Goal: Task Accomplishment & Management: Manage account settings

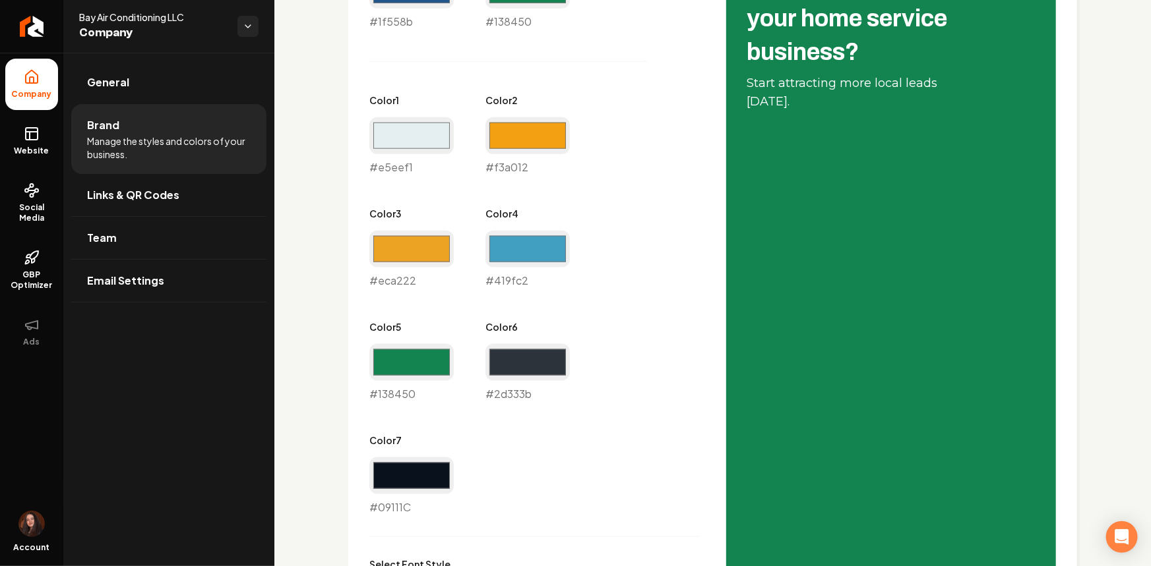
type input "#f3a012"
click at [663, 159] on div "Primary Color #1f558b #1f558b Secondary Color #138450 #138450 Color 1 #e5eef1 #…" at bounding box center [534, 232] width 330 height 568
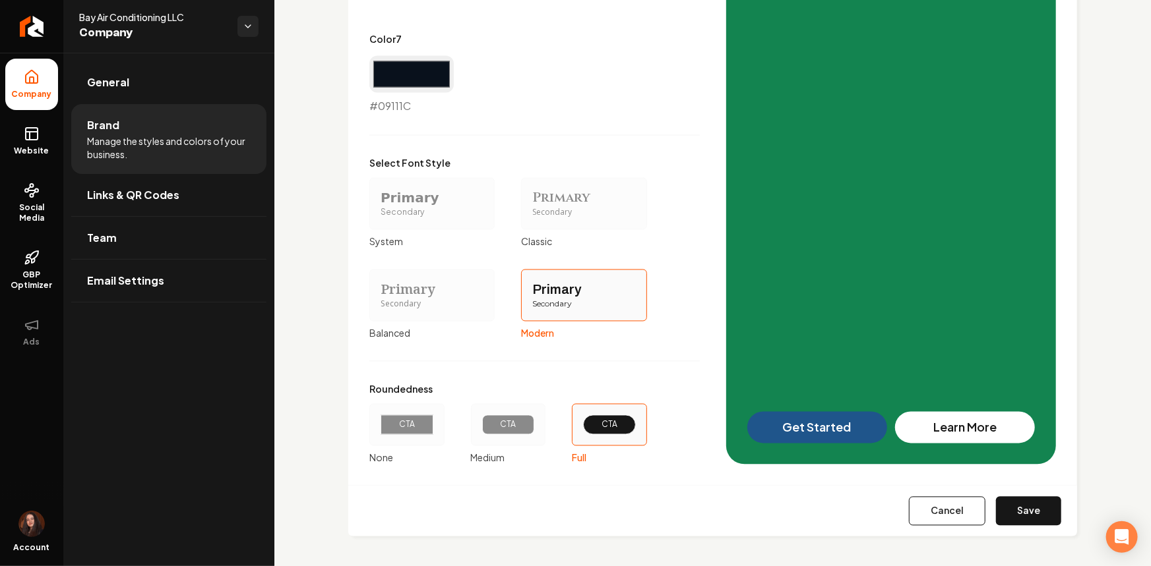
scroll to position [1121, 0]
click at [1022, 491] on div "Cancel Save" at bounding box center [712, 510] width 729 height 51
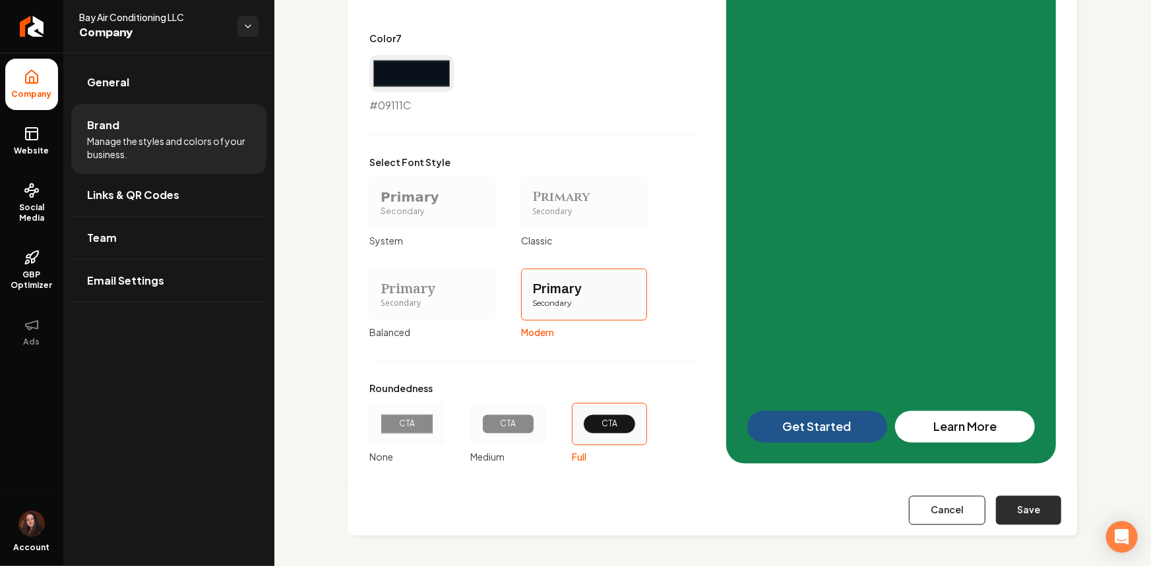
click at [1026, 502] on button "Save" at bounding box center [1028, 511] width 65 height 29
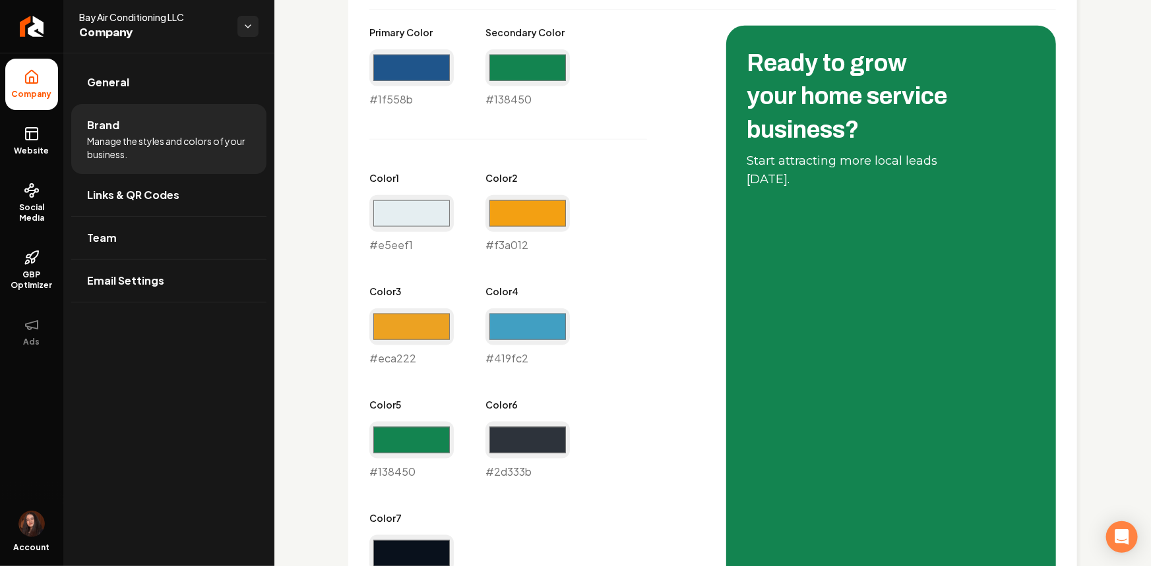
type input "#09111c"
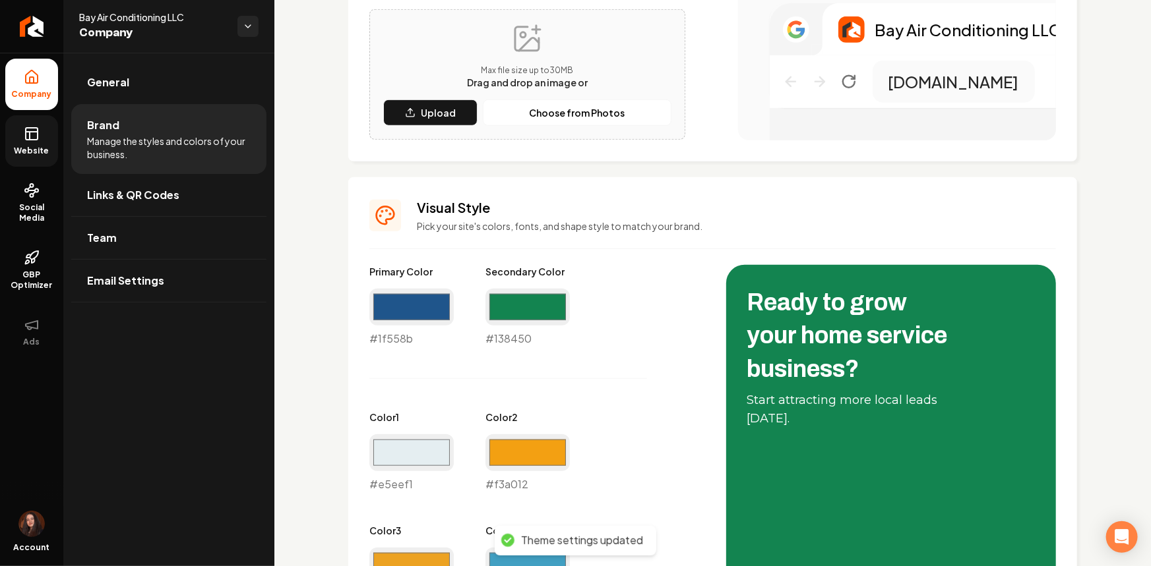
click at [24, 138] on icon at bounding box center [32, 134] width 16 height 16
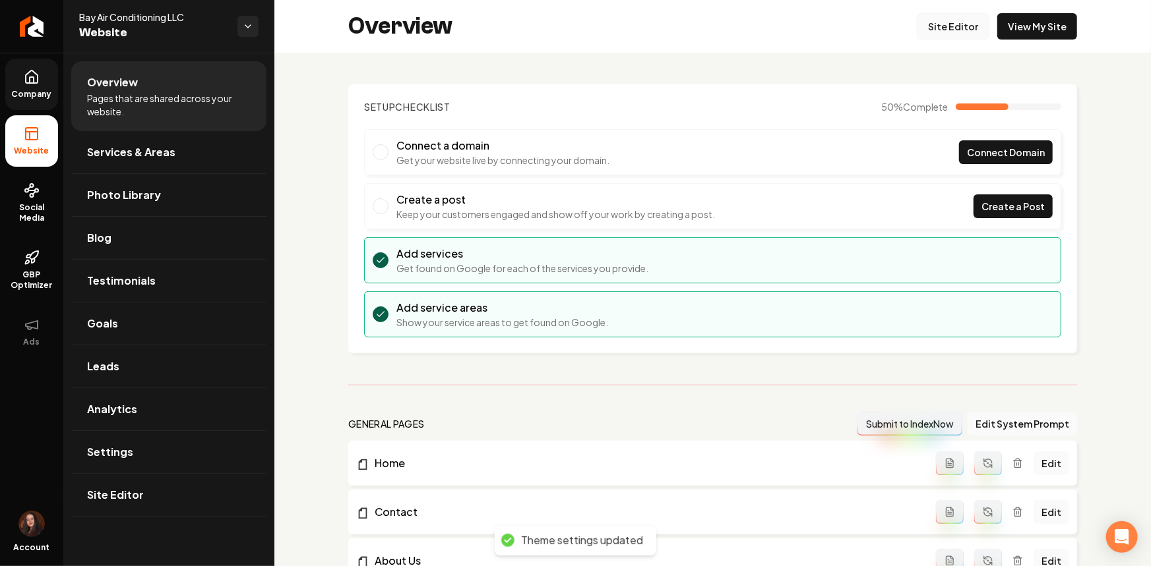
click at [956, 35] on link "Site Editor" at bounding box center [953, 26] width 73 height 26
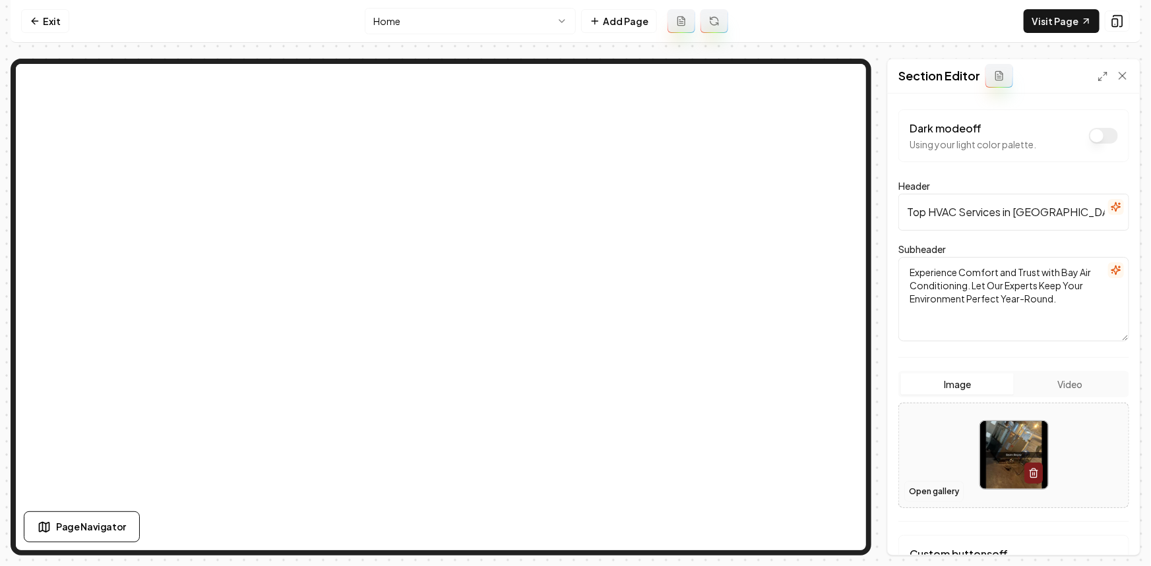
click at [930, 492] on button "Open gallery" at bounding box center [933, 491] width 59 height 21
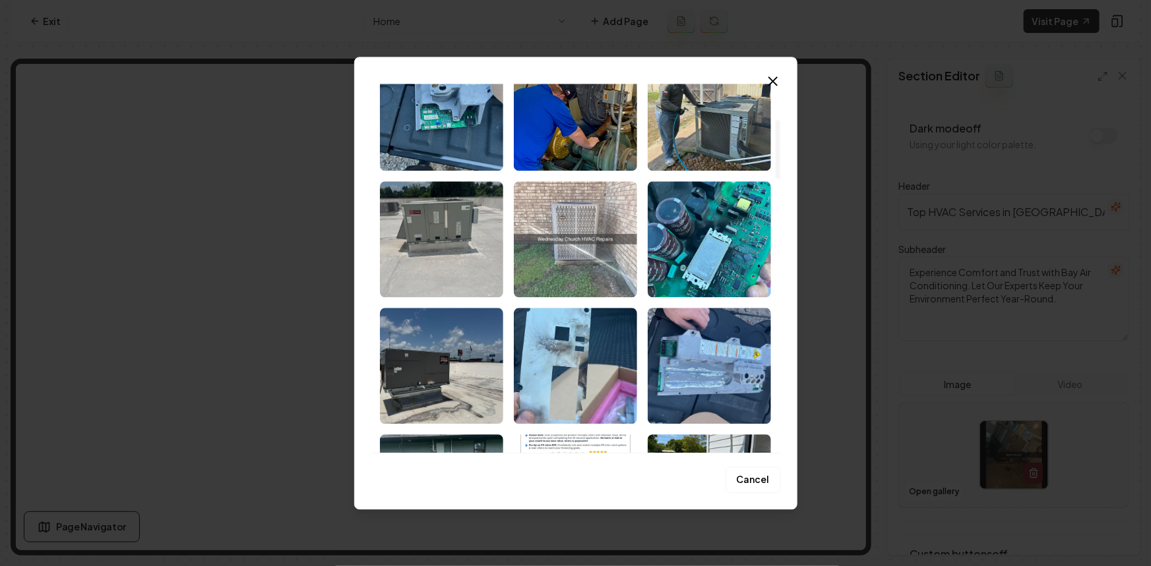
scroll to position [179, 0]
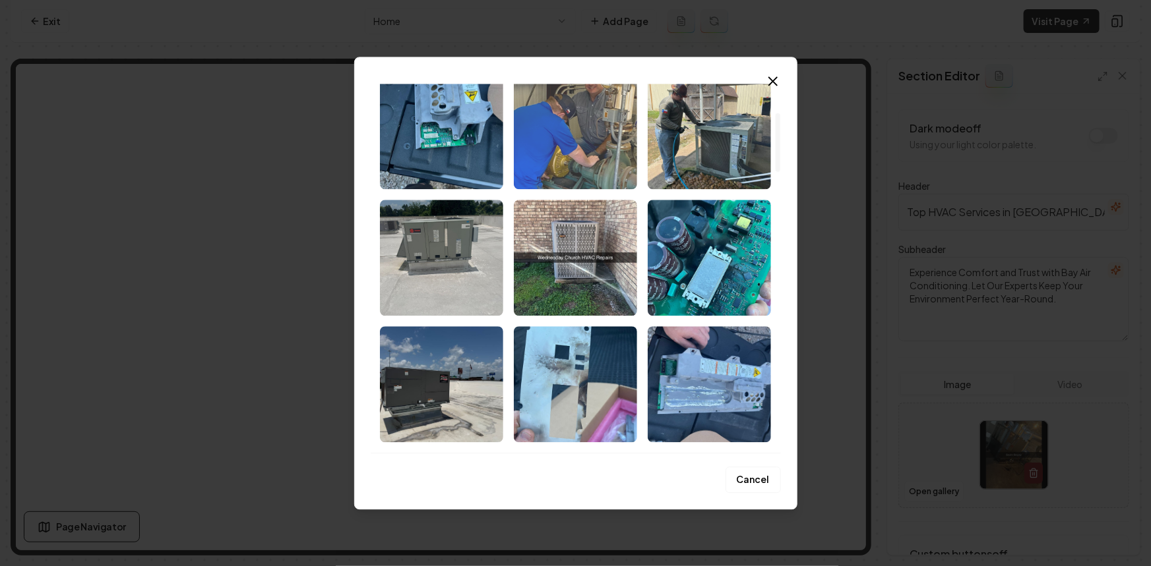
click at [572, 156] on img "Select image image_68c2d7225c7cd75eb89137aa.jpeg" at bounding box center [575, 131] width 123 height 116
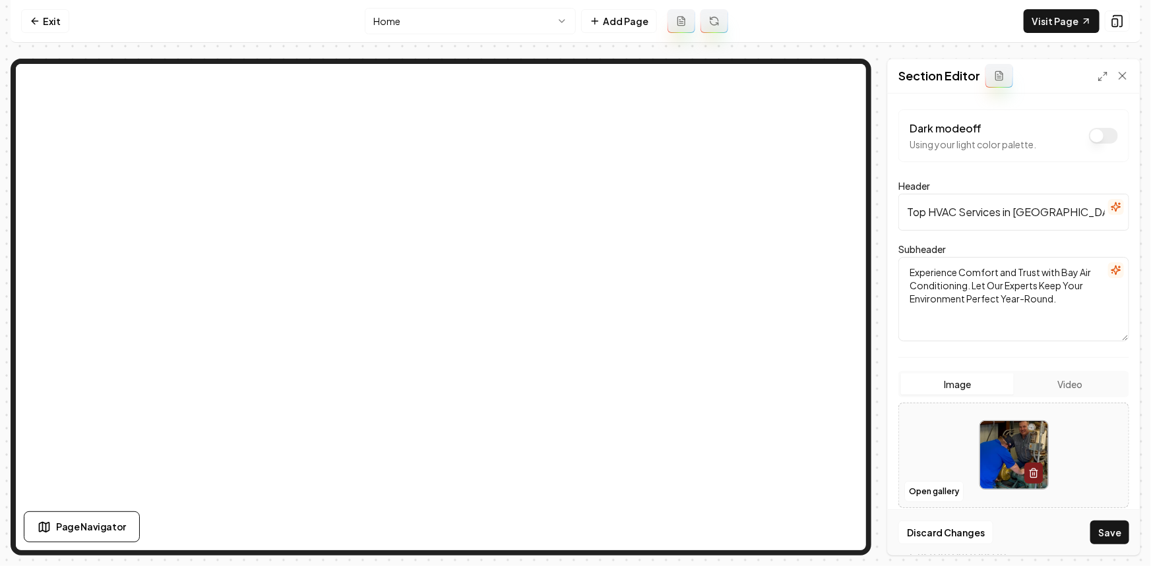
click at [1095, 532] on button "Save" at bounding box center [1109, 533] width 39 height 24
click at [914, 485] on button "Open gallery" at bounding box center [933, 491] width 59 height 21
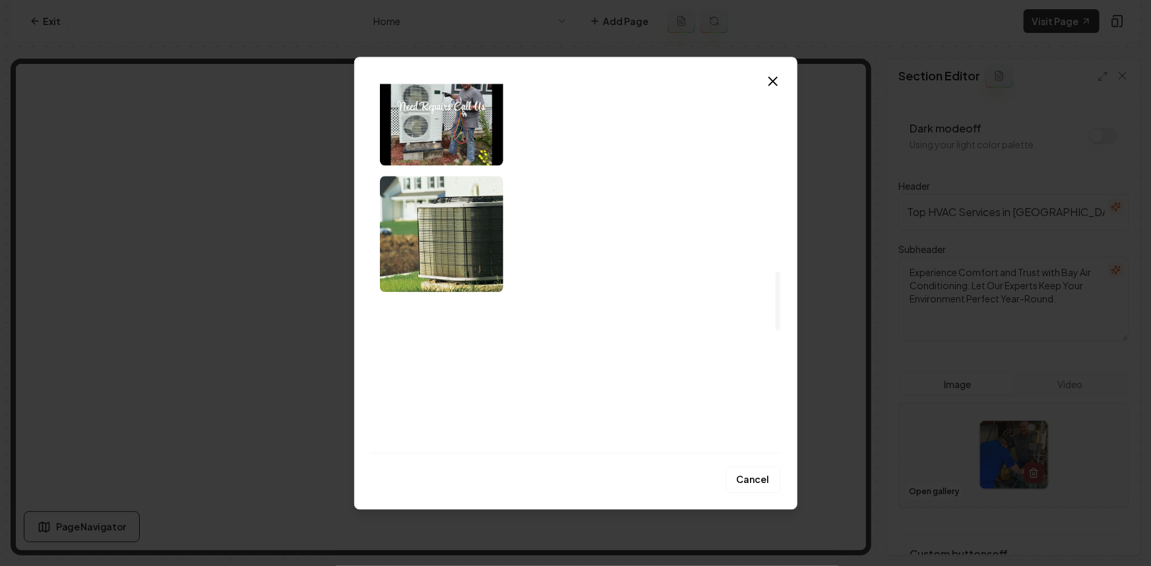
scroll to position [1199, 0]
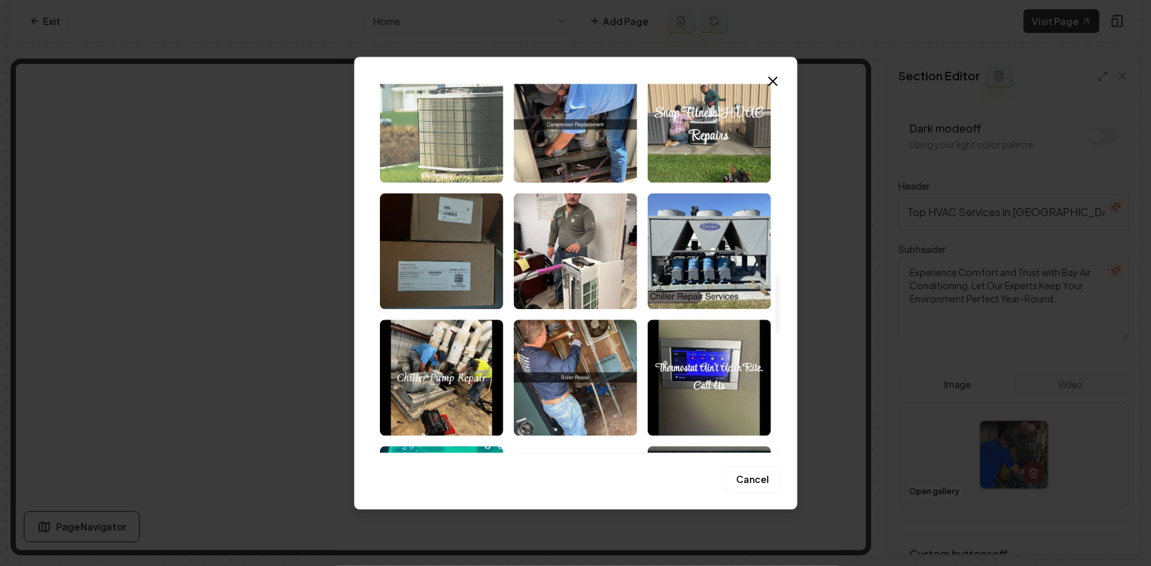
click at [440, 119] on img "Select image image_68c2d7215c7cd75eb8913246.jpeg" at bounding box center [441, 125] width 123 height 116
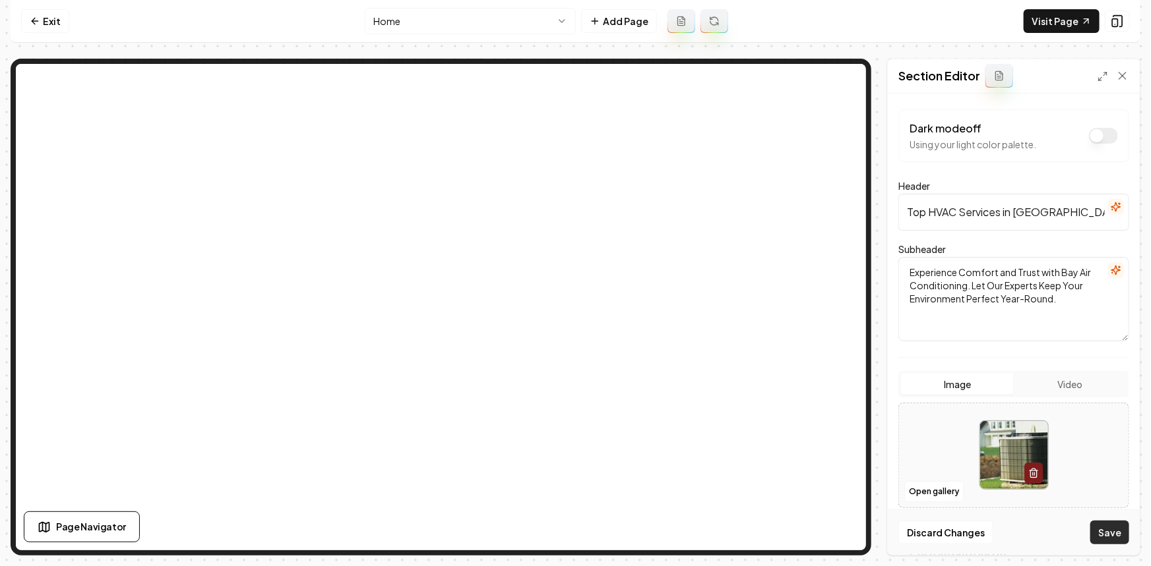
click at [1105, 543] on button "Save" at bounding box center [1109, 533] width 39 height 24
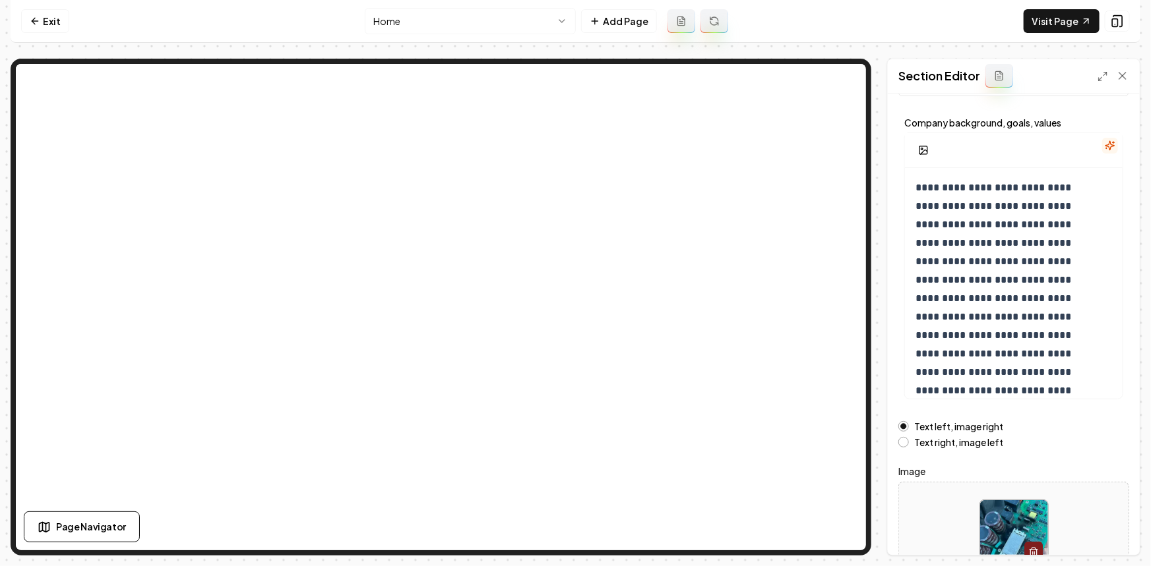
scroll to position [119, 0]
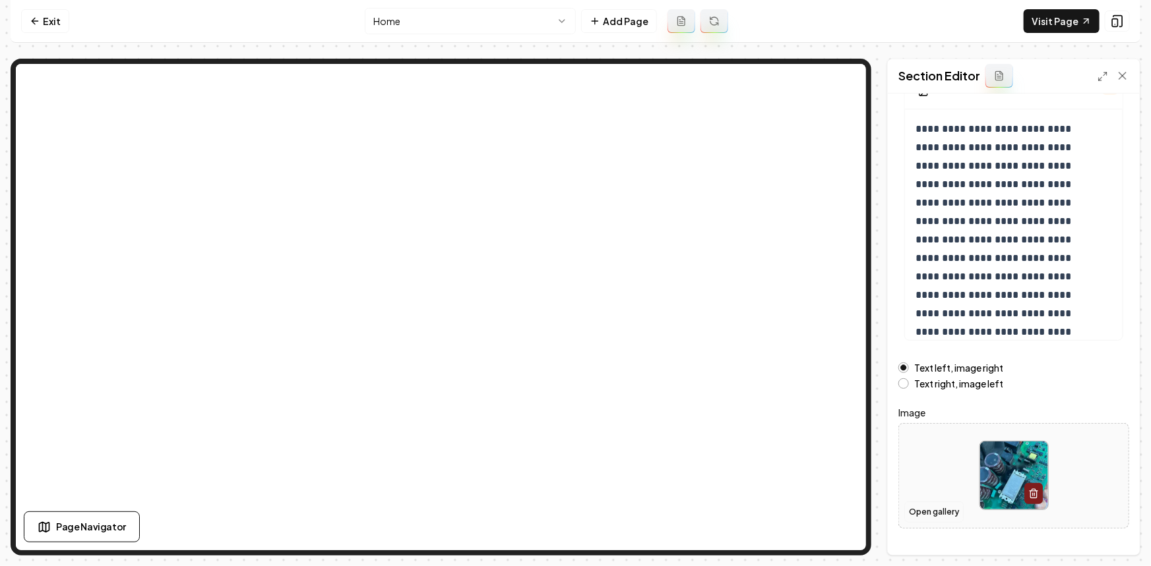
click at [932, 513] on button "Open gallery" at bounding box center [933, 512] width 59 height 21
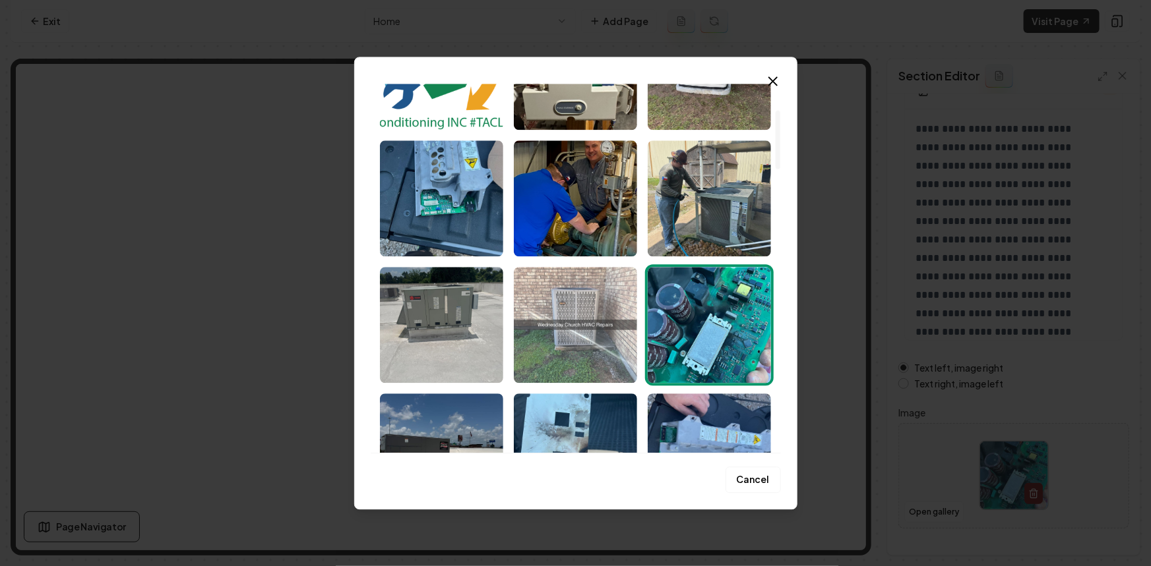
scroll to position [179, 0]
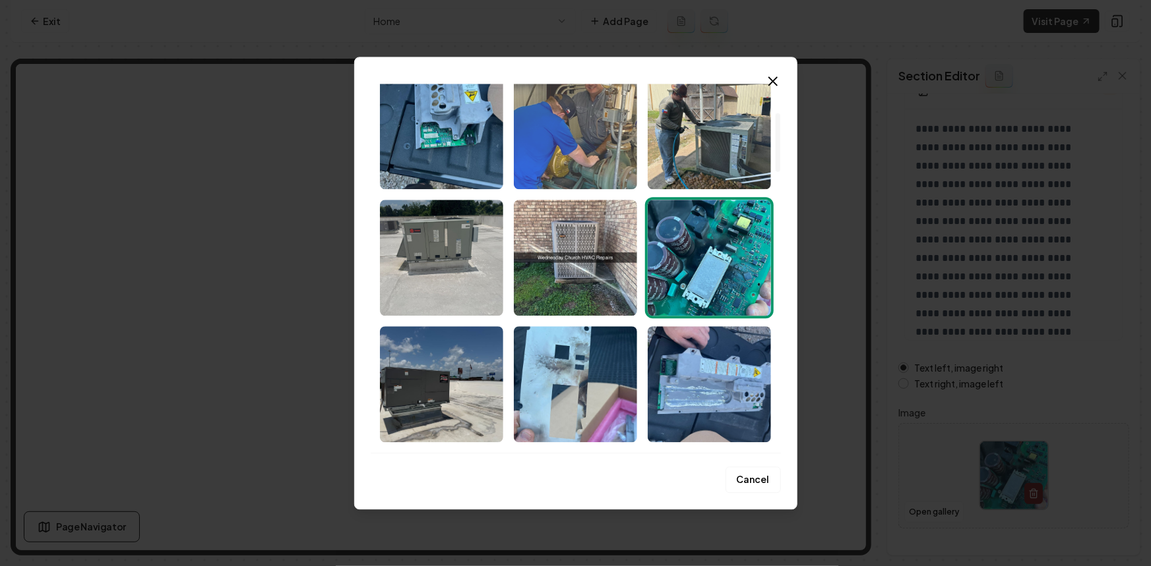
click at [601, 175] on img "Select image image_68c2d7225c7cd75eb89137aa.jpeg" at bounding box center [575, 131] width 123 height 116
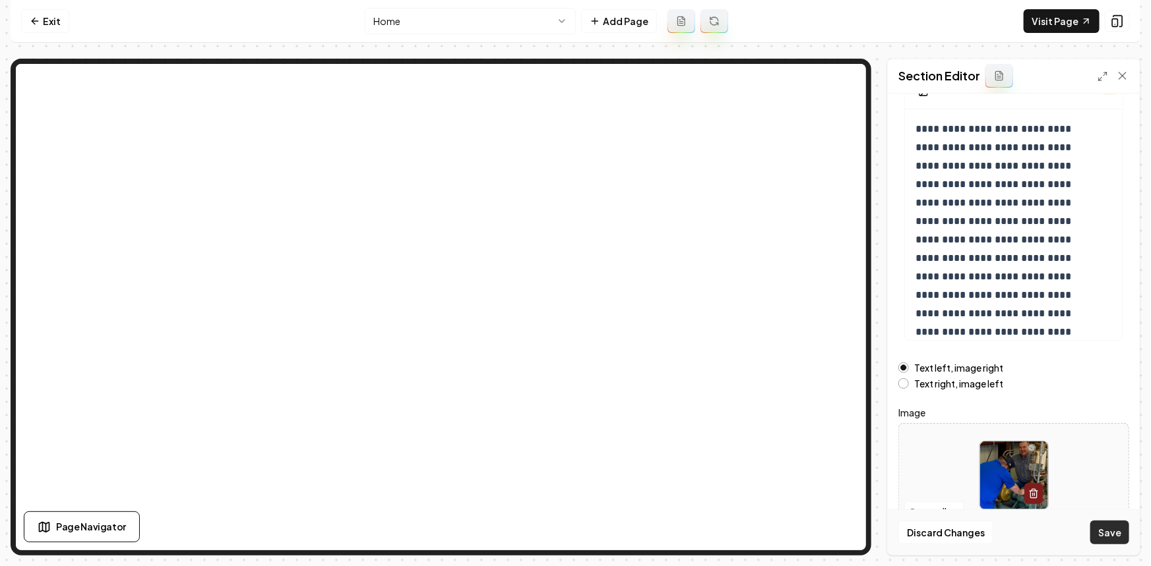
click at [1116, 534] on button "Save" at bounding box center [1109, 533] width 39 height 24
click at [917, 510] on button "Open gallery" at bounding box center [933, 512] width 59 height 21
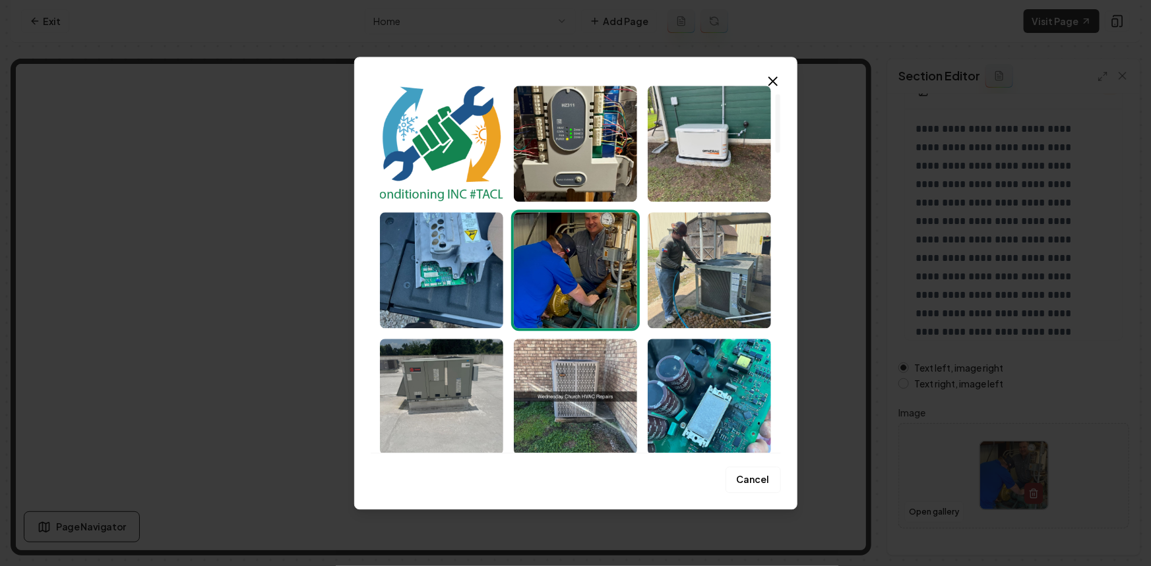
scroll to position [59, 0]
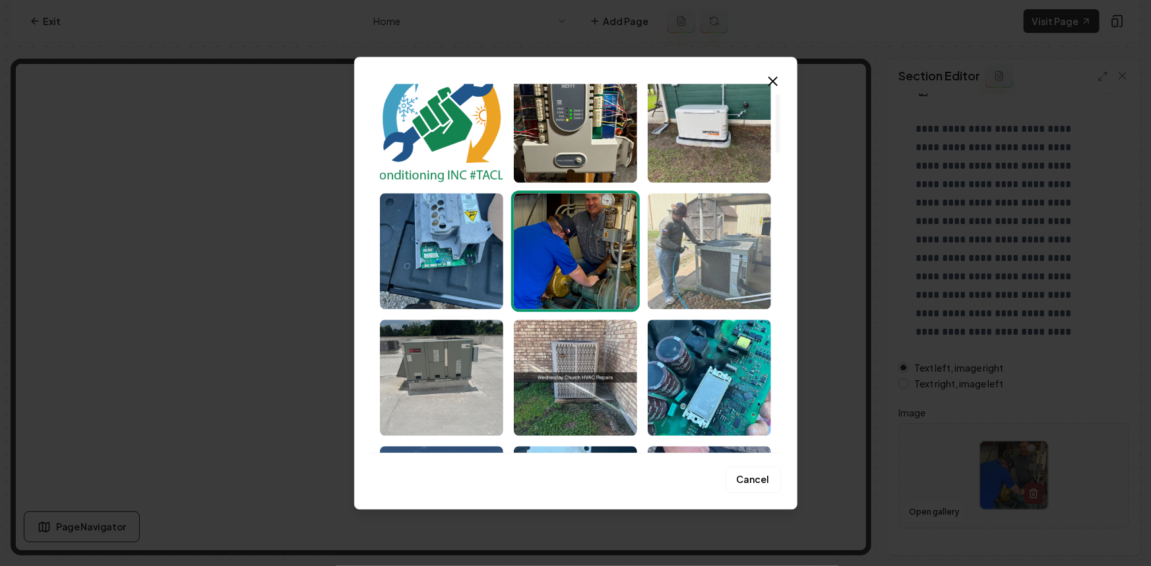
click at [745, 252] on img "Select image image_68c2d7225c7cd75eb89137e3.jpeg" at bounding box center [709, 251] width 123 height 116
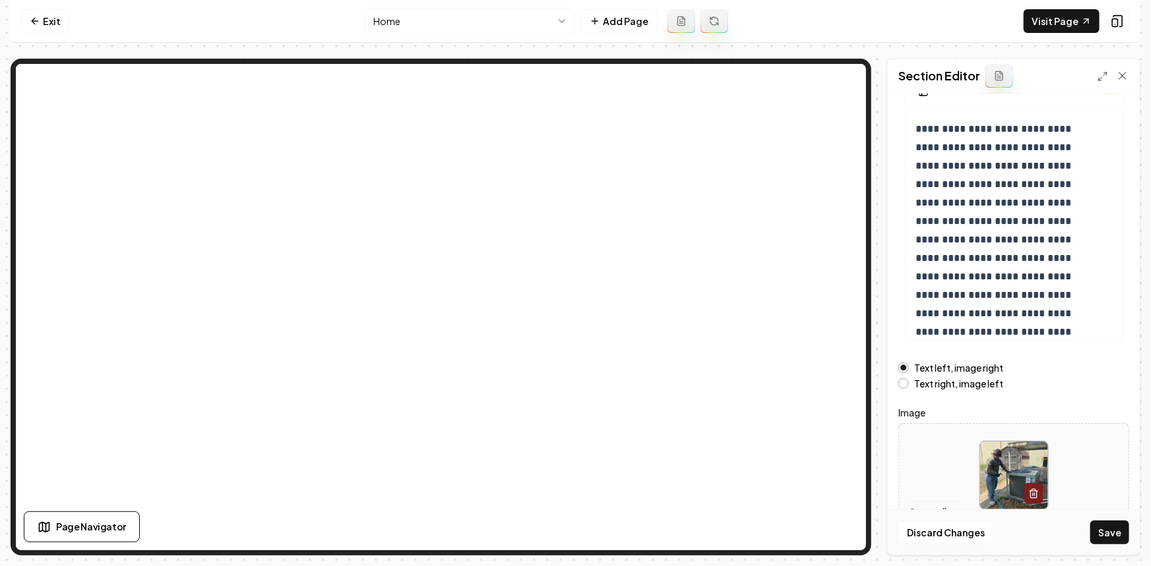
click at [922, 508] on button "Open gallery" at bounding box center [933, 512] width 59 height 21
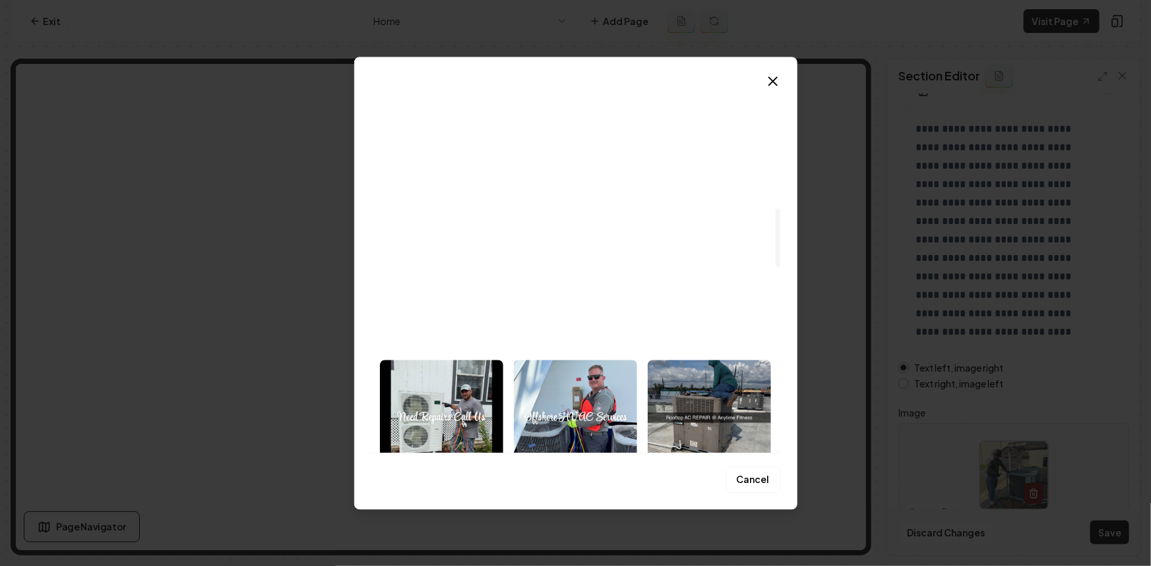
scroll to position [839, 0]
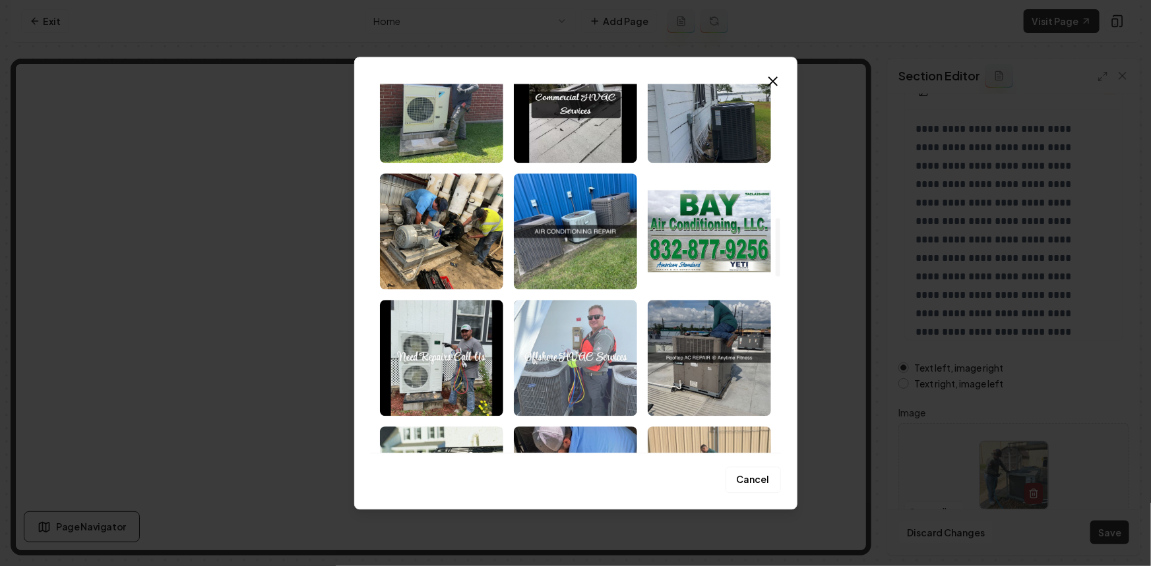
click at [610, 377] on img "Select image image_68c2d7215c7cd75eb89132b6.jpeg" at bounding box center [575, 358] width 123 height 116
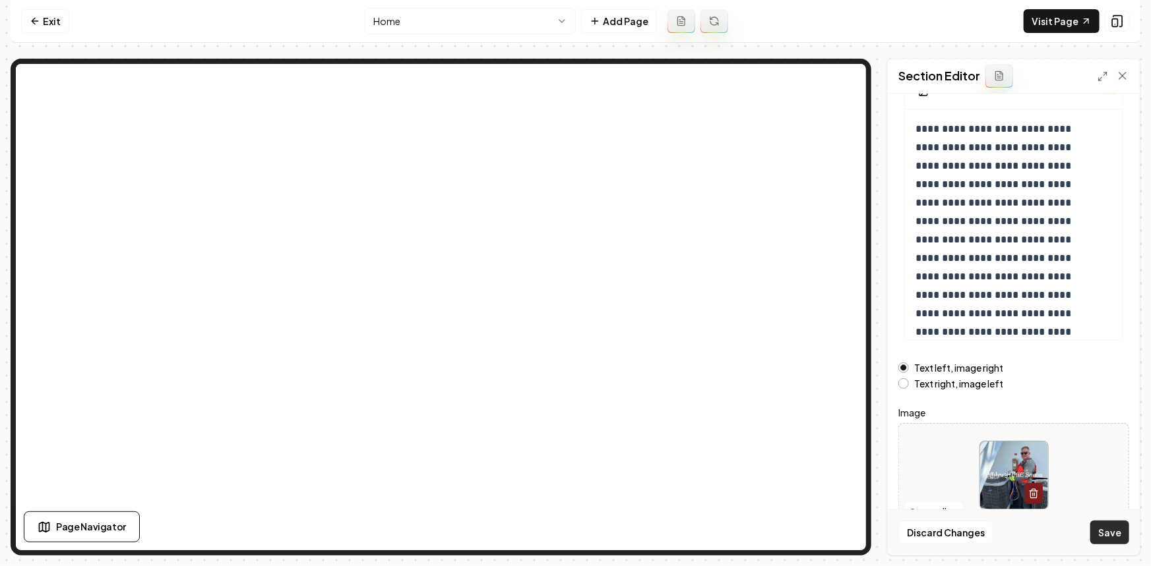
click at [1116, 537] on button "Save" at bounding box center [1109, 533] width 39 height 24
click at [938, 516] on button "Open gallery" at bounding box center [933, 512] width 59 height 21
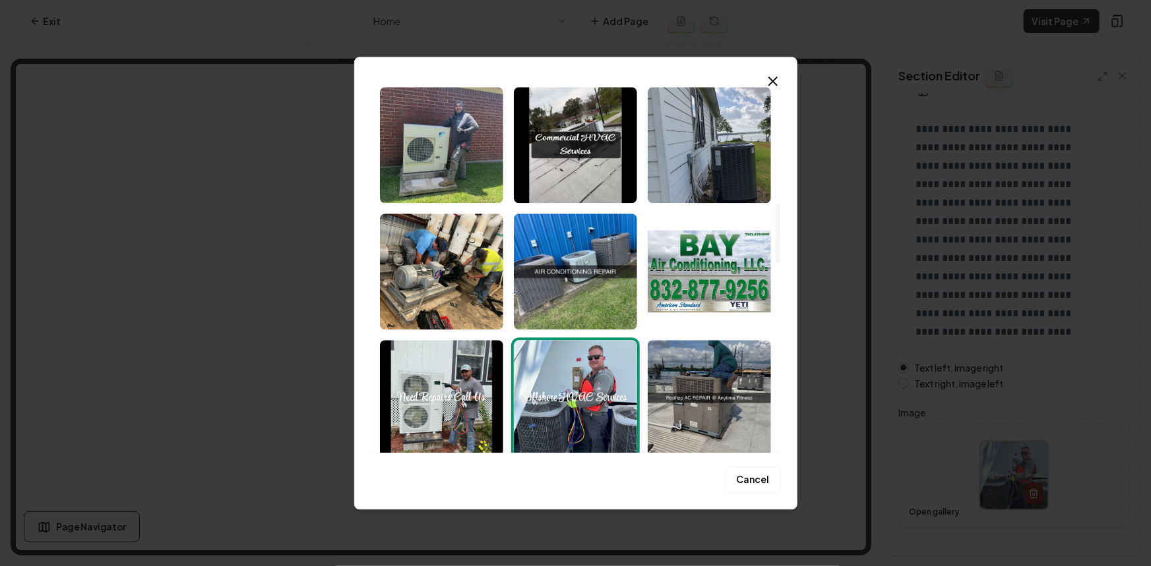
scroll to position [746, 0]
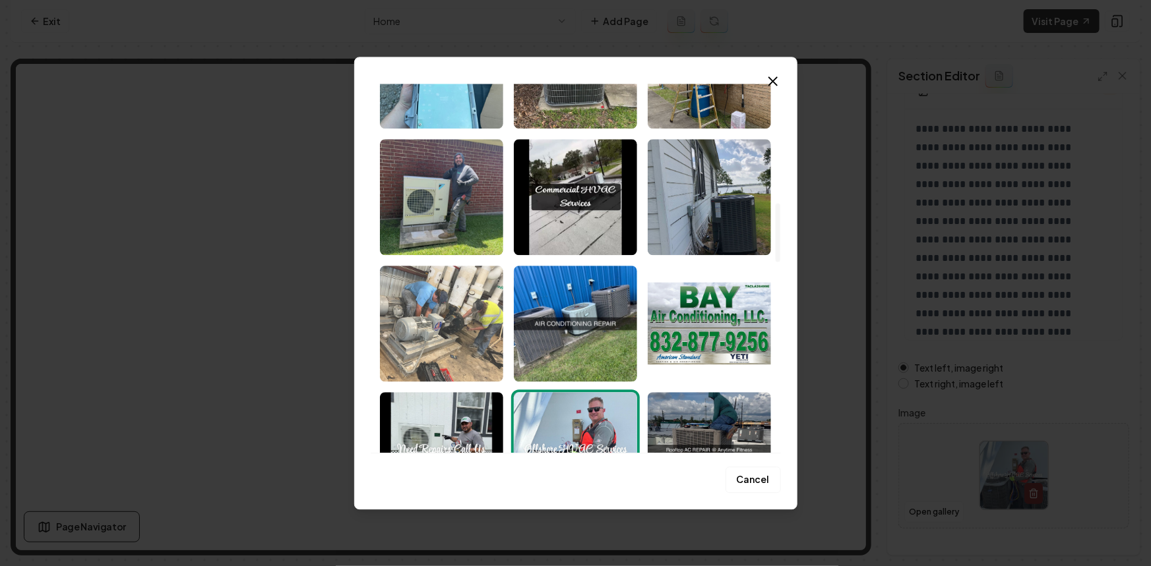
click at [490, 335] on img "Select image image_68c2d7215c7cd75eb89133bf.jpeg" at bounding box center [441, 324] width 123 height 116
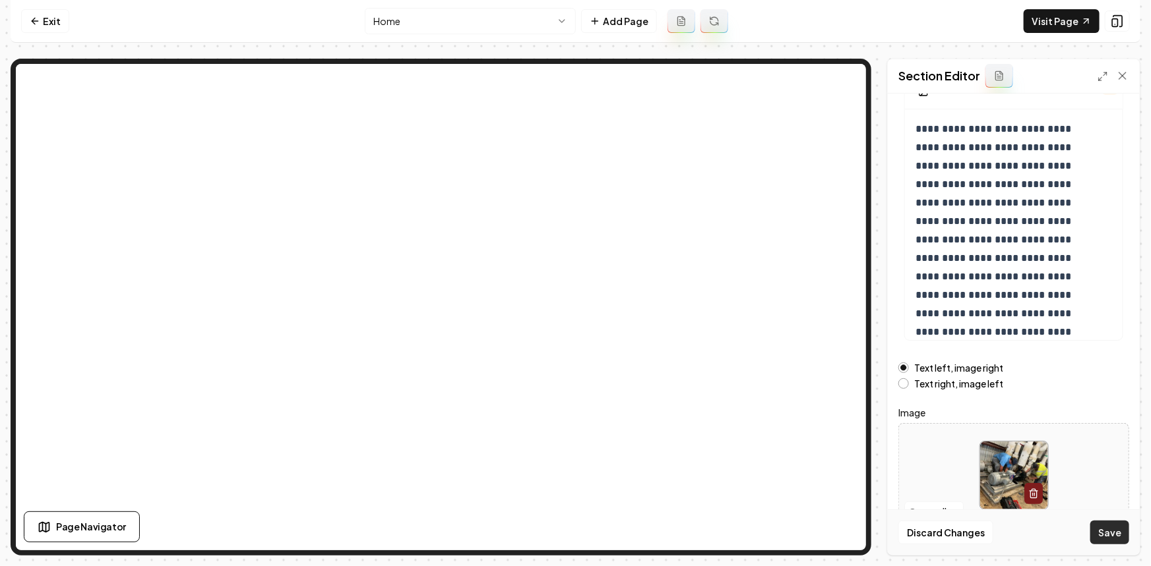
click at [1114, 529] on button "Save" at bounding box center [1109, 533] width 39 height 24
click at [927, 514] on button "Open gallery" at bounding box center [933, 512] width 59 height 21
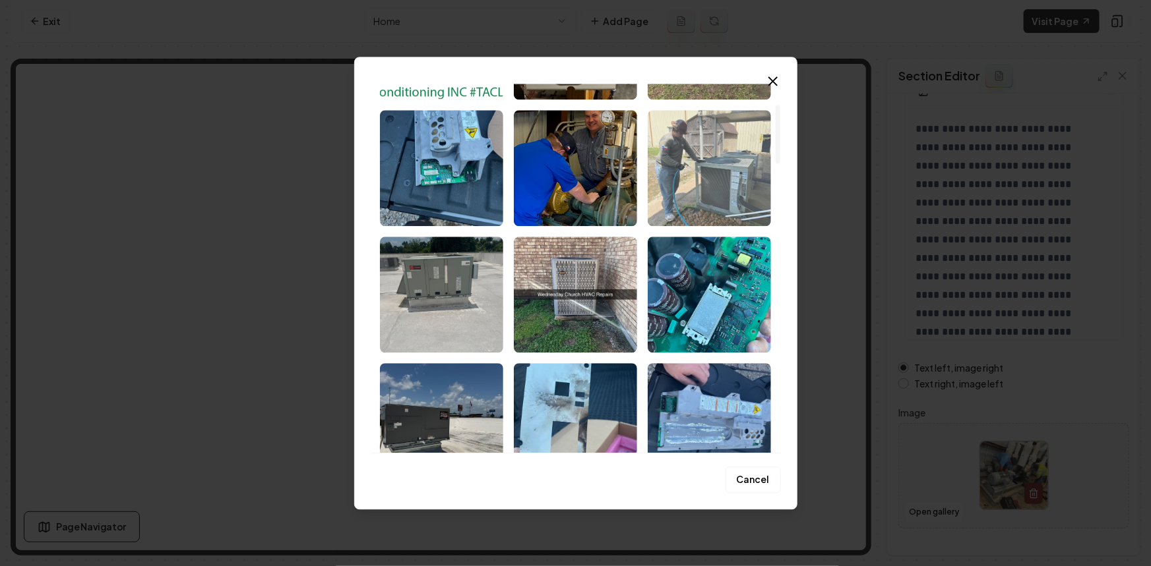
scroll to position [179, 0]
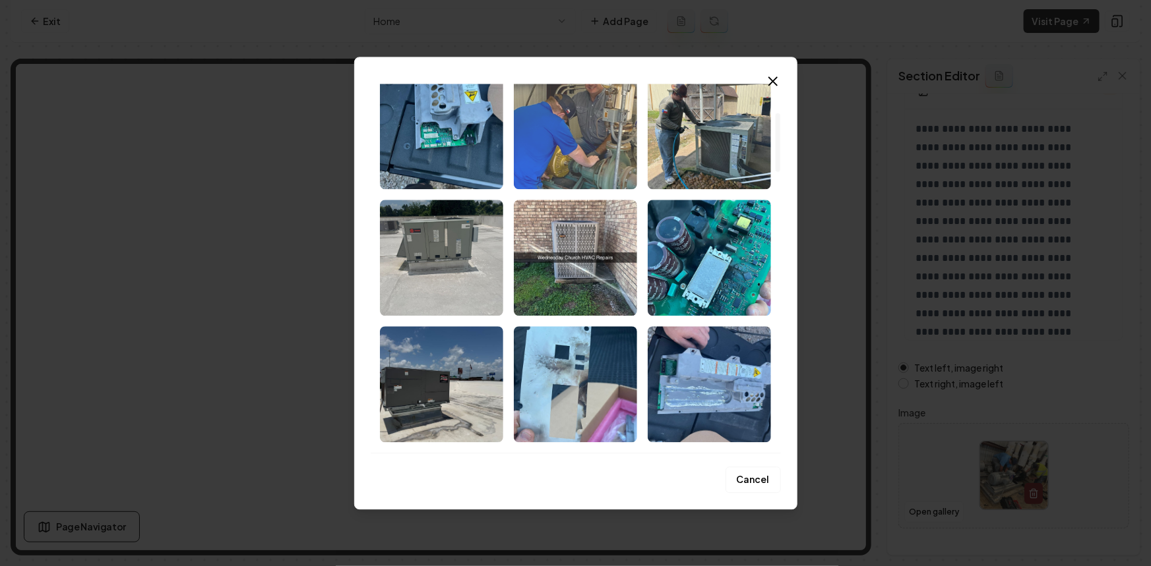
click at [607, 140] on img "Select image image_68c2d7225c7cd75eb89137aa.jpeg" at bounding box center [575, 131] width 123 height 116
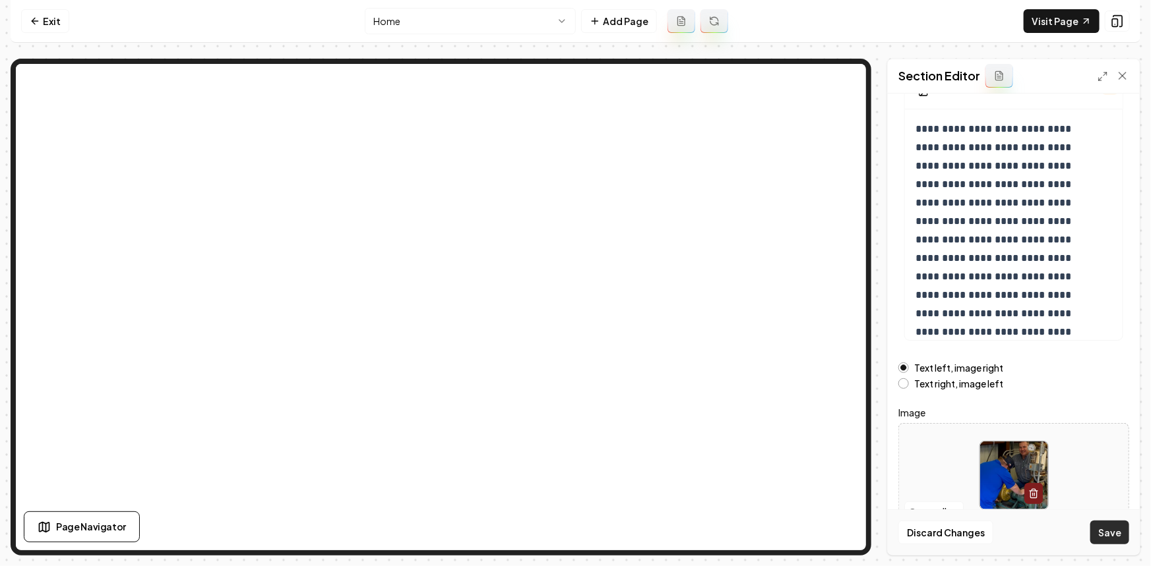
click at [1105, 532] on button "Save" at bounding box center [1109, 533] width 39 height 24
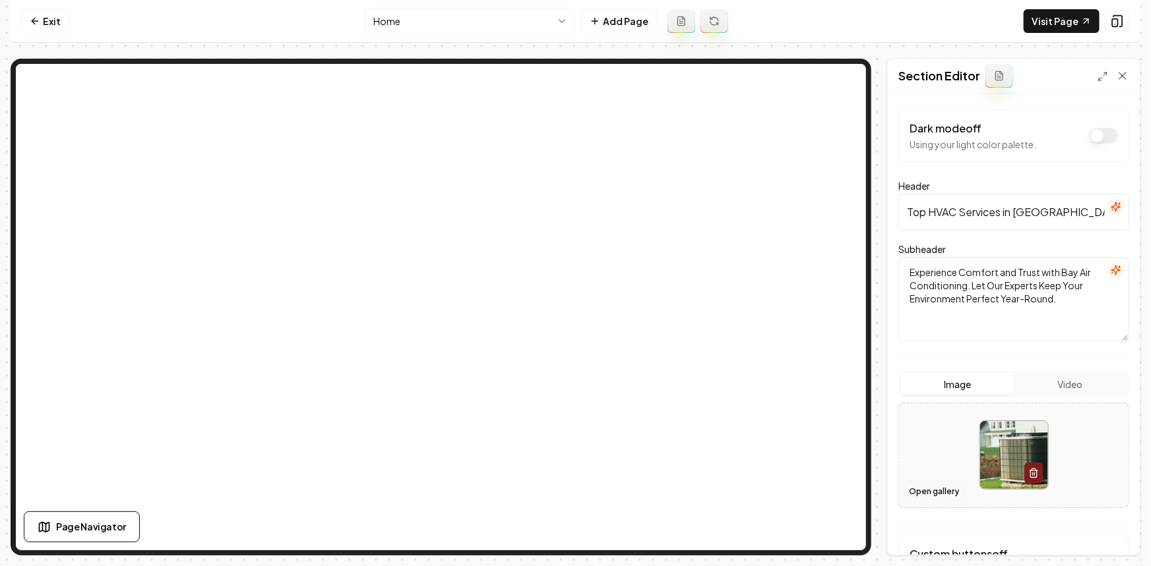
click at [929, 487] on button "Open gallery" at bounding box center [933, 491] width 59 height 21
click at [934, 475] on div at bounding box center [1013, 455] width 229 height 90
type input "**********"
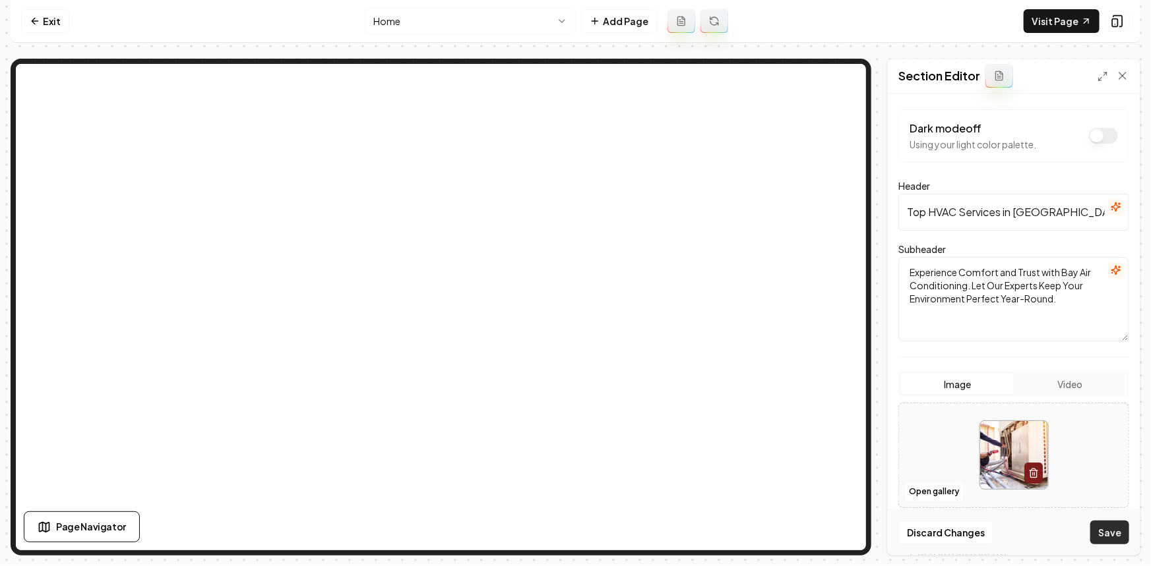
click at [1098, 528] on button "Save" at bounding box center [1109, 533] width 39 height 24
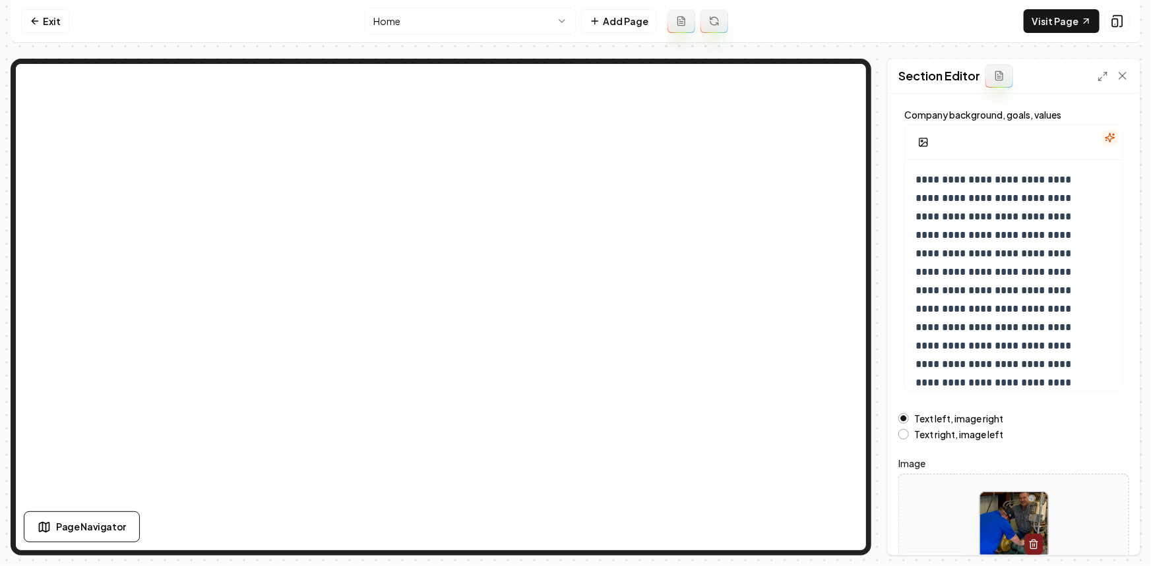
scroll to position [145, 0]
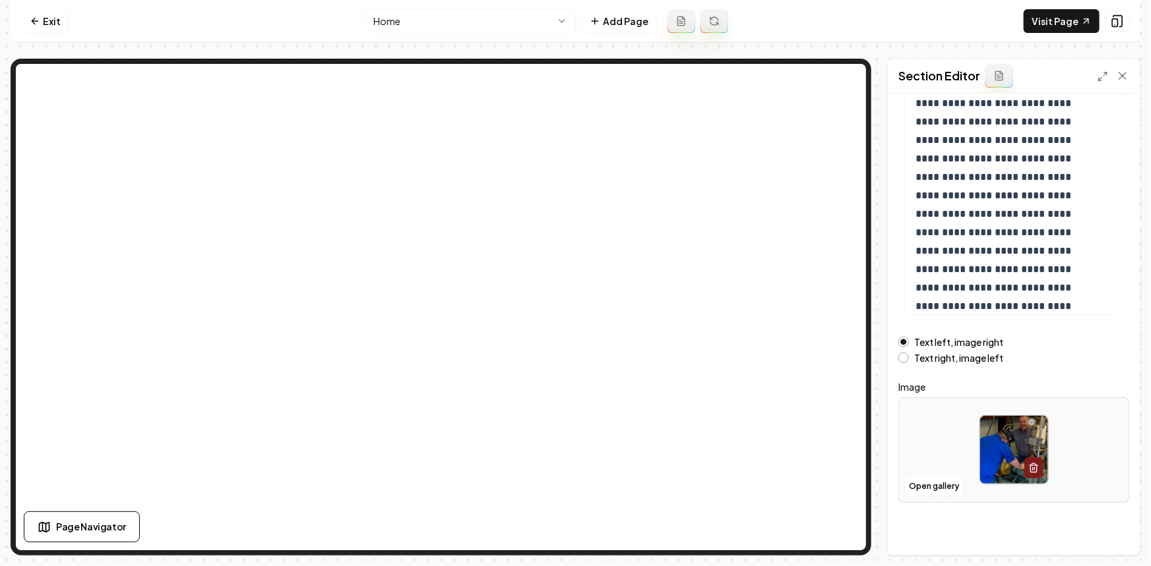
click at [948, 454] on div at bounding box center [1013, 450] width 229 height 90
type input "**********"
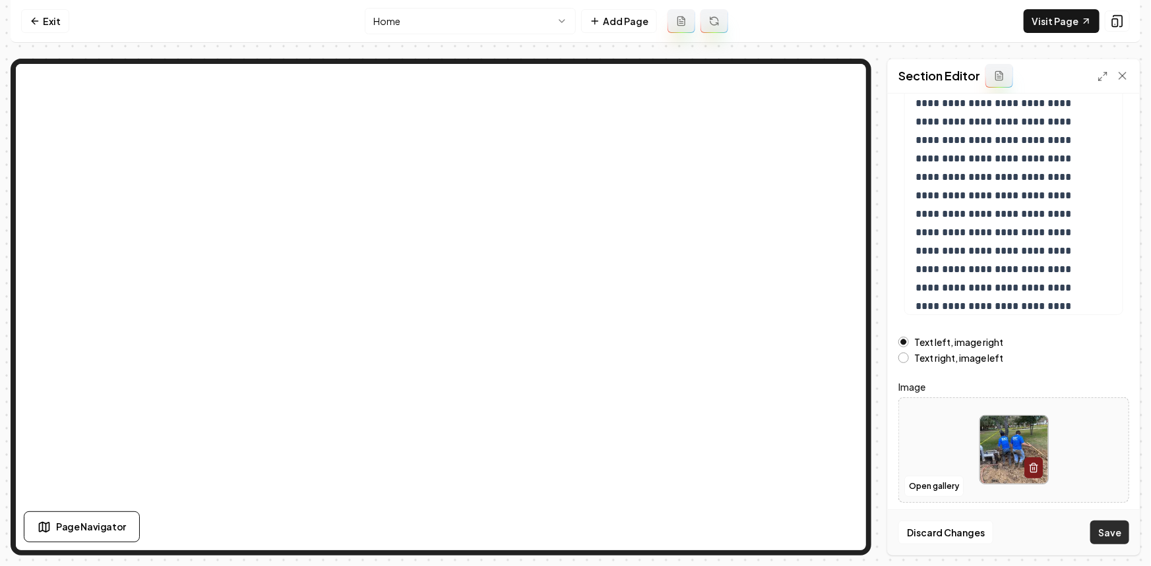
click at [1097, 536] on button "Save" at bounding box center [1109, 533] width 39 height 24
click at [457, 33] on html "**********" at bounding box center [575, 283] width 1151 height 566
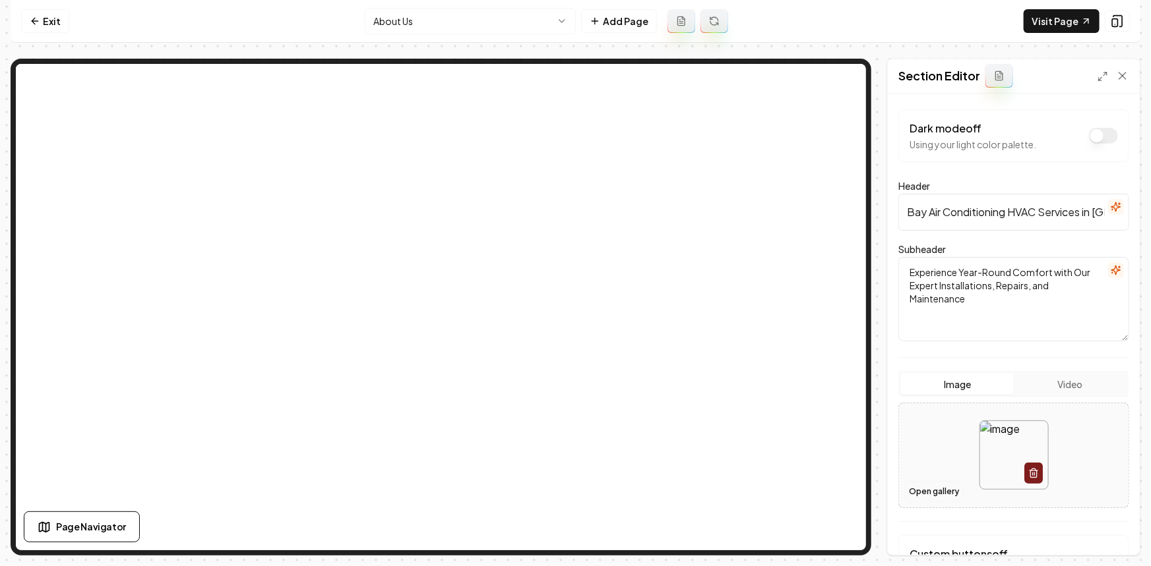
click at [943, 491] on button "Open gallery" at bounding box center [933, 491] width 59 height 21
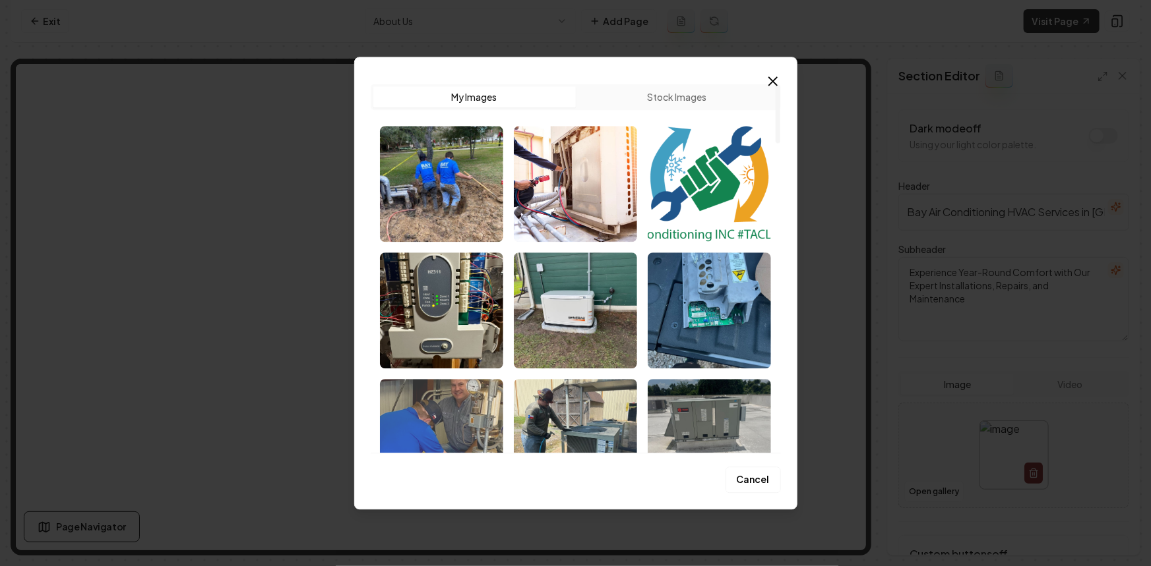
click at [456, 410] on img "Select image image_68c2d7225c7cd75eb89137aa.jpeg" at bounding box center [441, 437] width 123 height 116
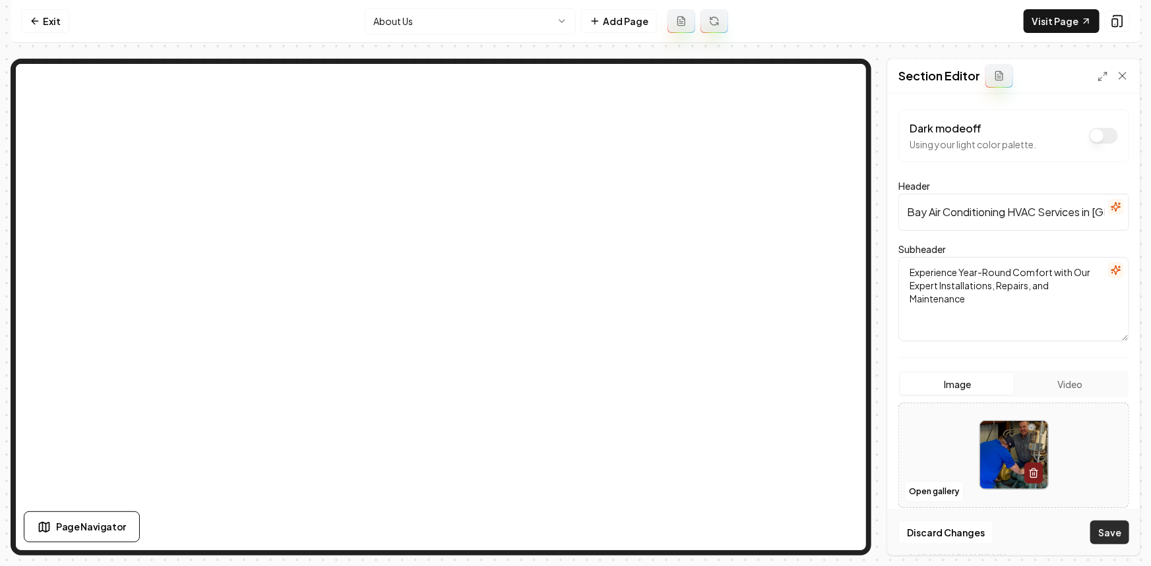
click at [1115, 537] on button "Save" at bounding box center [1109, 533] width 39 height 24
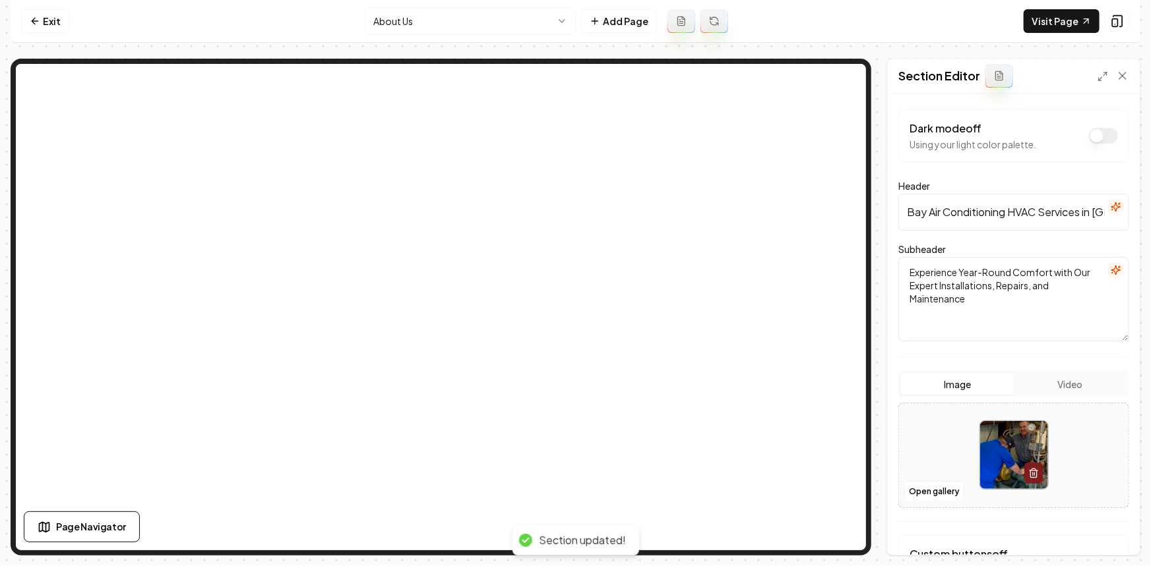
click at [434, 18] on html "Computer Required This feature is only available on a computer. Please switch t…" at bounding box center [575, 283] width 1151 height 566
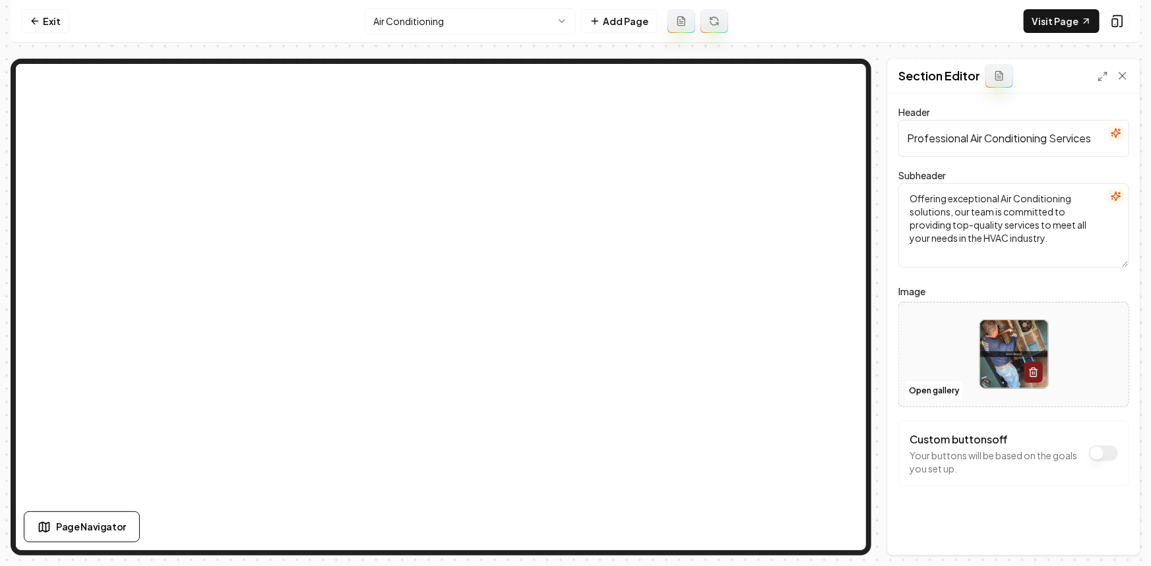
click at [931, 364] on div at bounding box center [1013, 354] width 229 height 90
click at [946, 390] on button "Open gallery" at bounding box center [933, 390] width 59 height 21
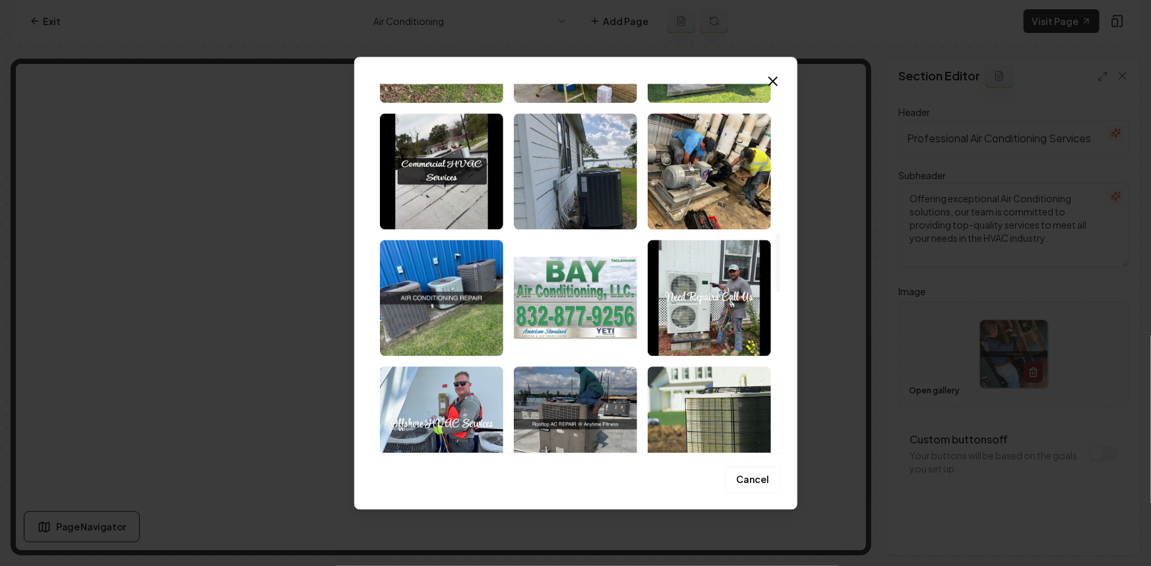
scroll to position [1019, 0]
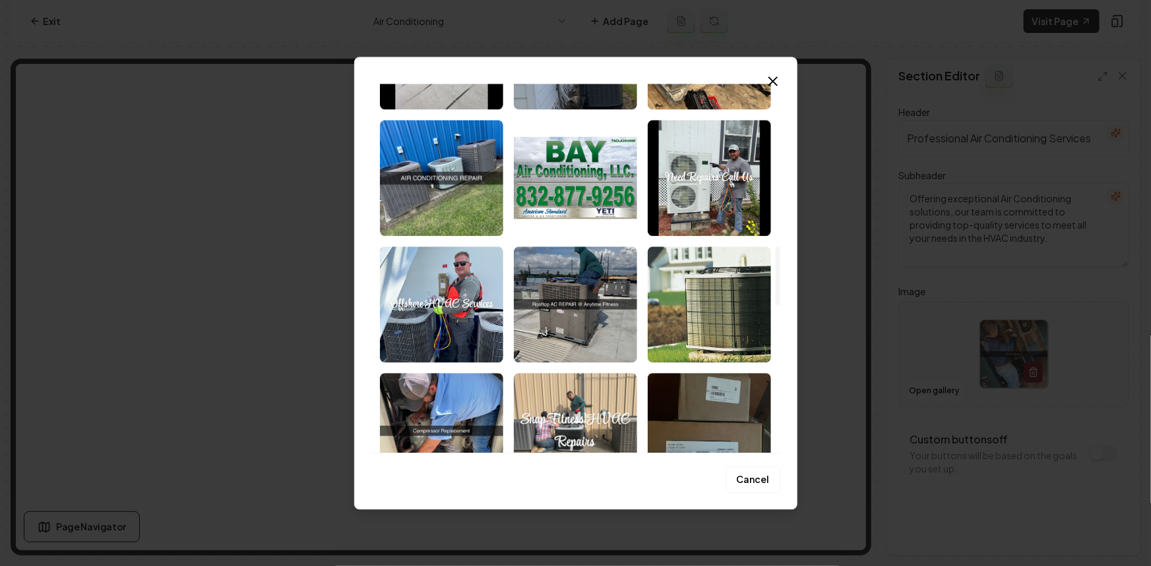
click at [698, 287] on img "Select image image_68c2d7215c7cd75eb8913246.jpeg" at bounding box center [709, 305] width 123 height 116
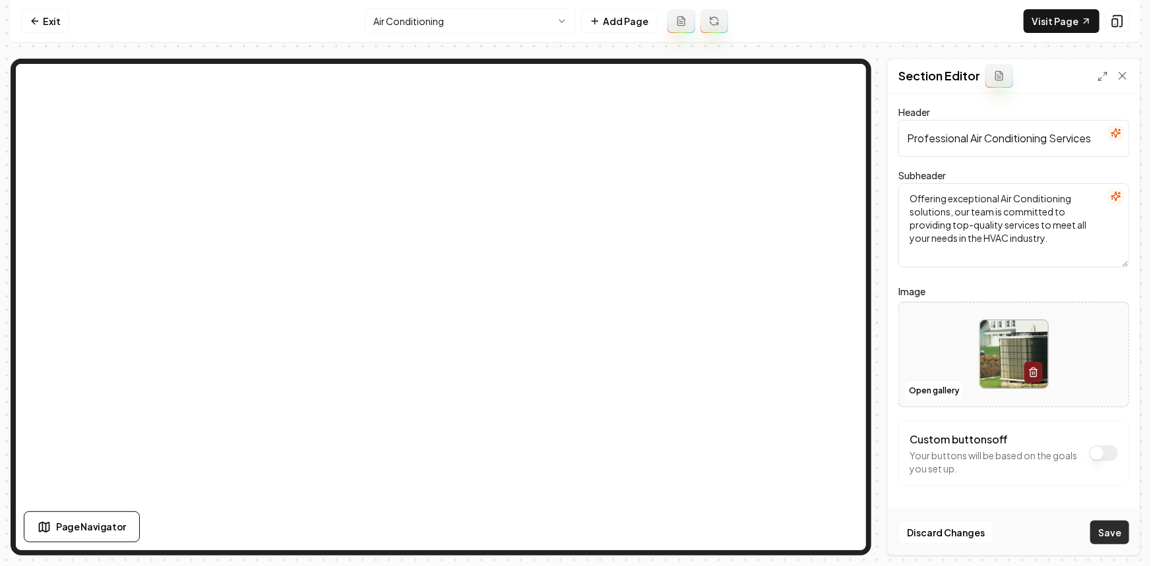
click at [1107, 532] on button "Save" at bounding box center [1109, 533] width 39 height 24
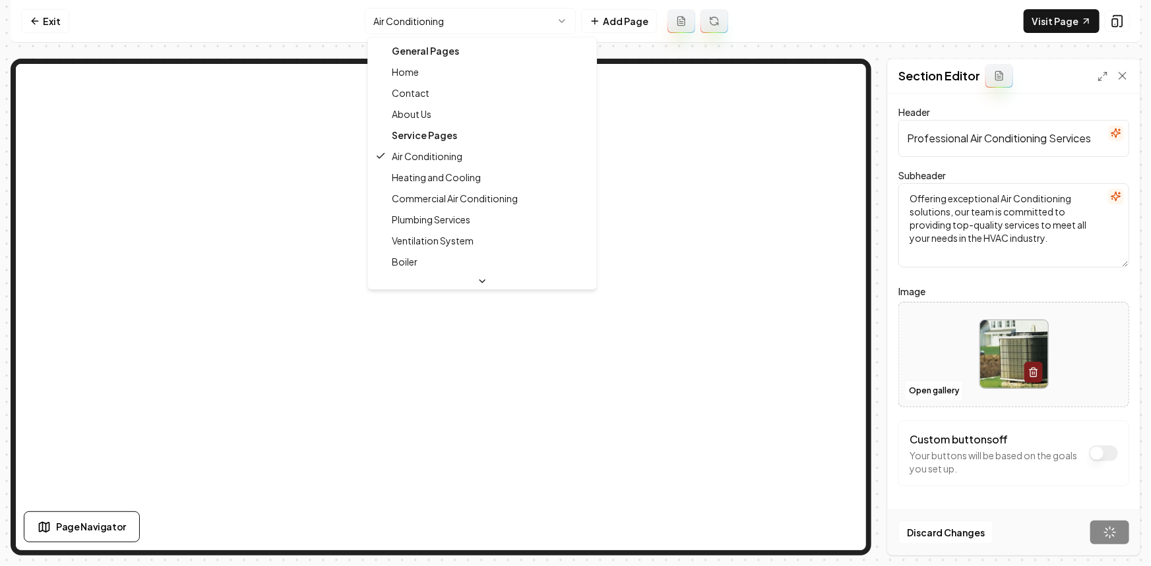
click at [532, 20] on html "Computer Required This feature is only available on a computer. Please switch t…" at bounding box center [575, 283] width 1151 height 566
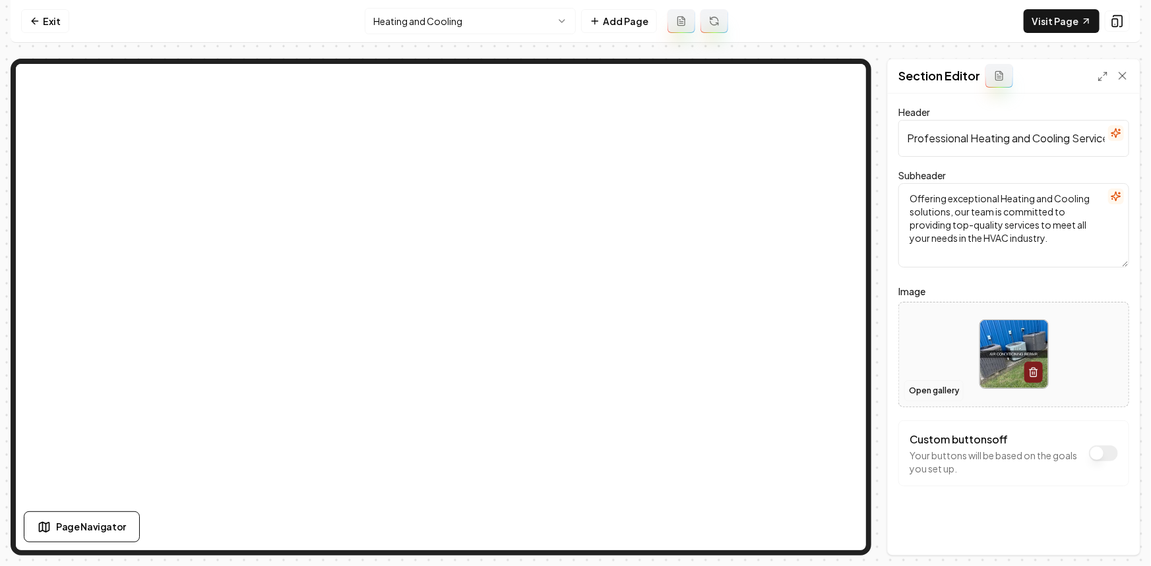
click at [930, 394] on button "Open gallery" at bounding box center [933, 390] width 59 height 21
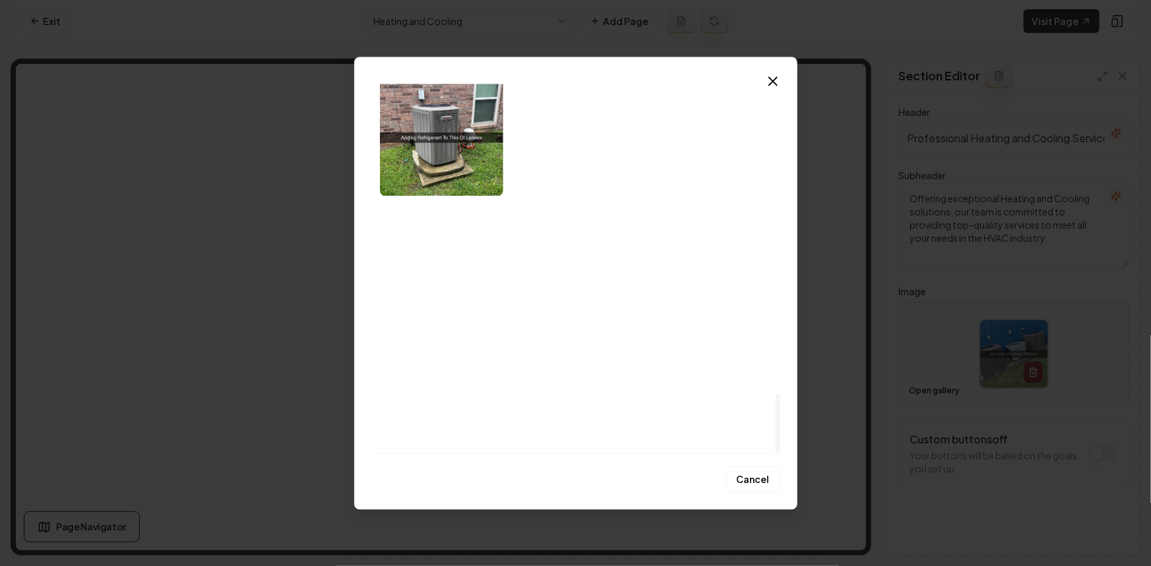
scroll to position [1945, 0]
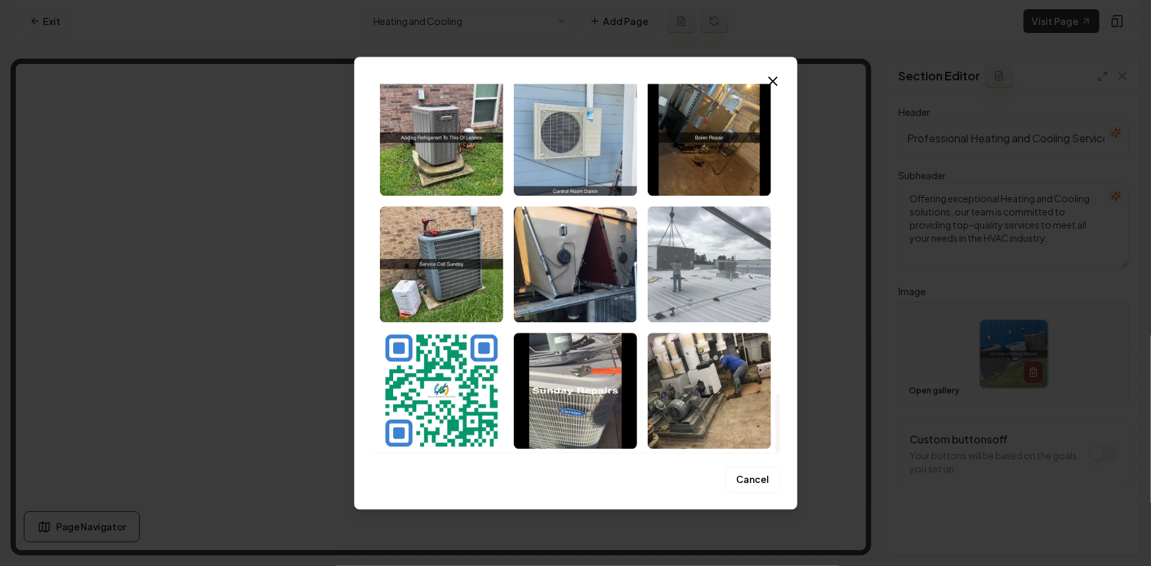
click at [679, 263] on img "Select image image_68c2d7205c7cd75eb8912c99.jpeg" at bounding box center [709, 264] width 123 height 116
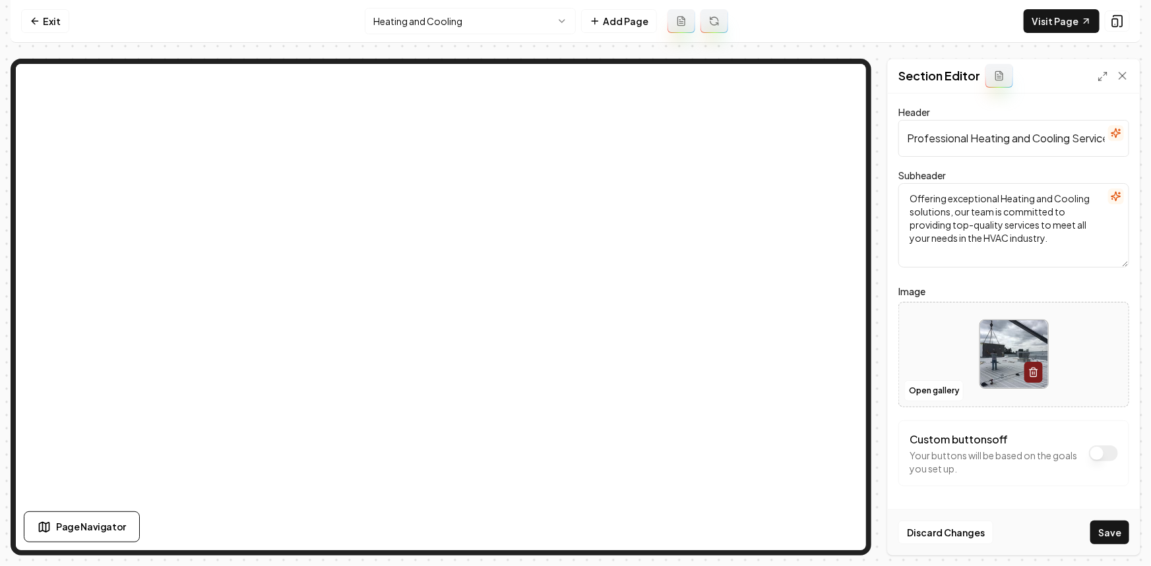
click at [484, 17] on html "Computer Required This feature is only available on a computer. Please switch t…" at bounding box center [575, 283] width 1151 height 566
click at [981, 380] on html "Computer Required This feature is only available on a computer. Please switch t…" at bounding box center [575, 283] width 1151 height 566
click at [926, 391] on button "Open gallery" at bounding box center [933, 390] width 59 height 21
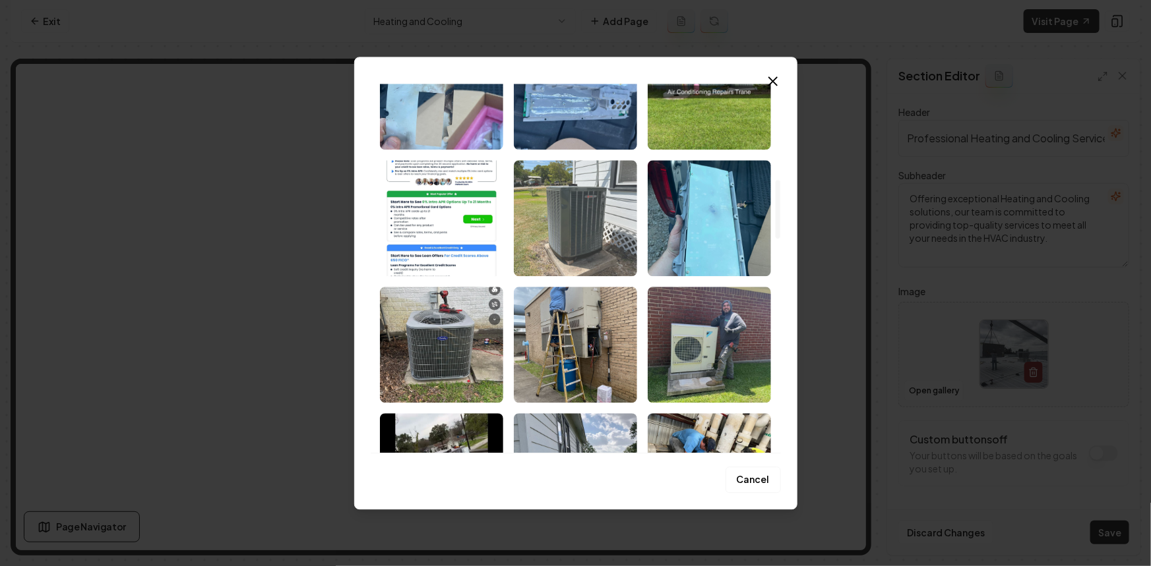
scroll to position [599, 0]
click at [561, 231] on img "Select image image_68c2d7225c7cd75eb891348e.jpeg" at bounding box center [575, 218] width 123 height 116
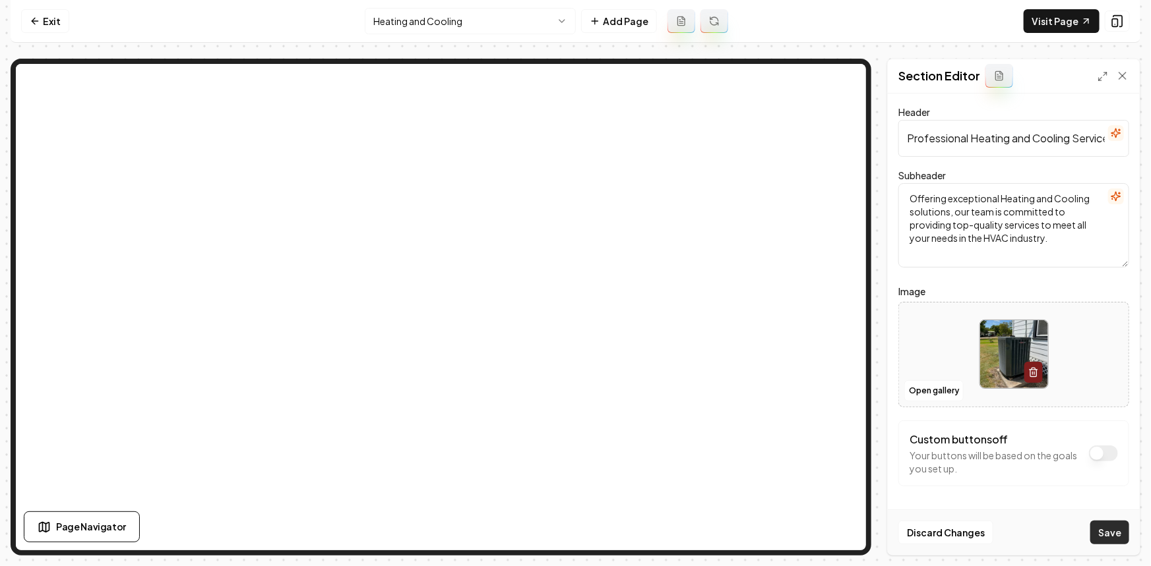
click at [1108, 541] on button "Save" at bounding box center [1109, 533] width 39 height 24
click at [402, 22] on html "Computer Required This feature is only available on a computer. Please switch t…" at bounding box center [575, 283] width 1151 height 566
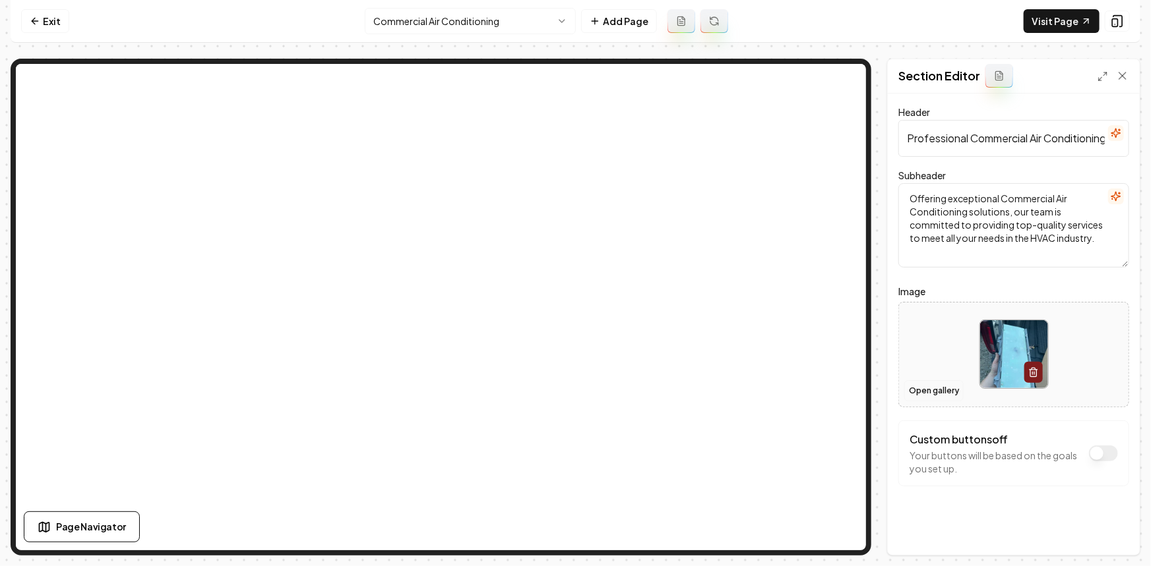
click at [946, 390] on button "Open gallery" at bounding box center [933, 390] width 59 height 21
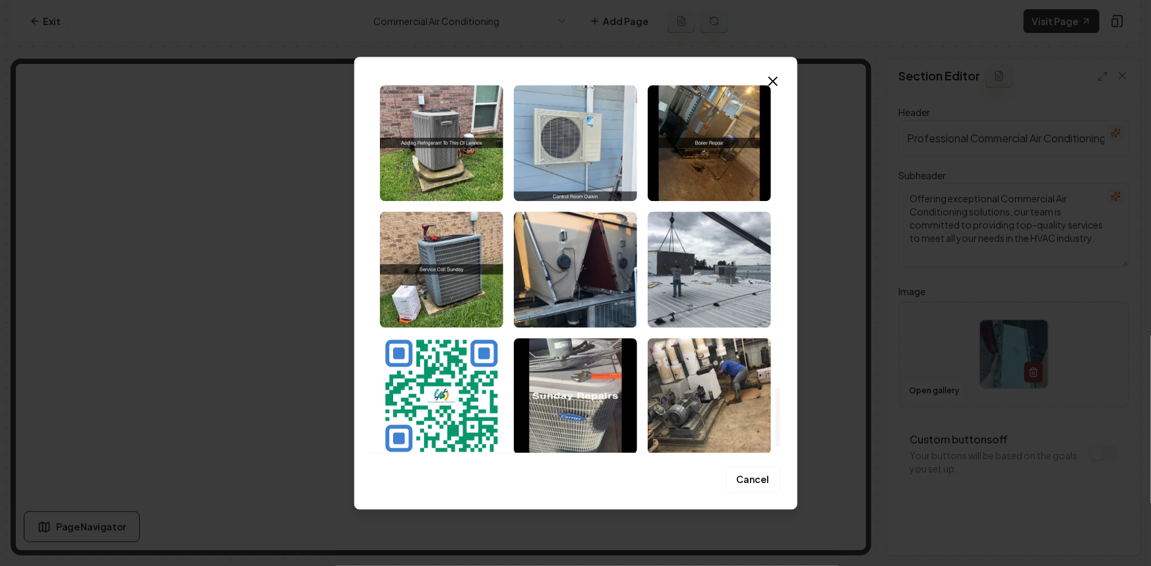
scroll to position [1945, 0]
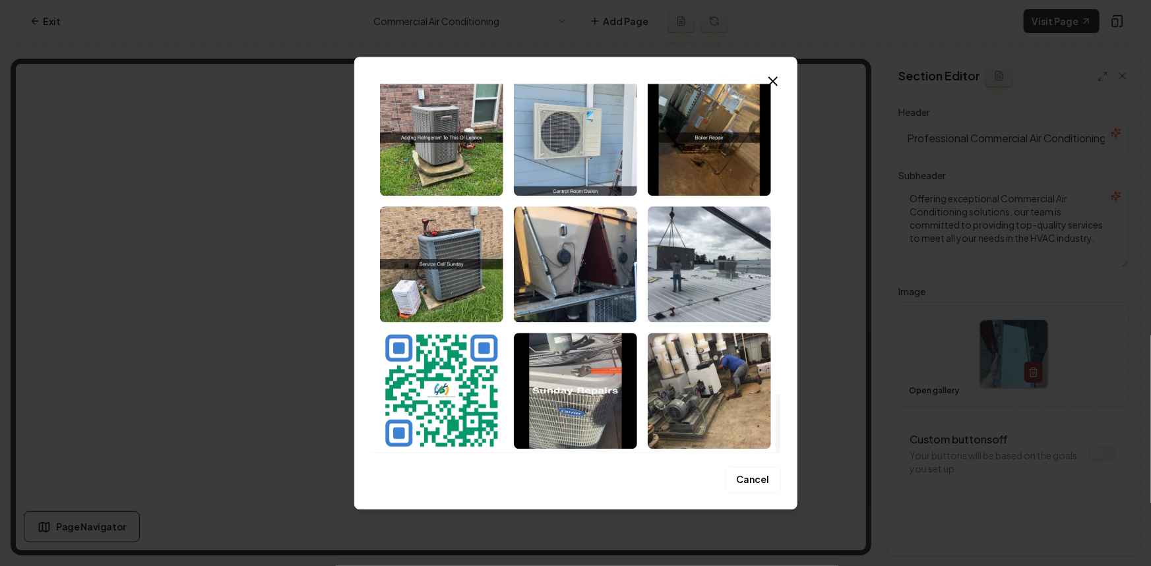
drag, startPoint x: 665, startPoint y: 257, endPoint x: 917, endPoint y: 435, distance: 308.5
click at [666, 257] on img "Select image image_68c2d7205c7cd75eb8912c99.jpeg" at bounding box center [709, 264] width 123 height 116
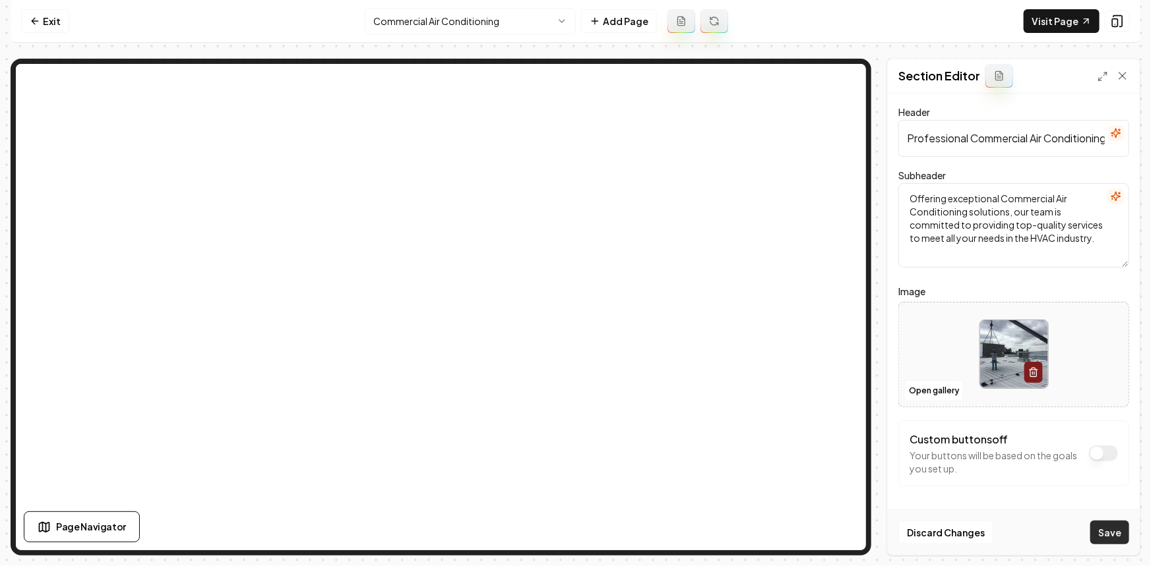
click at [1104, 541] on button "Save" at bounding box center [1109, 533] width 39 height 24
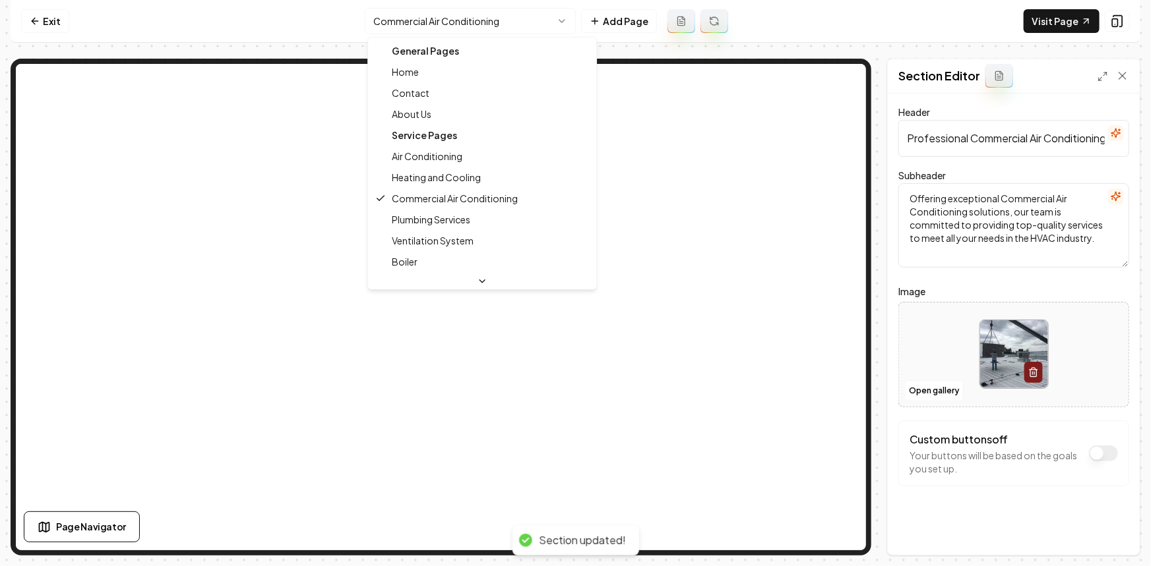
click at [429, 26] on html "Computer Required This feature is only available on a computer. Please switch t…" at bounding box center [575, 283] width 1151 height 566
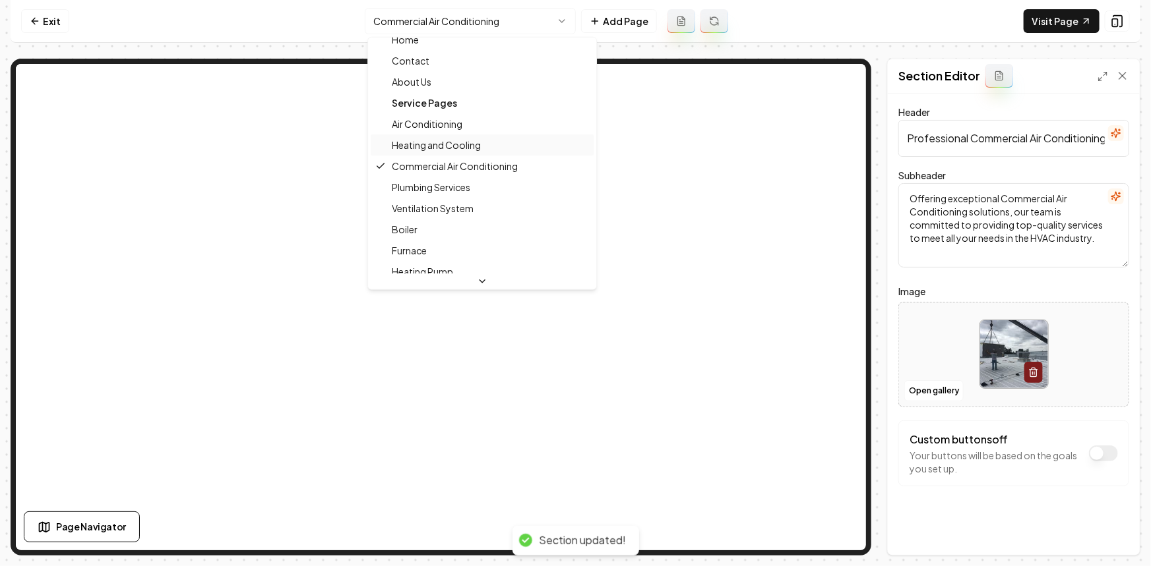
scroll to position [59, 0]
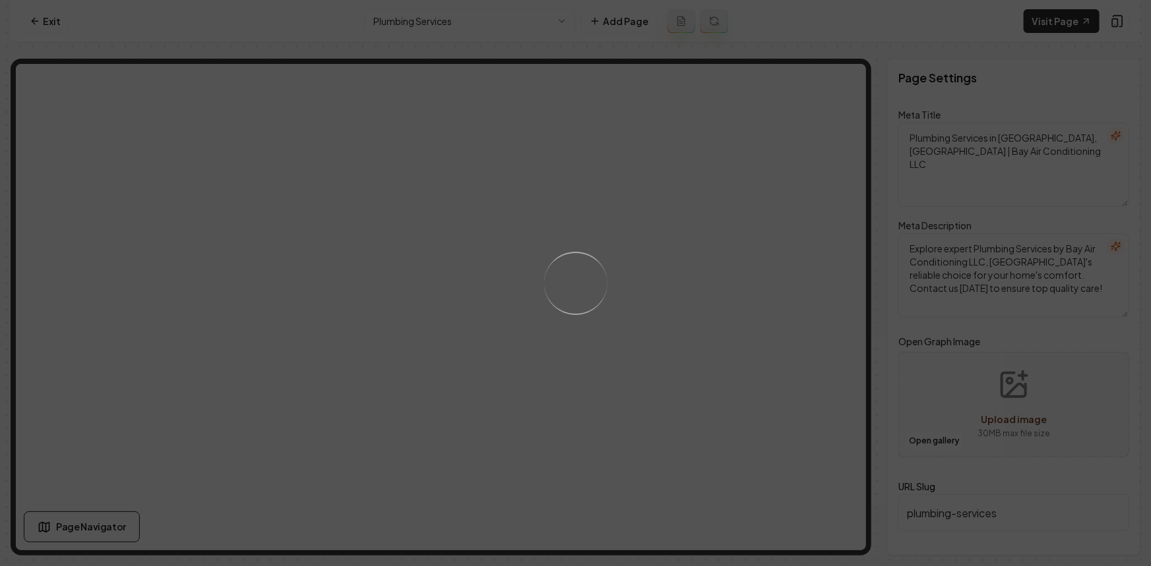
click at [627, 353] on div "Loading..." at bounding box center [575, 283] width 1151 height 566
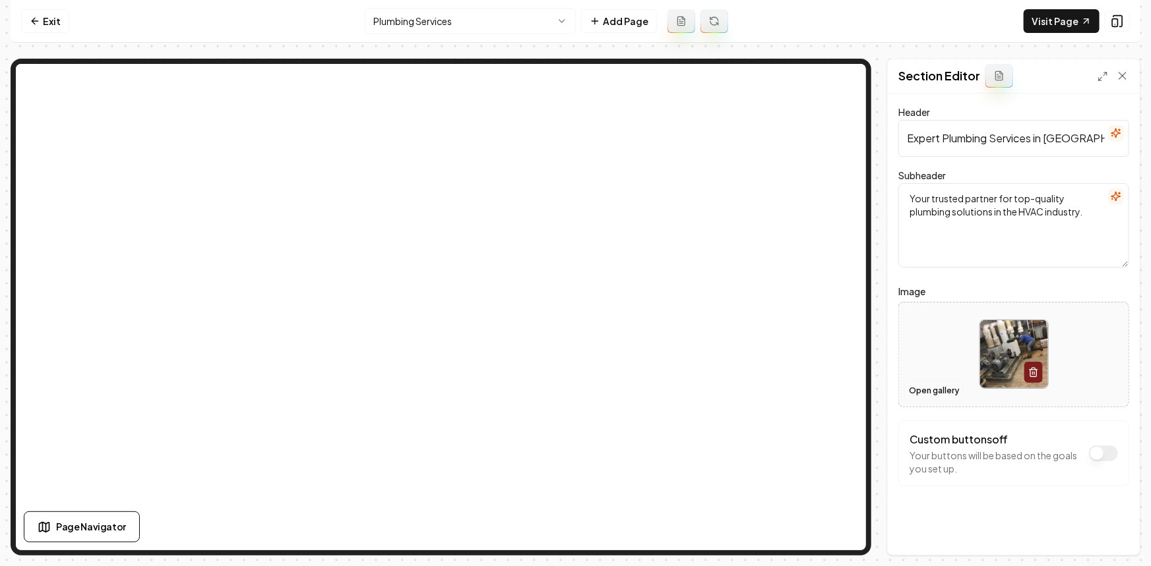
click at [915, 385] on button "Open gallery" at bounding box center [933, 390] width 59 height 21
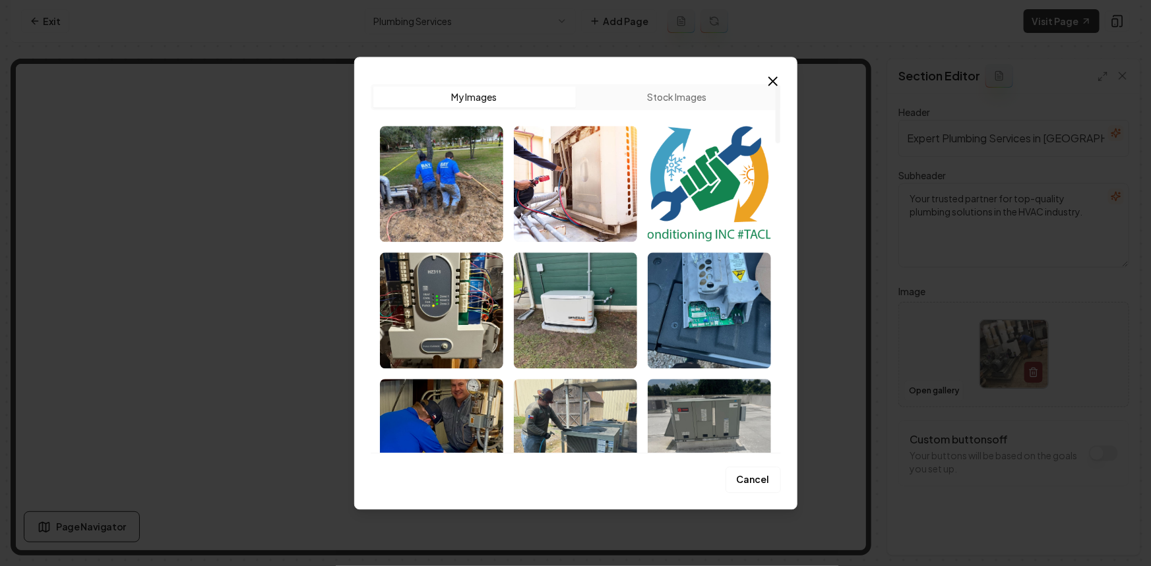
click at [684, 80] on div "Upload My Images Stock Images" at bounding box center [576, 263] width 410 height 380
drag, startPoint x: 681, startPoint y: 92, endPoint x: 671, endPoint y: 109, distance: 20.1
click at [681, 92] on button "Stock Images" at bounding box center [677, 96] width 202 height 21
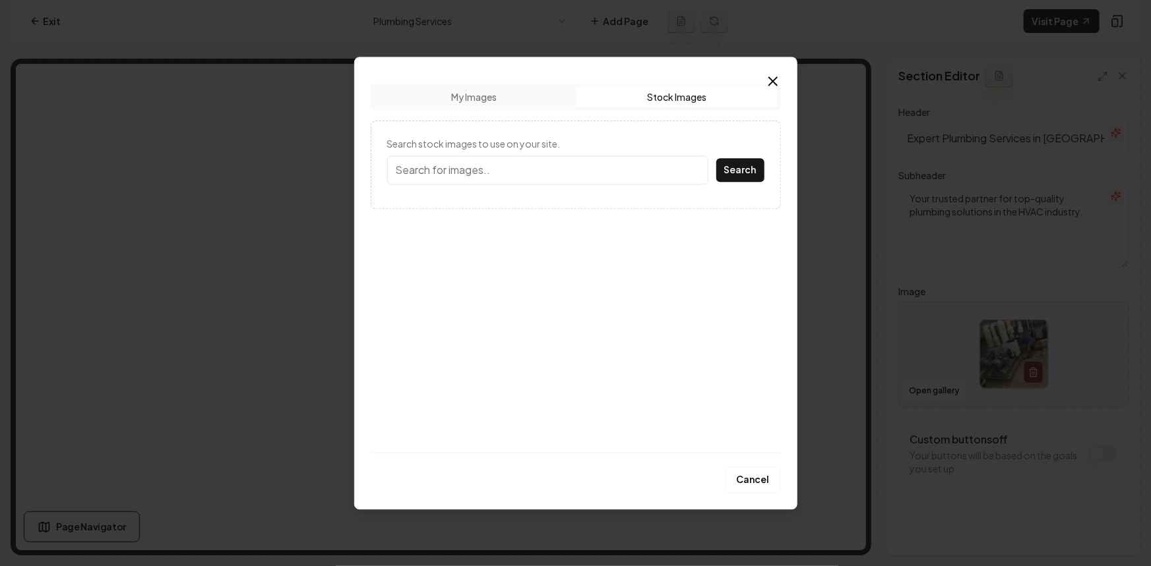
click at [573, 160] on input "Search stock images to use on your site." at bounding box center [547, 170] width 321 height 29
type input "plumbing"
click at [716, 158] on button "Search" at bounding box center [740, 170] width 48 height 24
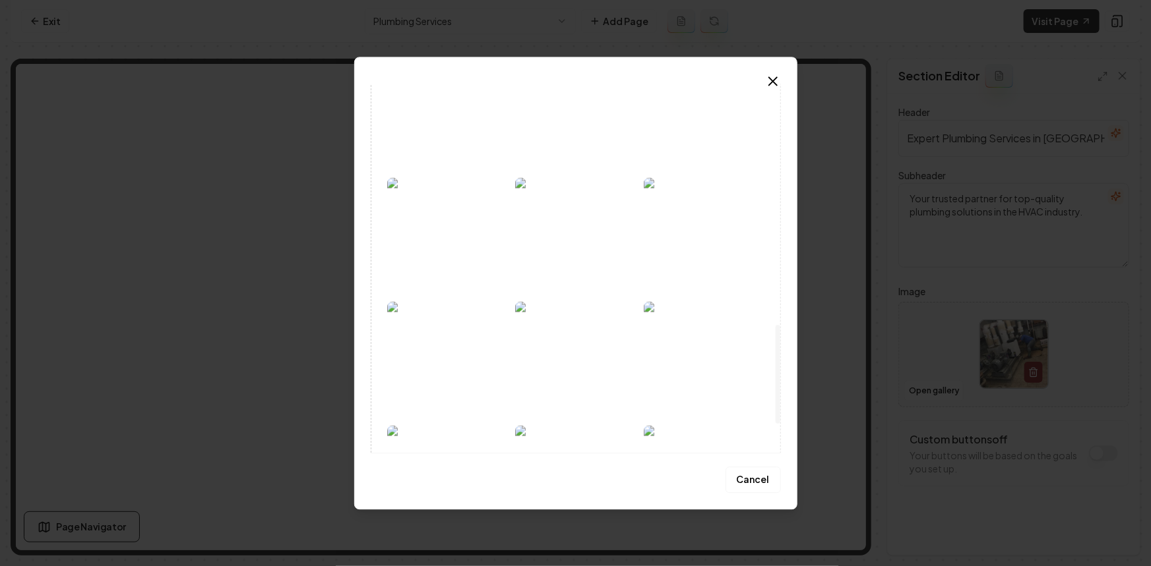
scroll to position [779, 0]
click at [466, 359] on img at bounding box center [447, 355] width 121 height 116
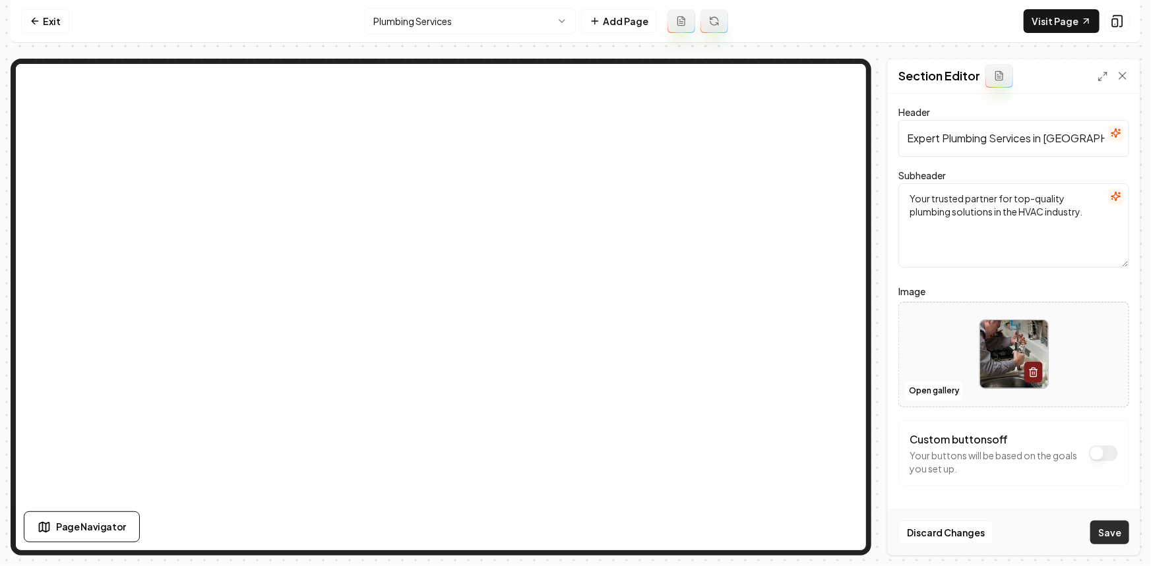
click at [1114, 531] on button "Save" at bounding box center [1109, 533] width 39 height 24
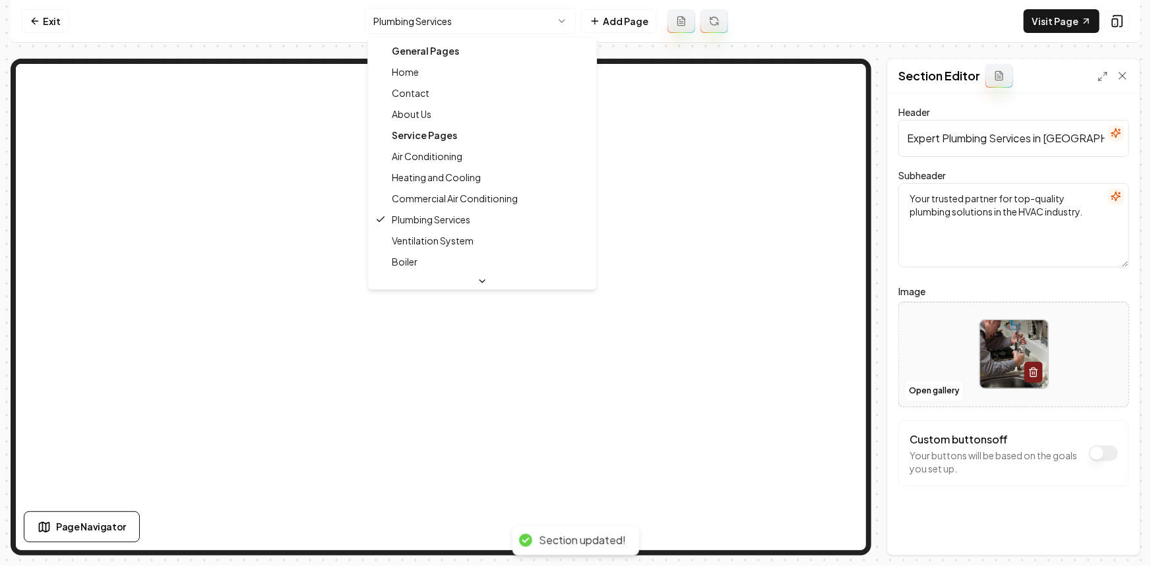
click at [522, 16] on html "Computer Required This feature is only available on a computer. Please switch t…" at bounding box center [575, 283] width 1151 height 566
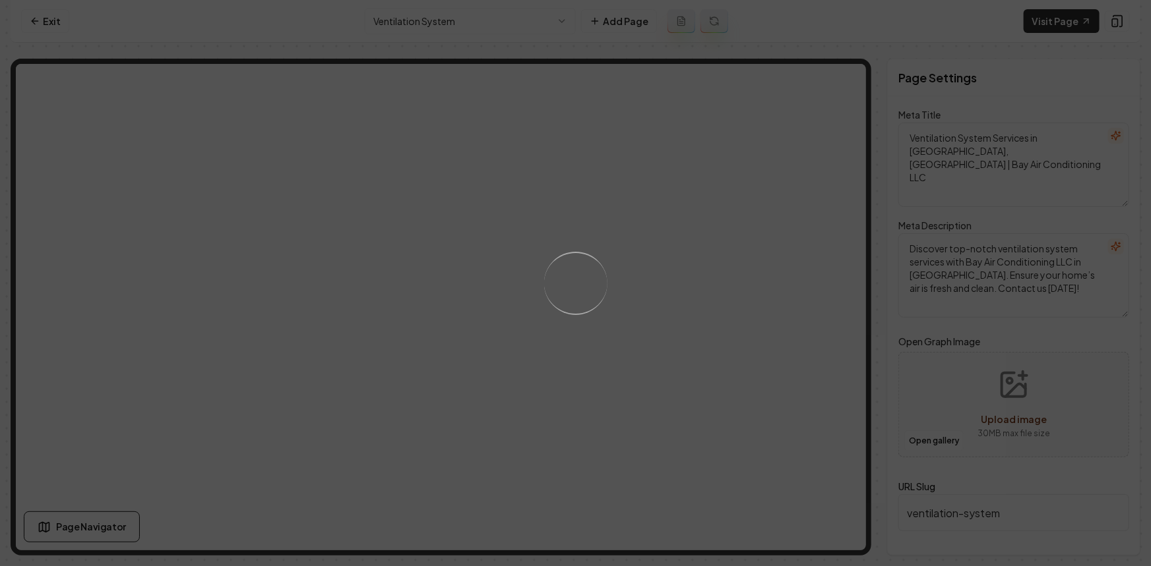
click at [663, 278] on div "Loading..." at bounding box center [575, 283] width 1151 height 566
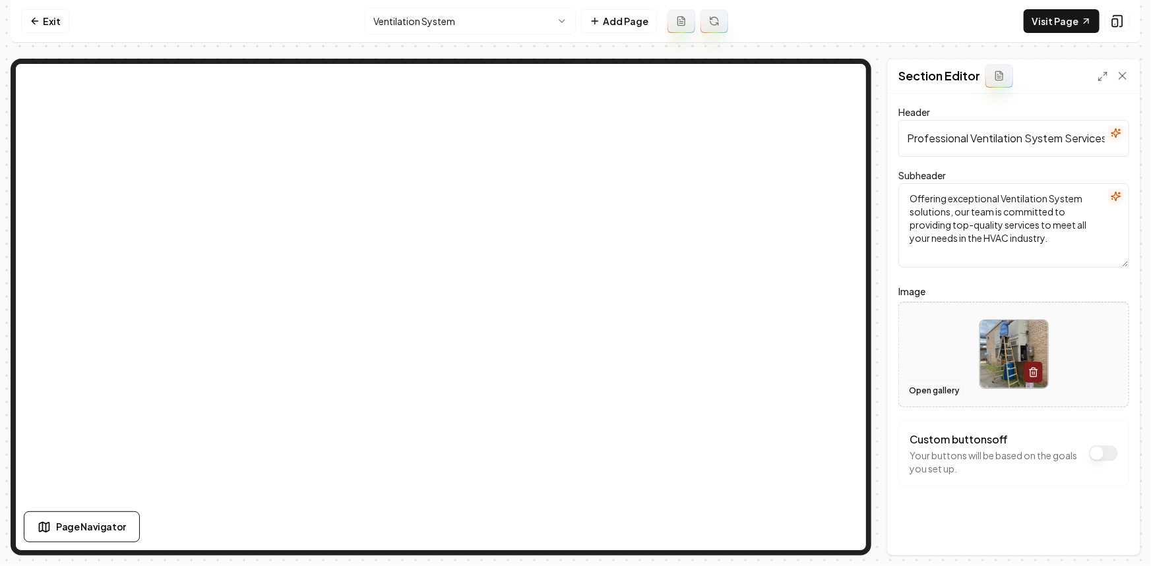
click at [928, 390] on button "Open gallery" at bounding box center [933, 390] width 59 height 21
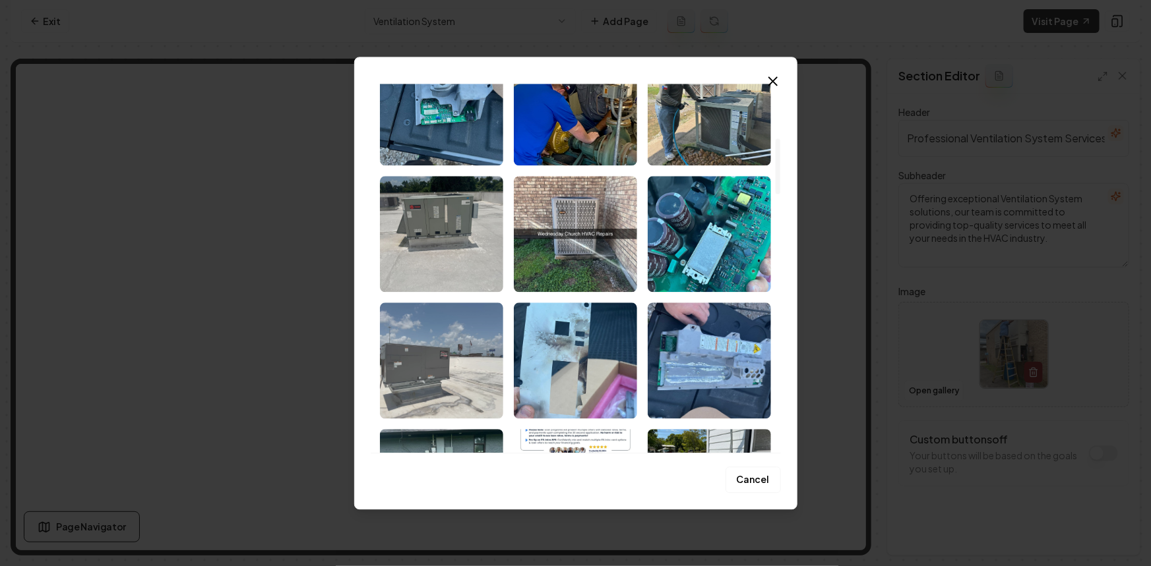
scroll to position [359, 0]
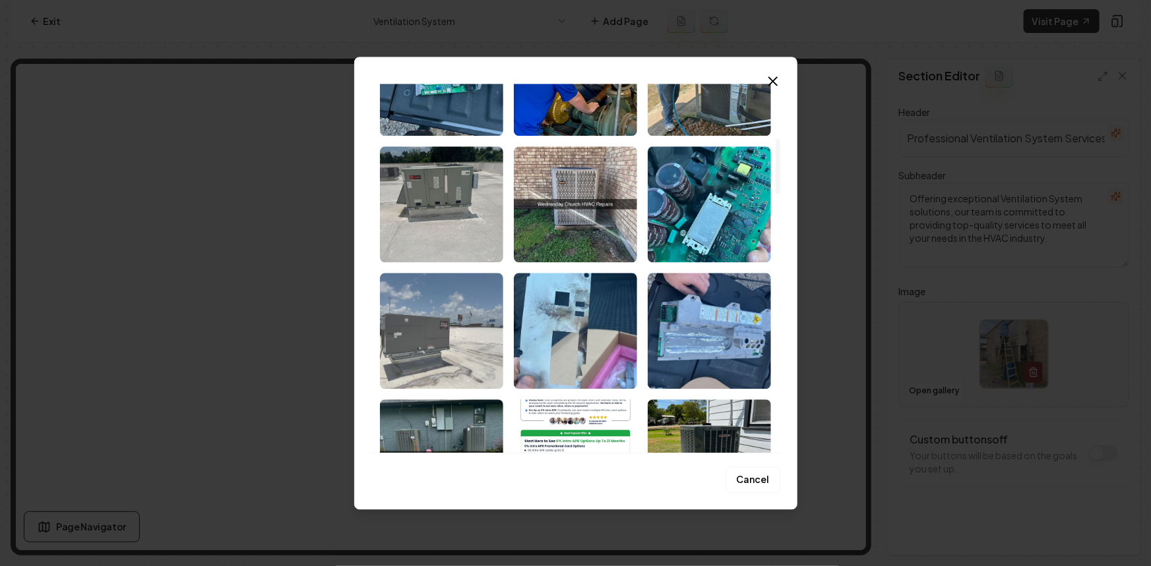
click at [434, 329] on img "Select image image_68c2d7215c7cd75eb8913475.jpeg" at bounding box center [441, 331] width 123 height 116
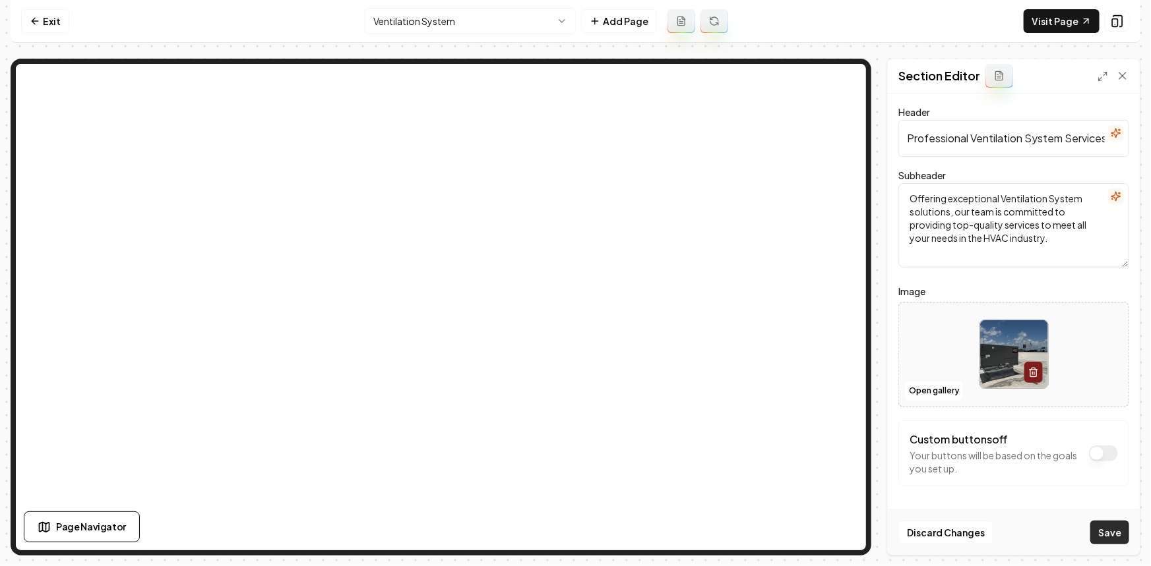
click at [1110, 531] on button "Save" at bounding box center [1109, 533] width 39 height 24
click at [389, 12] on html "Computer Required This feature is only available on a computer. Please switch t…" at bounding box center [575, 283] width 1151 height 566
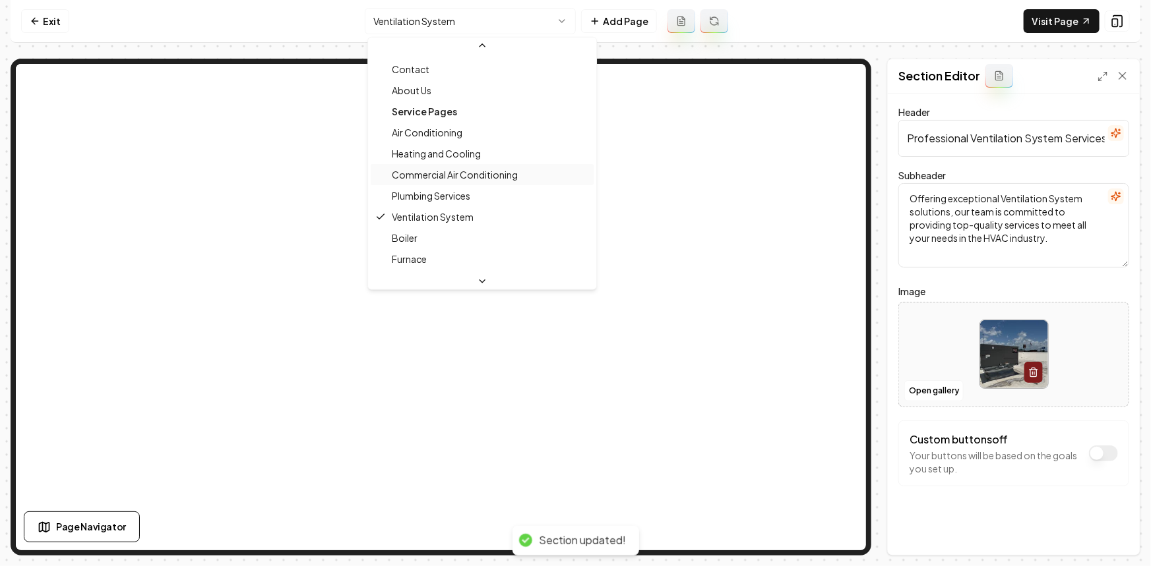
scroll to position [59, 0]
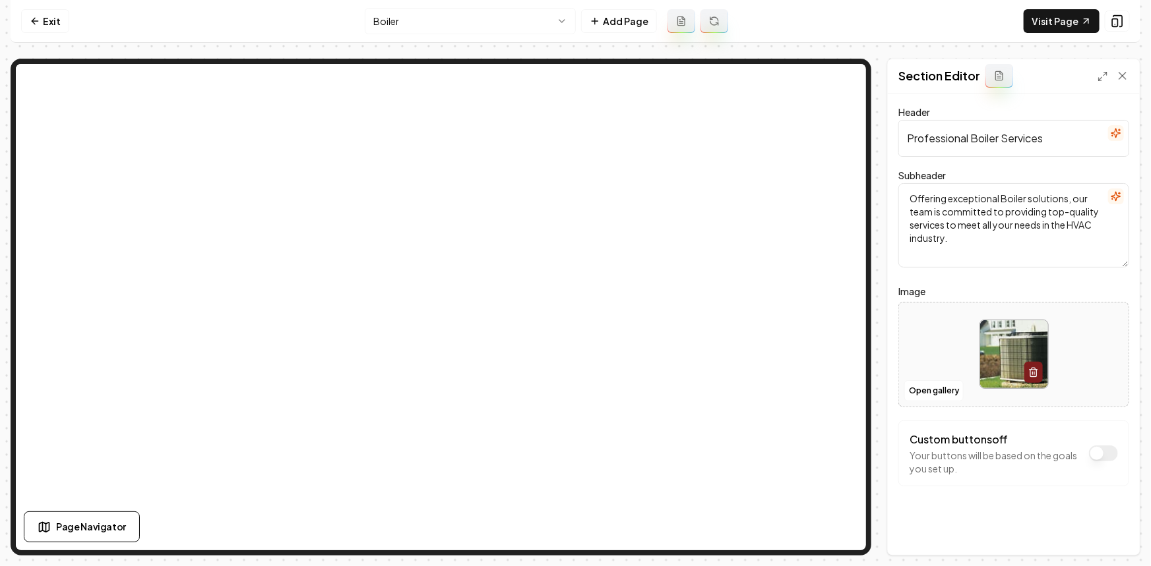
click at [942, 338] on div at bounding box center [1013, 354] width 229 height 90
click at [936, 392] on button "Open gallery" at bounding box center [933, 390] width 59 height 21
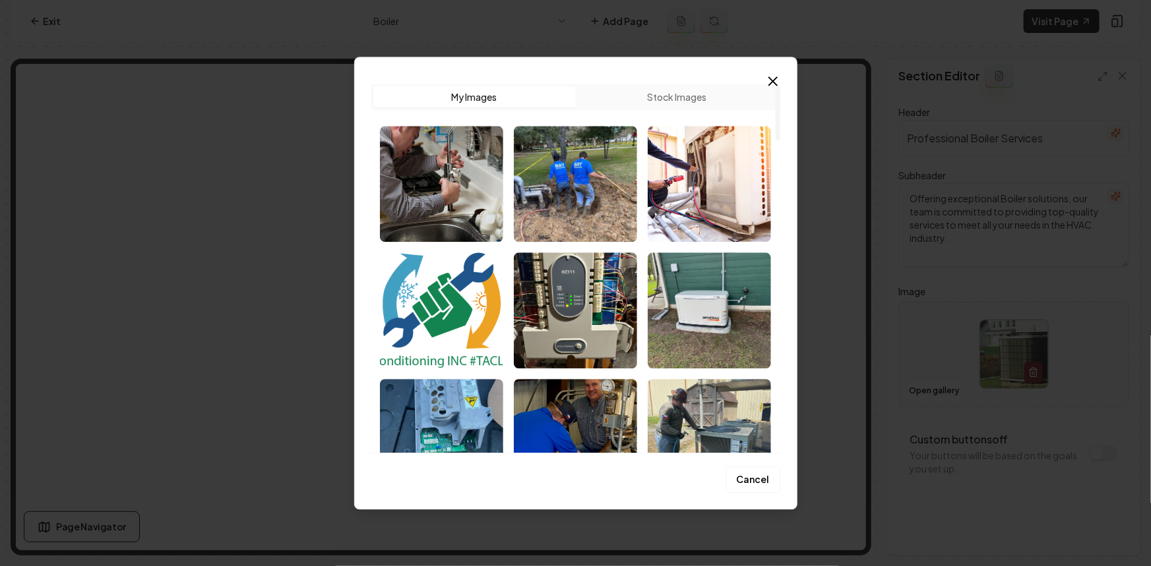
click at [682, 100] on button "Stock Images" at bounding box center [677, 96] width 202 height 21
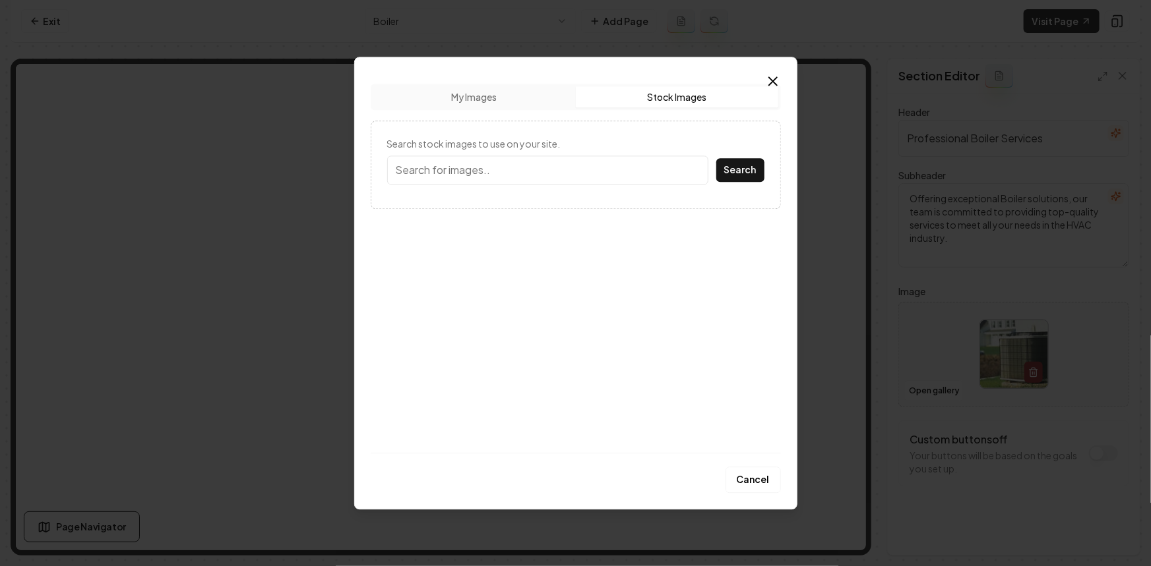
click at [495, 175] on input "Search stock images to use on your site." at bounding box center [547, 170] width 321 height 29
type input "boiler"
click at [716, 158] on button "Search" at bounding box center [740, 170] width 48 height 24
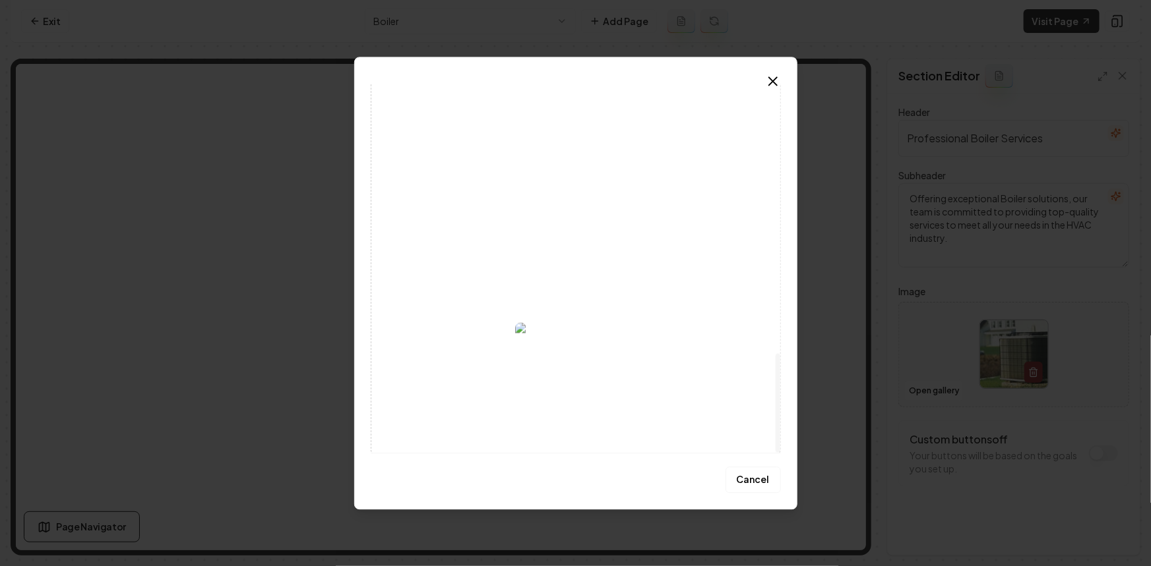
scroll to position [1002, 0]
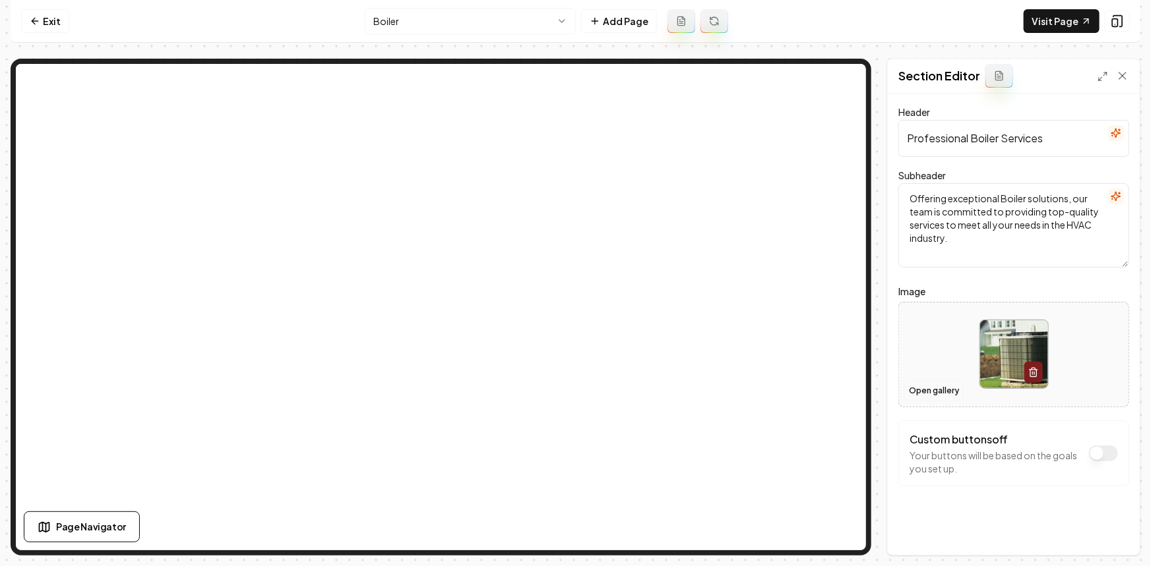
click at [942, 390] on button "Open gallery" at bounding box center [933, 390] width 59 height 21
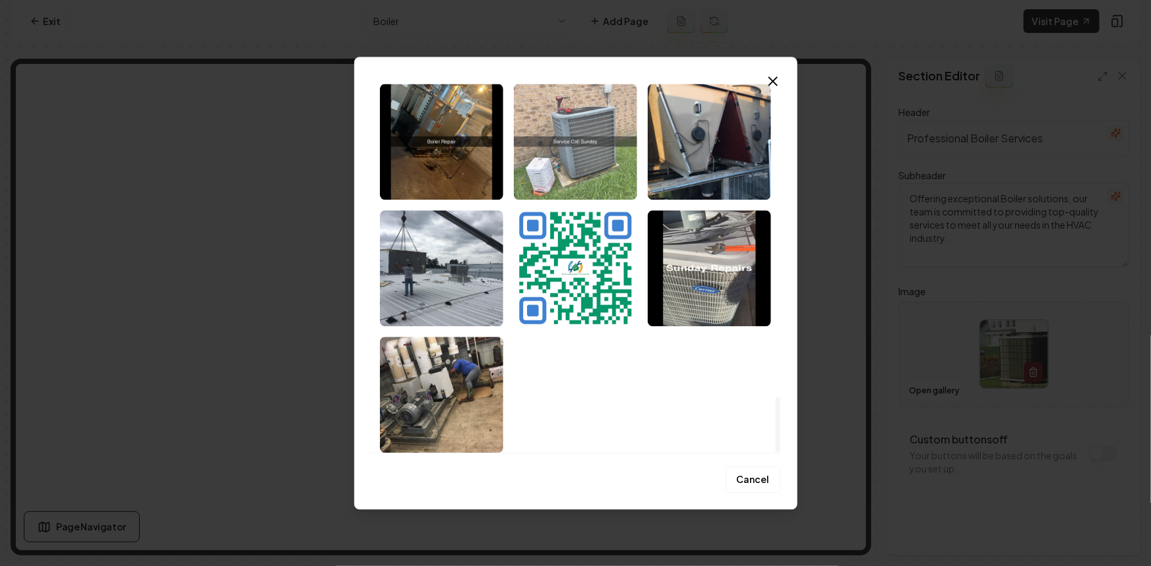
scroll to position [2072, 0]
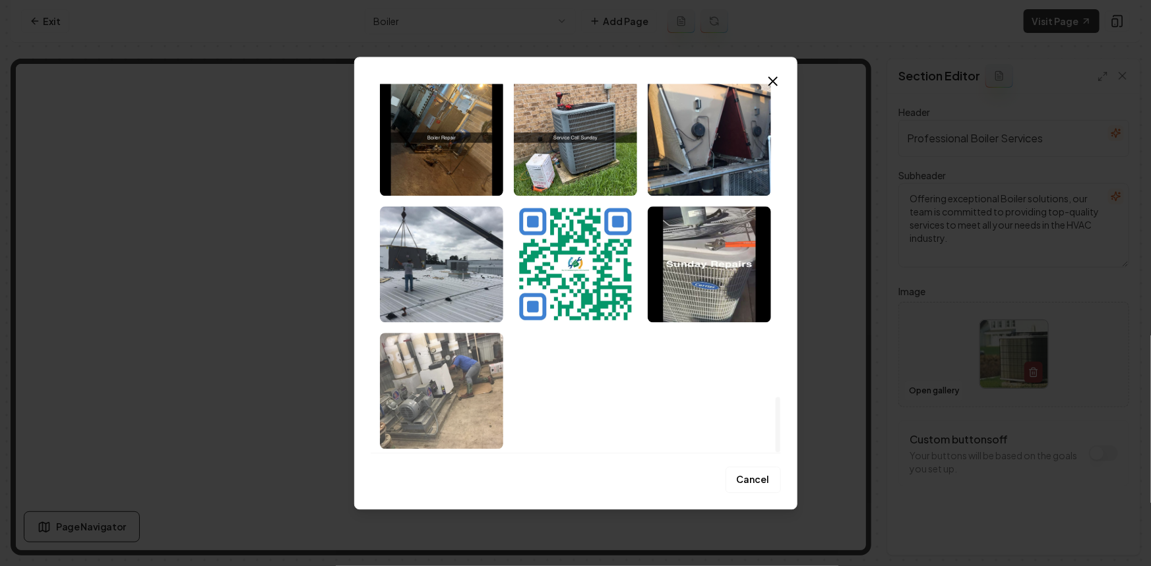
click at [476, 413] on img "Select image image_68c2d7205c7cd75eb8912bbd.jpeg" at bounding box center [441, 391] width 123 height 116
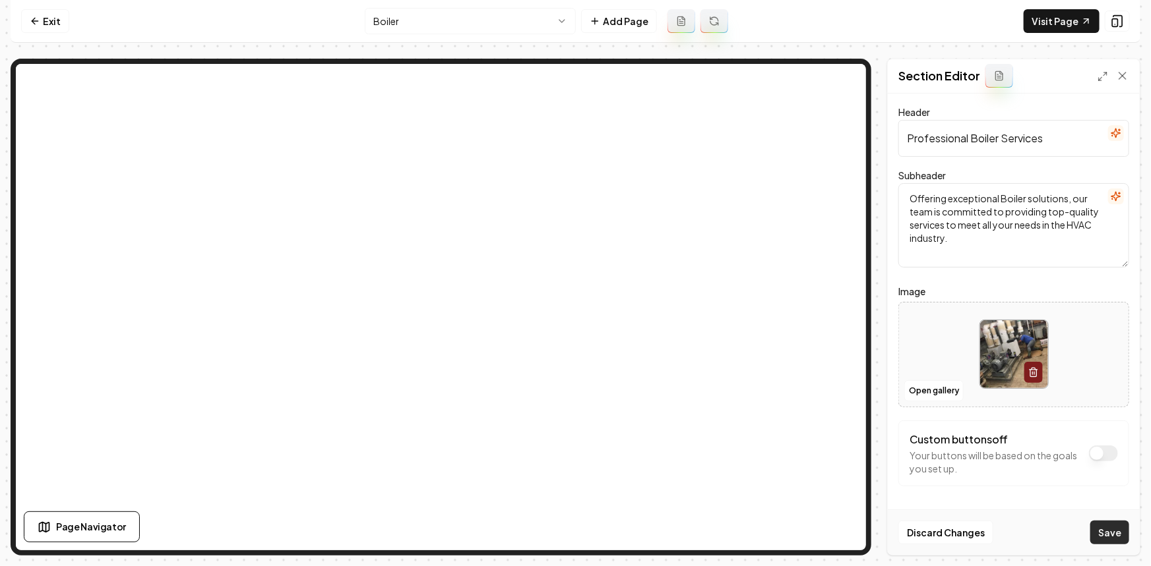
click at [1112, 526] on button "Save" at bounding box center [1109, 533] width 39 height 24
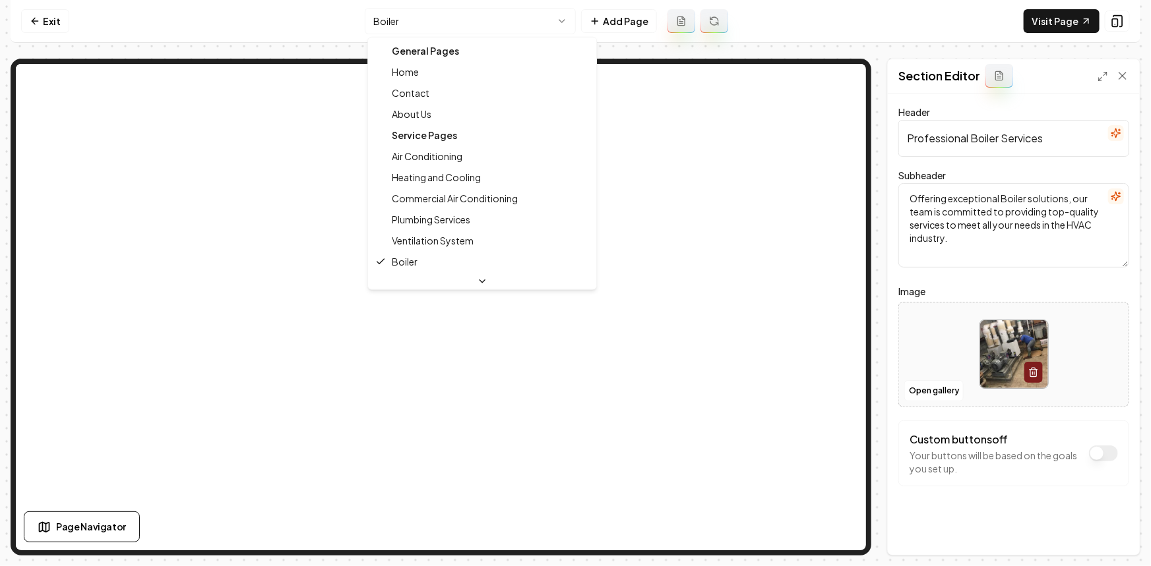
click at [468, 18] on html "Computer Required This feature is only available on a computer. Please switch t…" at bounding box center [575, 283] width 1151 height 566
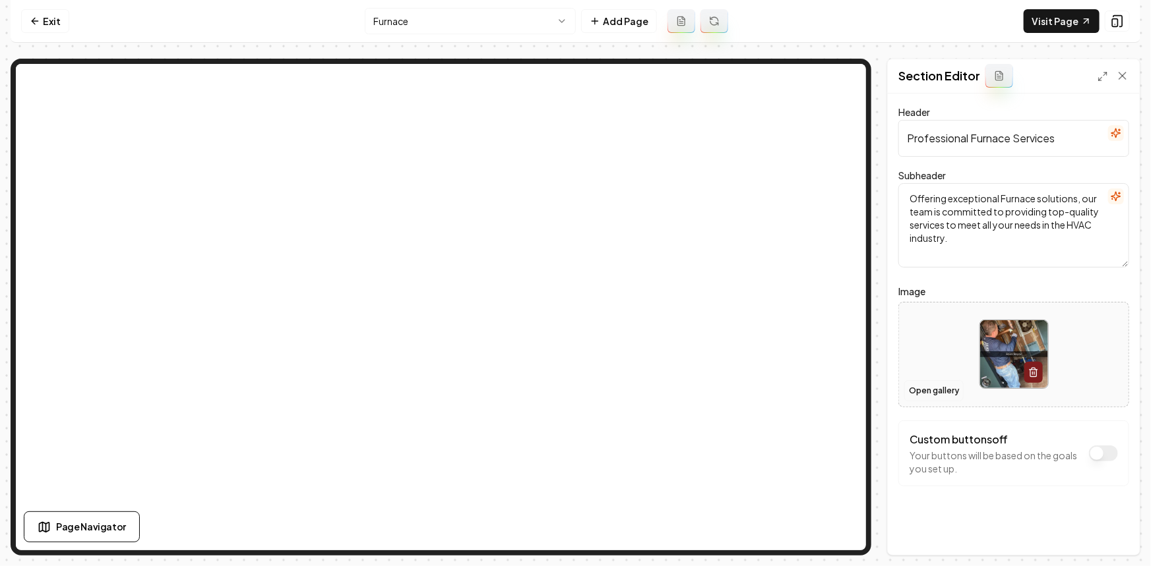
click at [921, 390] on button "Open gallery" at bounding box center [933, 390] width 59 height 21
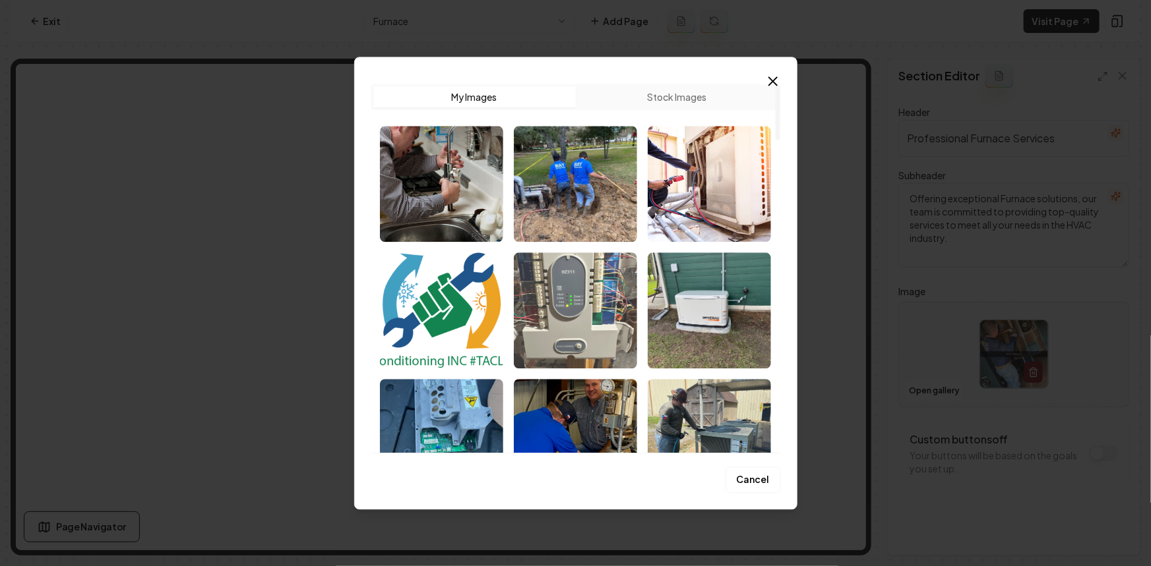
click at [593, 345] on img "Select image image_68c2d7235c7cd75eb8913e04.jpeg" at bounding box center [575, 311] width 123 height 116
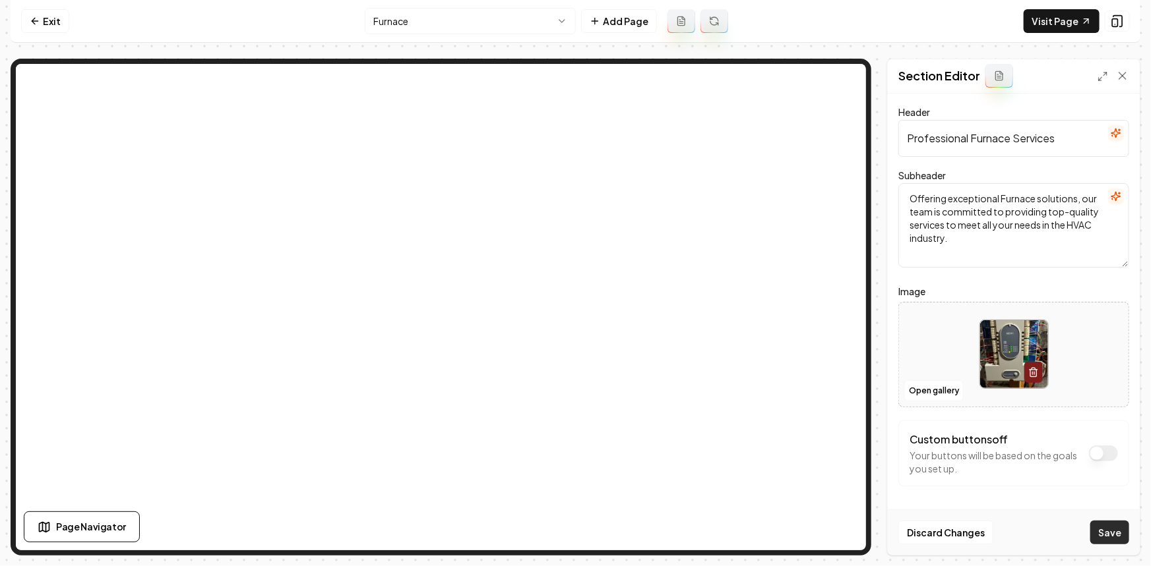
click at [1105, 532] on button "Save" at bounding box center [1109, 533] width 39 height 24
click at [446, 25] on html "Computer Required This feature is only available on a computer. Please switch t…" at bounding box center [575, 283] width 1151 height 566
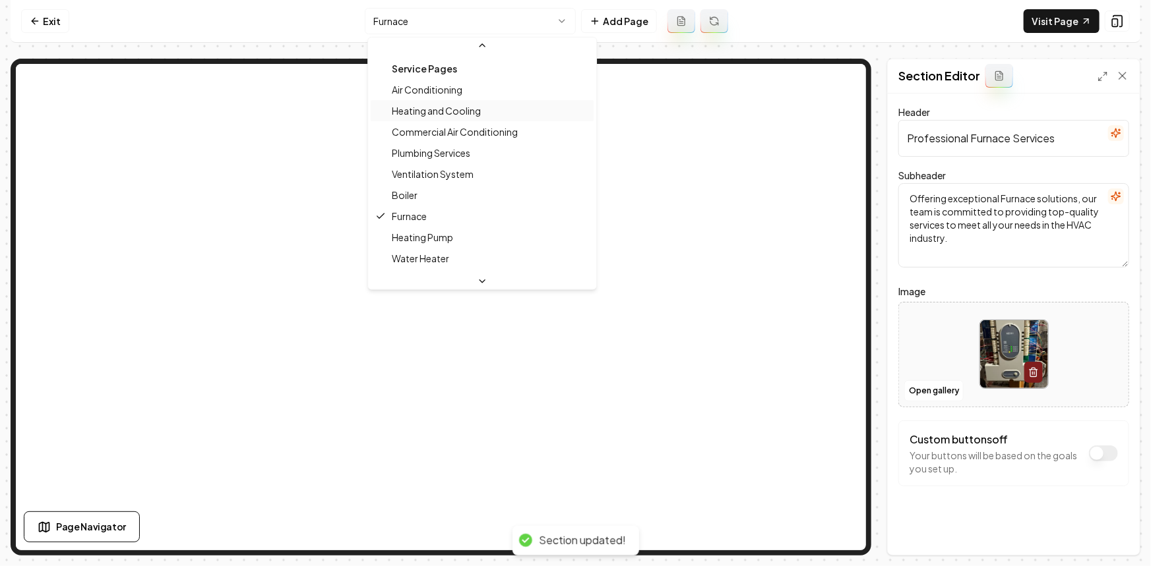
scroll to position [95, 0]
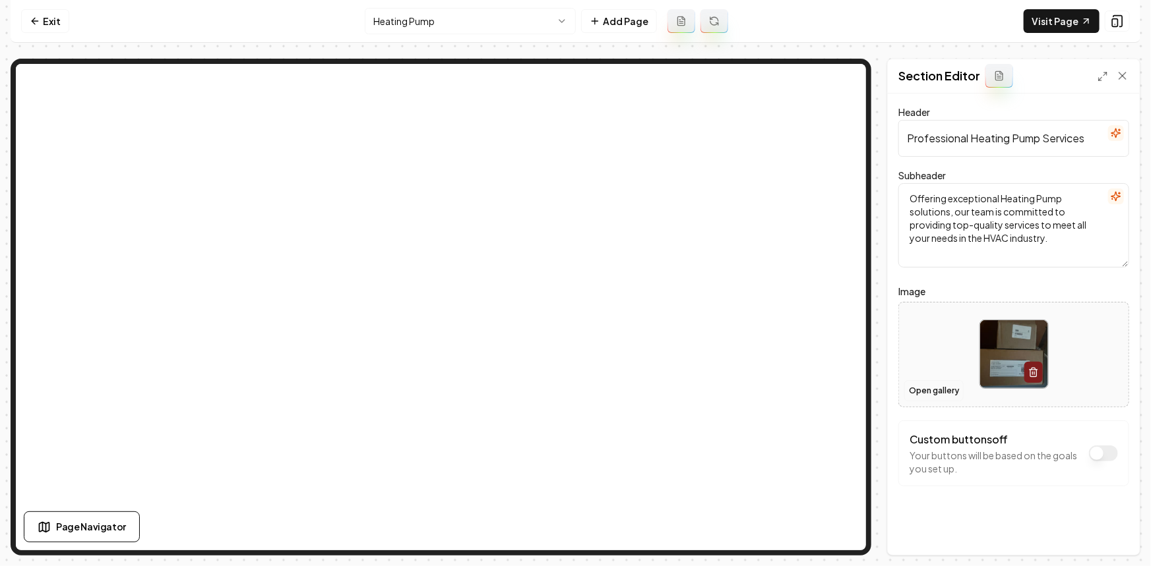
click at [930, 390] on button "Open gallery" at bounding box center [933, 390] width 59 height 21
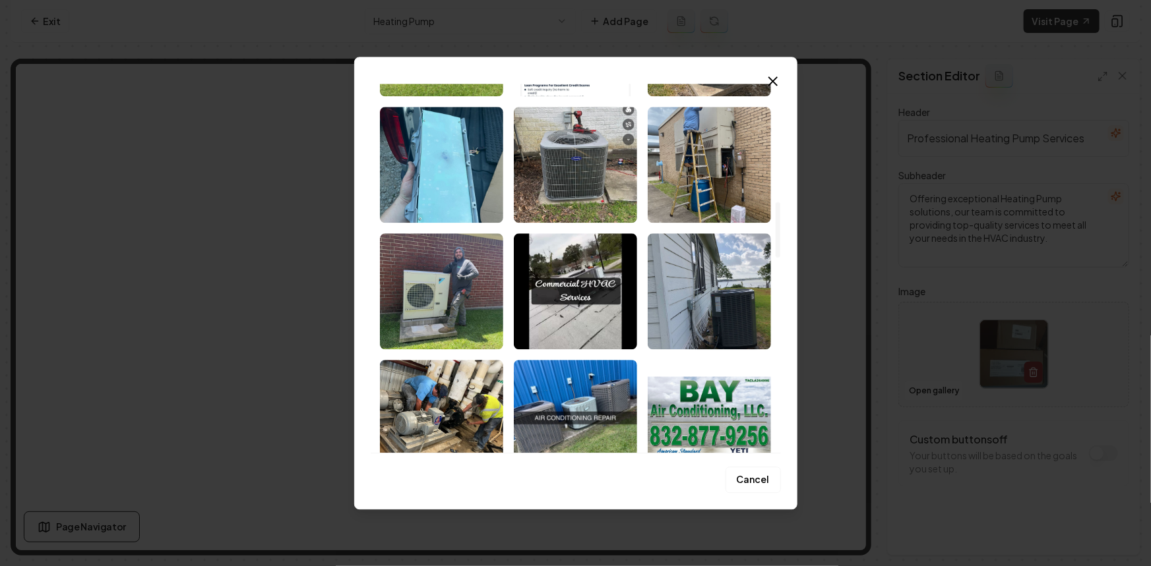
scroll to position [839, 0]
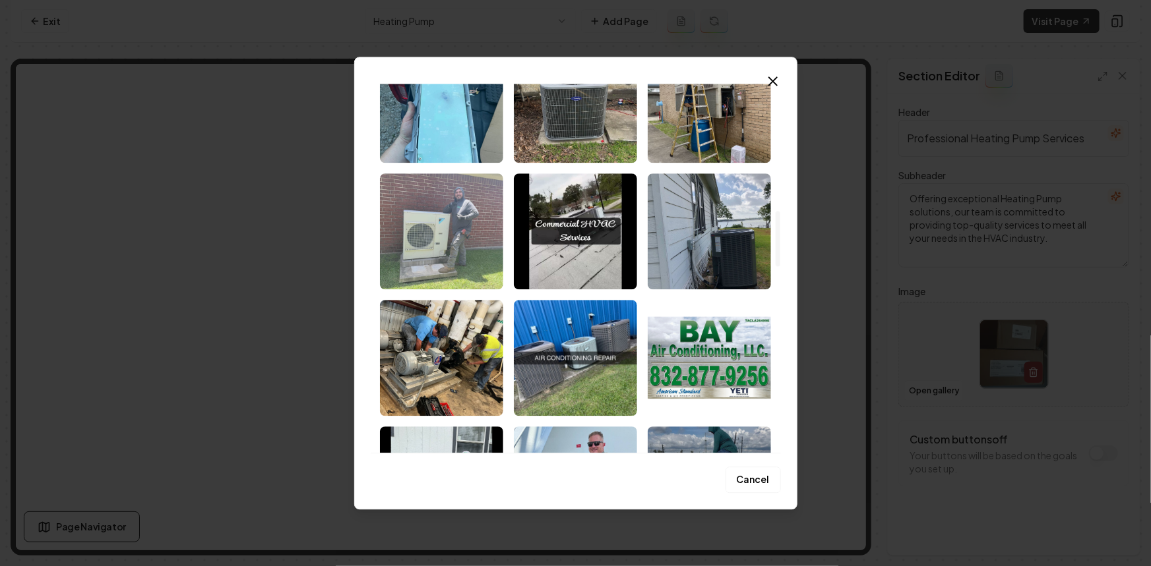
click at [499, 257] on img "Select image image_68c2d7215c7cd75eb891326a.jpeg" at bounding box center [441, 231] width 123 height 116
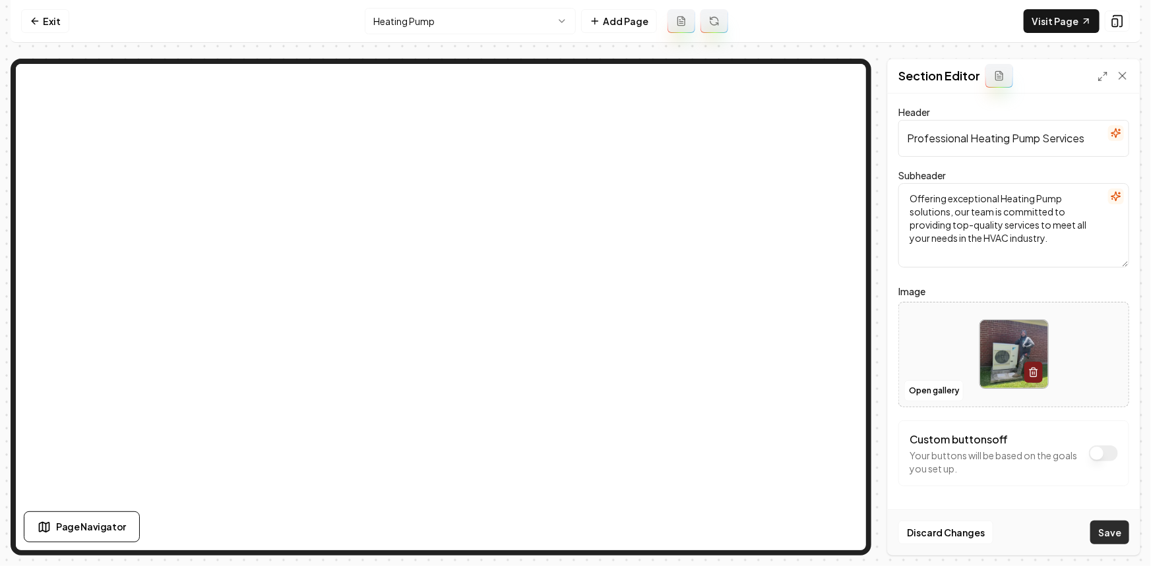
click at [1116, 539] on button "Save" at bounding box center [1109, 533] width 39 height 24
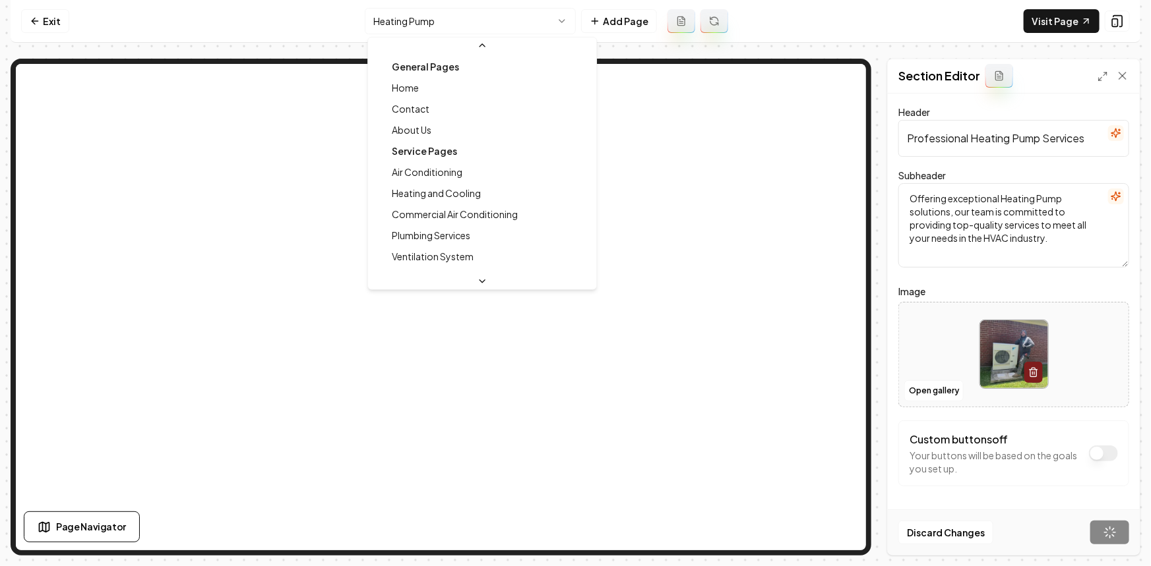
click at [406, 32] on html "Computer Required This feature is only available on a computer. Please switch t…" at bounding box center [575, 283] width 1151 height 566
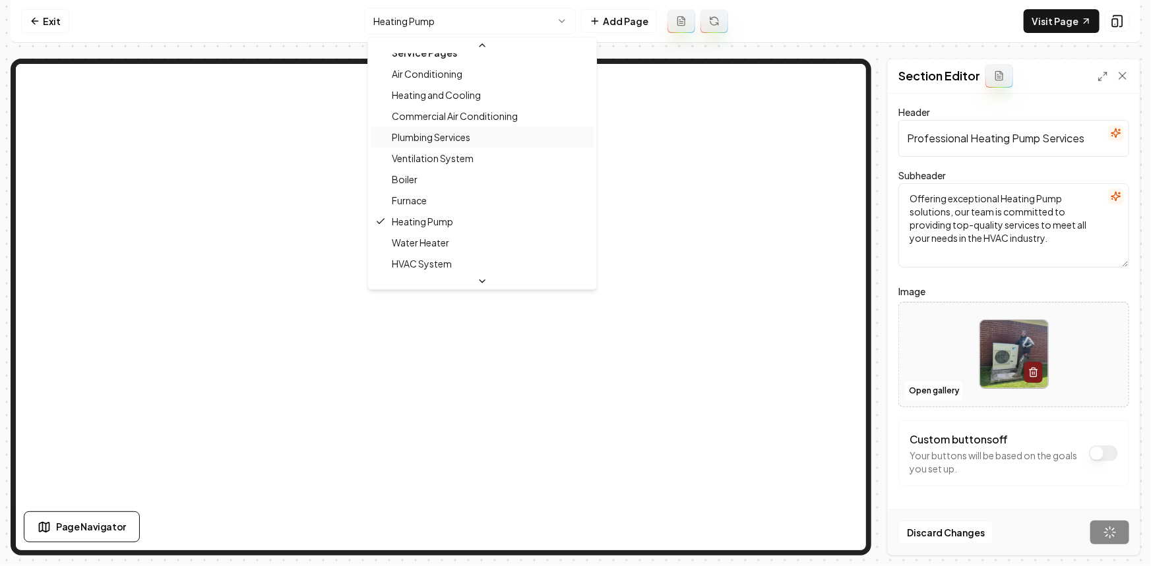
scroll to position [116, 0]
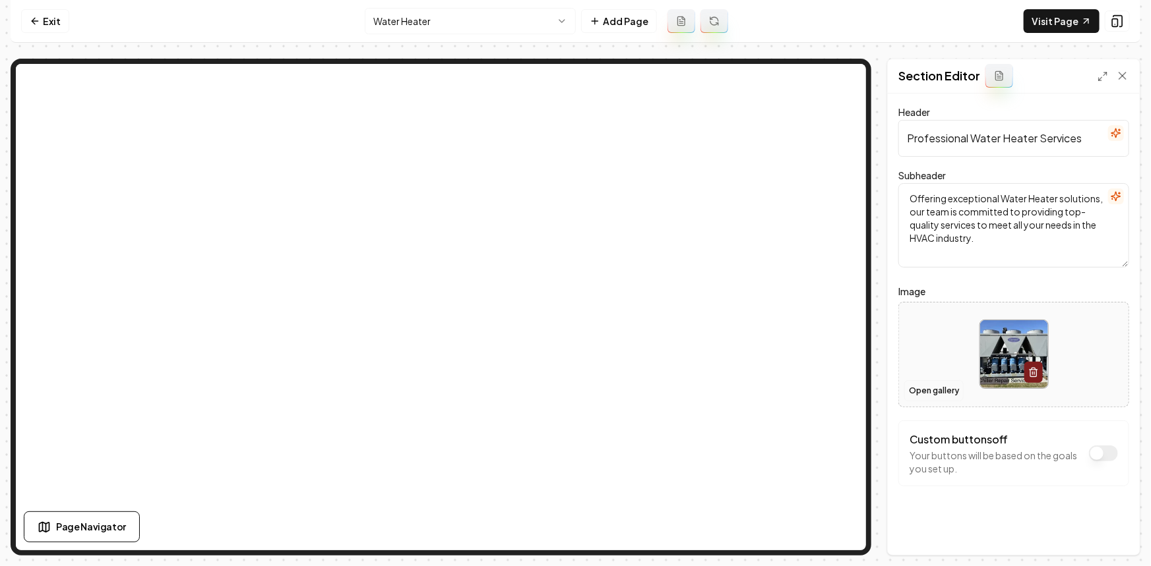
click at [930, 394] on button "Open gallery" at bounding box center [933, 390] width 59 height 21
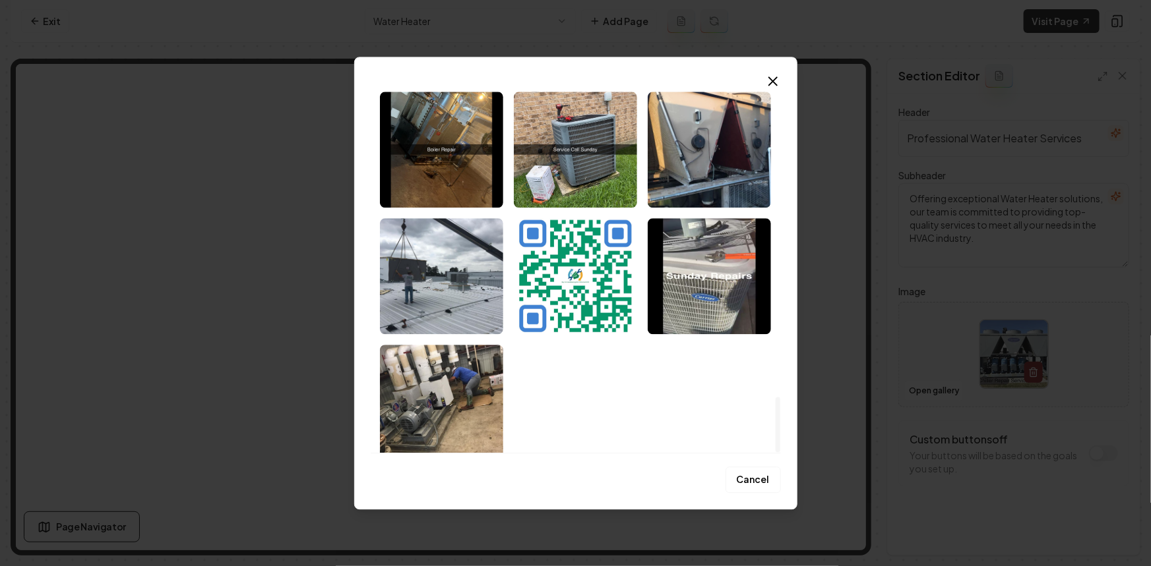
scroll to position [2072, 0]
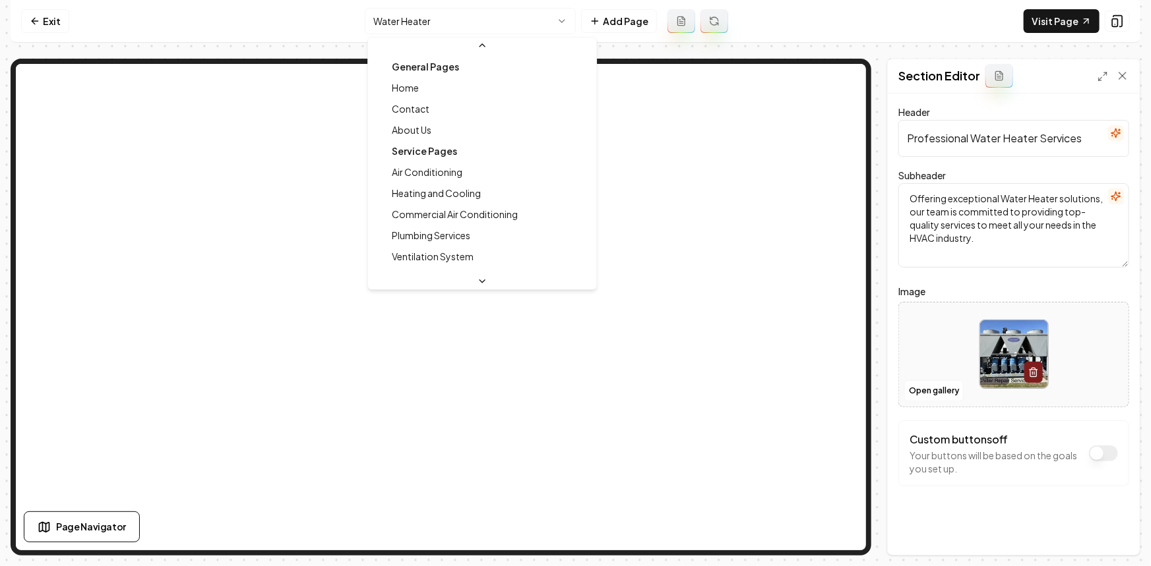
click at [387, 22] on html "Computer Required This feature is only available on a computer. Please switch t…" at bounding box center [575, 283] width 1151 height 566
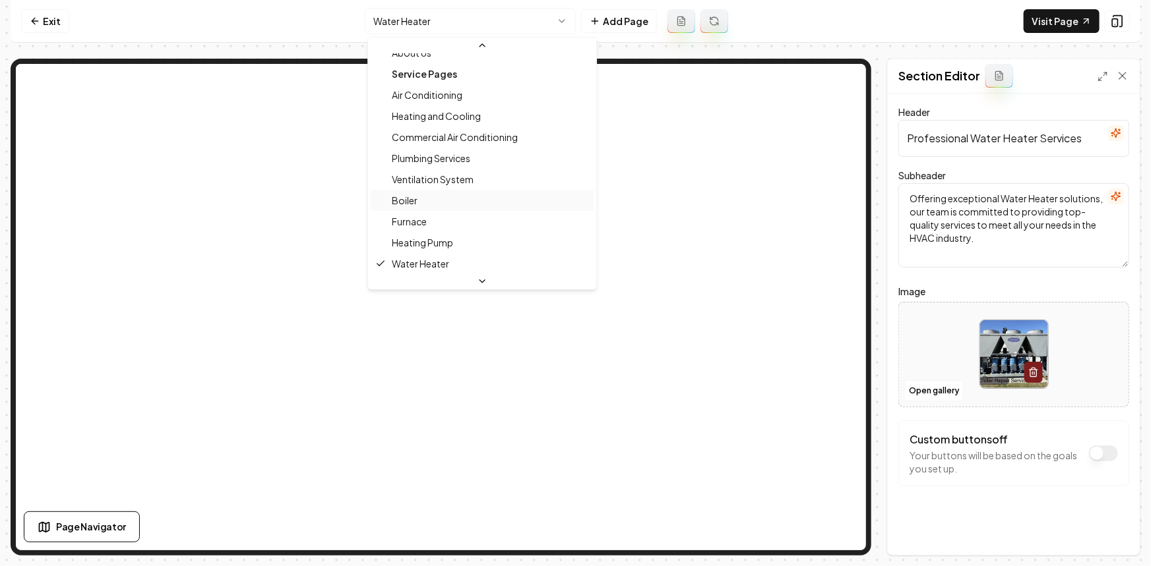
scroll to position [137, 0]
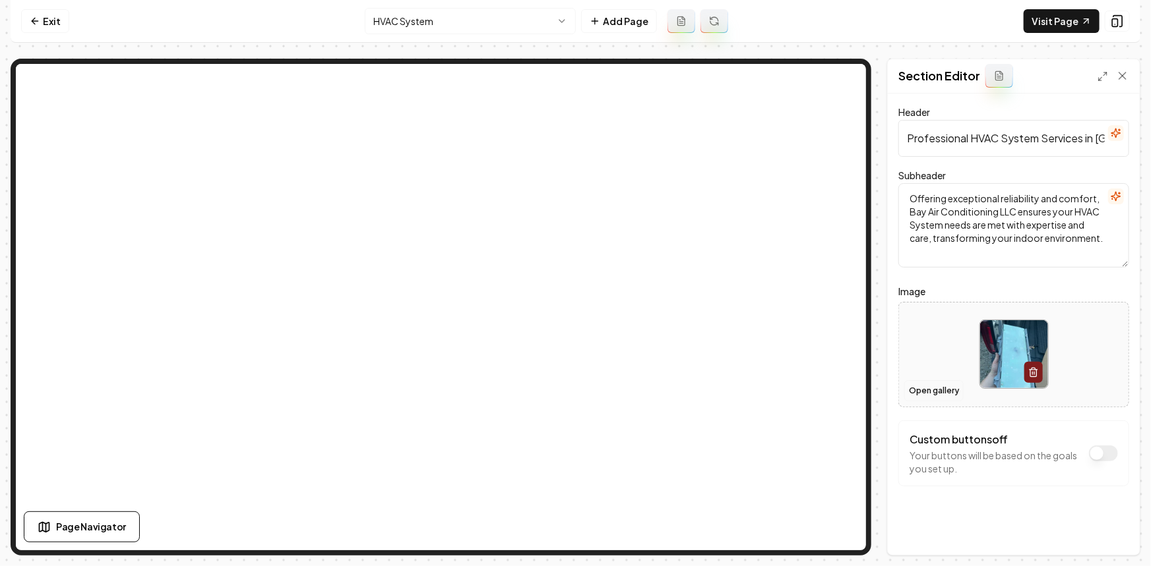
click at [943, 382] on button "Open gallery" at bounding box center [933, 390] width 59 height 21
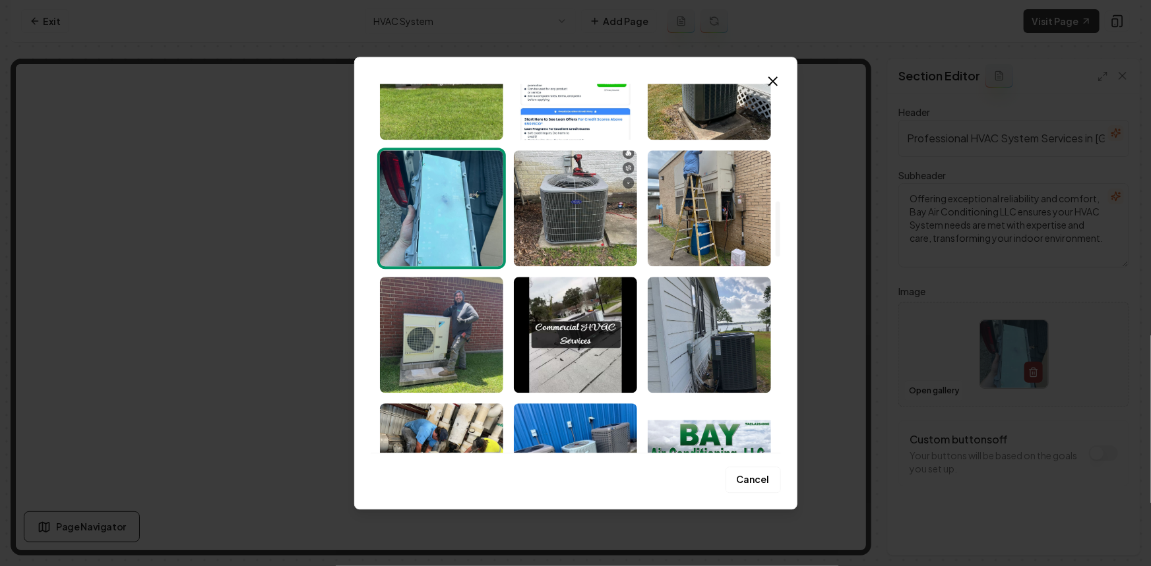
scroll to position [779, 0]
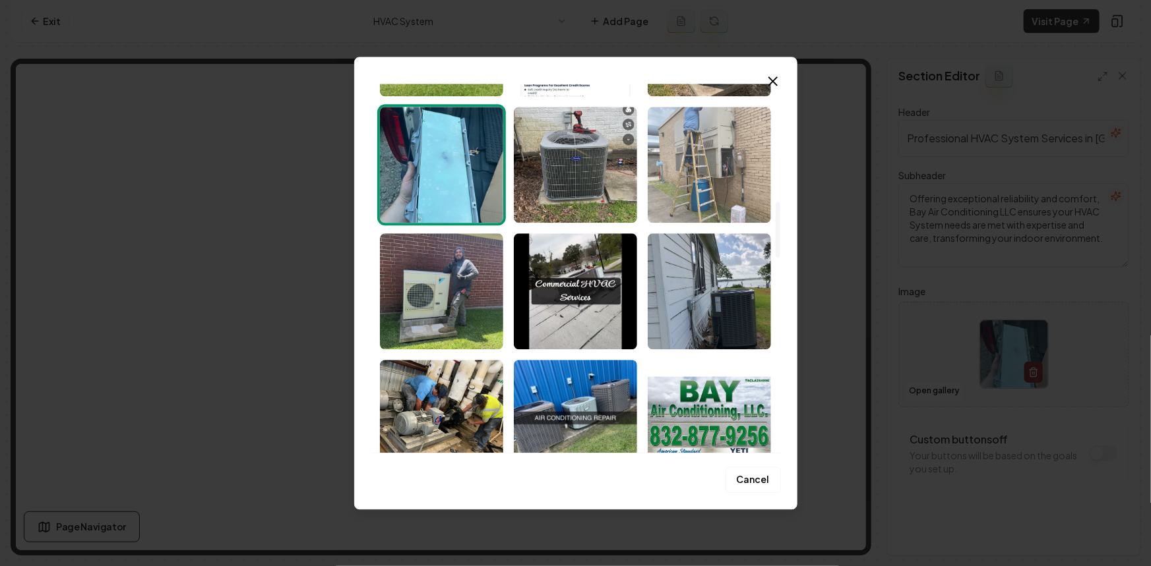
click at [708, 144] on img "Select image image_68c2d7215c7cd75eb89132cf.jpeg" at bounding box center [709, 165] width 123 height 116
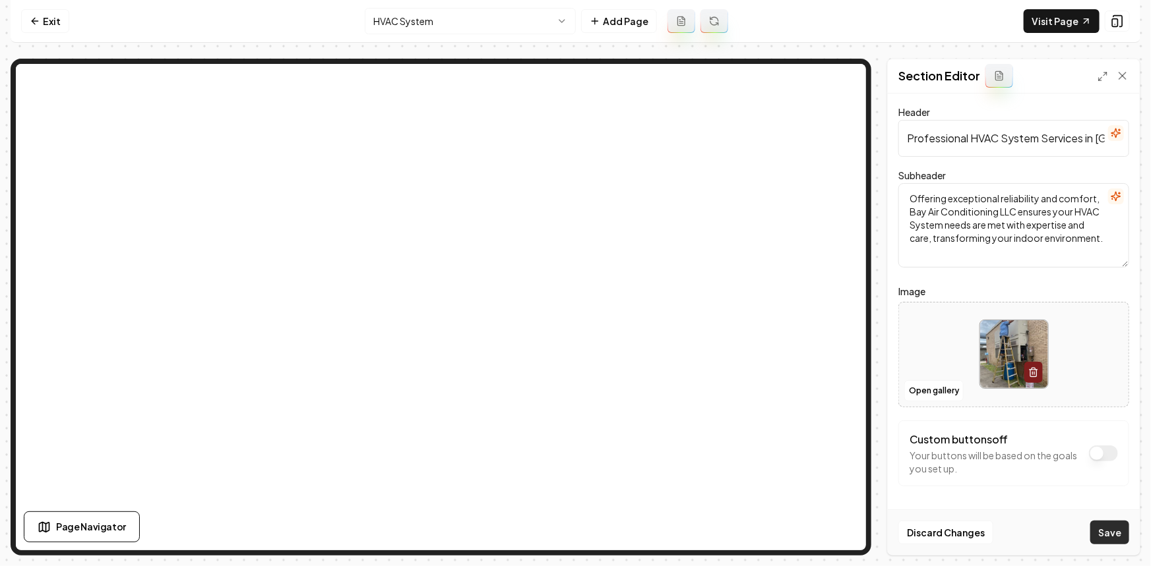
click at [1118, 540] on button "Save" at bounding box center [1109, 533] width 39 height 24
click at [432, 22] on html "Computer Required This feature is only available on a computer. Please switch t…" at bounding box center [575, 283] width 1151 height 566
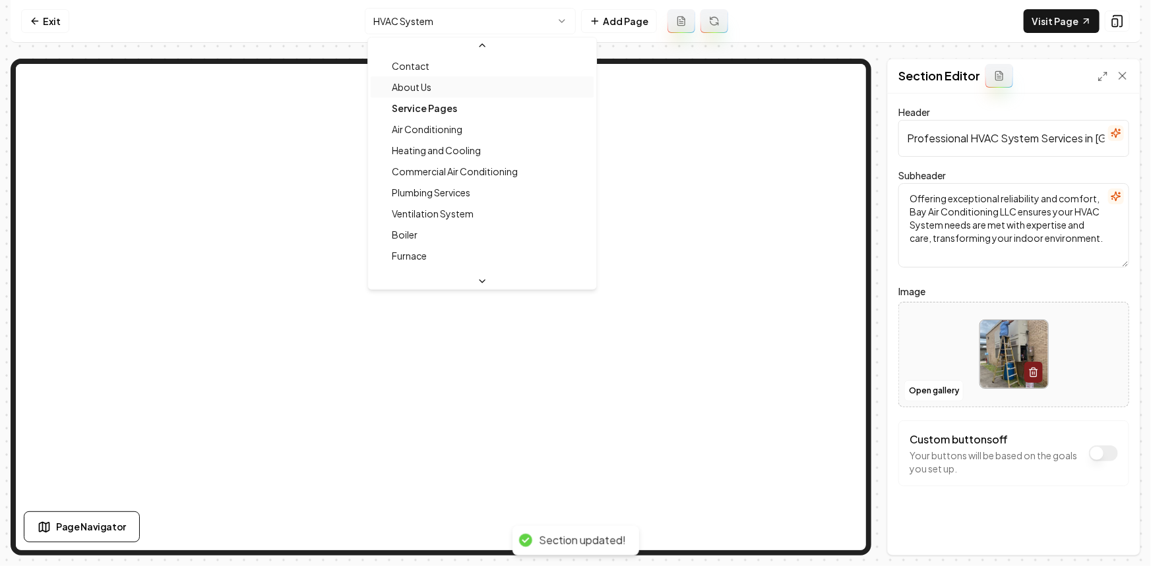
scroll to position [0, 0]
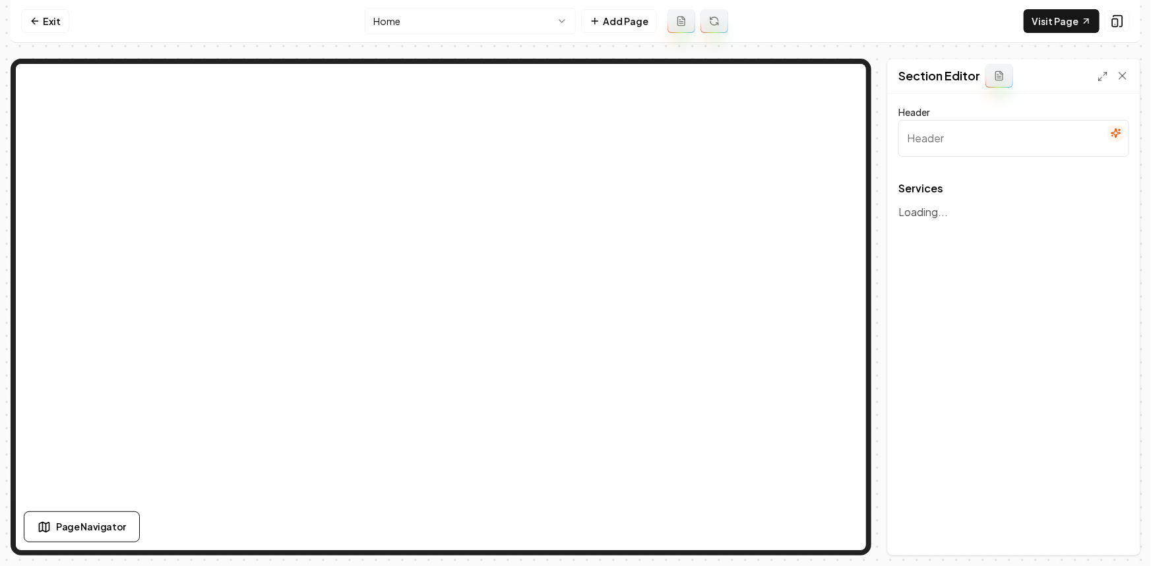
type input "Comprehensive HVAC Services"
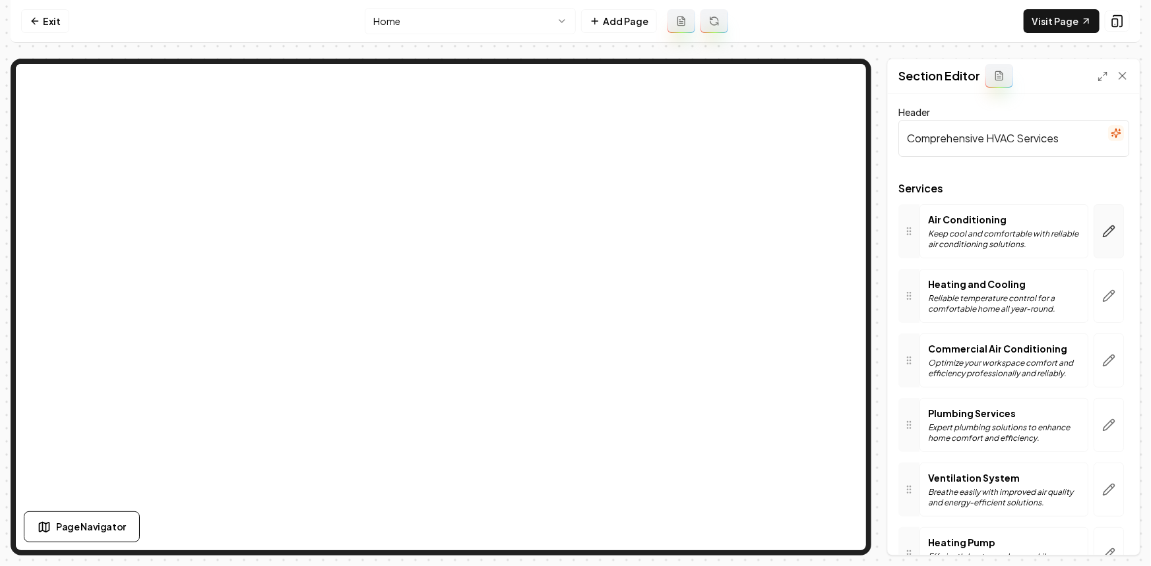
click at [1108, 221] on button "button" at bounding box center [1108, 231] width 30 height 54
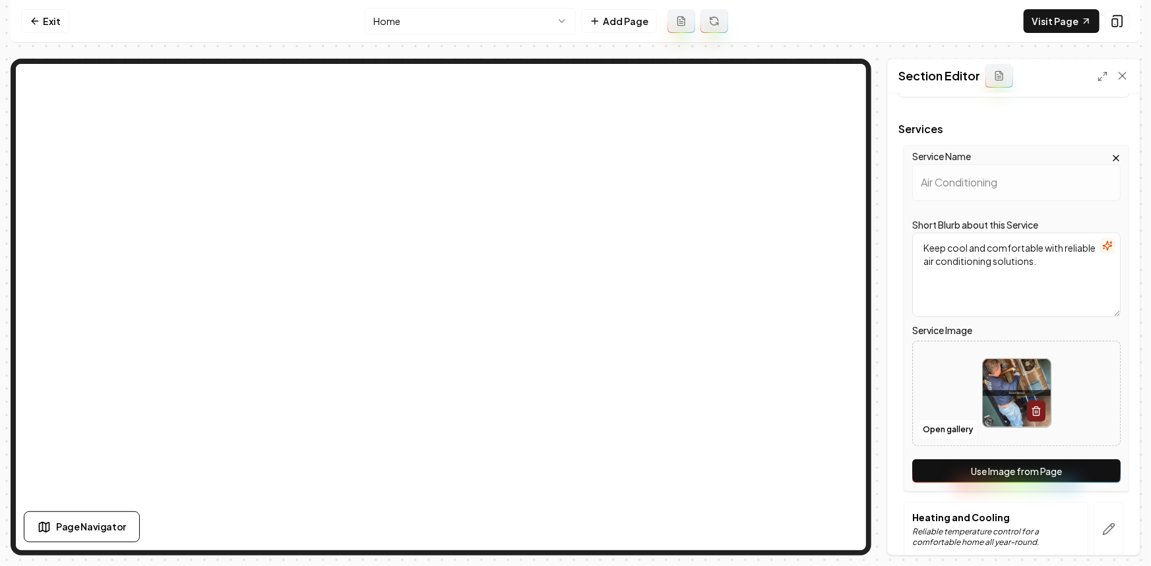
scroll to position [179, 0]
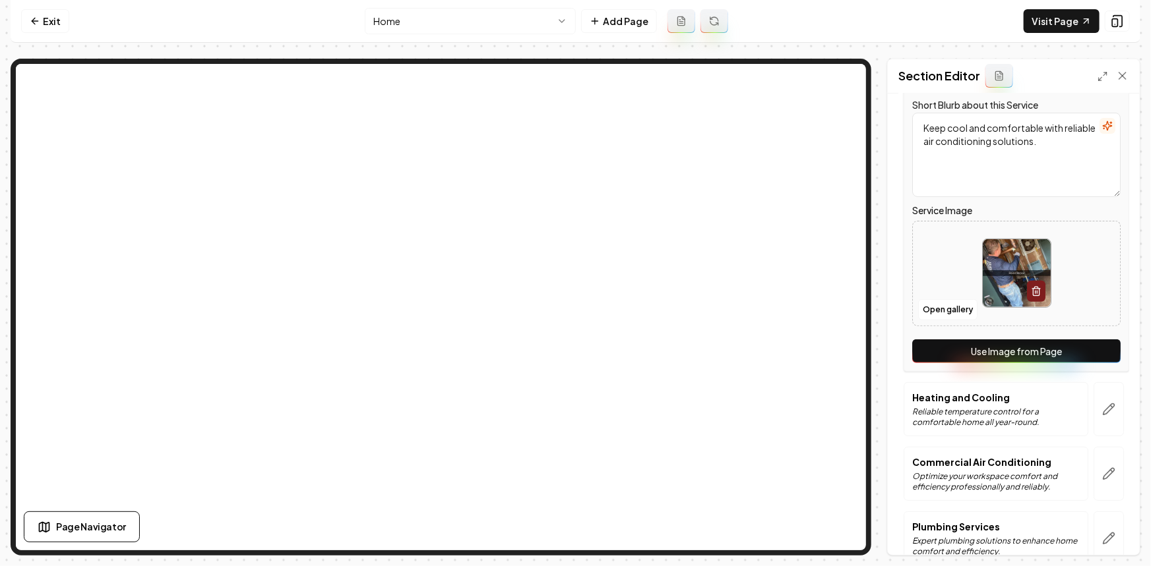
click at [1068, 351] on button "Use Image from Page" at bounding box center [1016, 352] width 208 height 24
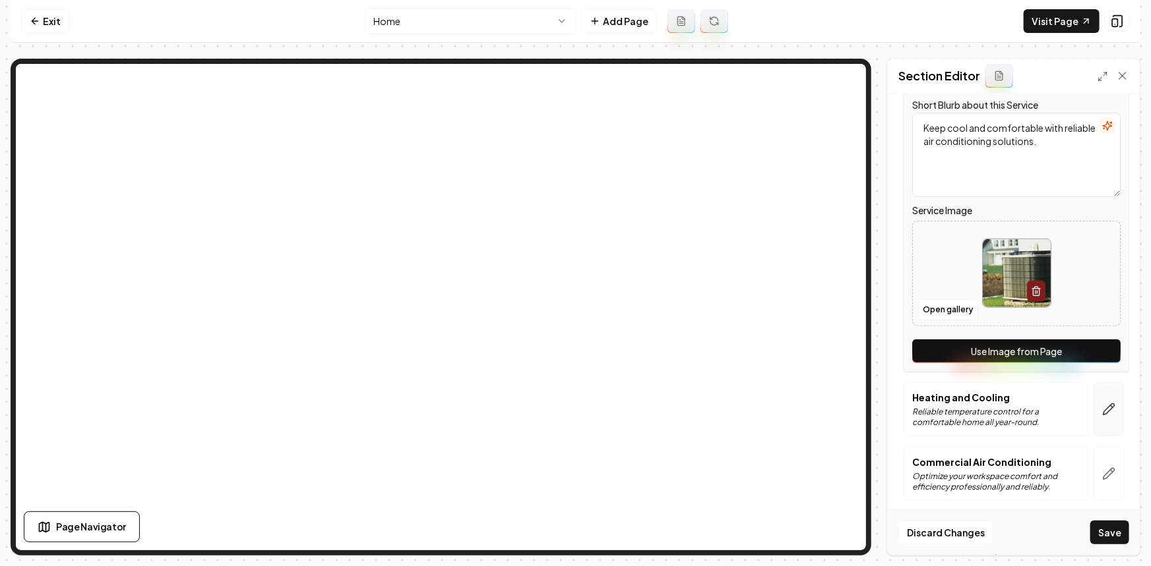
click at [1108, 404] on button "button" at bounding box center [1108, 409] width 30 height 54
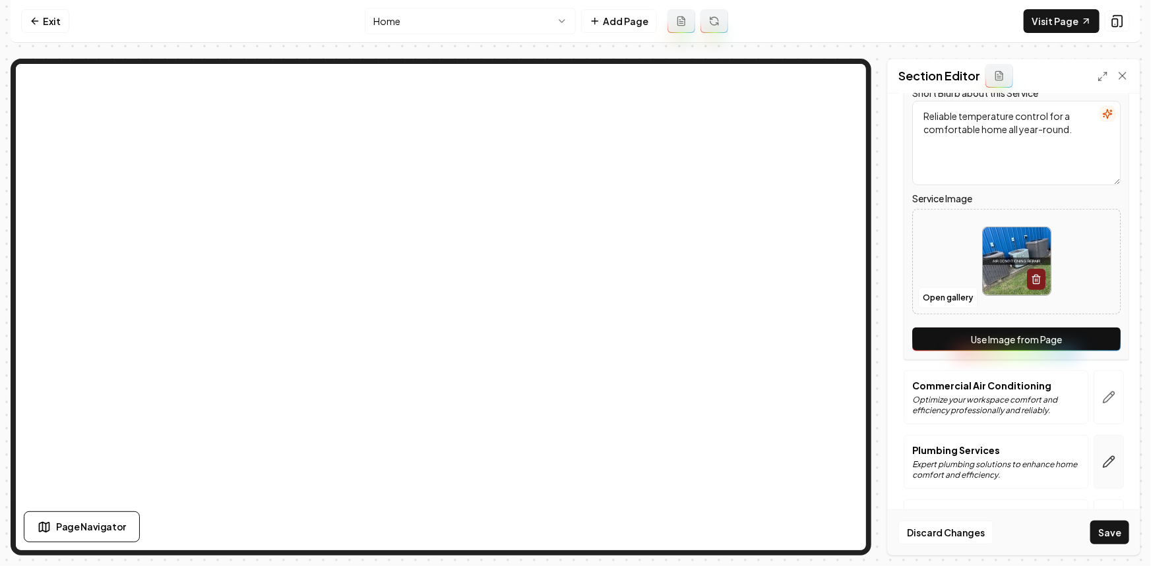
scroll to position [359, 0]
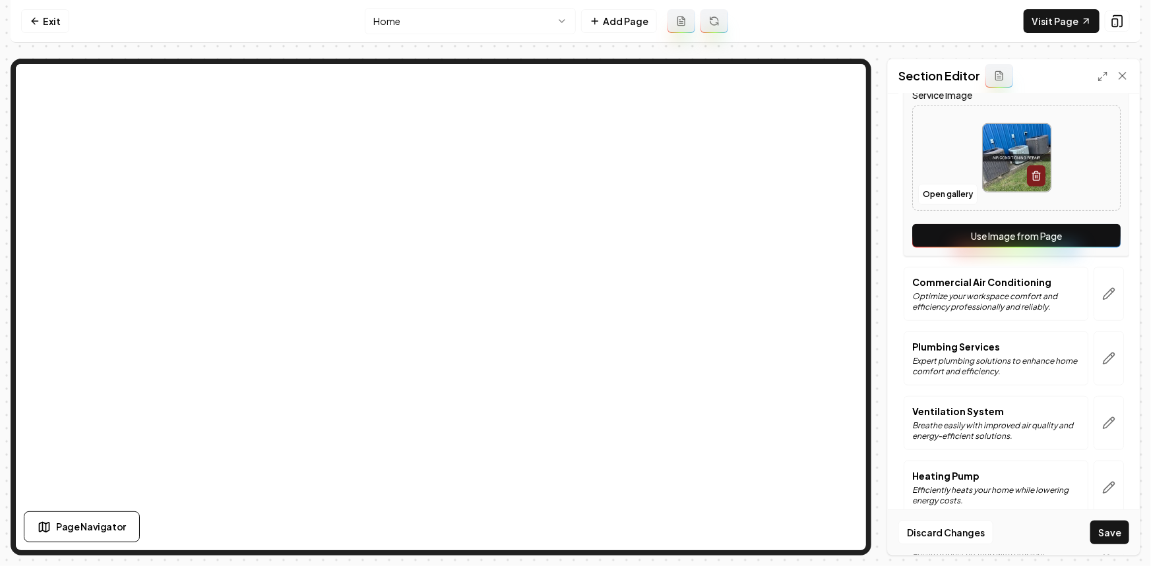
click at [1043, 229] on button "Use Image from Page" at bounding box center [1016, 236] width 208 height 24
drag, startPoint x: 1105, startPoint y: 296, endPoint x: 1097, endPoint y: 317, distance: 22.5
click at [1105, 297] on icon "button" at bounding box center [1108, 294] width 13 height 13
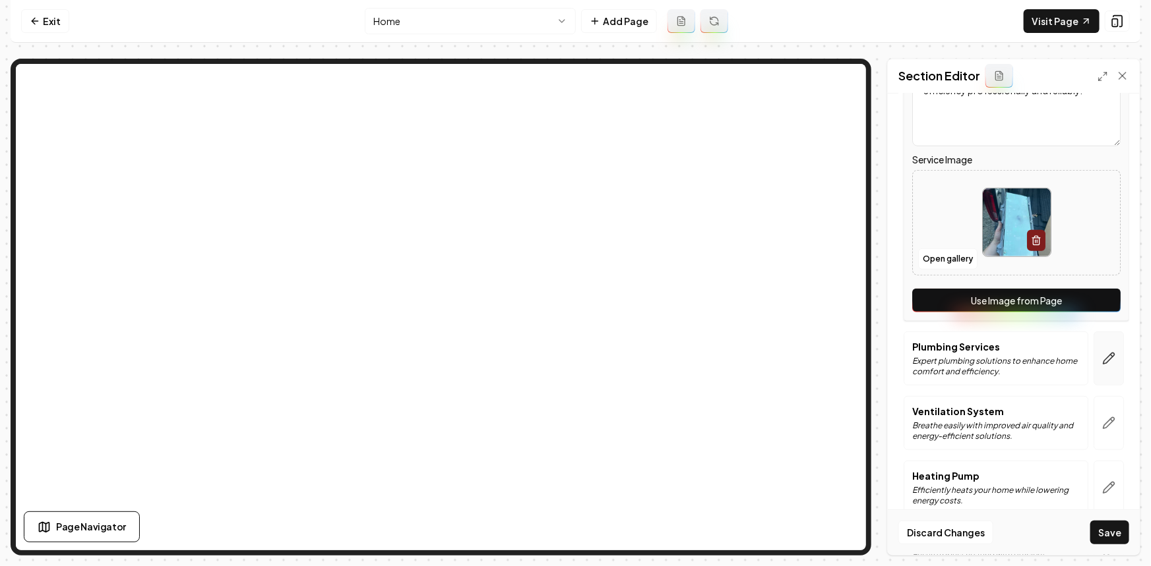
drag, startPoint x: 1071, startPoint y: 299, endPoint x: 1103, endPoint y: 348, distance: 58.2
click at [1071, 299] on button "Use Image from Page" at bounding box center [1016, 301] width 208 height 24
click at [1103, 364] on button "button" at bounding box center [1108, 359] width 30 height 54
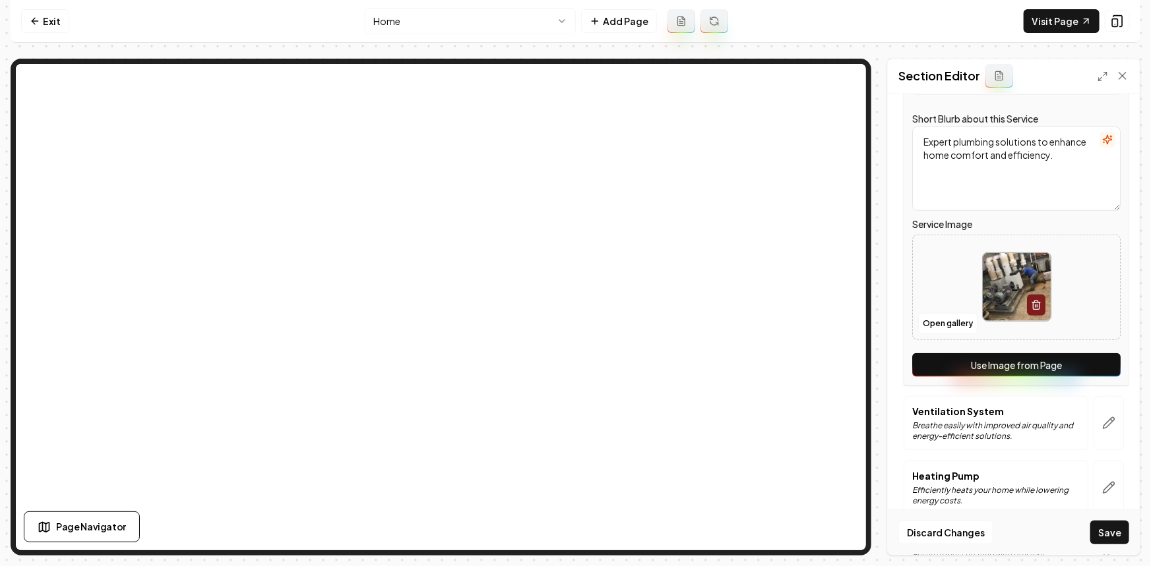
click at [1088, 369] on button "Use Image from Page" at bounding box center [1016, 365] width 208 height 24
click at [1102, 423] on icon "button" at bounding box center [1108, 423] width 13 height 13
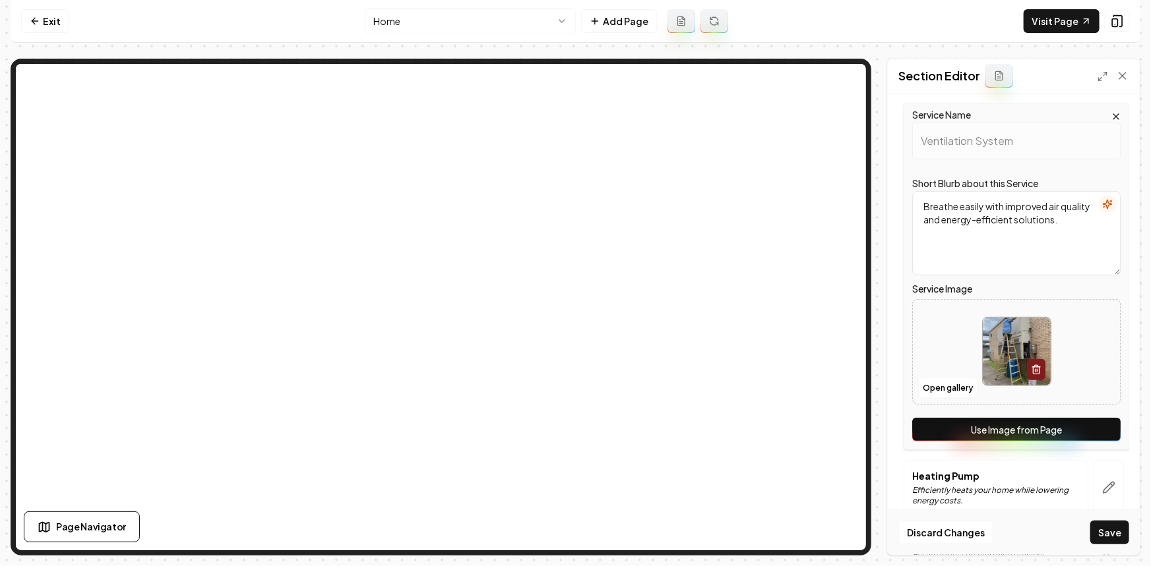
click at [1089, 431] on button "Use Image from Page" at bounding box center [1016, 430] width 208 height 24
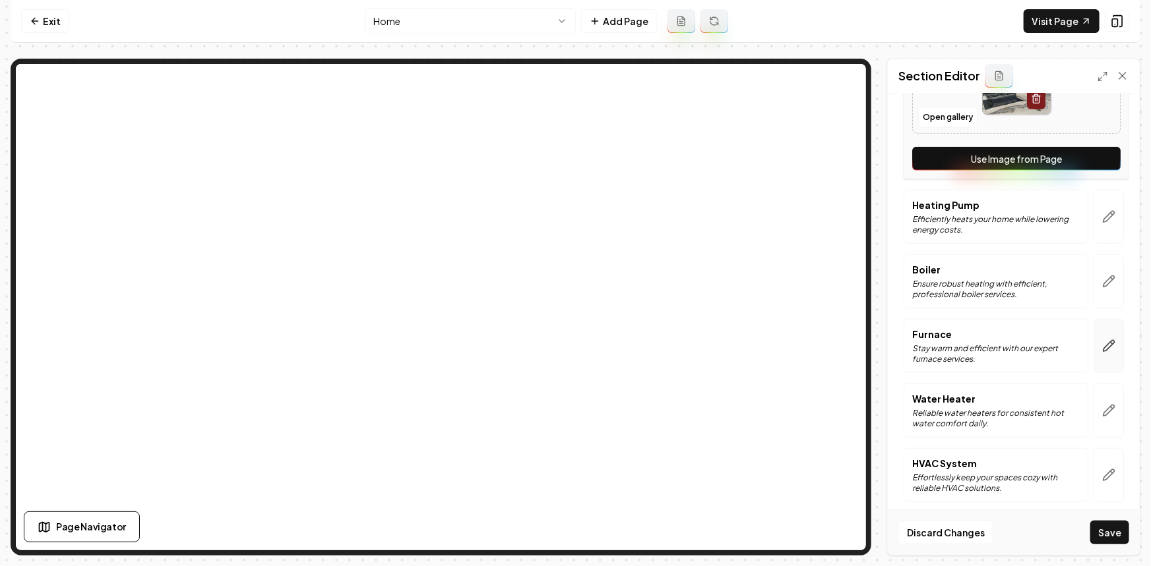
scroll to position [636, 0]
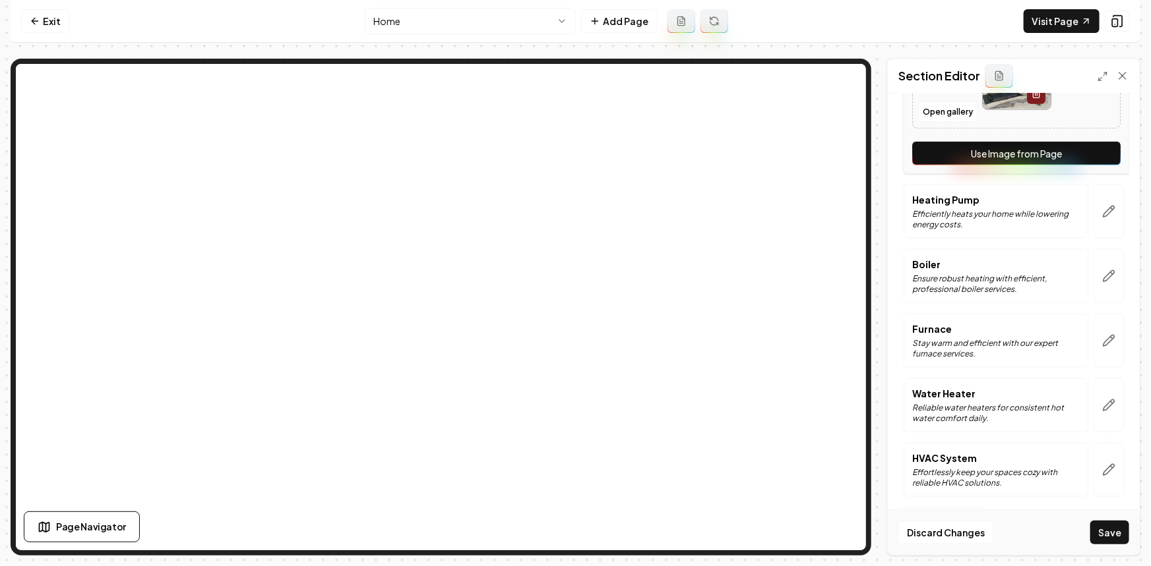
click at [1088, 214] on div at bounding box center [1108, 212] width 41 height 54
click at [1102, 216] on icon "button" at bounding box center [1108, 211] width 13 height 13
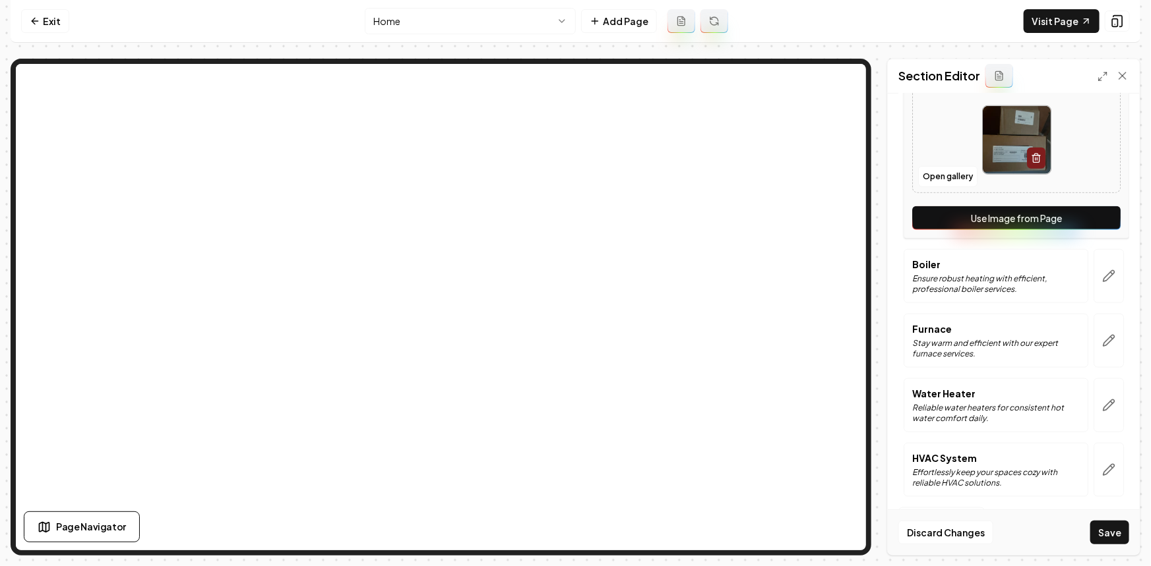
click at [1085, 220] on button "Use Image from Page" at bounding box center [1016, 218] width 208 height 24
click at [1095, 288] on button "button" at bounding box center [1108, 276] width 30 height 54
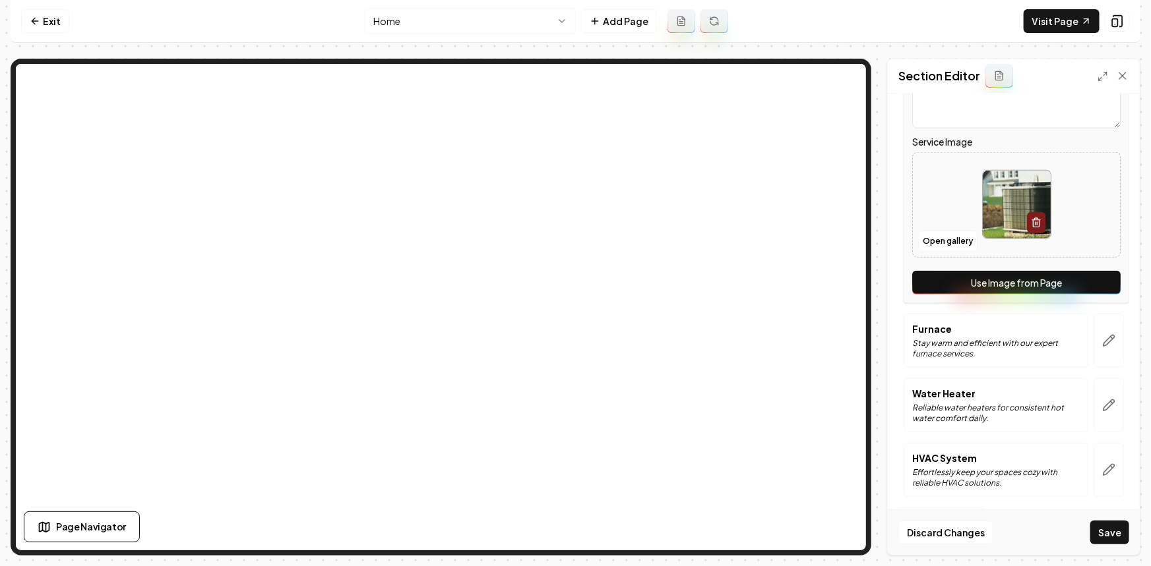
click at [1092, 283] on button "Use Image from Page" at bounding box center [1016, 283] width 208 height 24
click at [1104, 336] on icon "button" at bounding box center [1108, 341] width 11 height 11
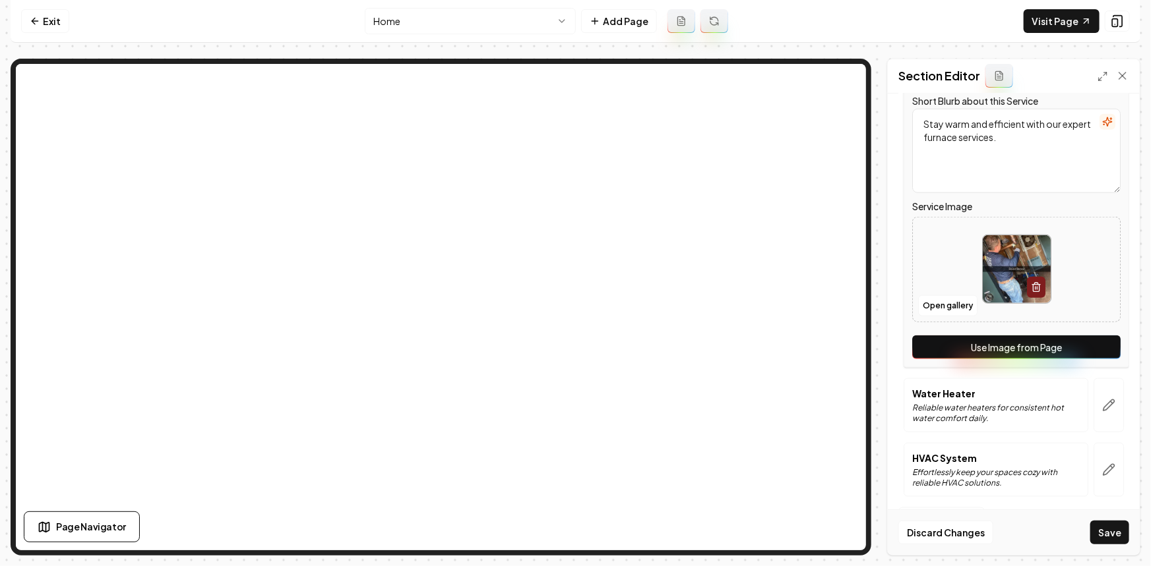
click at [1097, 344] on button "Use Image from Page" at bounding box center [1016, 348] width 208 height 24
click at [1093, 411] on button "button" at bounding box center [1108, 406] width 30 height 54
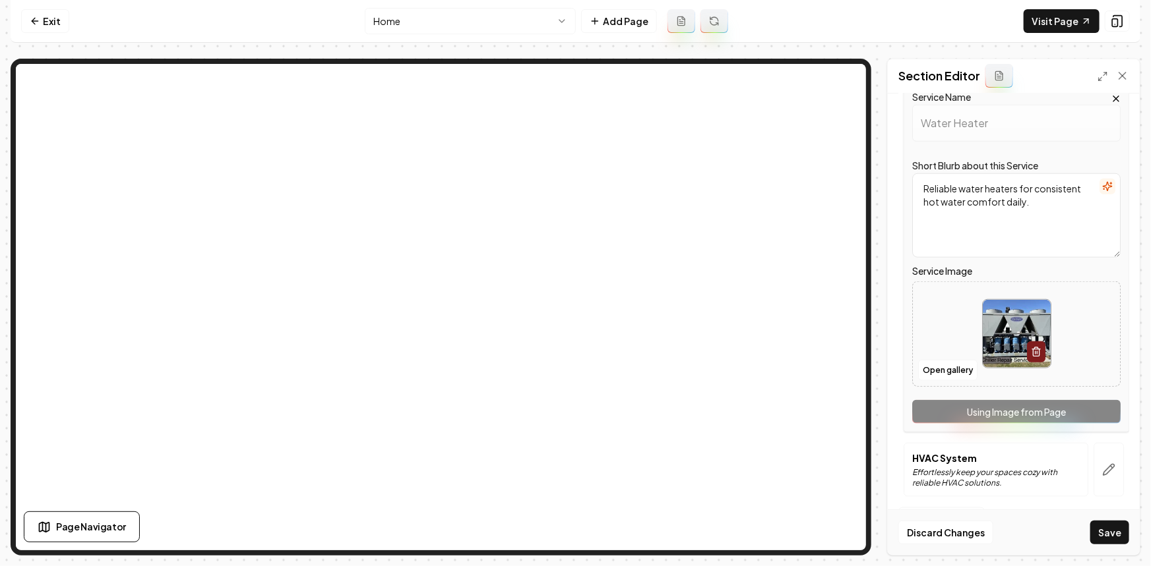
click at [1093, 411] on div "Service Name Water Heater Short Blurb about this Service Reliable water heaters…" at bounding box center [1016, 259] width 226 height 347
click at [1107, 472] on button "button" at bounding box center [1108, 470] width 30 height 54
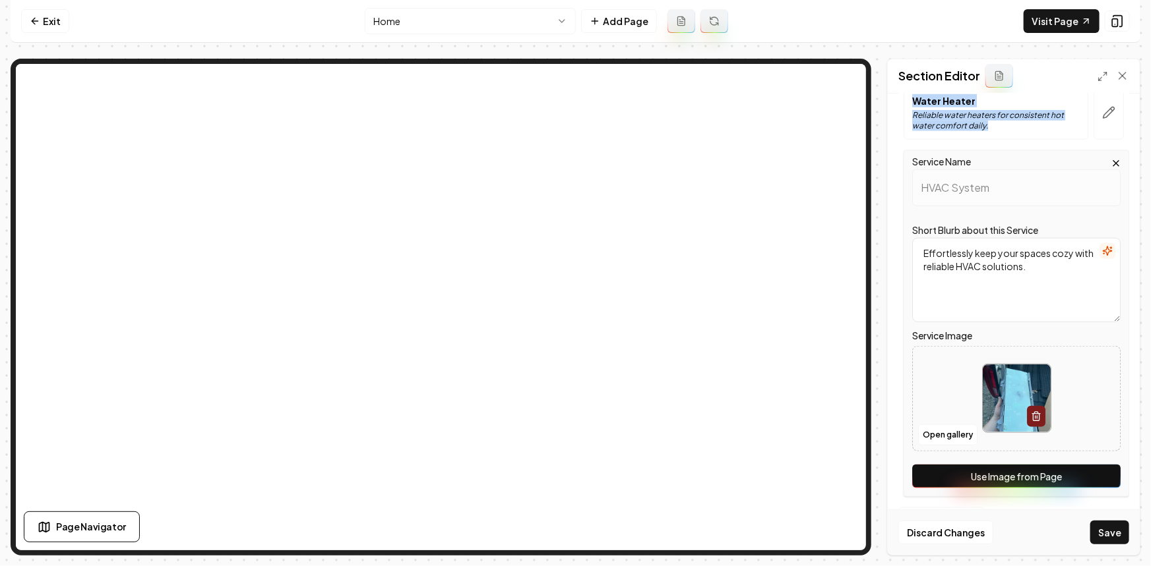
click at [1094, 477] on button "Use Image from Page" at bounding box center [1016, 477] width 208 height 24
click at [1116, 536] on button "Save" at bounding box center [1109, 533] width 39 height 24
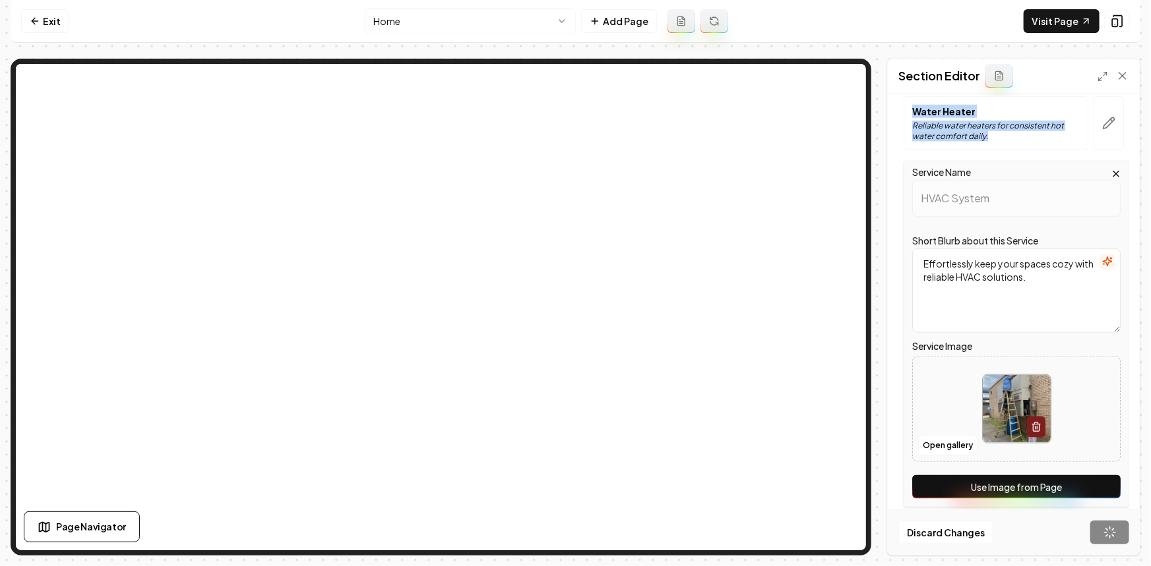
scroll to position [622, 0]
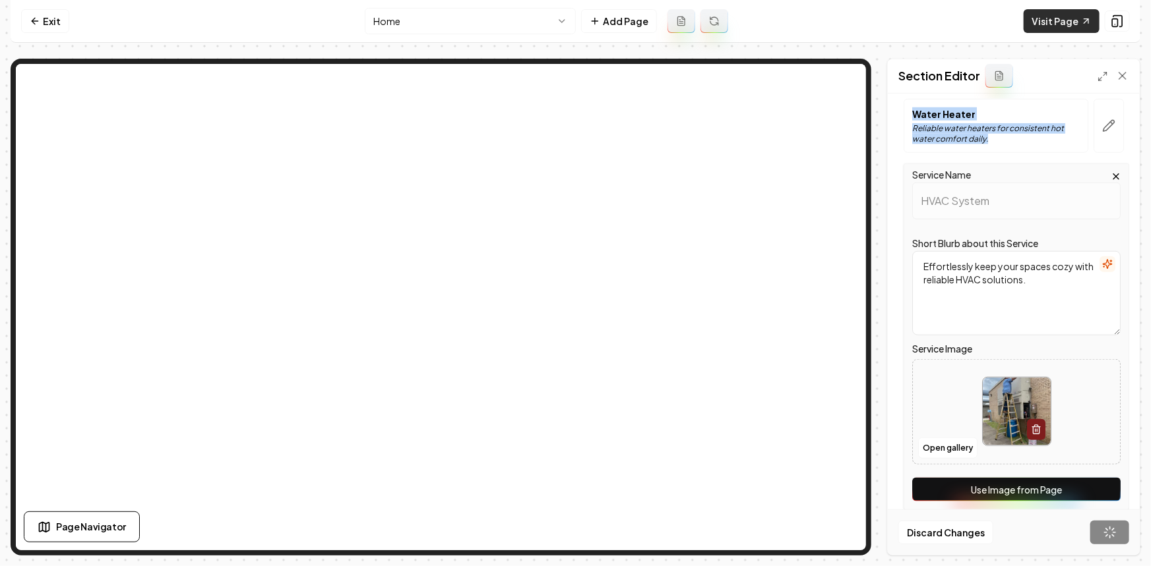
click at [1042, 23] on link "Visit Page" at bounding box center [1061, 21] width 76 height 24
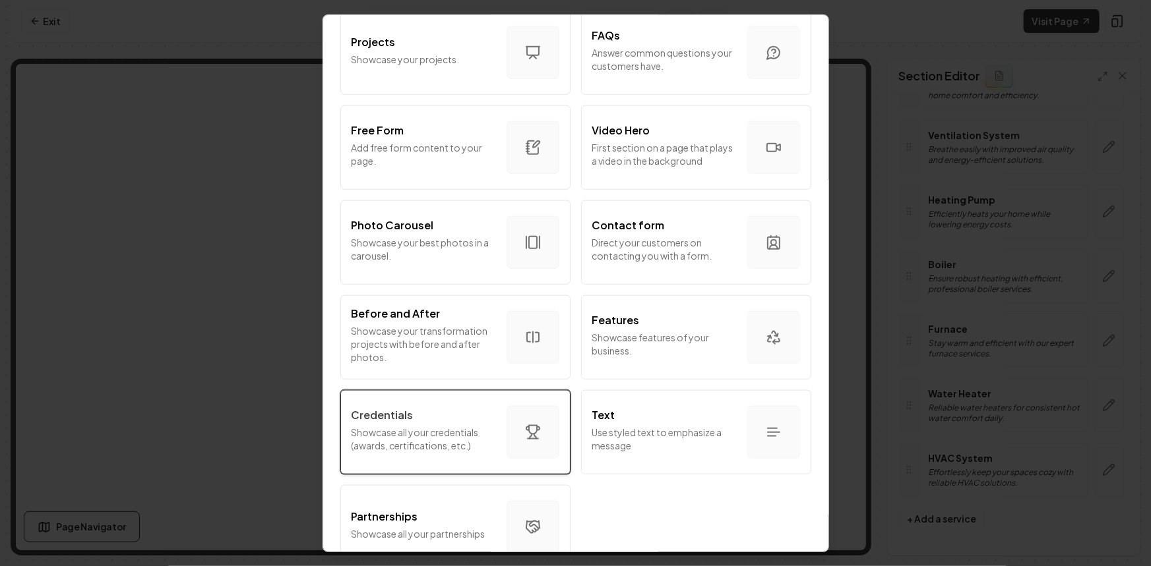
scroll to position [704, 0]
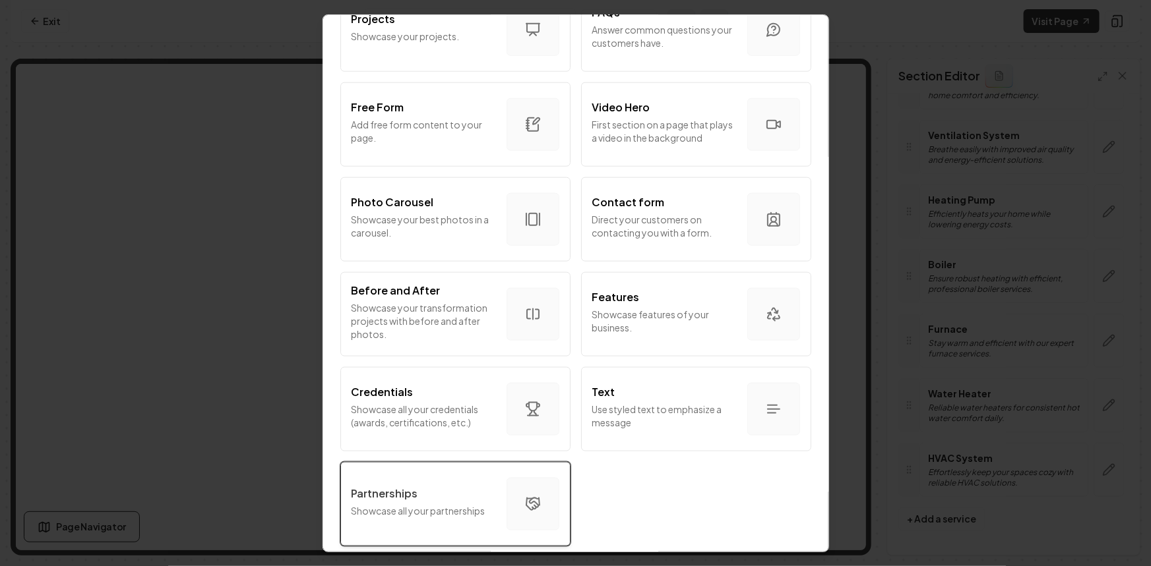
click at [455, 485] on div "Partnerships" at bounding box center [423, 493] width 144 height 16
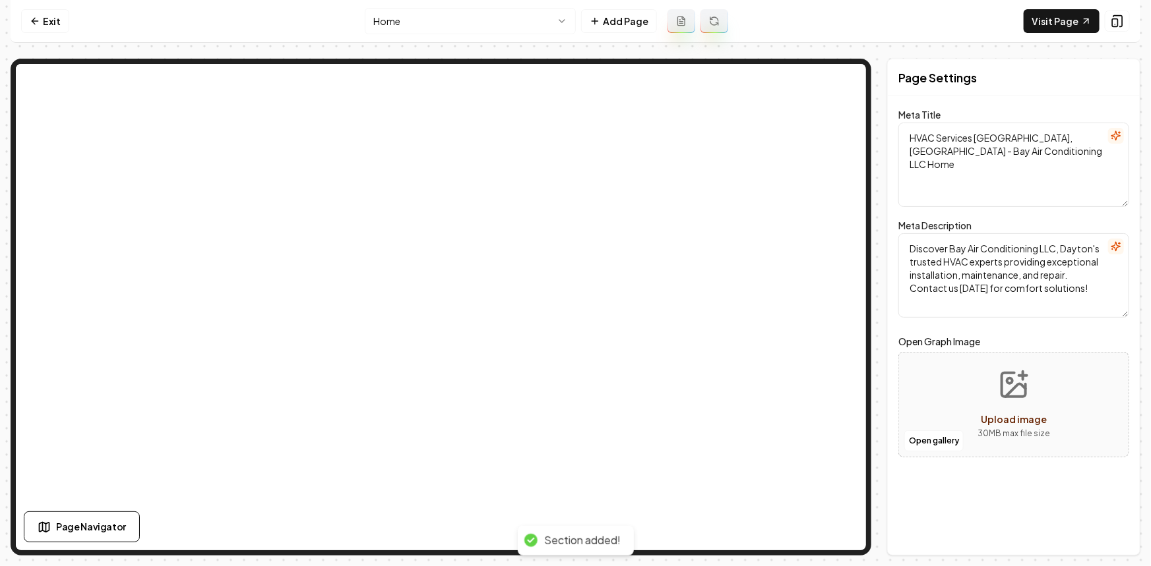
scroll to position [0, 0]
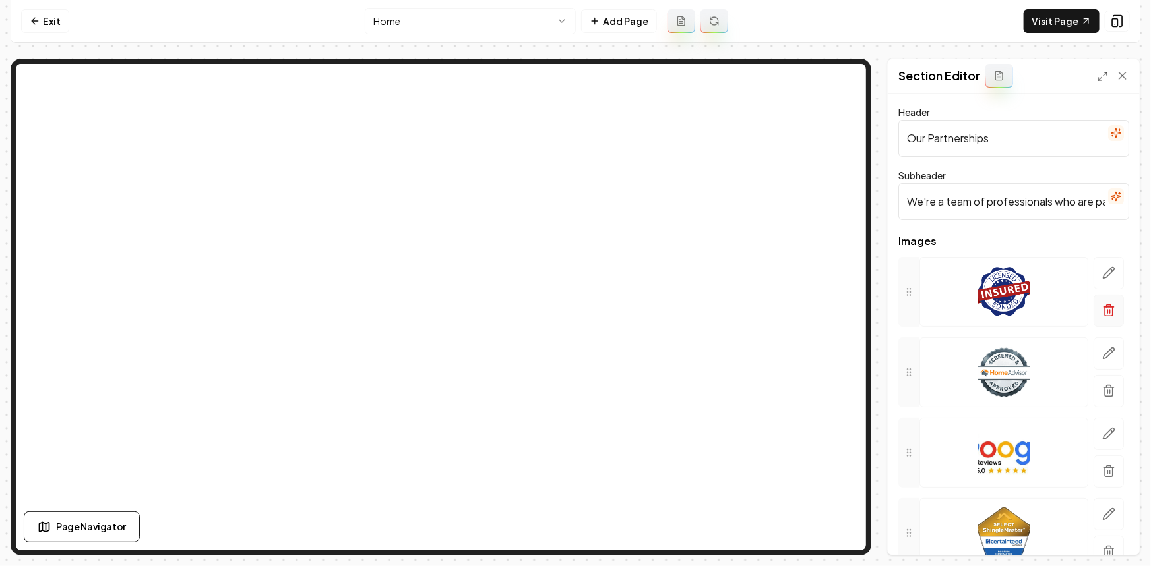
click at [1105, 309] on icon "button" at bounding box center [1108, 310] width 13 height 13
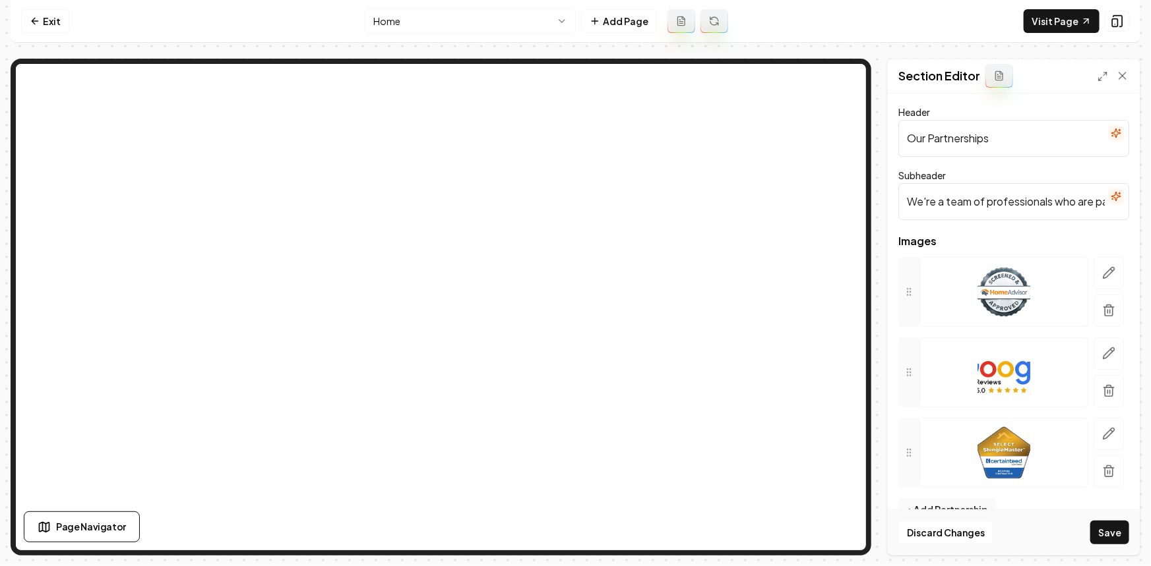
click at [1105, 309] on icon "button" at bounding box center [1108, 310] width 13 height 13
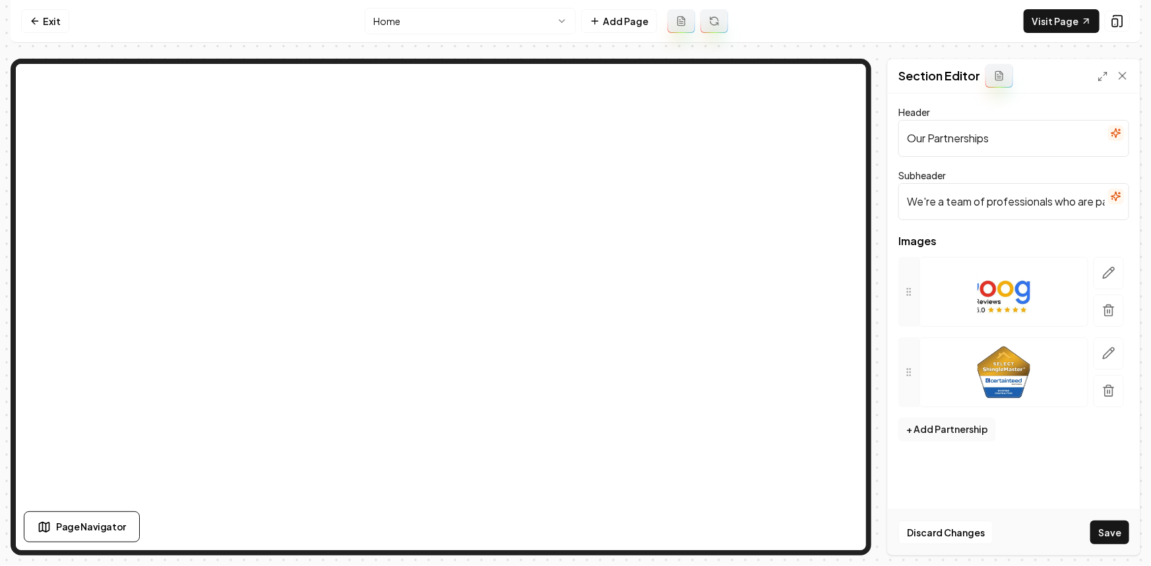
click at [1105, 309] on icon "button" at bounding box center [1109, 311] width 8 height 9
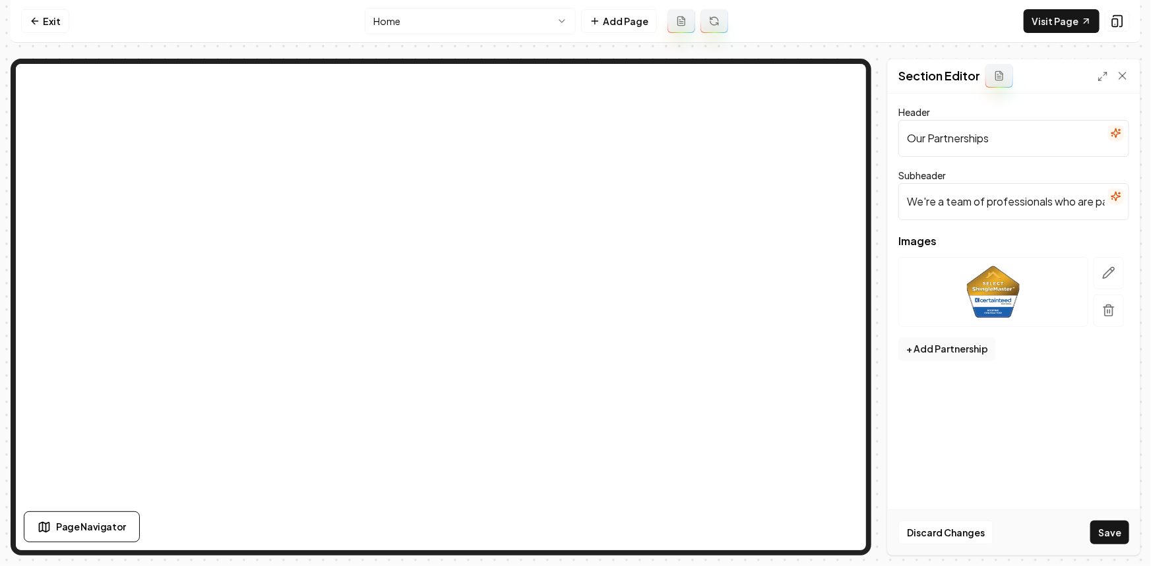
click at [1105, 309] on icon "button" at bounding box center [1109, 311] width 8 height 9
click at [967, 282] on form "Header Our Partnerships Subheader We're a team of professionals who are passion…" at bounding box center [1013, 215] width 231 height 222
click at [963, 275] on button "+ Add Partnership" at bounding box center [947, 269] width 98 height 24
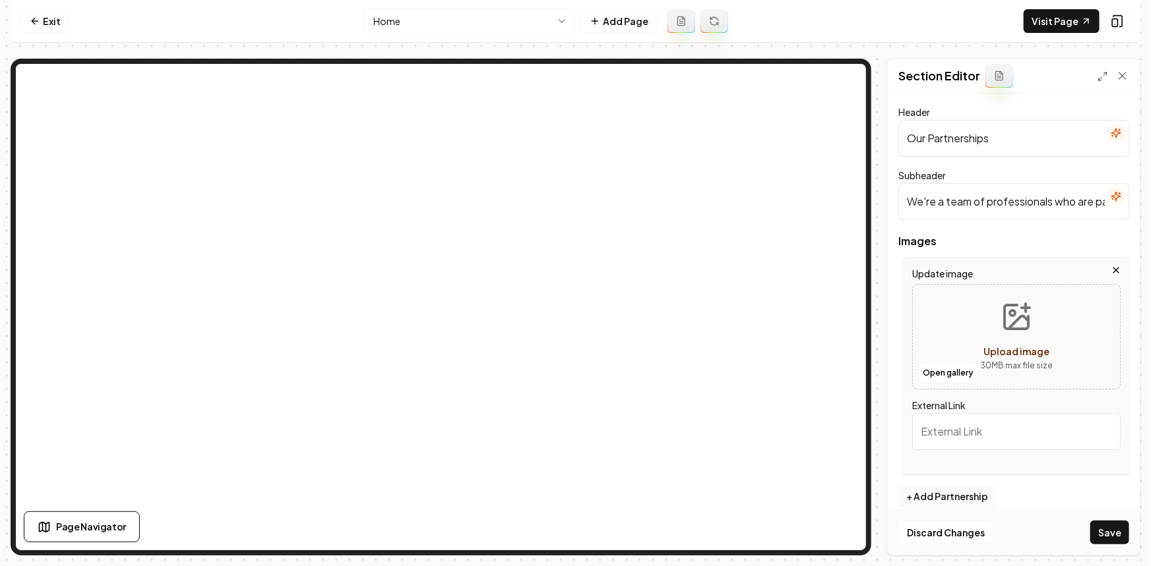
click at [955, 303] on div "Open gallery Upload image 30 MB max file size" at bounding box center [1016, 337] width 208 height 106
type input "**********"
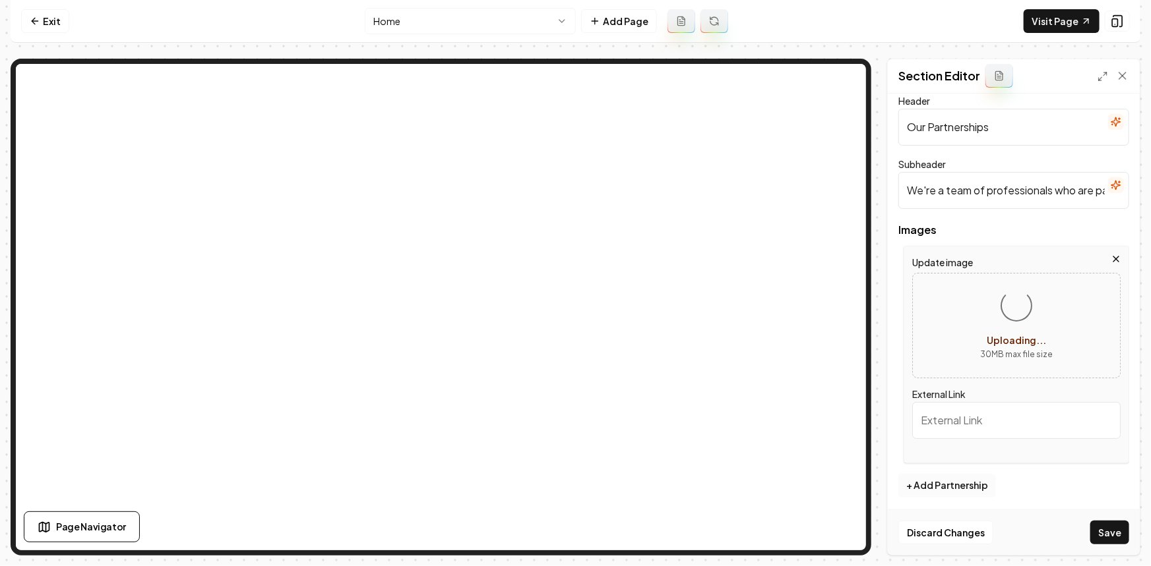
scroll to position [14, 0]
click at [943, 475] on button "+ Add Partnership" at bounding box center [947, 483] width 98 height 24
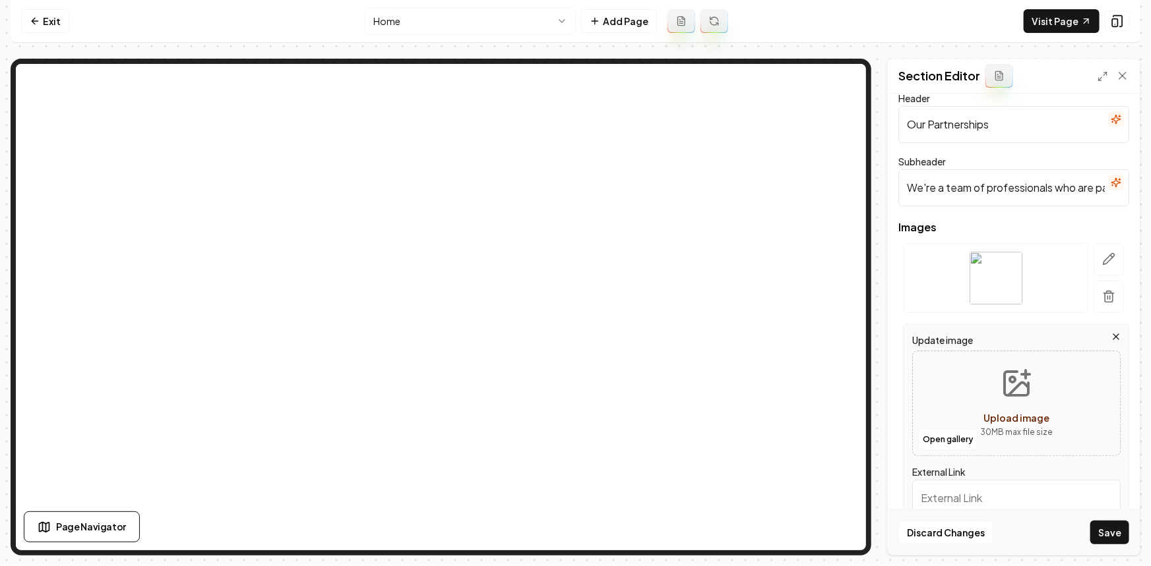
click at [955, 388] on div "Open gallery Upload image 30 MB max file size" at bounding box center [1016, 404] width 208 height 106
type input "**********"
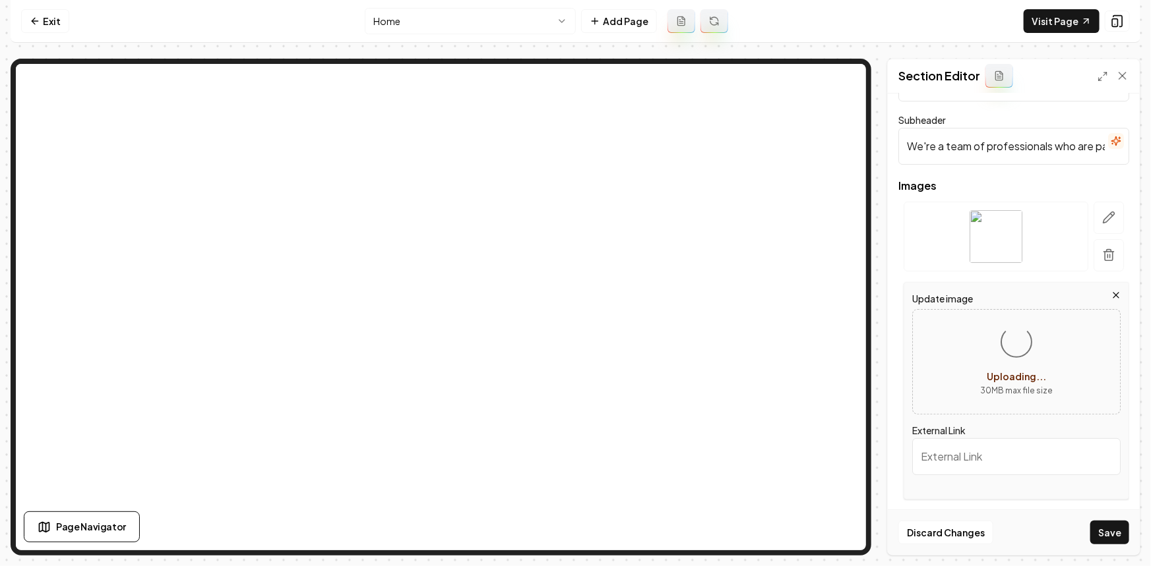
scroll to position [94, 0]
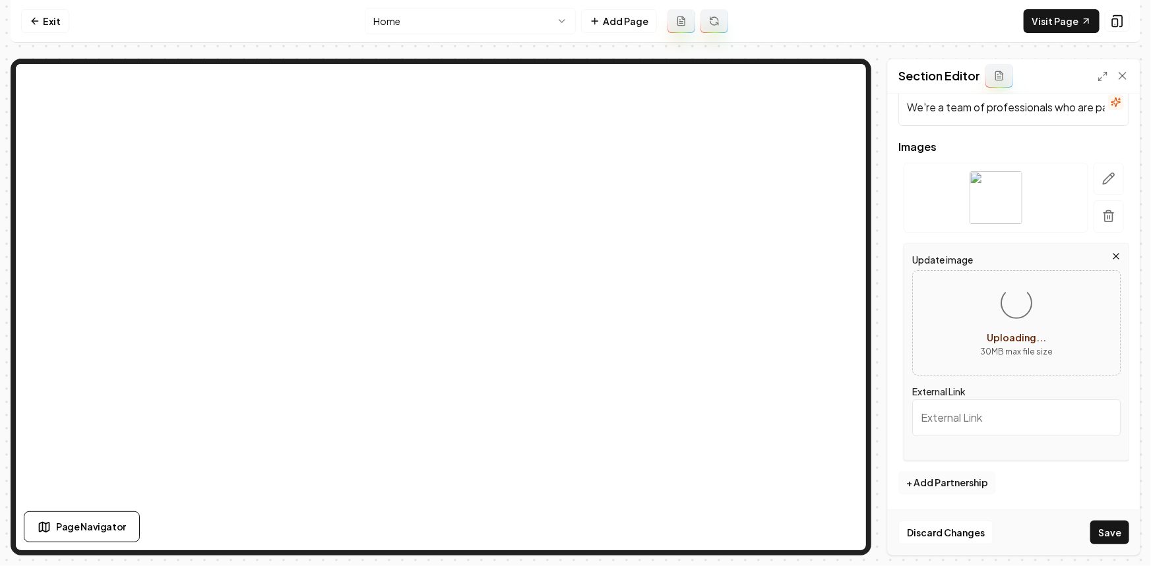
click at [946, 476] on button "+ Add Partnership" at bounding box center [947, 483] width 98 height 24
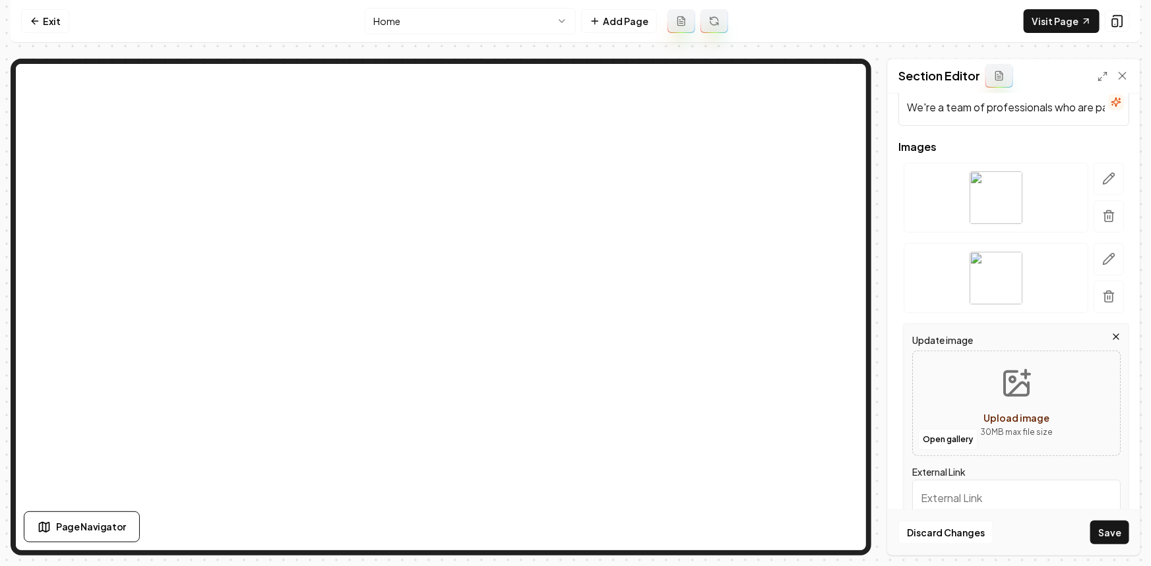
click at [958, 386] on div "Open gallery Upload image 30 MB max file size" at bounding box center [1016, 404] width 208 height 106
type input "**********"
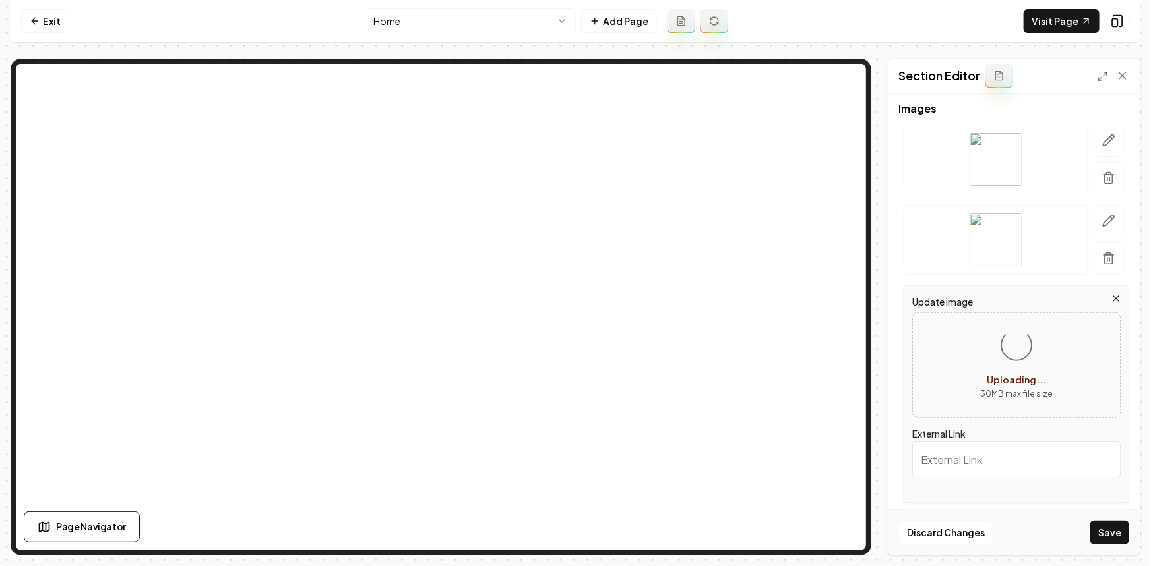
scroll to position [175, 0]
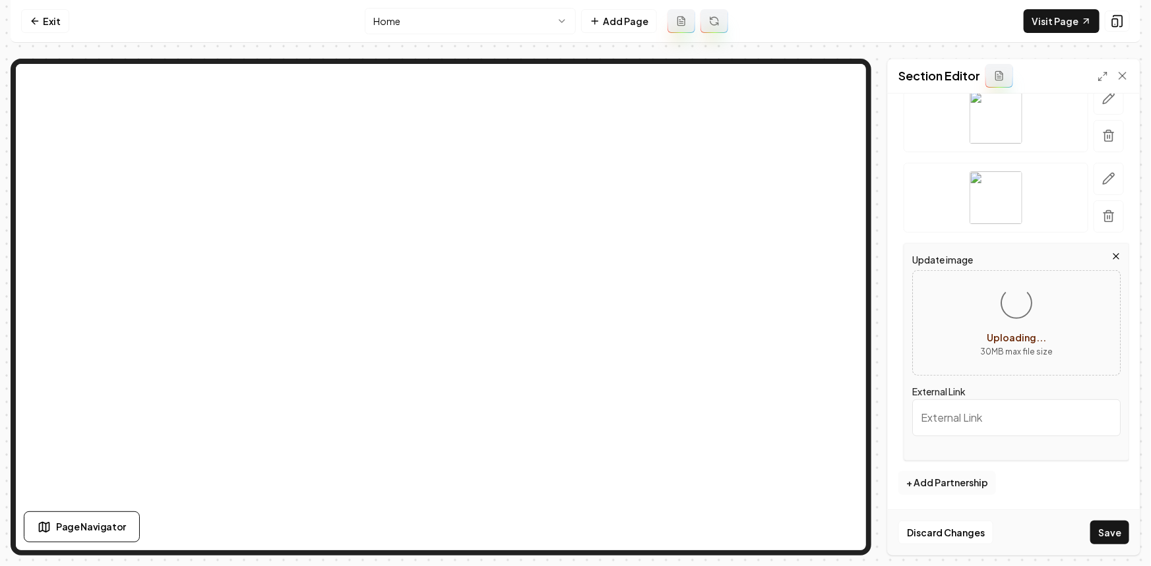
click at [972, 476] on button "+ Add Partnership" at bounding box center [947, 483] width 98 height 24
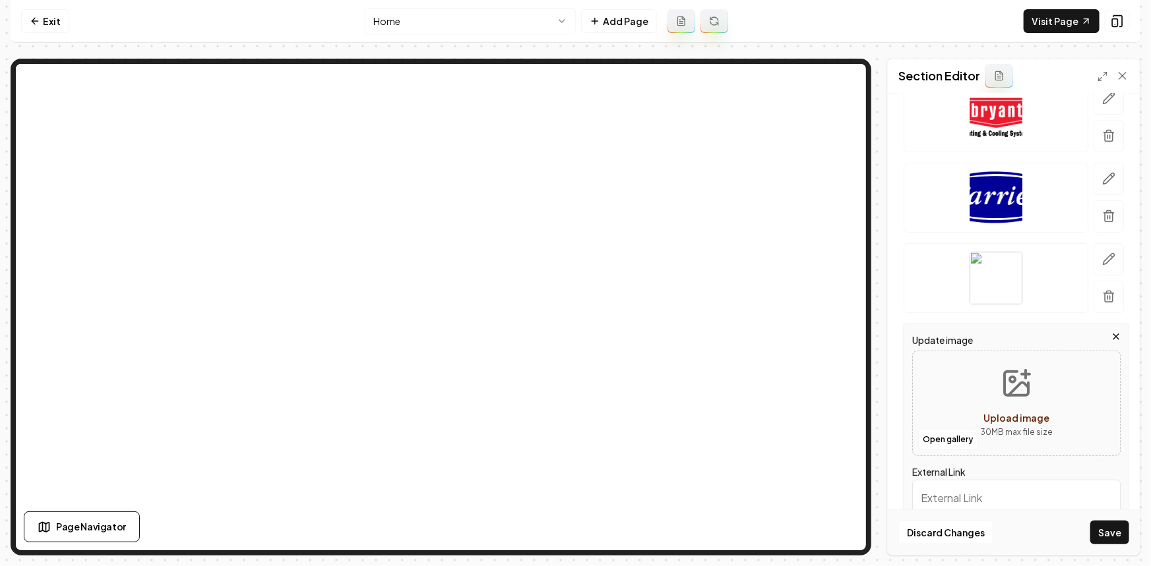
click at [969, 369] on button "Upload image 30 MB max file size" at bounding box center [1016, 403] width 94 height 92
type input "**********"
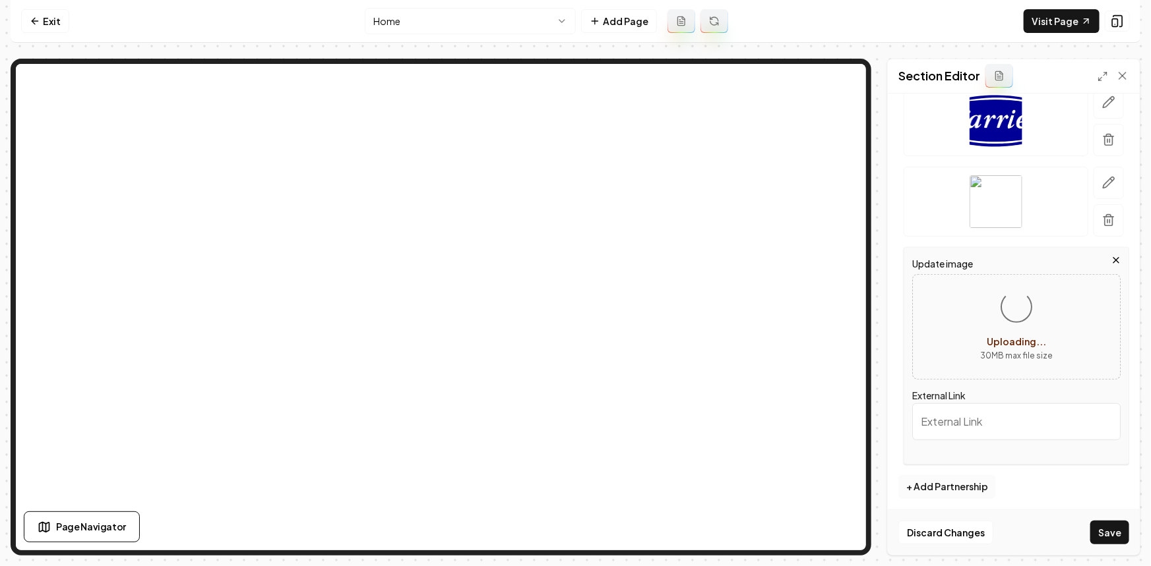
scroll to position [255, 0]
click at [972, 486] on button "+ Add Partnership" at bounding box center [947, 483] width 98 height 24
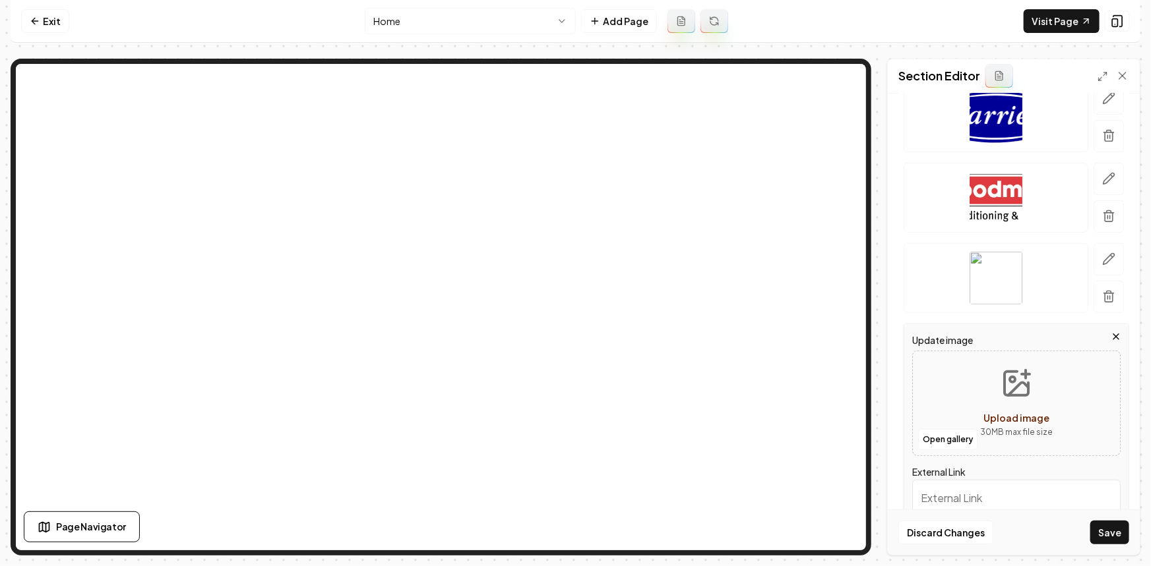
click at [977, 393] on button "Upload image 30 MB max file size" at bounding box center [1016, 403] width 94 height 92
type input "**********"
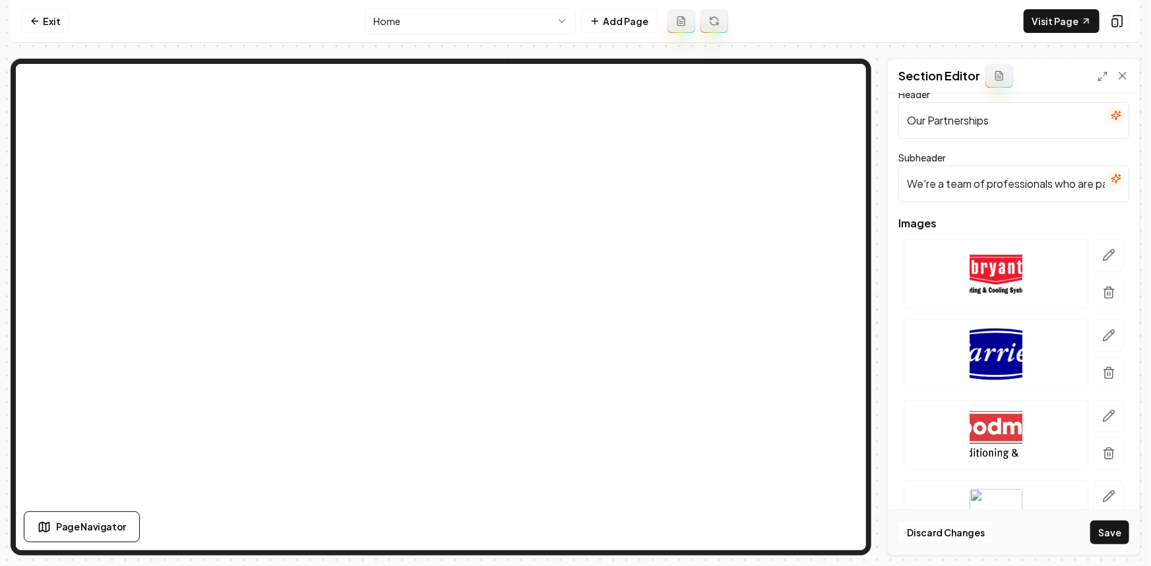
scroll to position [0, 0]
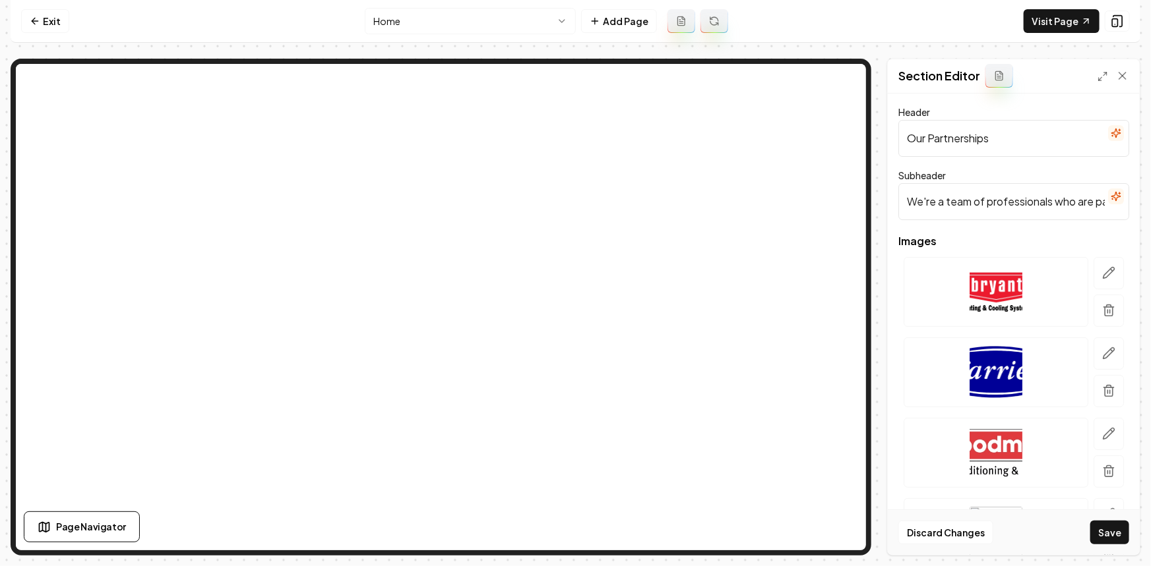
click at [1108, 138] on button "button" at bounding box center [1116, 133] width 16 height 16
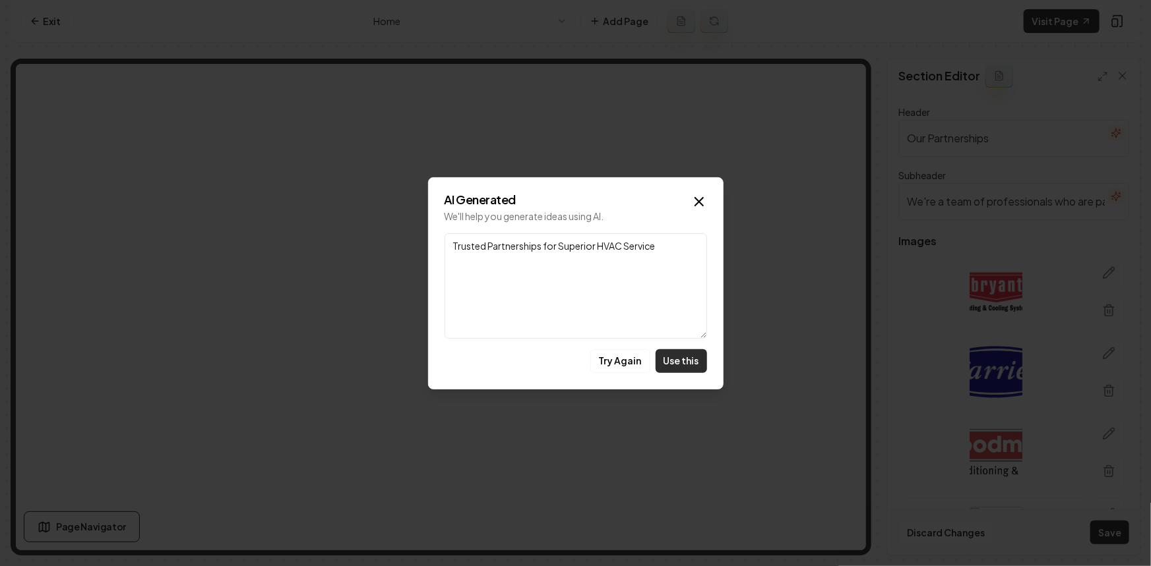
click at [667, 357] on button "Use this" at bounding box center [680, 361] width 51 height 24
type input "Trusted Partnerships for Superior HVAC Service"
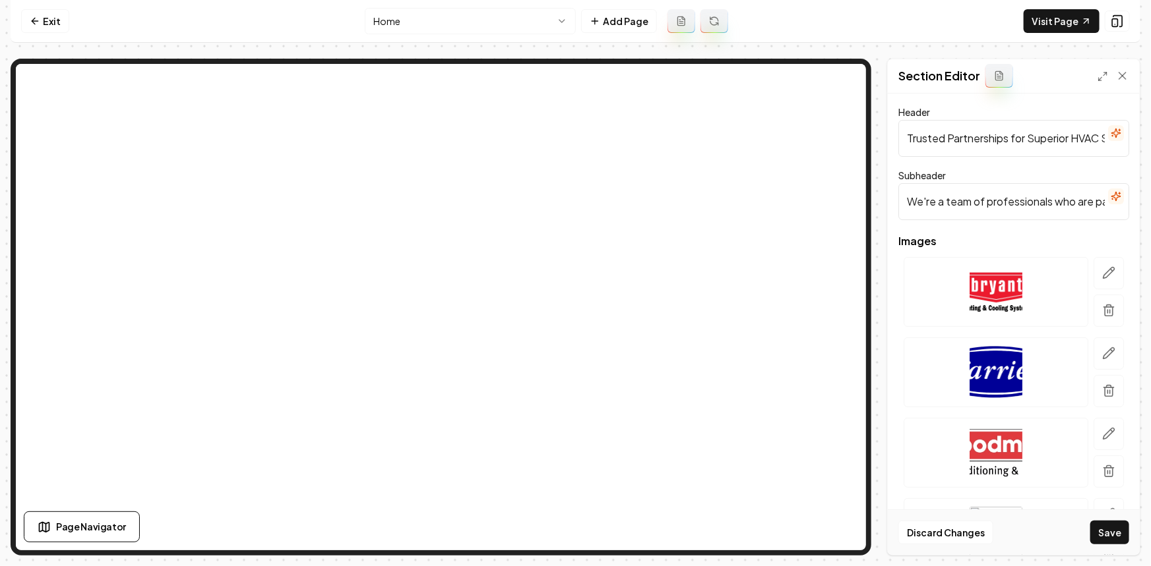
click at [1108, 198] on button "button" at bounding box center [1116, 197] width 16 height 16
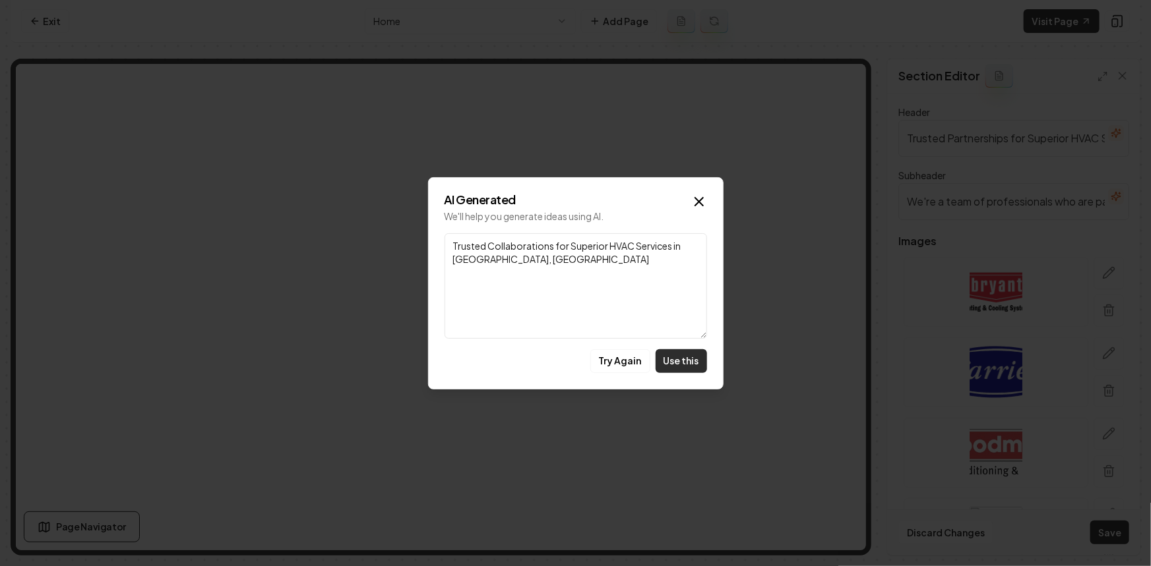
click at [679, 357] on button "Use this" at bounding box center [680, 361] width 51 height 24
type input "Trusted Collaborations for Superior HVAC Services in [GEOGRAPHIC_DATA], [GEOGRA…"
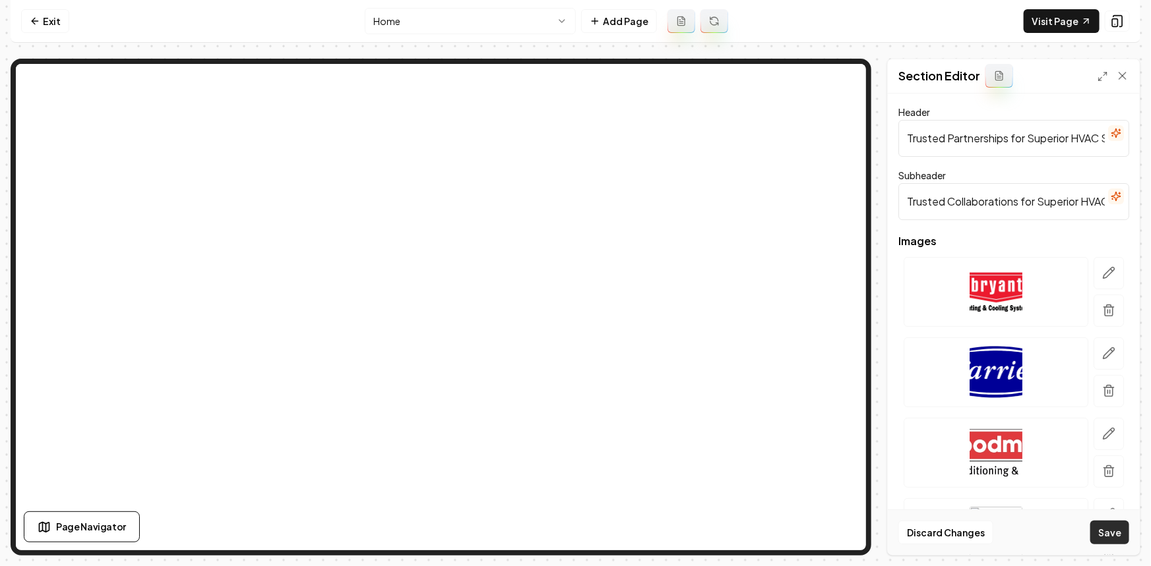
click at [1107, 522] on button "Save" at bounding box center [1109, 533] width 39 height 24
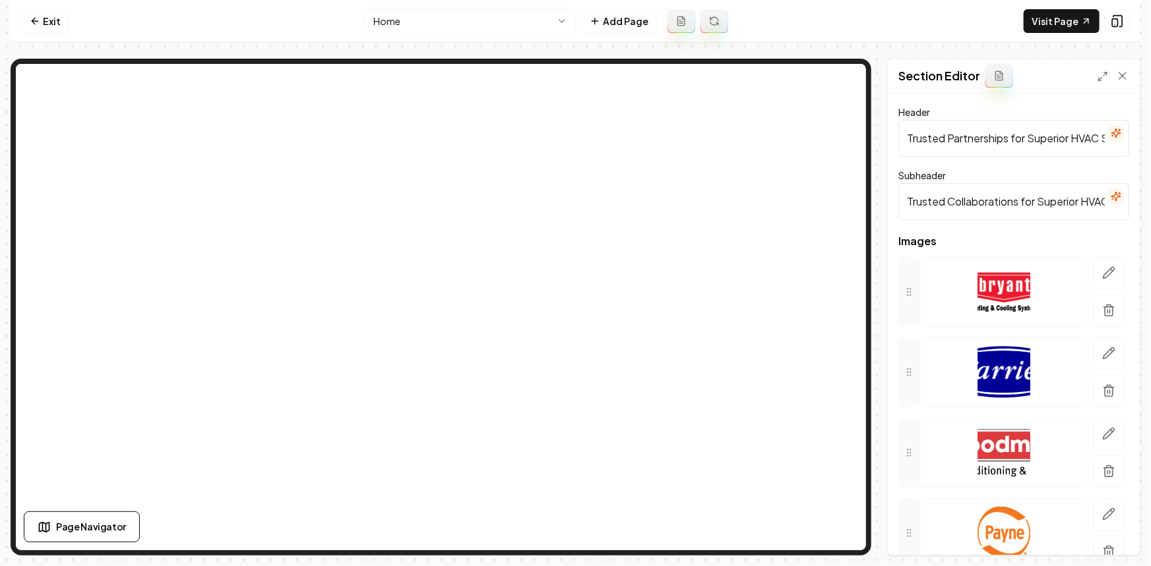
click at [1110, 128] on icon "button" at bounding box center [1115, 133] width 11 height 11
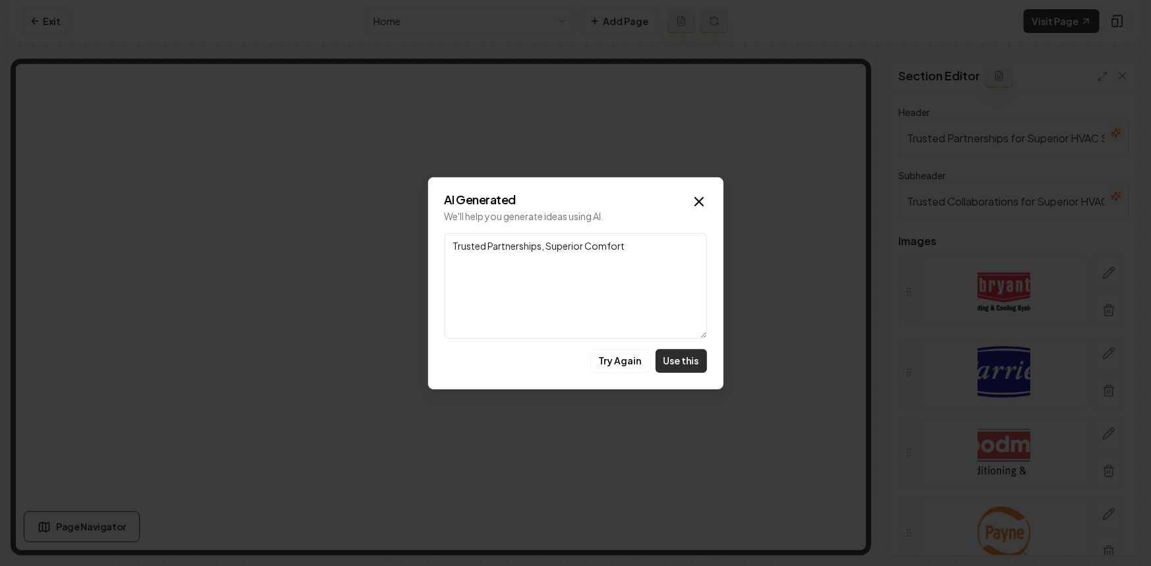
click at [677, 354] on button "Use this" at bounding box center [680, 361] width 51 height 24
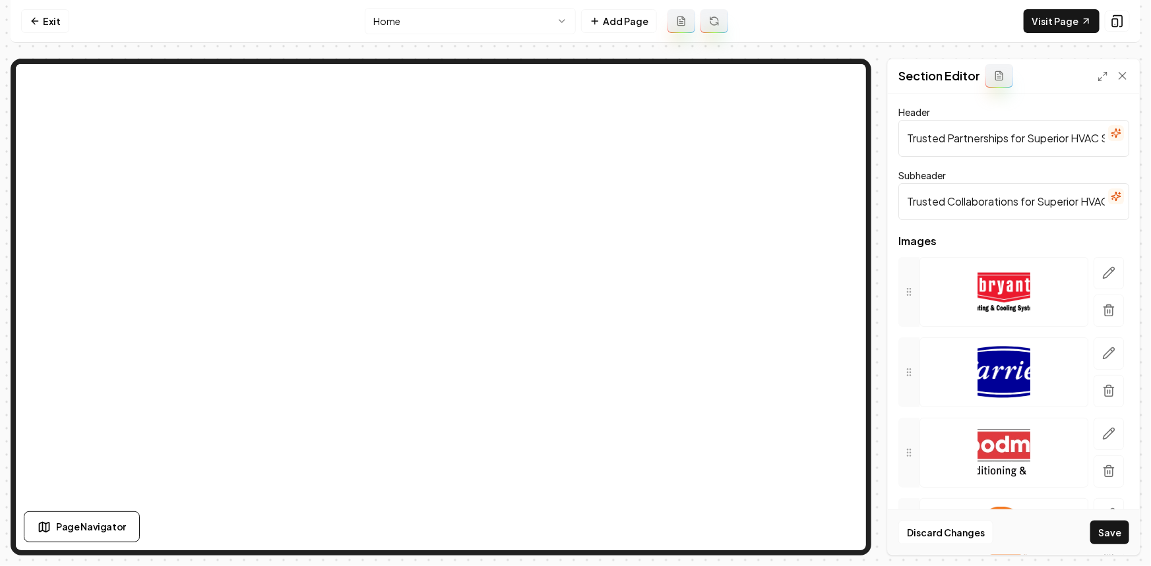
type input "Trusted Partnerships, Superior Comfort"
click at [1120, 534] on button "Save" at bounding box center [1109, 533] width 39 height 24
click at [1110, 202] on button "button" at bounding box center [1116, 197] width 16 height 16
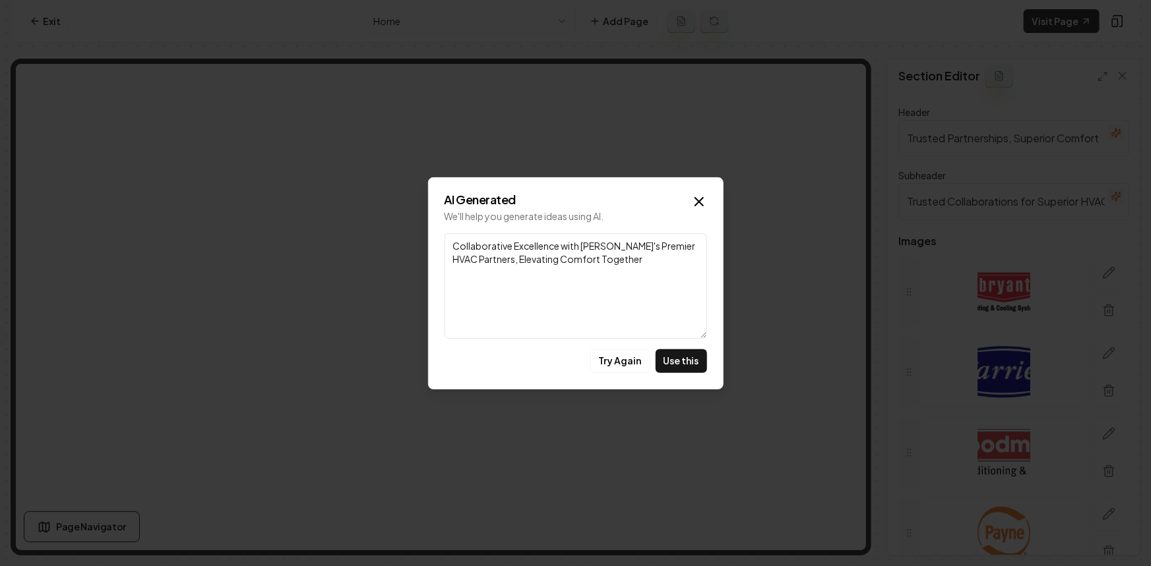
click at [610, 361] on button "Try Again" at bounding box center [620, 361] width 60 height 24
click at [617, 355] on button "Try Again" at bounding box center [620, 361] width 60 height 24
click at [626, 371] on button "Try Again" at bounding box center [620, 361] width 60 height 24
click at [602, 362] on button "Try Again" at bounding box center [620, 361] width 60 height 24
drag, startPoint x: 617, startPoint y: 245, endPoint x: 425, endPoint y: 240, distance: 192.0
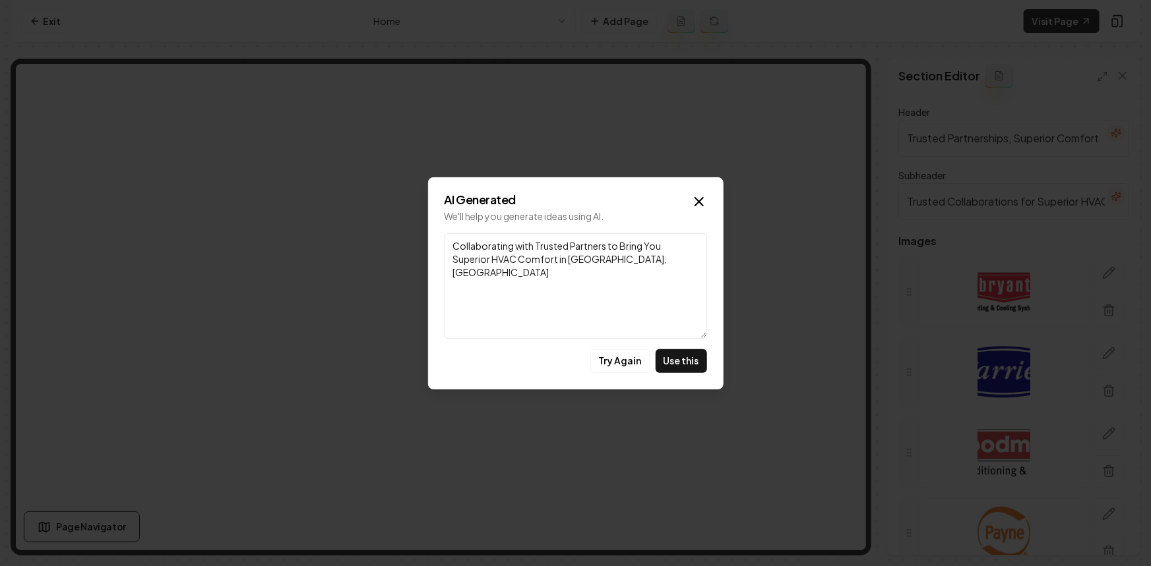
click at [427, 240] on body "Computer Required This feature is only available on a computer. Please switch t…" at bounding box center [575, 283] width 1151 height 566
click at [634, 352] on button "Try Again" at bounding box center [620, 361] width 60 height 24
click at [626, 366] on button "Try Again" at bounding box center [620, 361] width 60 height 24
click at [665, 359] on button "Use this" at bounding box center [680, 361] width 51 height 24
type input "Building Reliable Partnerships for Unmatched HVAC Services in [GEOGRAPHIC_DATA]…"
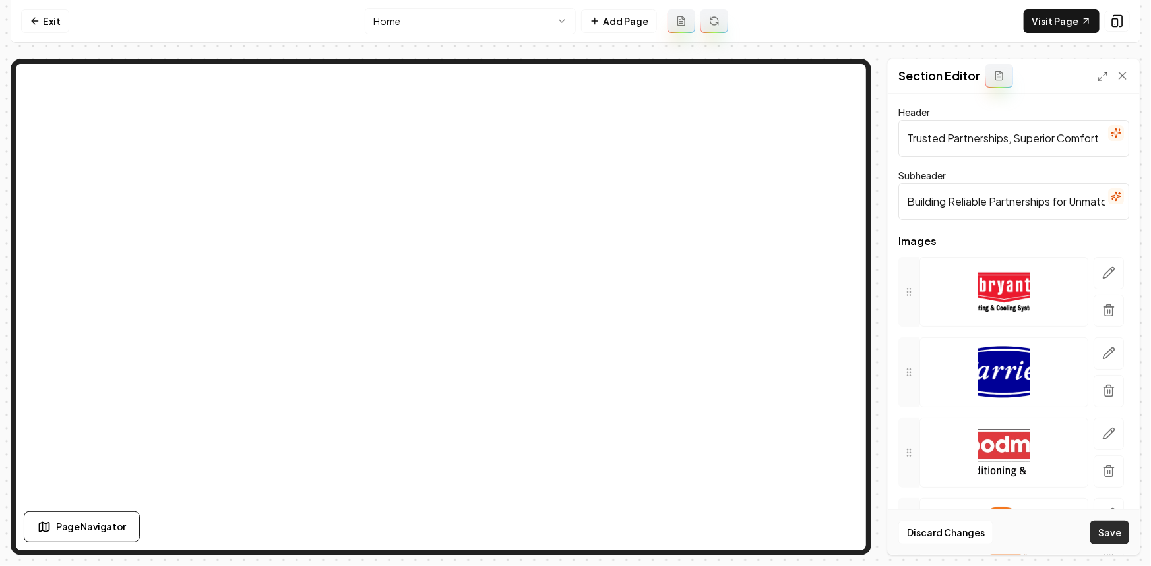
click at [1123, 526] on button "Save" at bounding box center [1109, 533] width 39 height 24
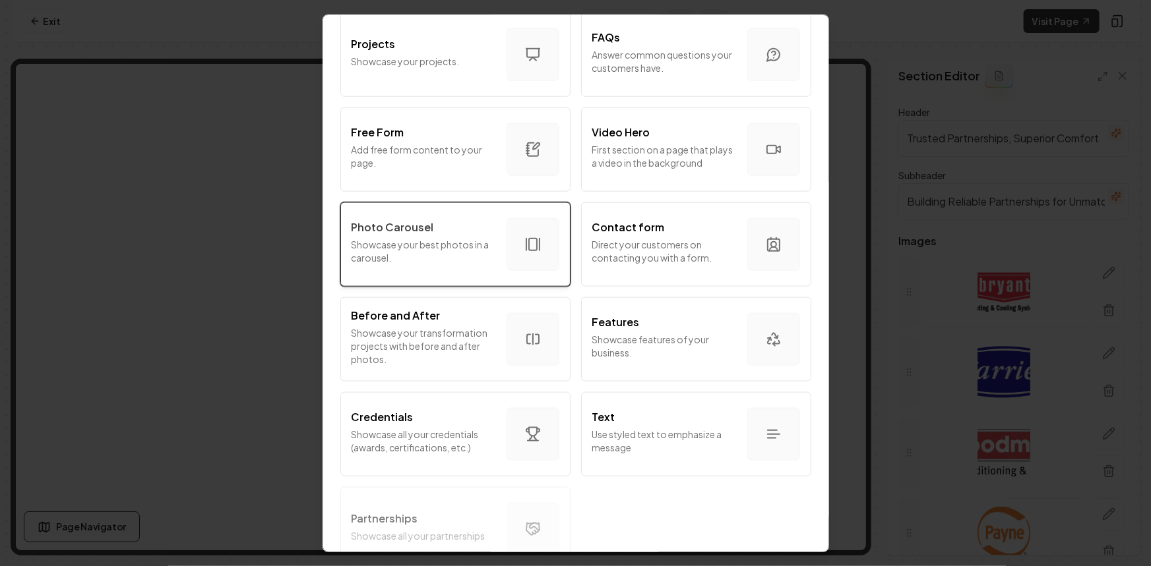
scroll to position [704, 0]
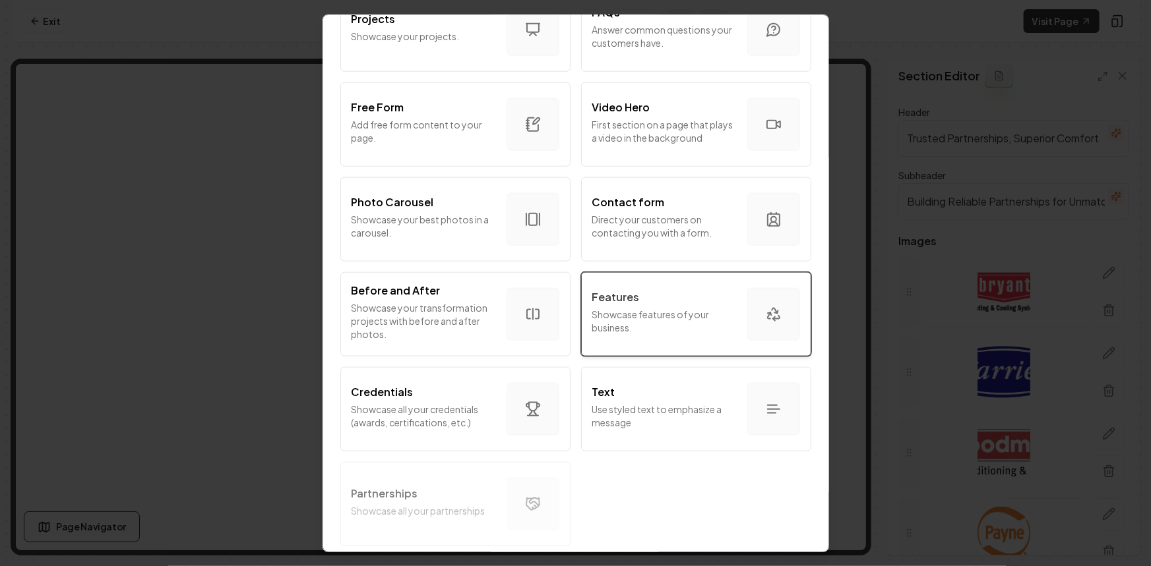
click at [606, 307] on p "Showcase features of your business." at bounding box center [664, 320] width 144 height 26
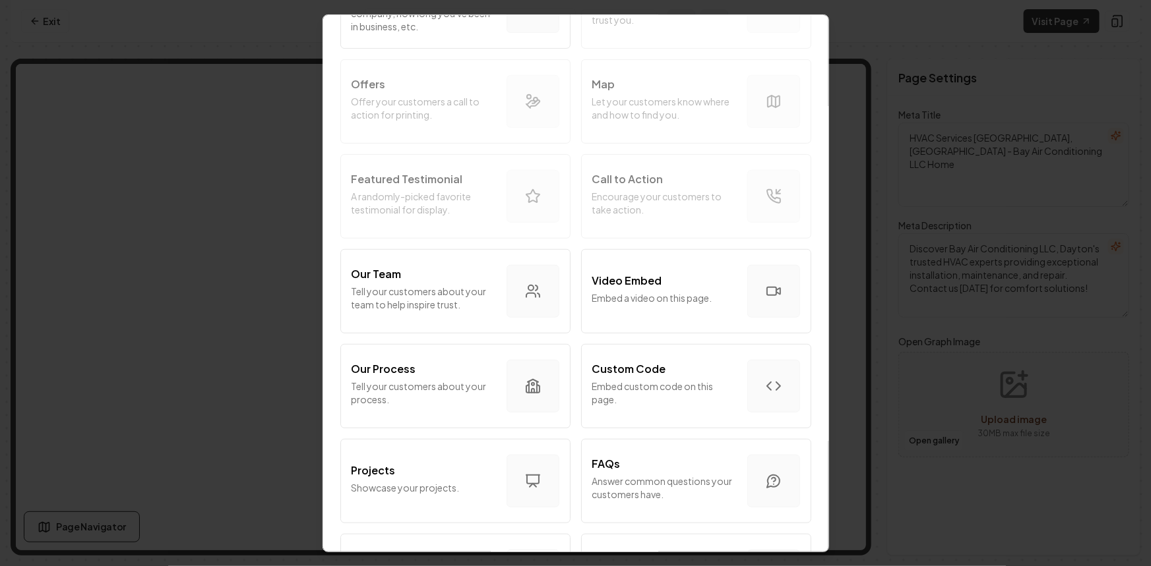
scroll to position [165, 0]
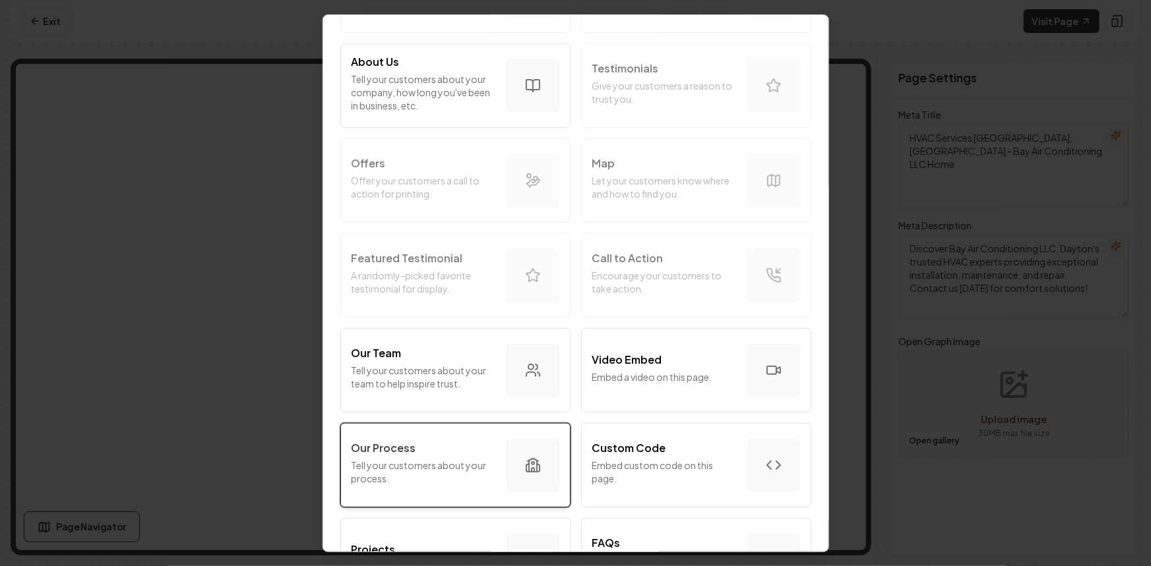
click at [464, 442] on div "Our Process" at bounding box center [423, 448] width 144 height 16
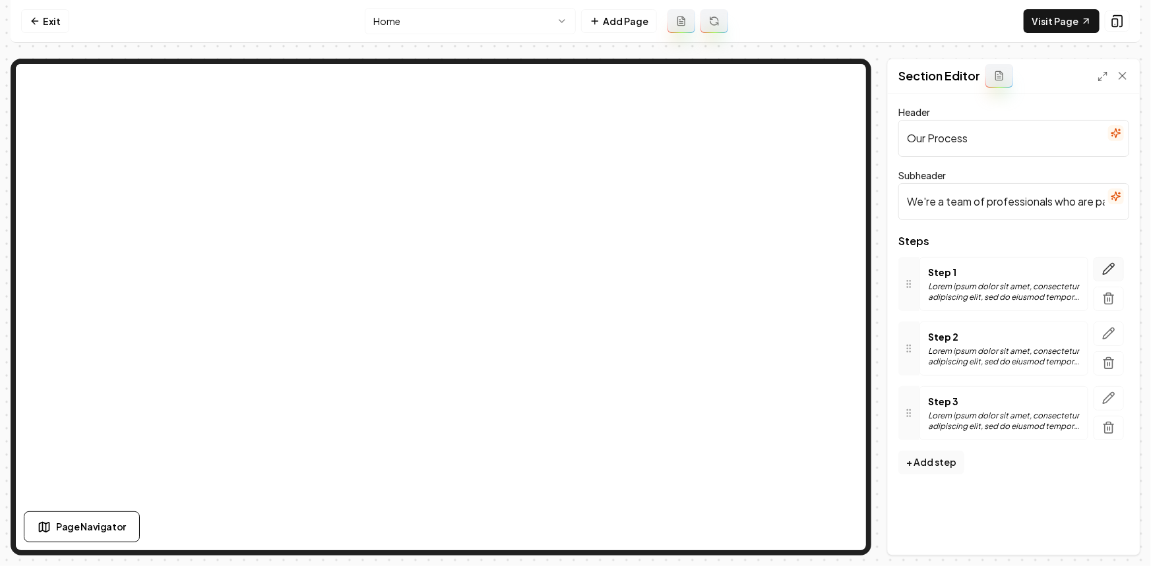
click at [1109, 272] on icon "button" at bounding box center [1108, 268] width 13 height 13
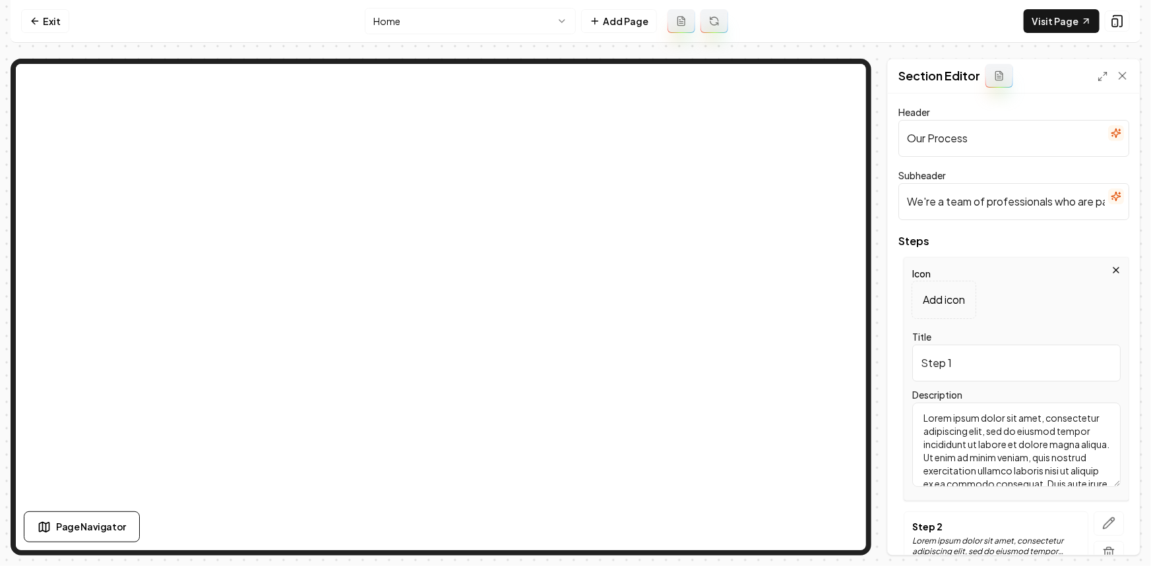
click at [981, 421] on textarea "Lorem ipsum dolor sit amet, consectetur adipiscing elit, sed do eiusmod tempor …" at bounding box center [1016, 445] width 208 height 84
paste textarea "Free in Home Estimate"
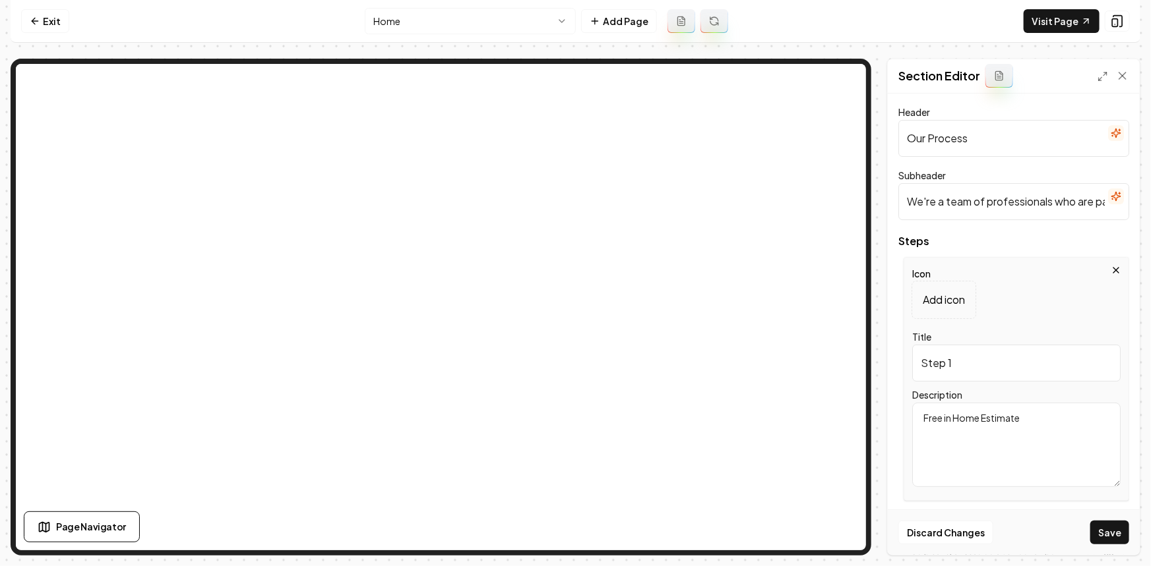
type textarea "Free in Home Estimate"
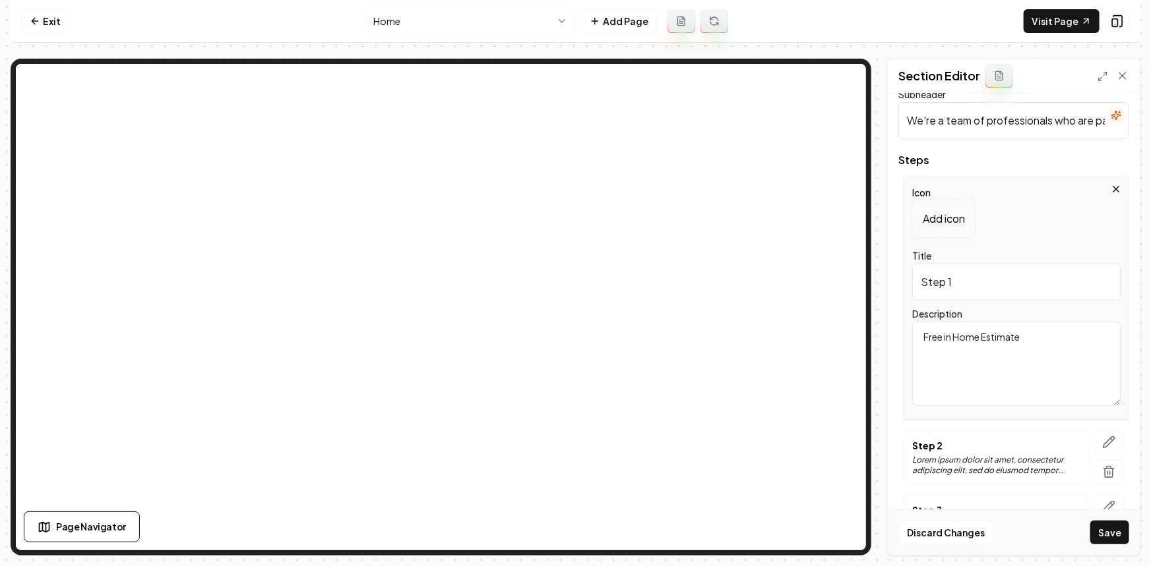
scroll to position [169, 0]
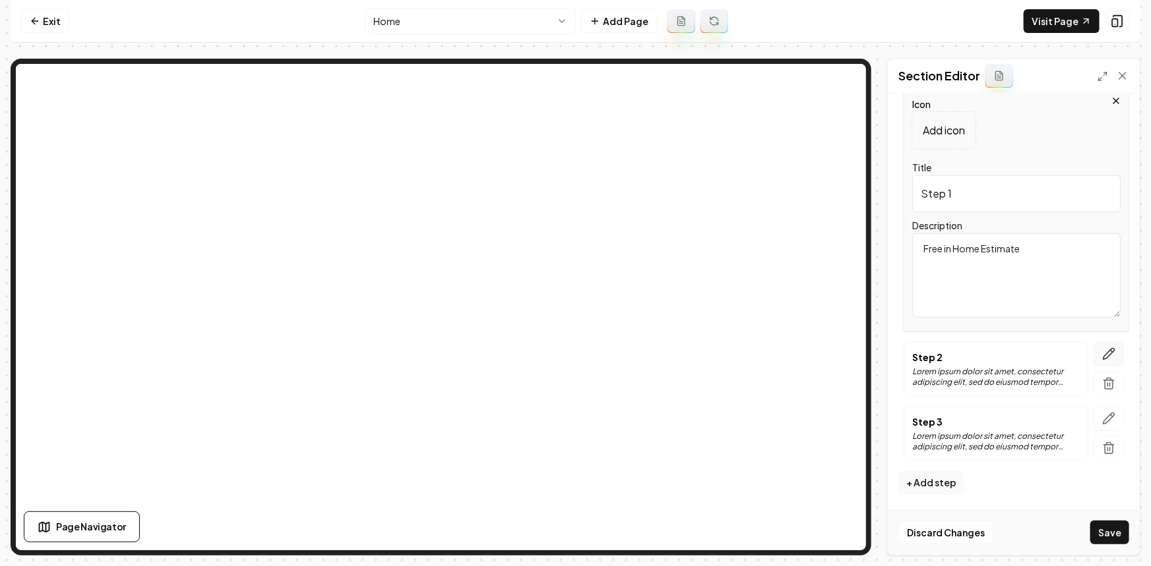
click at [1102, 353] on icon "button" at bounding box center [1108, 354] width 13 height 13
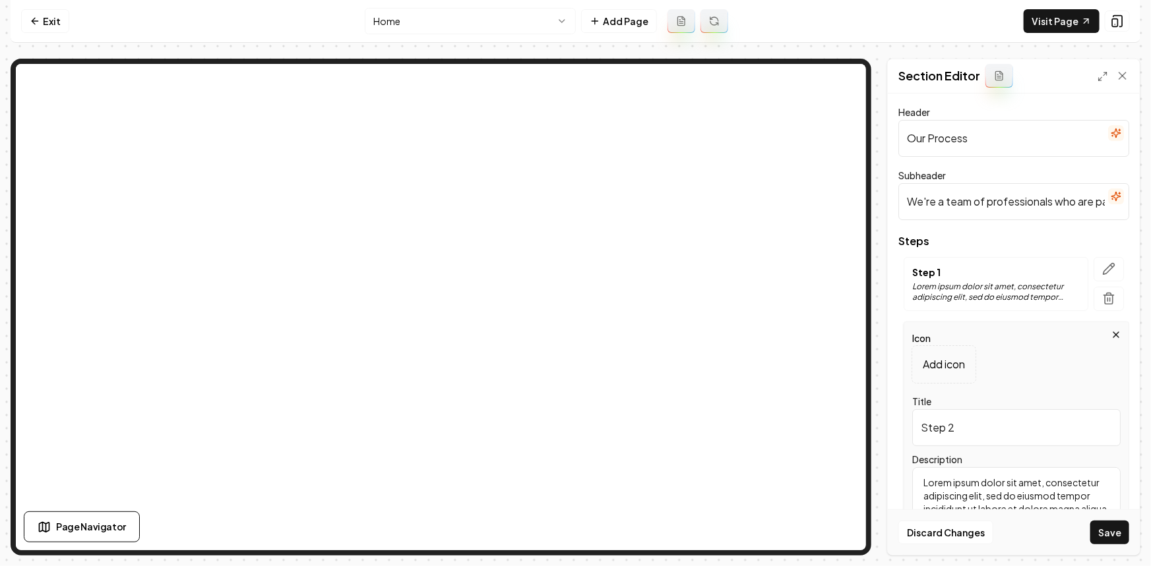
click at [960, 478] on textarea "Lorem ipsum dolor sit amet, consectetur adipiscing elit, sed do eiusmod tempor …" at bounding box center [1016, 510] width 208 height 84
paste textarea "Consultation"
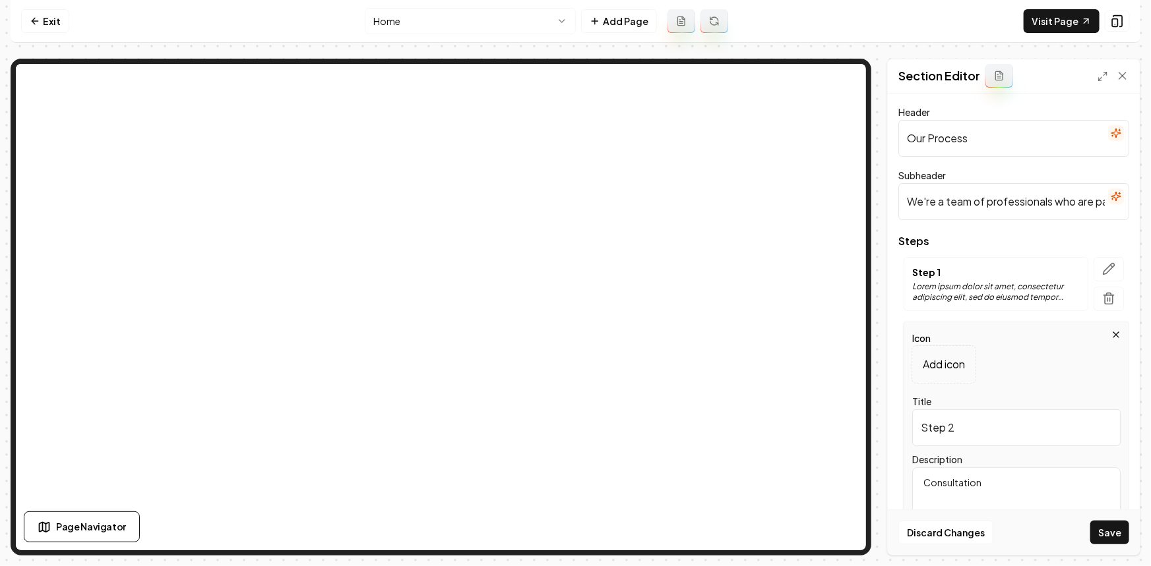
type textarea "Consultation"
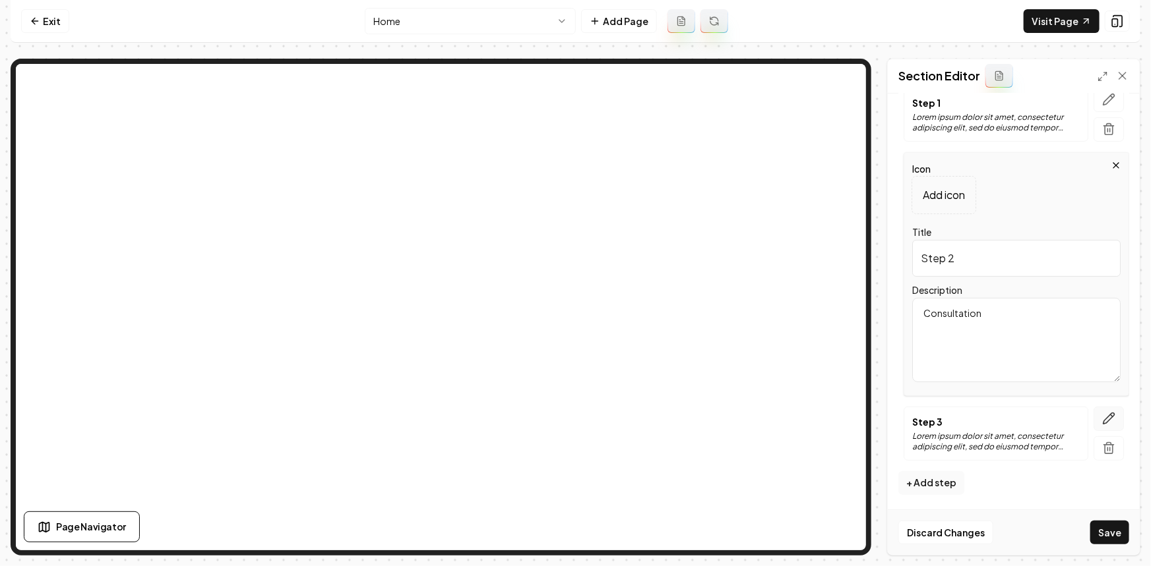
click at [1108, 409] on button "button" at bounding box center [1108, 419] width 30 height 24
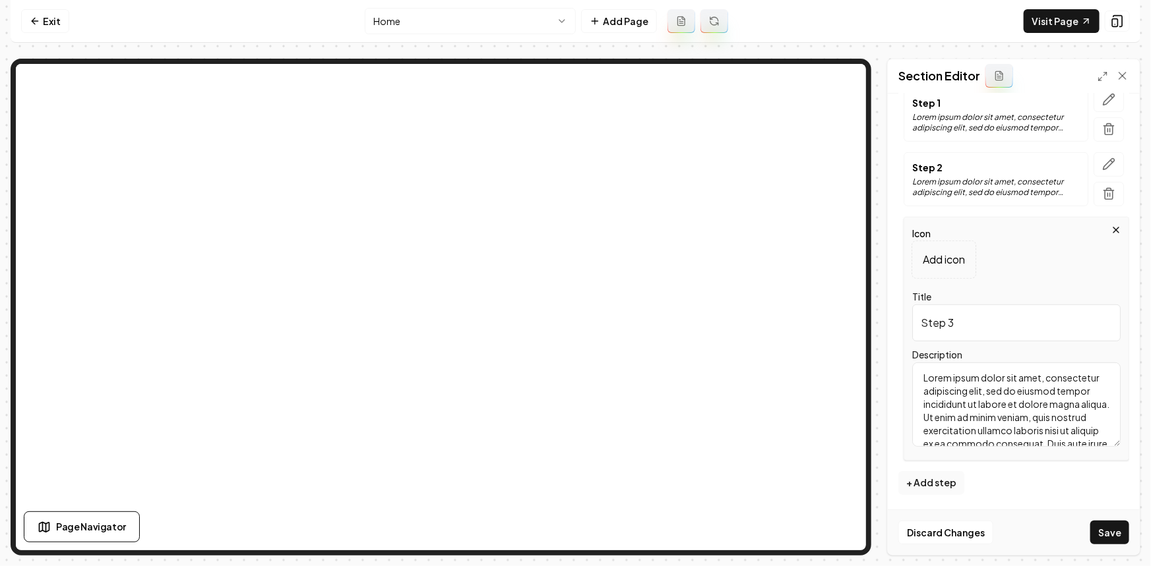
click at [1002, 430] on textarea "Lorem ipsum dolor sit amet, consectetur adipiscing elit, sed do eiusmod tempor …" at bounding box center [1016, 405] width 208 height 84
paste textarea "Installation"
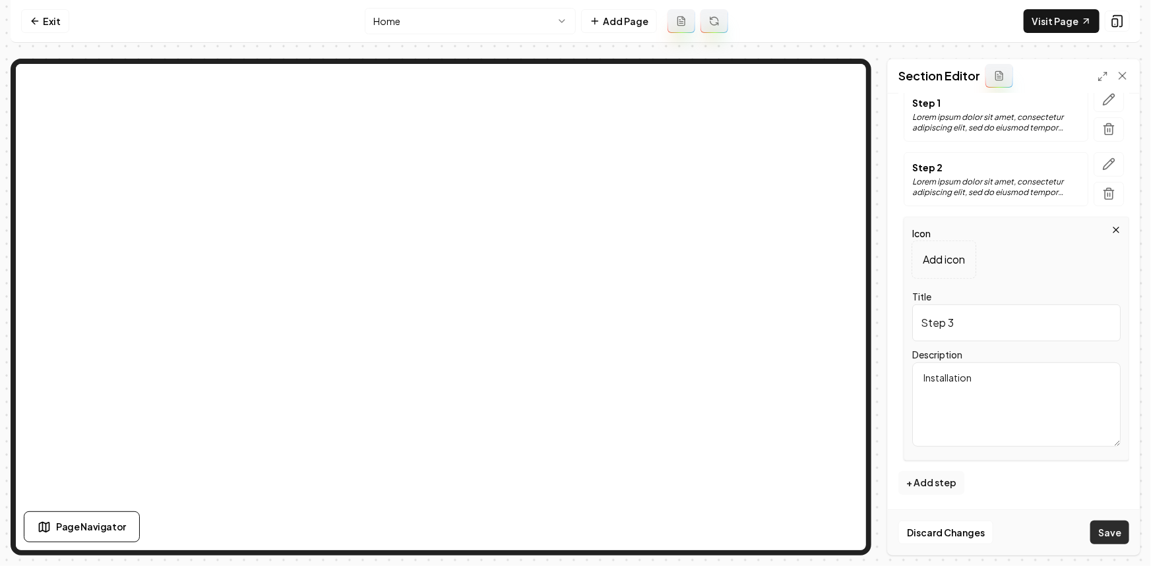
type textarea "Installation"
click at [1101, 523] on button "Save" at bounding box center [1109, 533] width 39 height 24
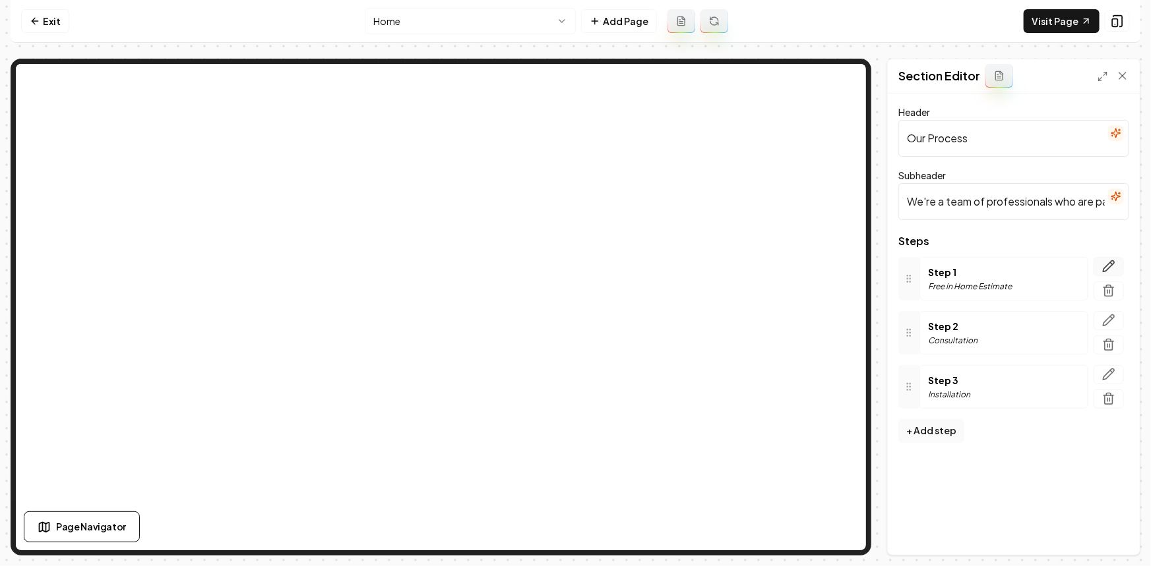
click at [1110, 265] on icon "button" at bounding box center [1108, 266] width 13 height 13
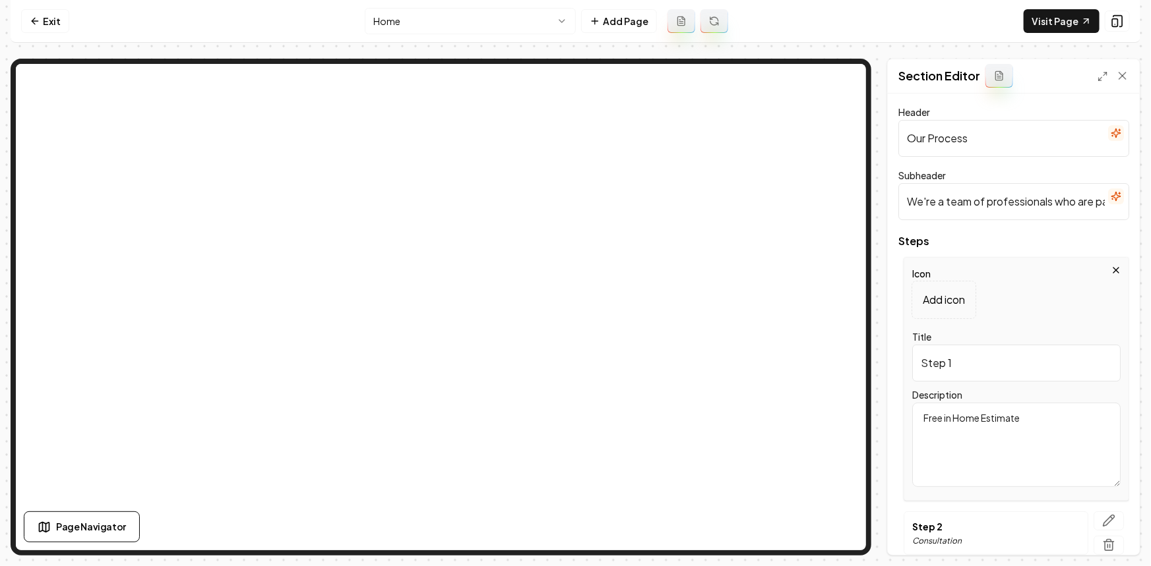
click at [948, 318] on div "Icon Add icon Title Step 1 Description Free in Home Estimate" at bounding box center [1016, 379] width 226 height 244
click at [947, 309] on div "Add icon" at bounding box center [943, 300] width 63 height 37
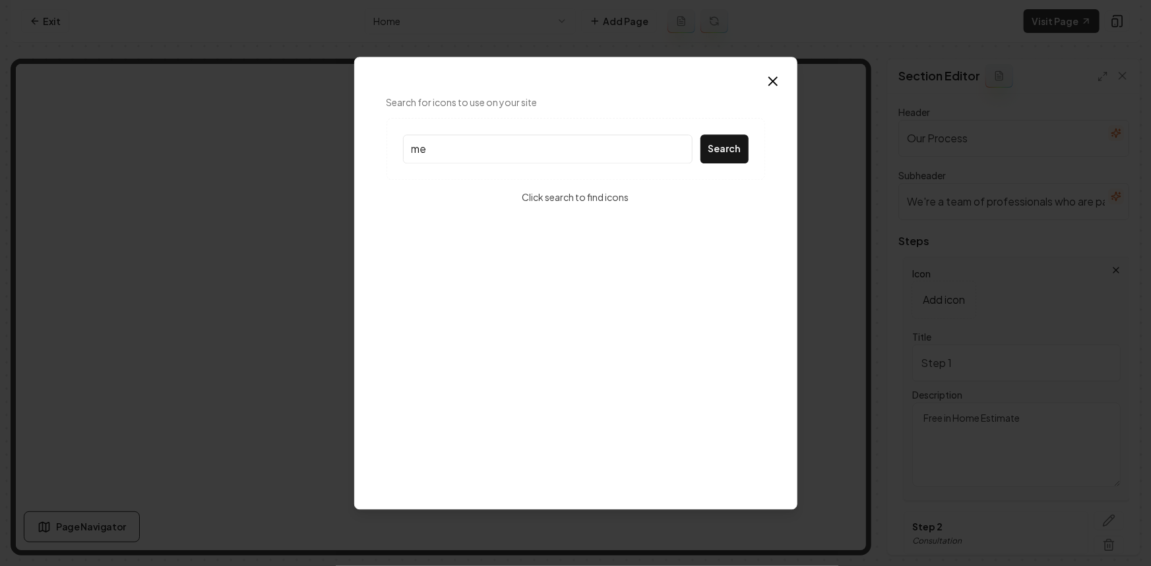
type input "m"
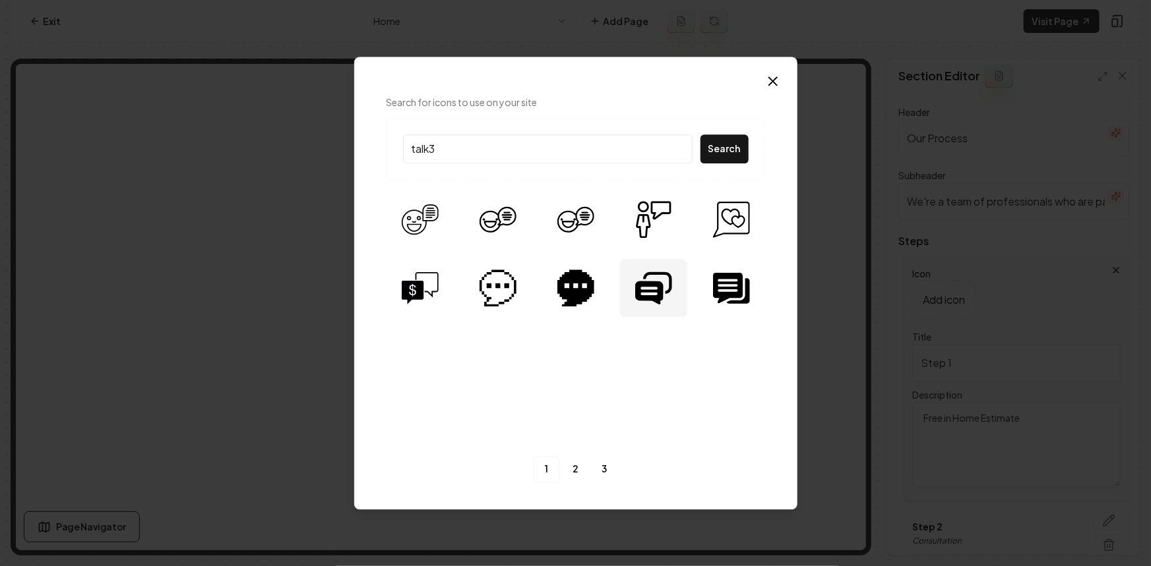
type input "talk3"
click at [644, 286] on img at bounding box center [653, 288] width 37 height 37
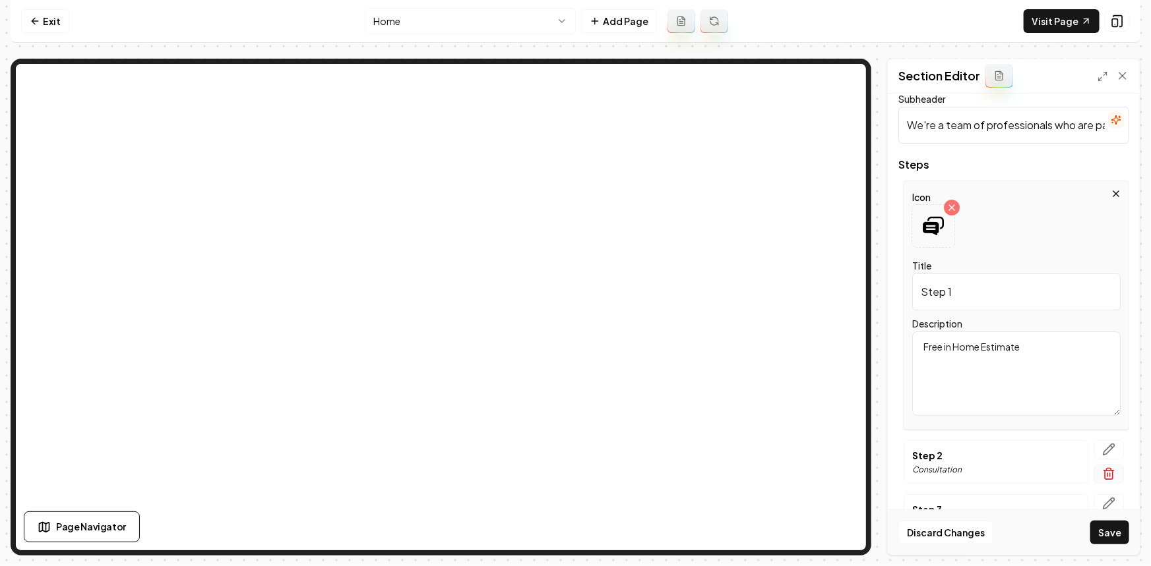
scroll to position [154, 0]
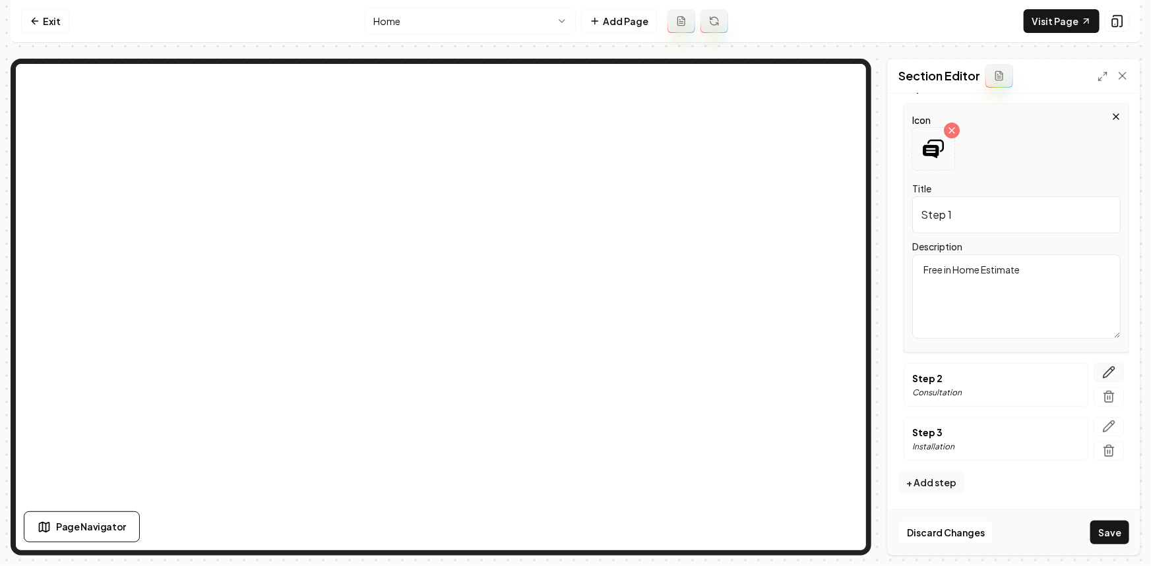
click at [1107, 376] on button "button" at bounding box center [1108, 372] width 30 height 19
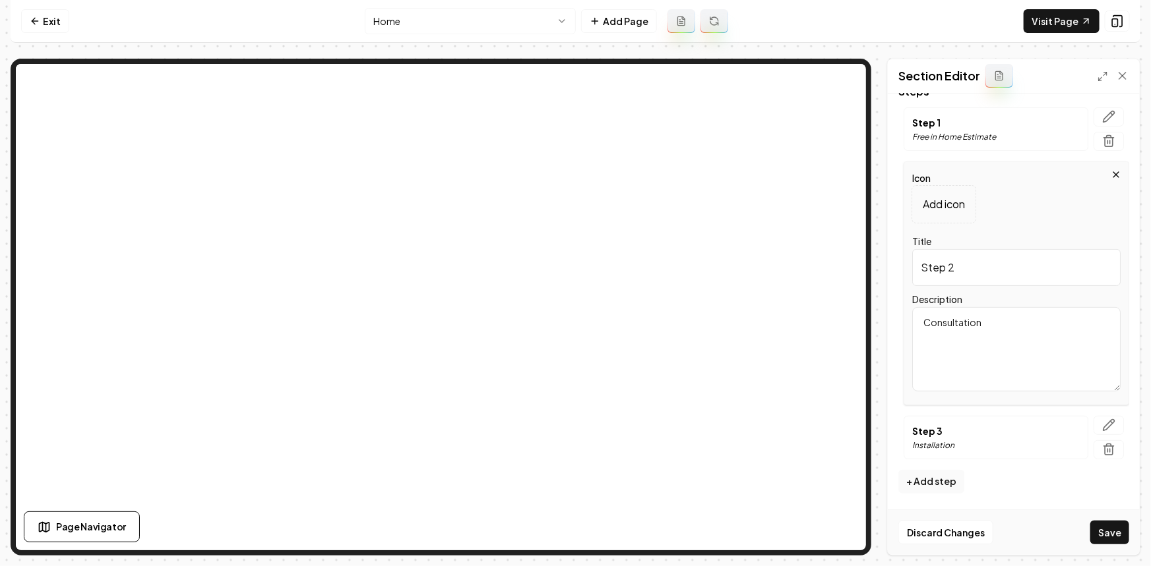
scroll to position [0, 0]
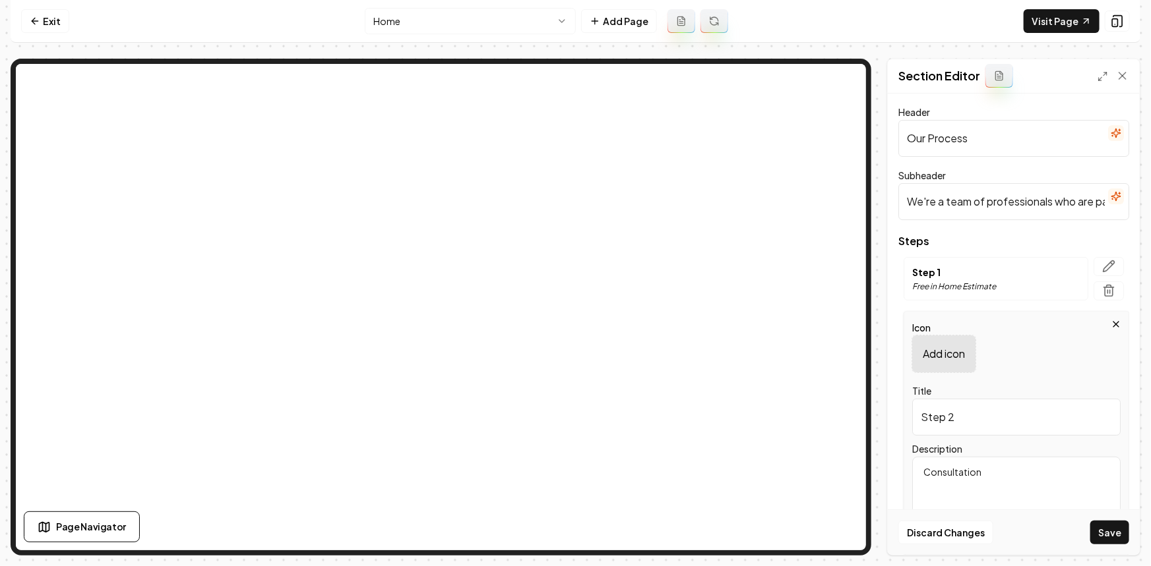
click at [949, 356] on p "Add icon" at bounding box center [944, 354] width 42 height 16
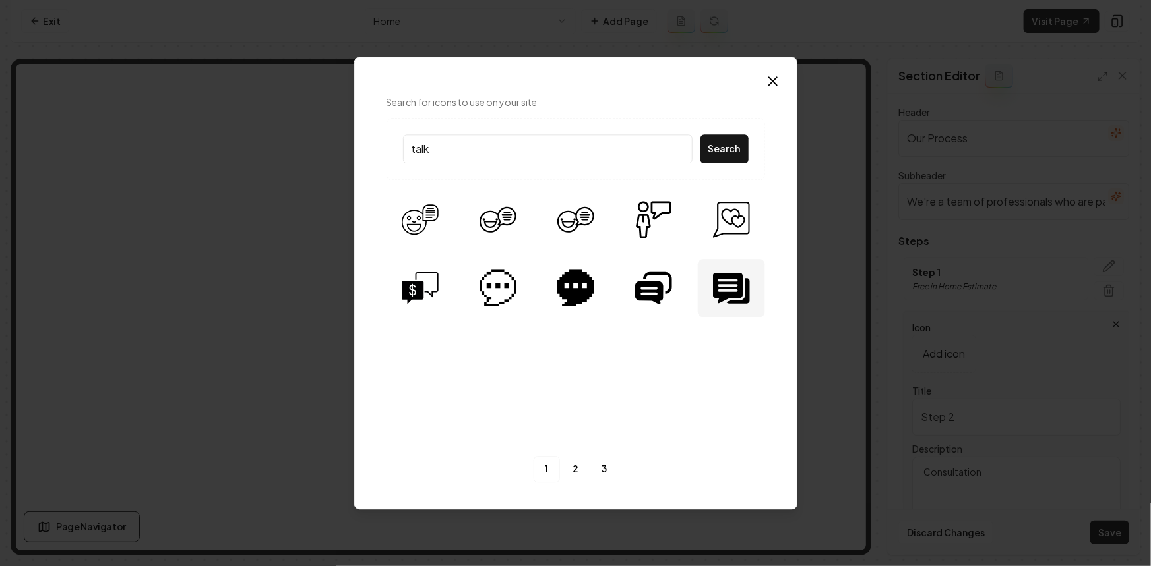
type input "talk"
click at [731, 268] on div at bounding box center [731, 288] width 67 height 58
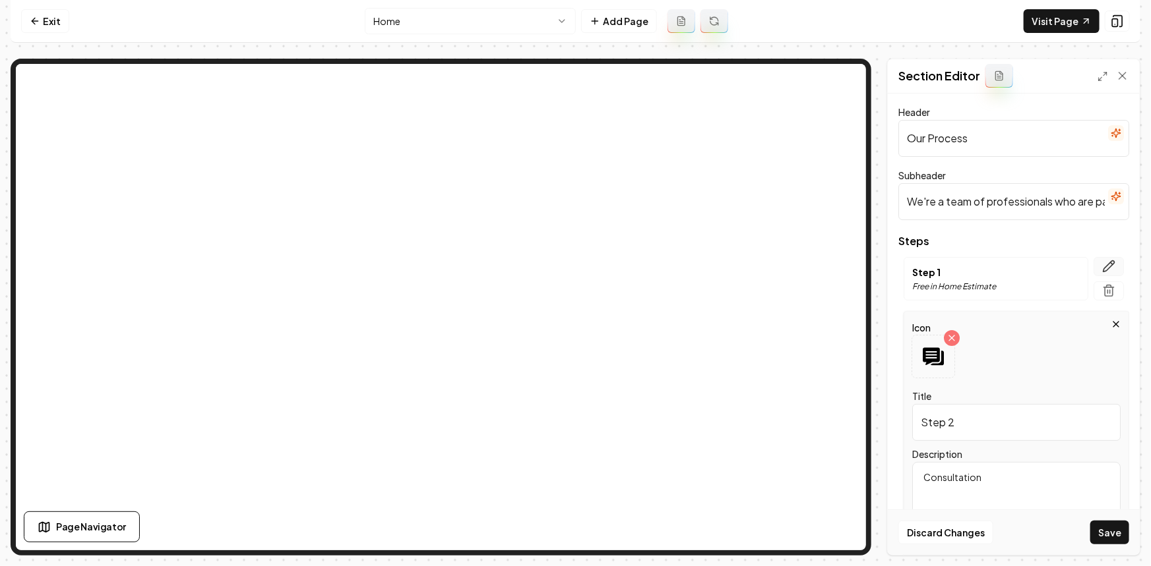
click at [1106, 260] on icon "button" at bounding box center [1108, 266] width 13 height 13
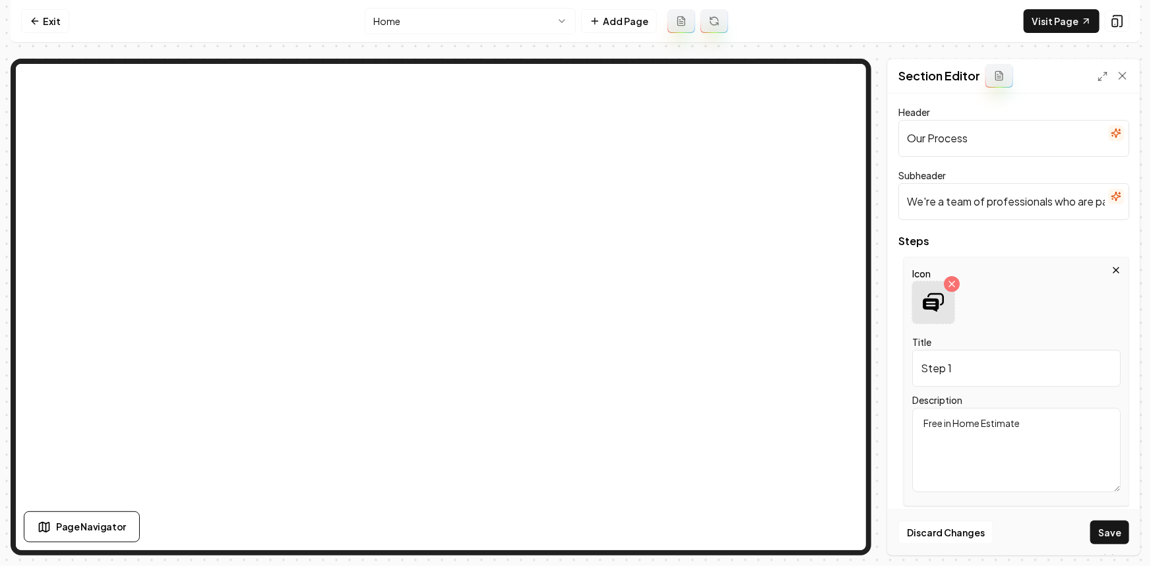
click at [944, 311] on div at bounding box center [933, 303] width 42 height 42
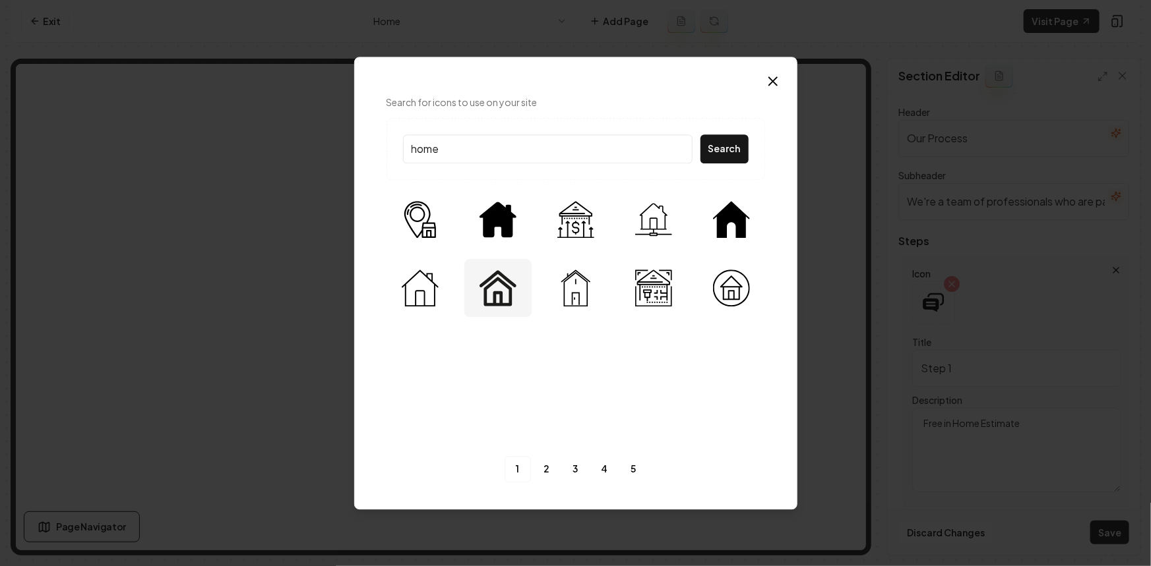
type input "home"
click at [517, 289] on div at bounding box center [497, 288] width 67 height 58
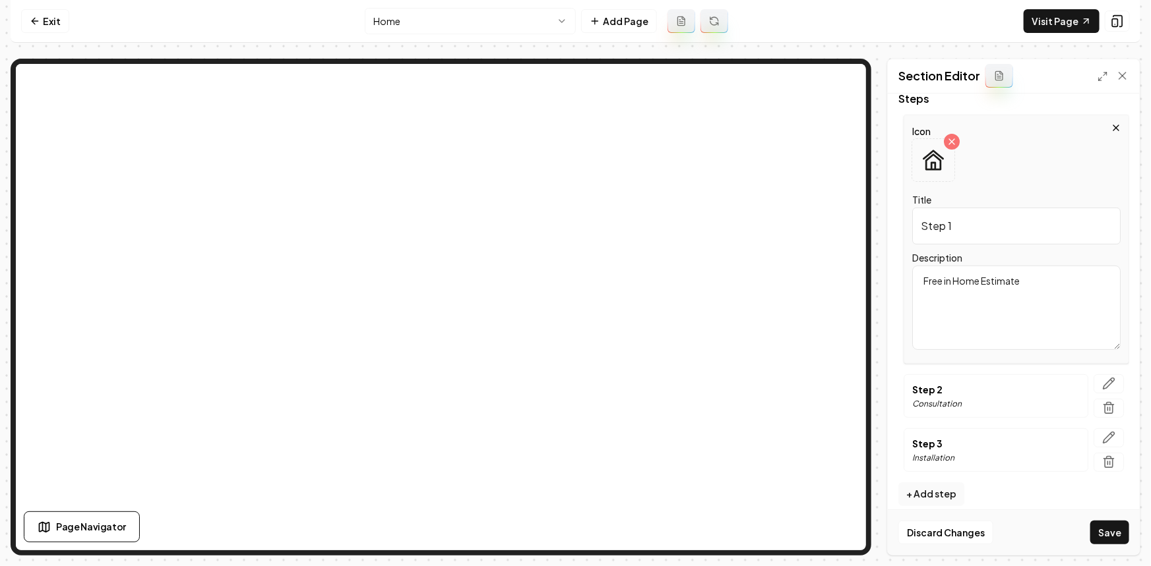
scroll to position [154, 0]
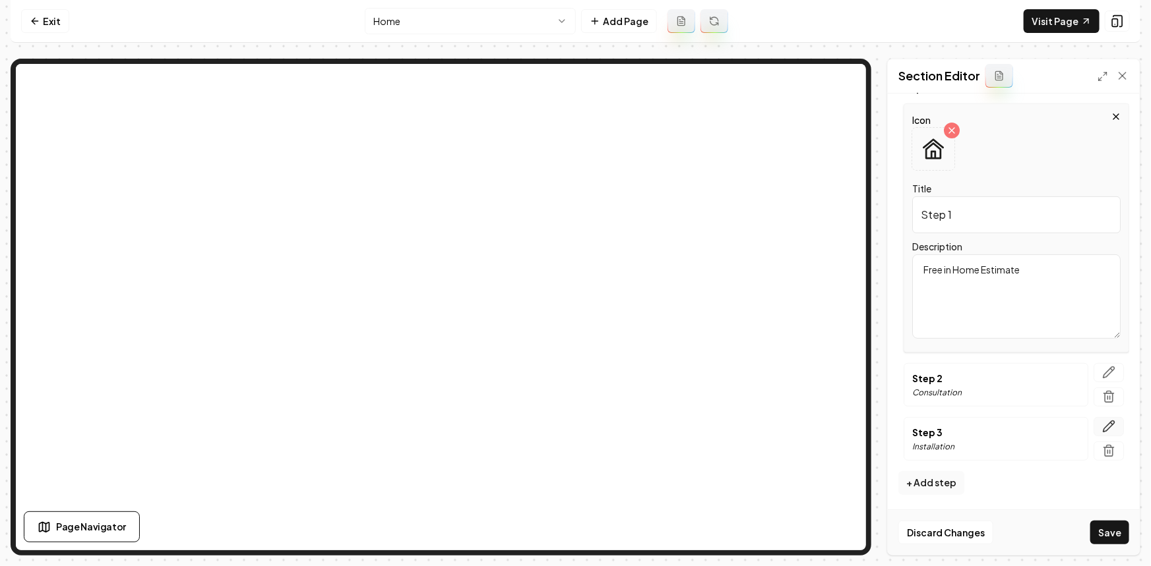
click at [1103, 426] on icon "button" at bounding box center [1108, 426] width 11 height 11
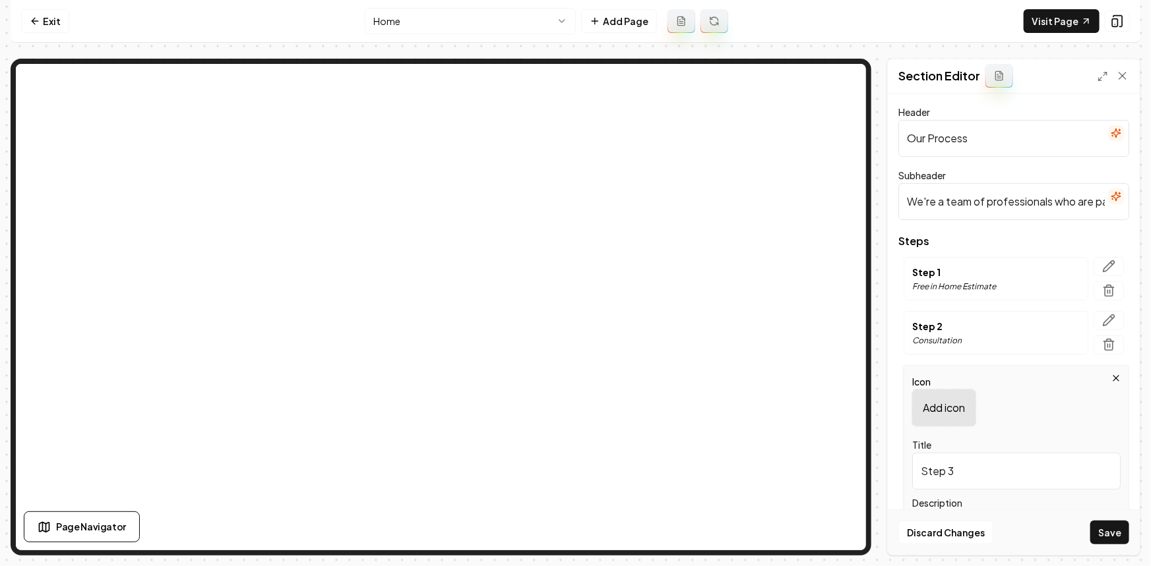
click at [944, 415] on p "Add icon" at bounding box center [944, 408] width 42 height 16
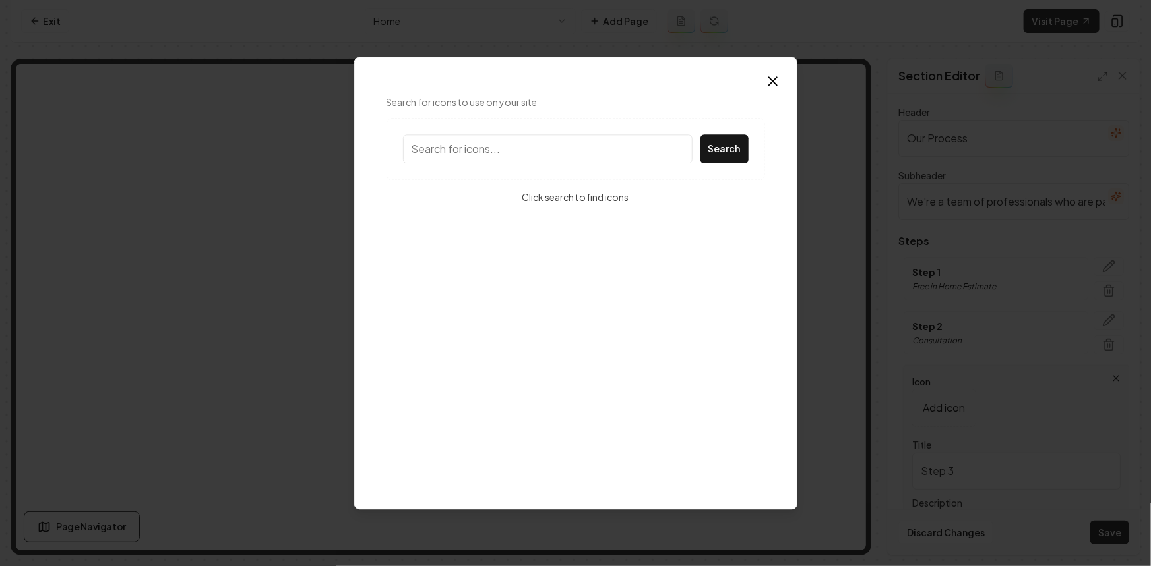
type input "h"
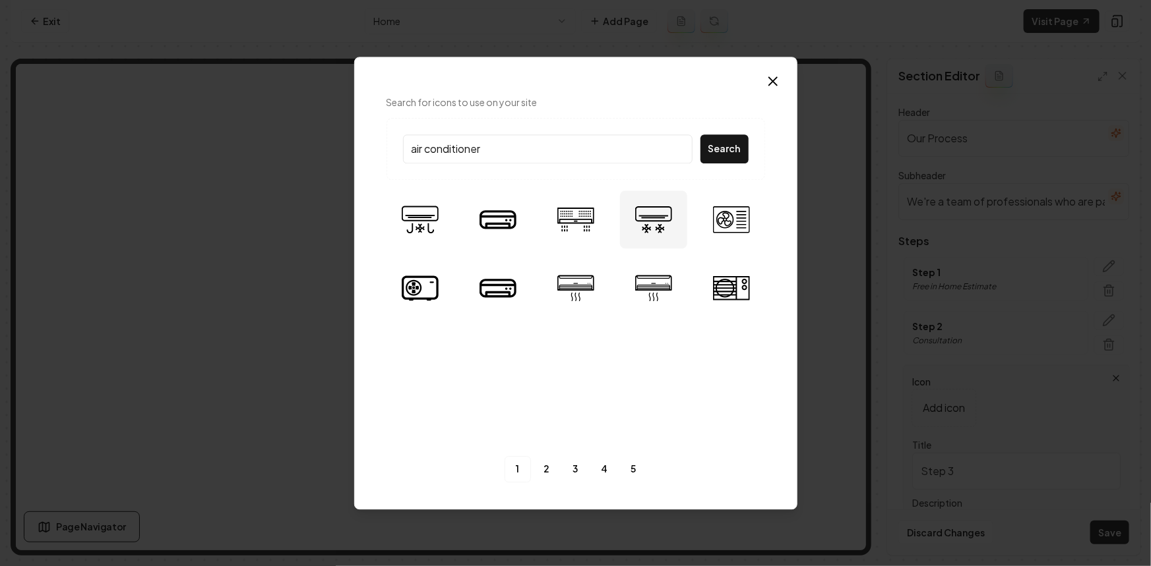
type input "air conditioner"
click at [655, 221] on img at bounding box center [653, 219] width 37 height 37
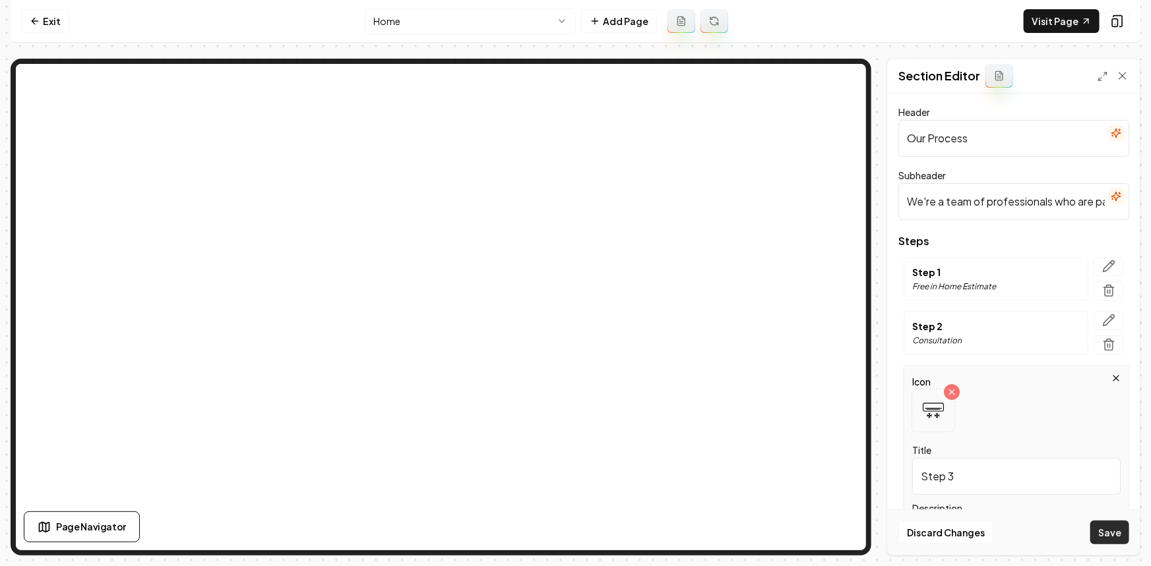
click at [1116, 528] on button "Save" at bounding box center [1109, 533] width 39 height 24
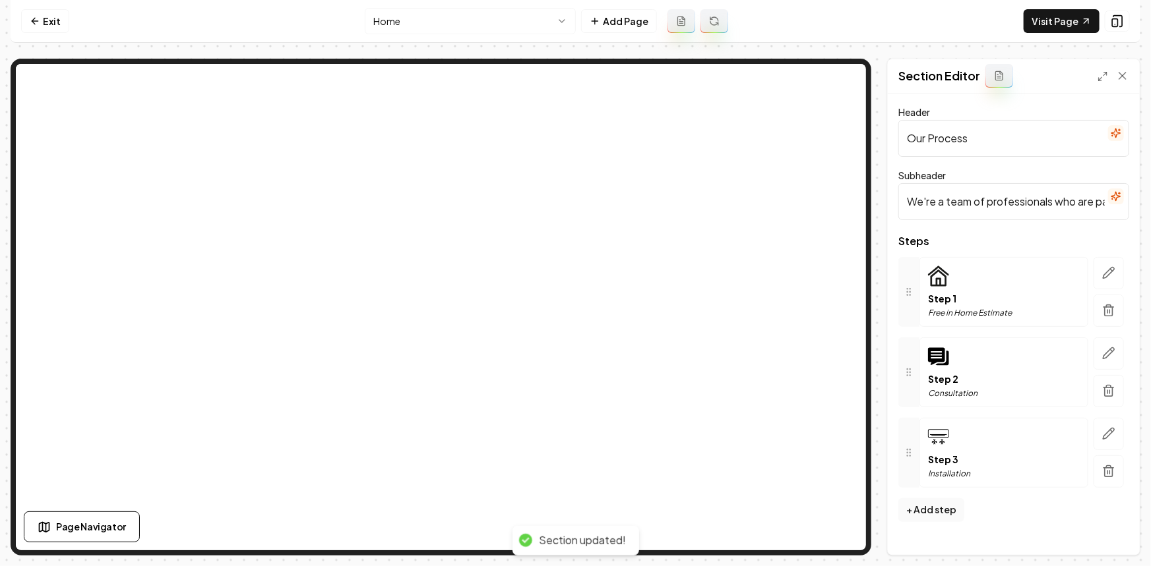
click at [1110, 197] on button "button" at bounding box center [1116, 197] width 16 height 16
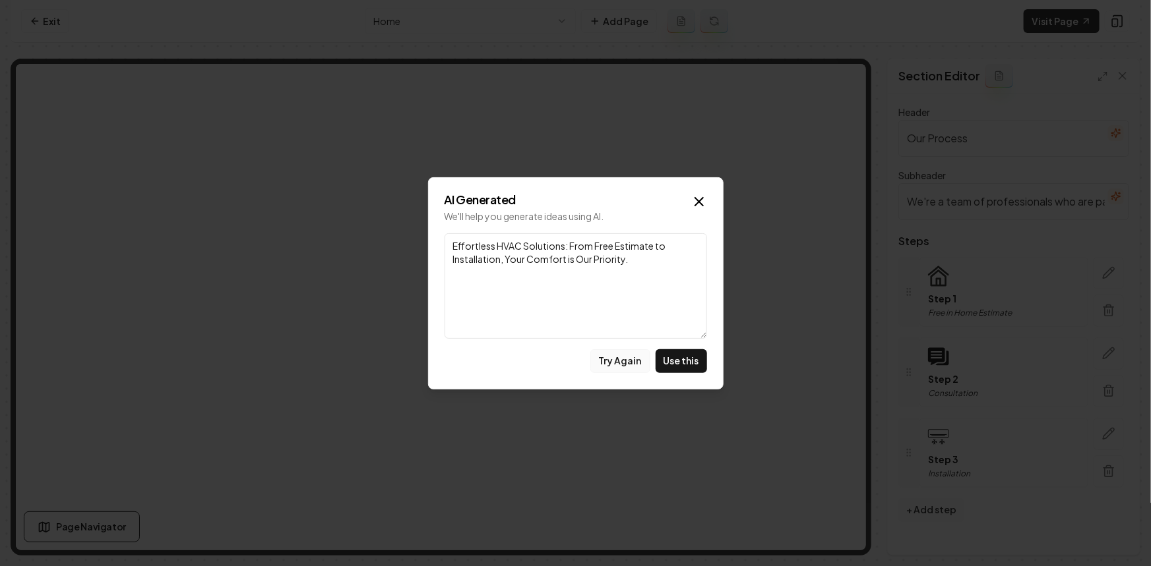
click at [648, 361] on button "Try Again" at bounding box center [620, 361] width 60 height 24
click at [679, 362] on button "Use this" at bounding box center [680, 361] width 51 height 24
type input "Streamlined HVAC Services: Your Path to Comfort with Ease"
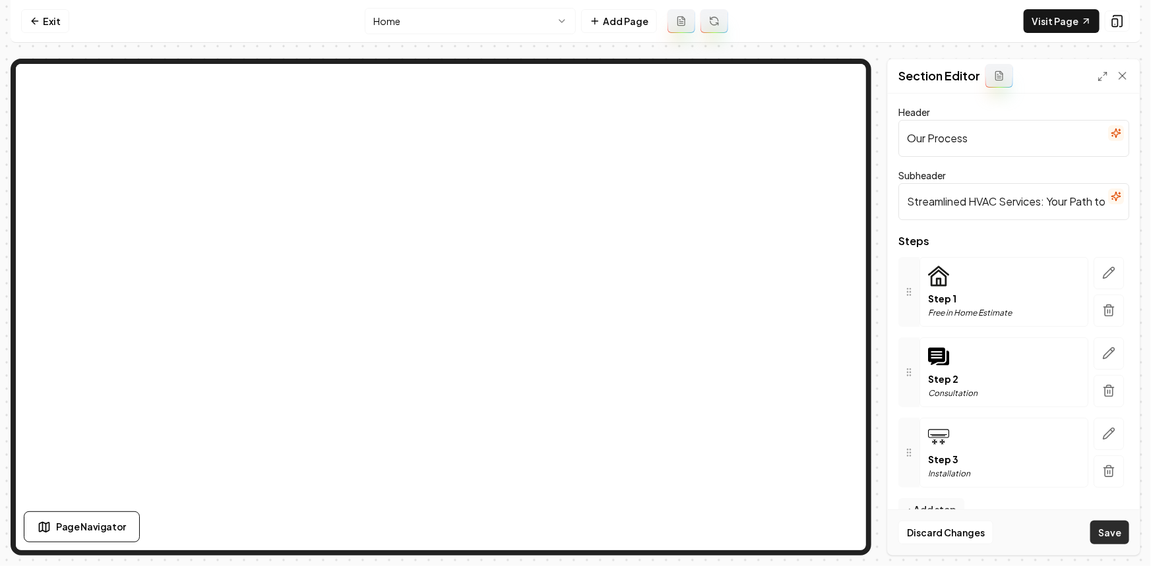
click at [1095, 531] on button "Save" at bounding box center [1109, 533] width 39 height 24
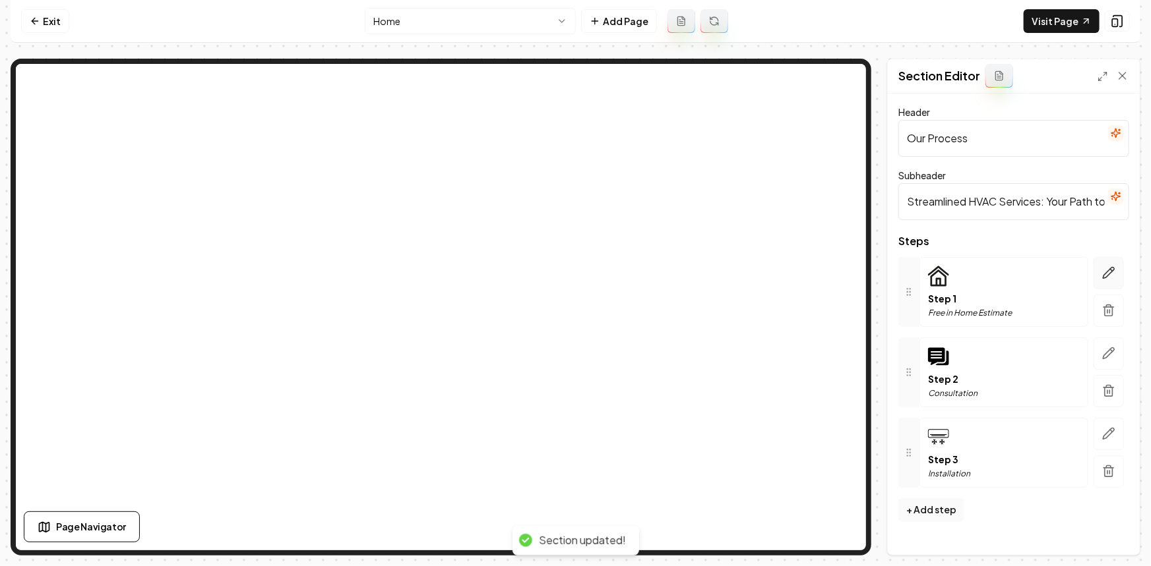
click at [1114, 271] on icon "button" at bounding box center [1108, 272] width 13 height 13
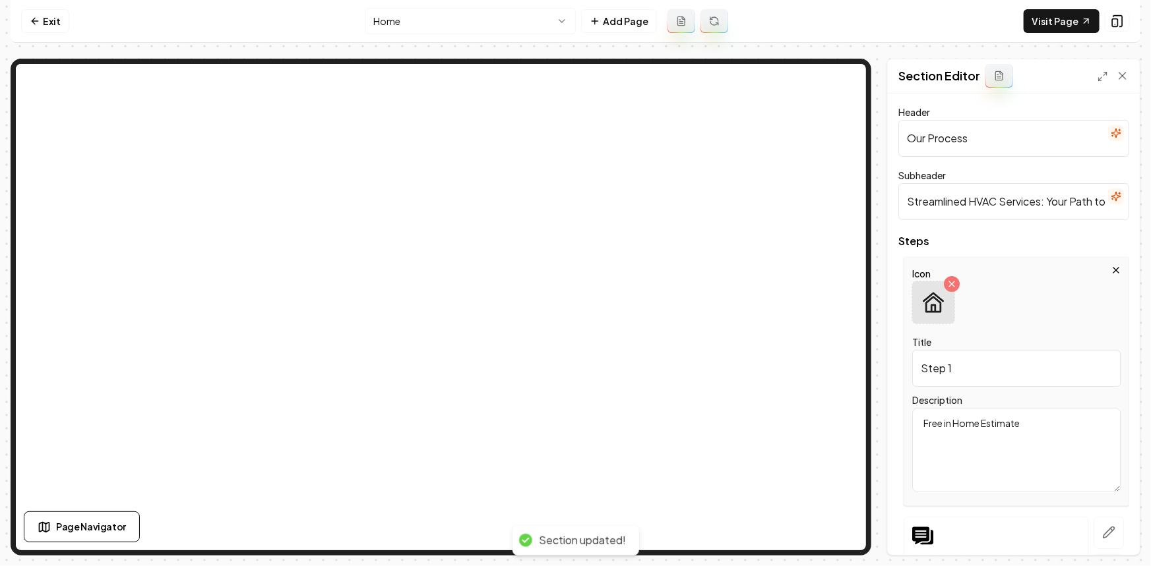
click at [938, 316] on div at bounding box center [933, 303] width 42 height 42
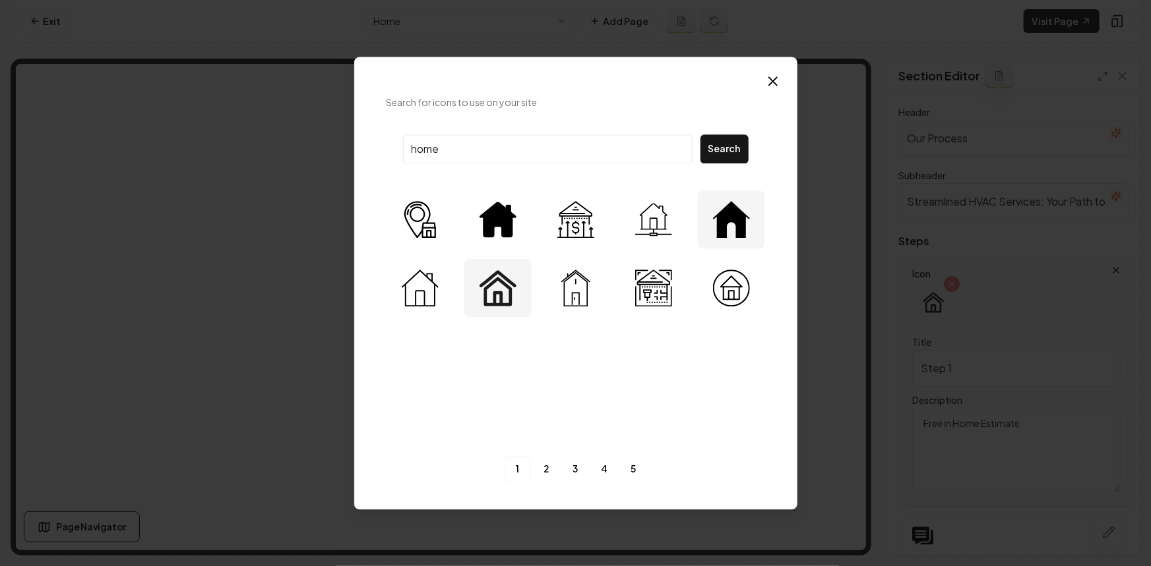
type input "home"
click at [732, 222] on img at bounding box center [731, 219] width 37 height 37
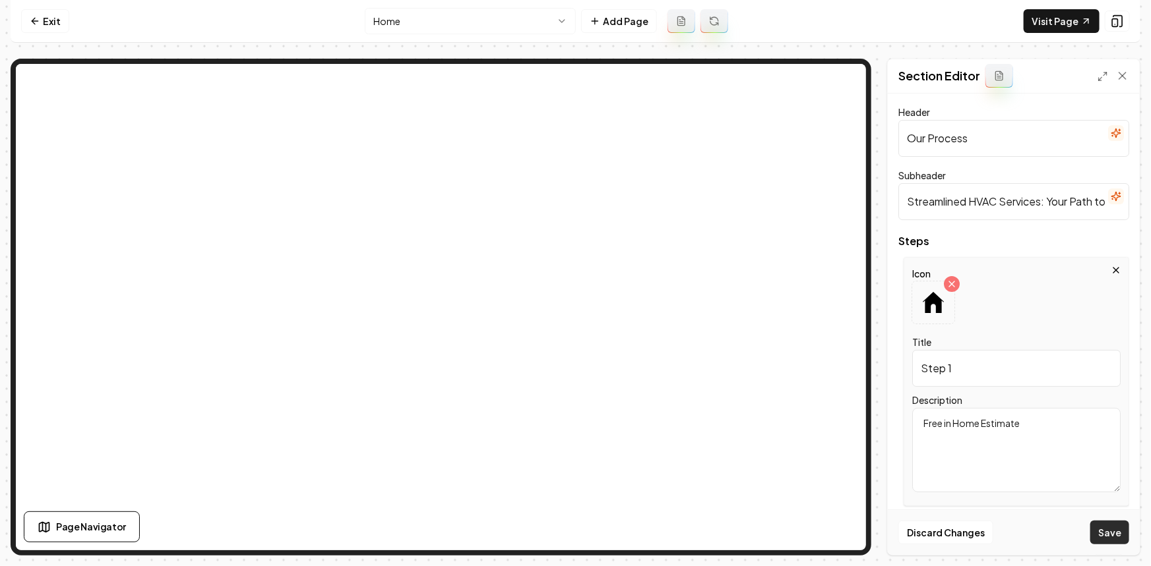
click at [1127, 535] on button "Save" at bounding box center [1109, 533] width 39 height 24
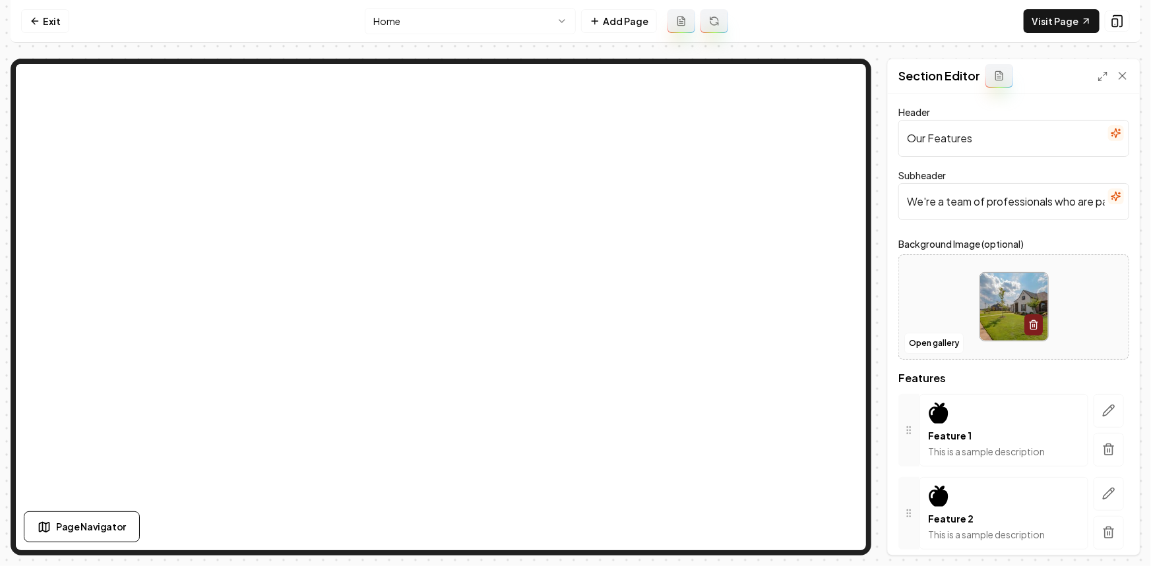
click at [1116, 415] on div at bounding box center [1108, 430] width 41 height 73
click at [1111, 415] on button "button" at bounding box center [1108, 411] width 30 height 34
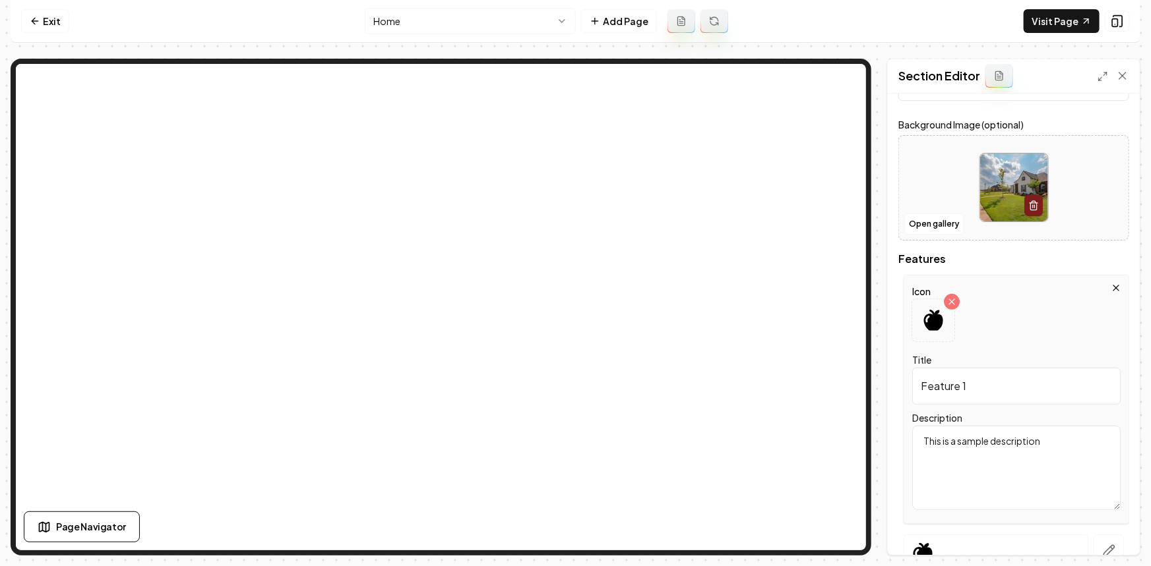
scroll to position [239, 0]
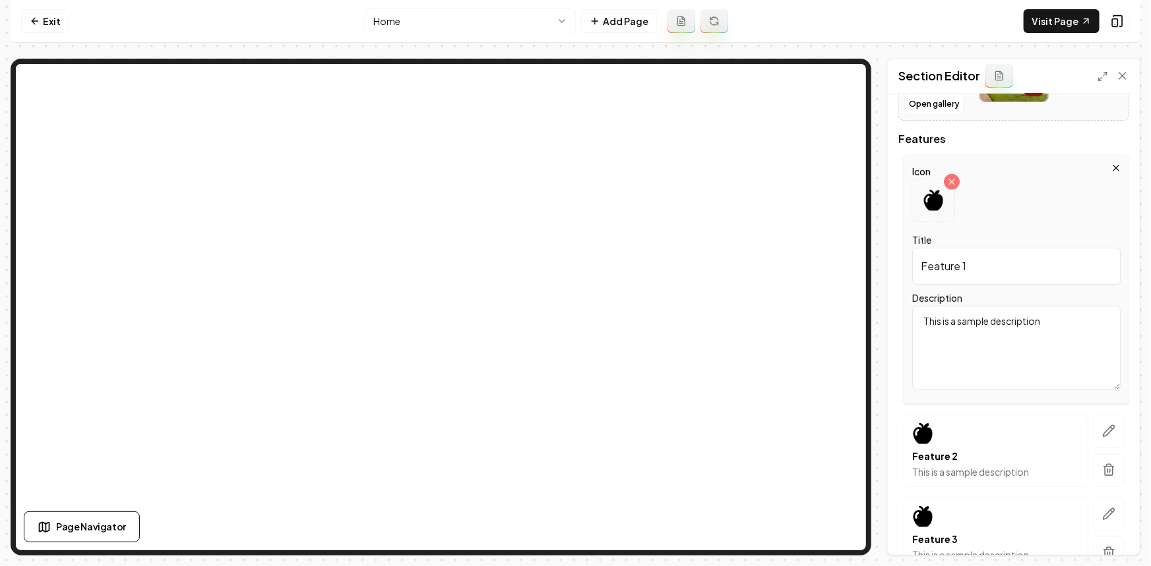
drag, startPoint x: 980, startPoint y: 276, endPoint x: 894, endPoint y: 277, distance: 85.7
click at [900, 282] on div "Icon Title Feature 1 Description This is a sample description" at bounding box center [1013, 279] width 231 height 249
paste input "LICENCED & GUARANTEED!"
type input "LICENCED & GUARANTEED!"
click at [959, 318] on textarea "This is a sample description" at bounding box center [1016, 348] width 208 height 84
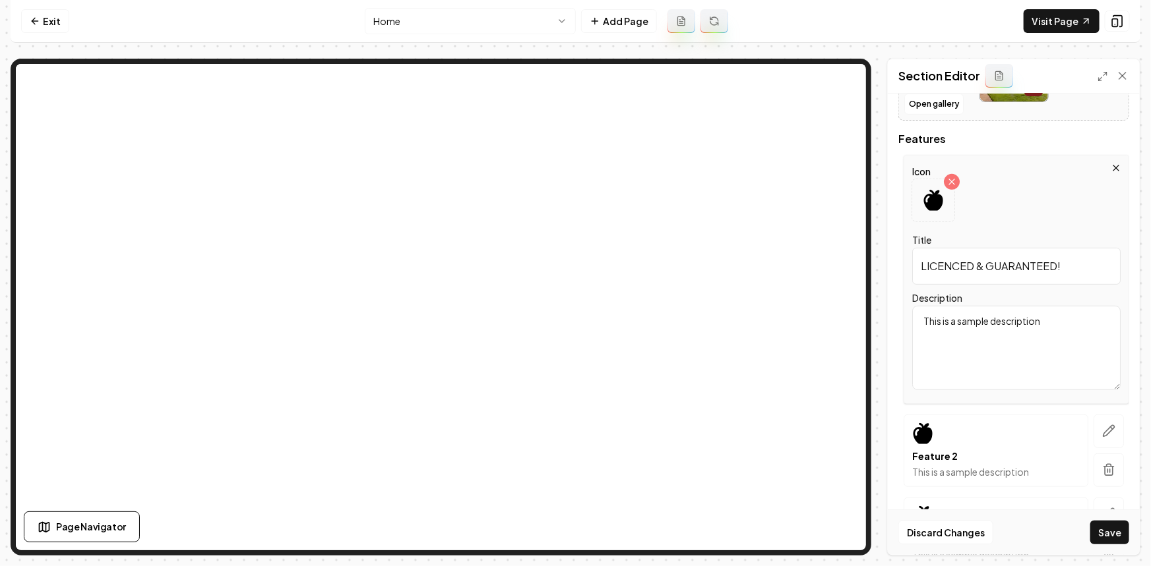
click at [959, 318] on textarea "This is a sample description" at bounding box center [1016, 348] width 208 height 84
paste textarea "Our team comprises skilled and certified professionals who bring years of exper…"
type textarea "Our team comprises skilled and certified professionals who bring years of exper…"
click at [1102, 426] on icon "button" at bounding box center [1108, 431] width 13 height 13
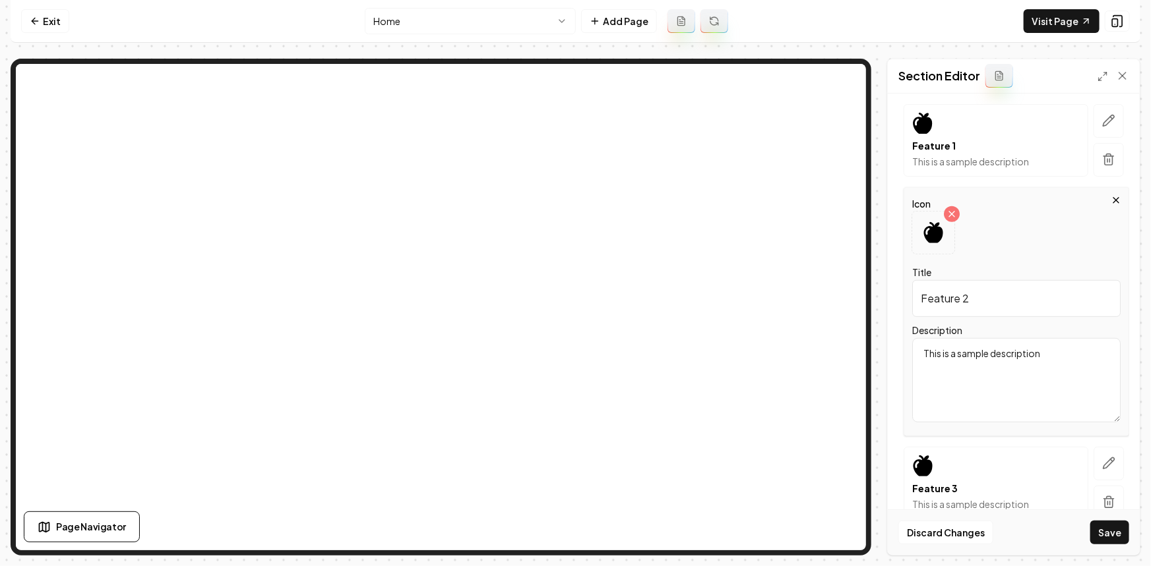
scroll to position [349, 0]
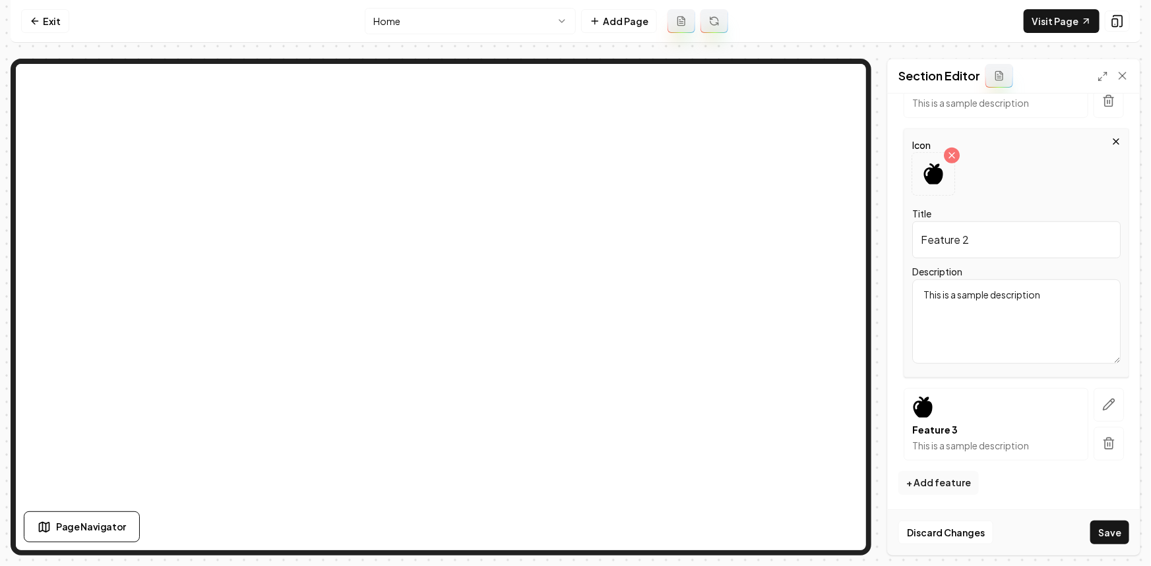
drag, startPoint x: 996, startPoint y: 242, endPoint x: 866, endPoint y: 240, distance: 129.3
click at [870, 241] on div "Page Settings Section Editor Header Our Features Subheader We're a team of prof…" at bounding box center [576, 307] width 1130 height 497
paste input "WE CAN HANDLE ANYTHING!"
type input "WE CAN HANDLE ANYTHING!"
drag, startPoint x: 1043, startPoint y: 296, endPoint x: 863, endPoint y: 315, distance: 181.0
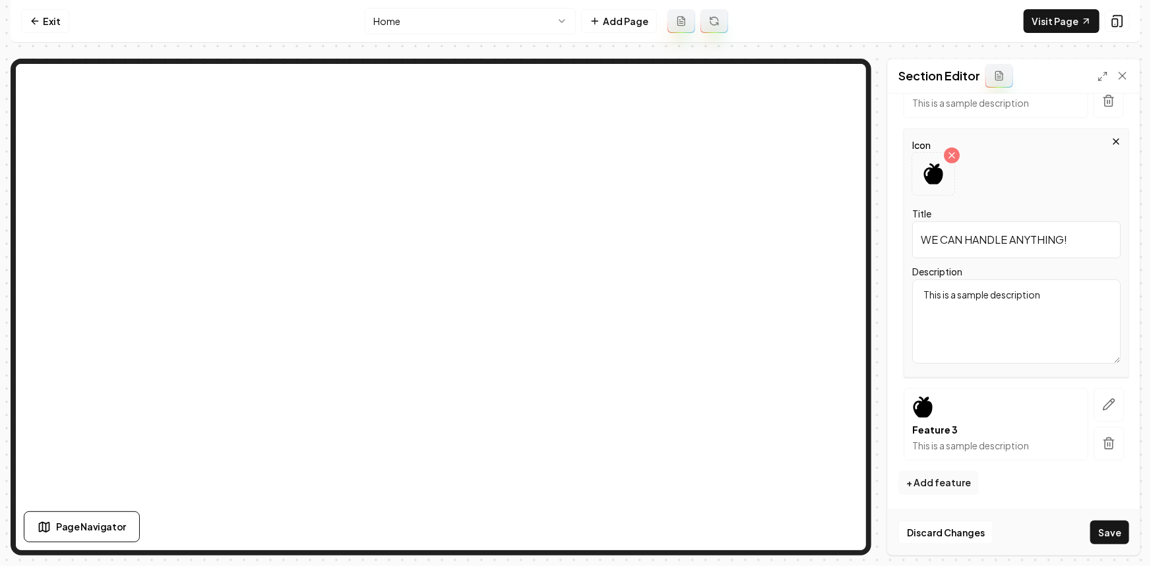
click at [812, 252] on div "Page Settings Section Editor Header Our Features Subheader We're a team of prof…" at bounding box center [576, 307] width 1130 height 497
paste textarea "Your satisfaction is our priority. From the initial consultation to project com…"
type textarea "Your satisfaction is our priority. From the initial consultation to project com…"
click at [1108, 396] on button "button" at bounding box center [1108, 405] width 30 height 34
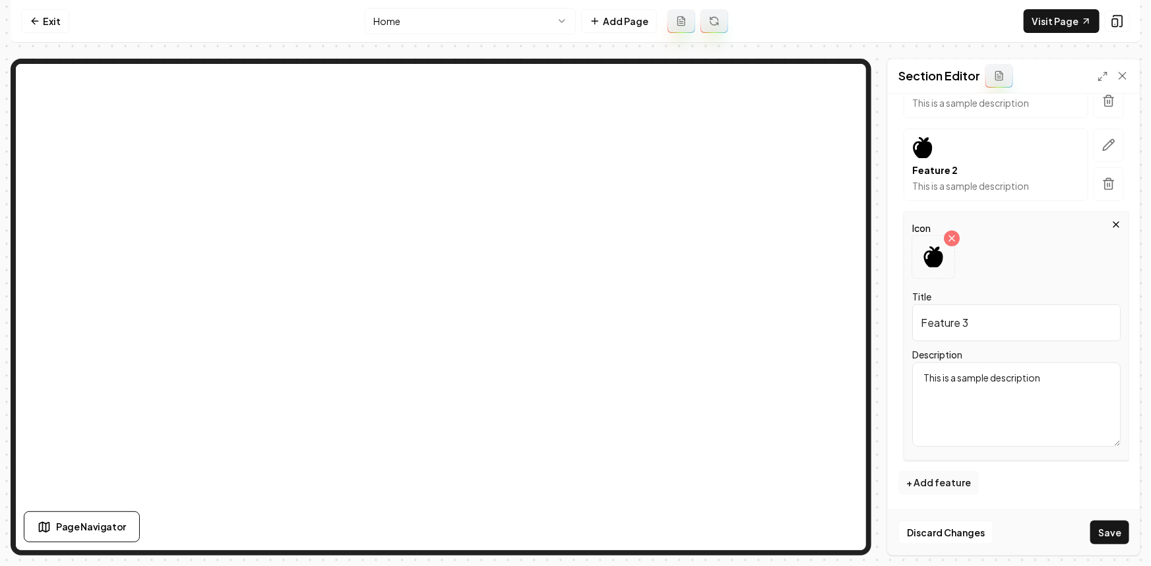
drag, startPoint x: 1042, startPoint y: 324, endPoint x: 863, endPoint y: 326, distance: 178.7
click at [777, 277] on div "Page Settings Section Editor Header Our Features Subheader We're a team of prof…" at bounding box center [576, 307] width 1130 height 497
paste input "NEED OUR HELP? CONTACT US!"
type input "NEED OUR HELP? CONTACT US!"
drag, startPoint x: 1054, startPoint y: 384, endPoint x: 864, endPoint y: 380, distance: 190.6
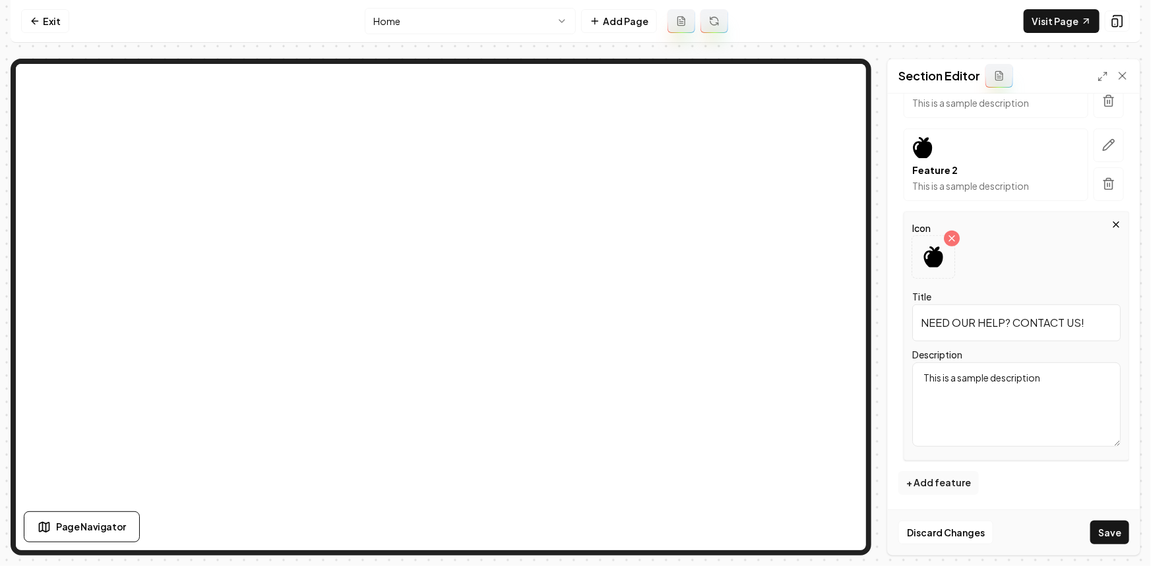
click at [791, 326] on div "Page Settings Section Editor Header Our Features Subheader We're a team of prof…" at bounding box center [576, 307] width 1130 height 497
paste textarea "We leverage the latest industry technologies and practices to deliver innovativ…"
type textarea "We leverage the latest industry technologies and practices to deliver innovativ…"
click at [933, 252] on icon at bounding box center [932, 257] width 19 height 21
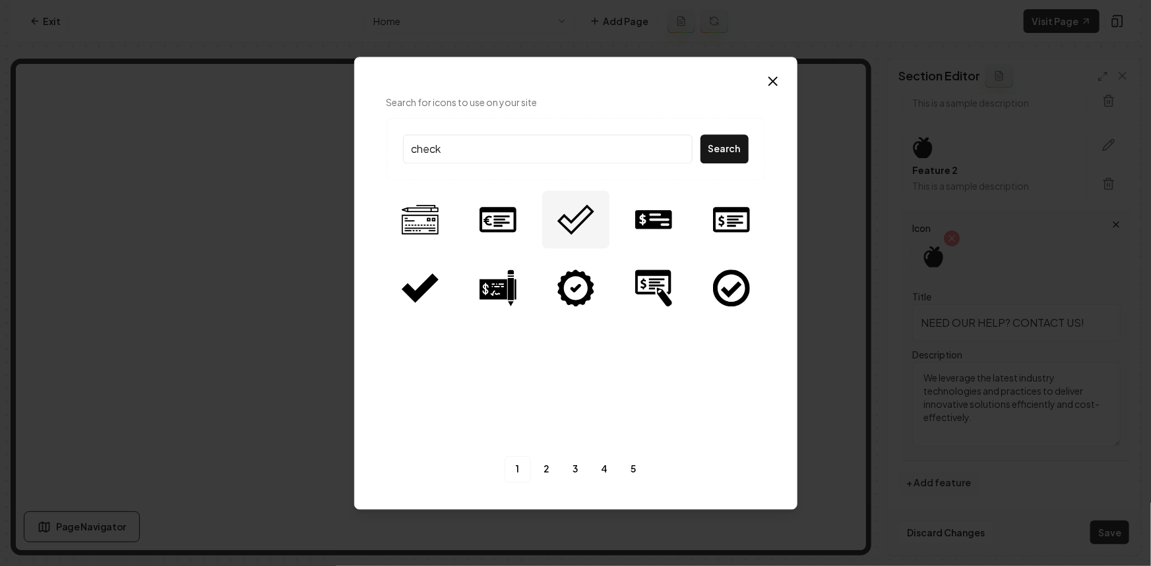
type input "check"
click at [557, 224] on img at bounding box center [575, 219] width 37 height 37
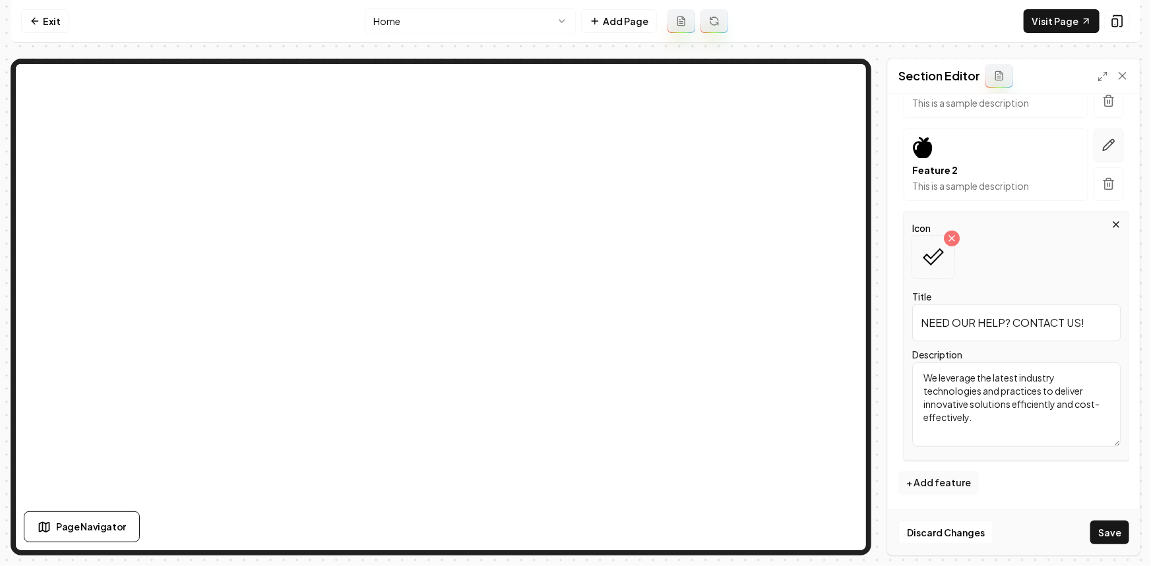
click at [1102, 138] on icon "button" at bounding box center [1108, 144] width 13 height 13
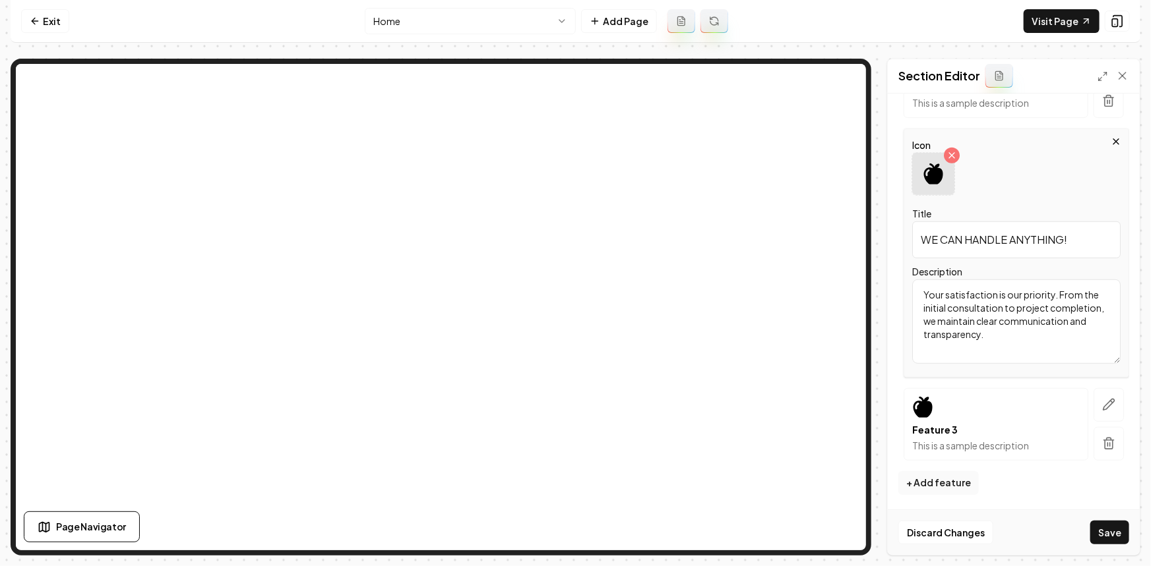
click at [936, 185] on div at bounding box center [933, 174] width 42 height 42
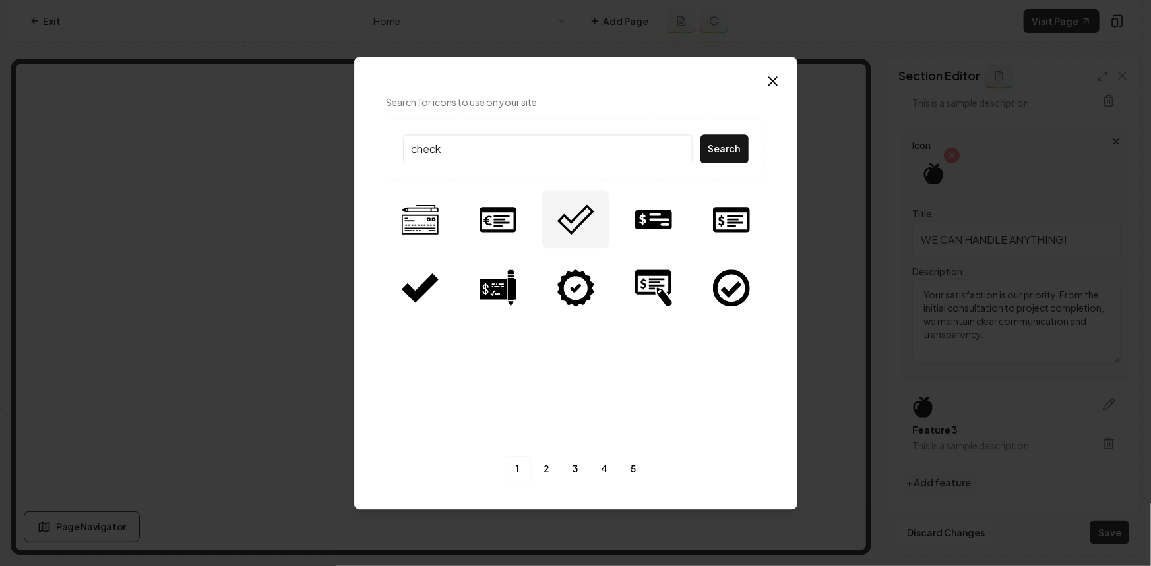
type input "check"
click at [573, 201] on img at bounding box center [575, 219] width 37 height 37
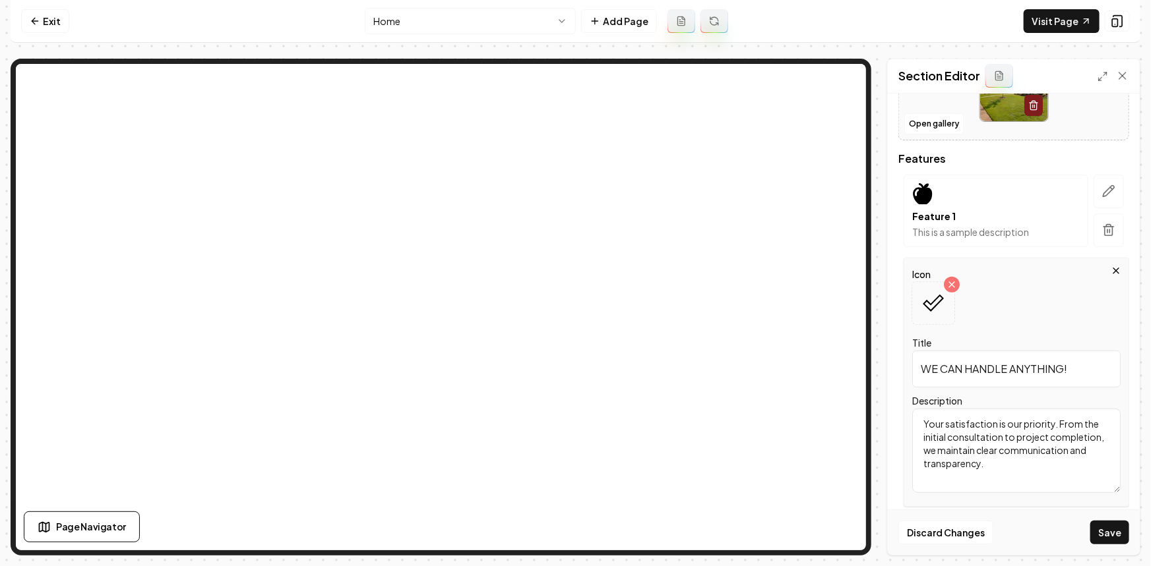
scroll to position [169, 0]
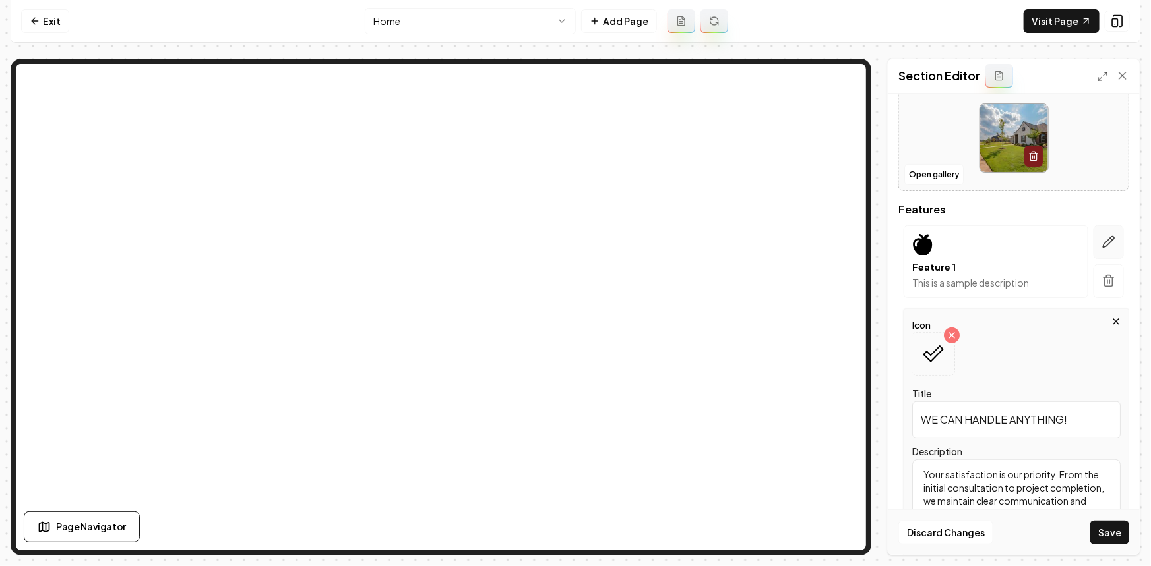
click at [1102, 237] on icon "button" at bounding box center [1108, 241] width 13 height 13
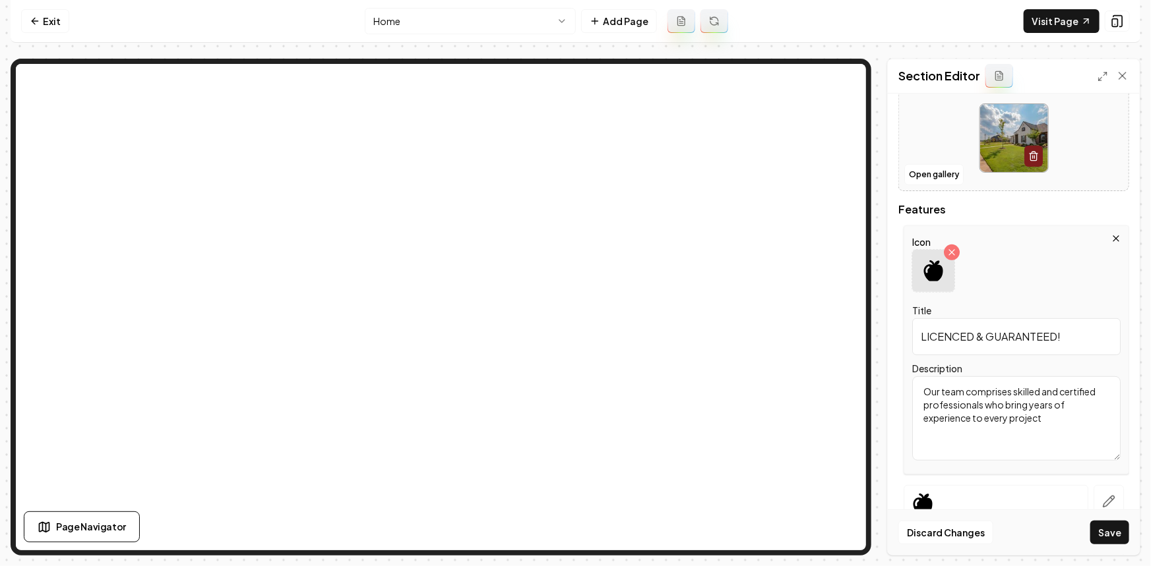
click at [932, 272] on icon at bounding box center [932, 270] width 19 height 21
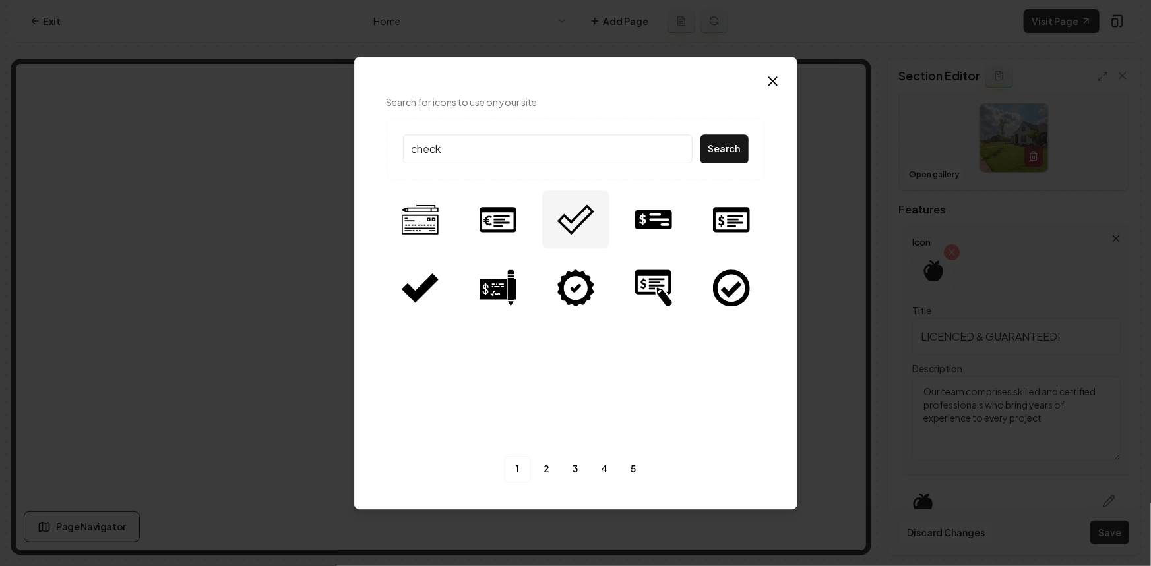
type input "check"
click at [590, 211] on img at bounding box center [575, 219] width 37 height 37
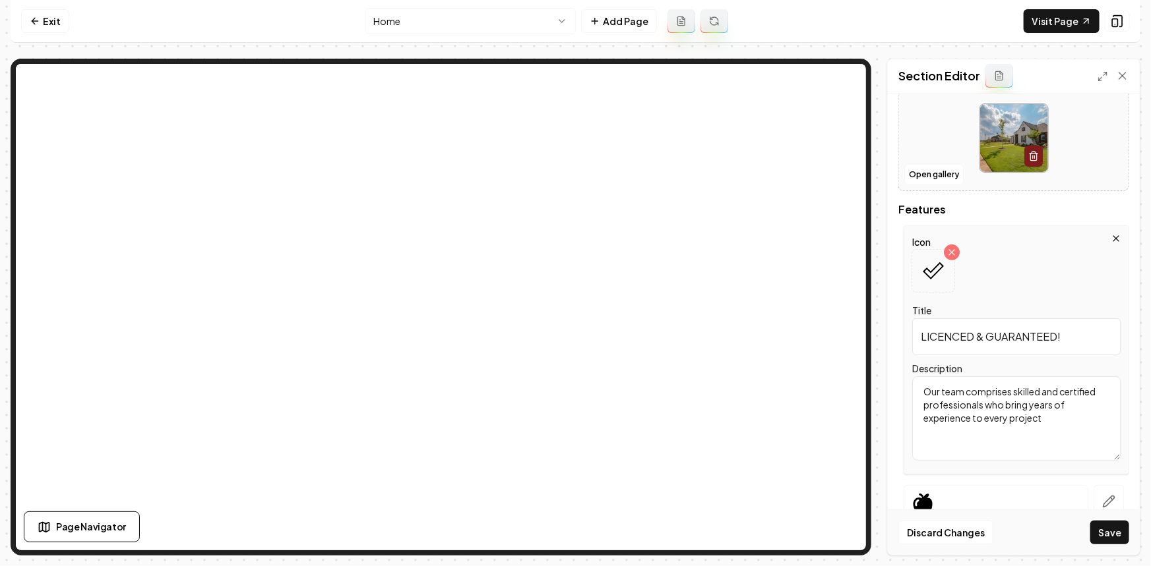
scroll to position [0, 0]
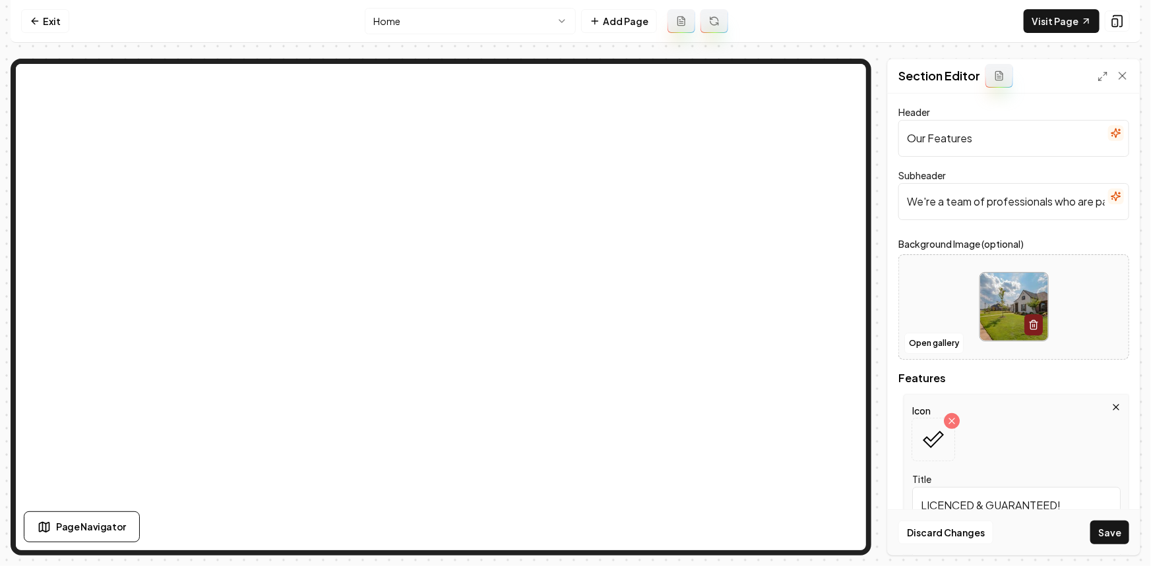
click at [1110, 195] on icon "button" at bounding box center [1115, 196] width 11 height 11
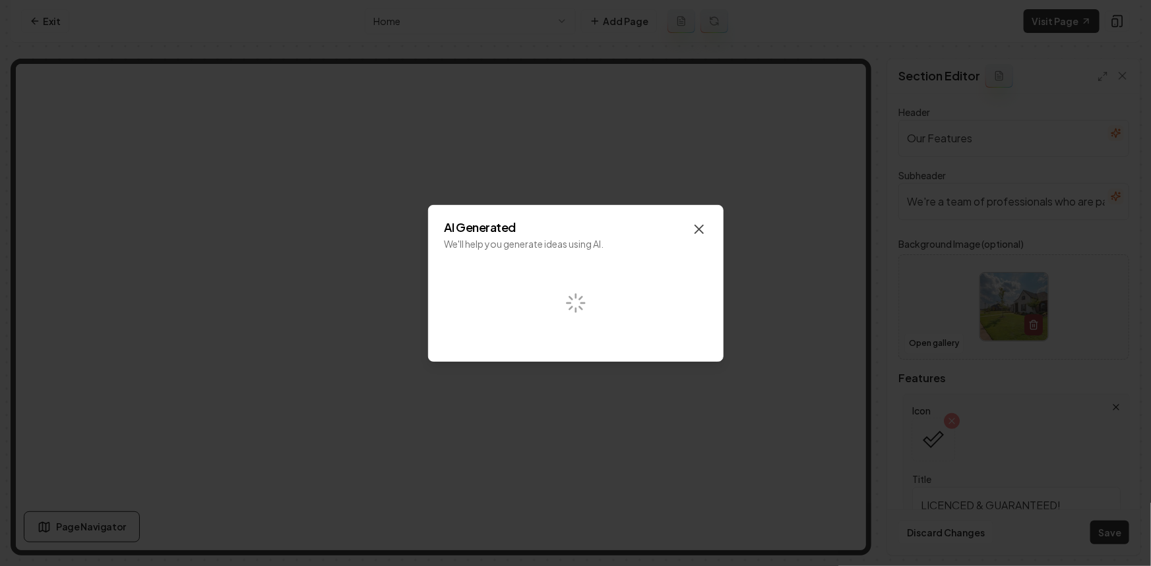
click at [698, 228] on icon "button" at bounding box center [699, 230] width 8 height 8
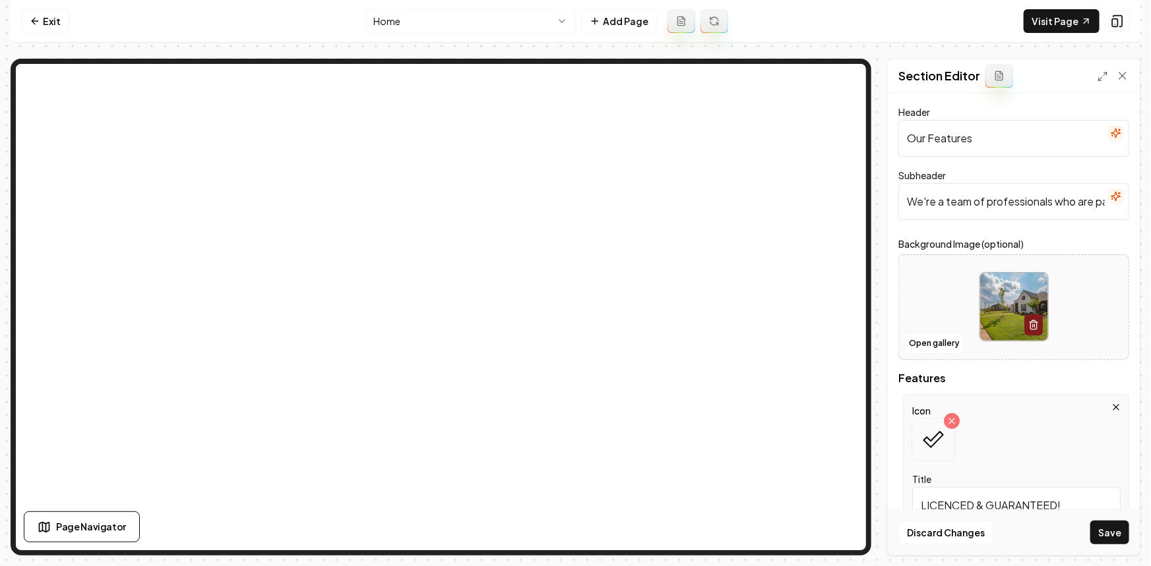
click at [950, 200] on input "We're a team of professionals who are passionate about what we do." at bounding box center [1013, 201] width 231 height 37
click at [1116, 134] on input "Our Features" at bounding box center [1013, 138] width 231 height 37
click at [1110, 134] on icon "button" at bounding box center [1115, 133] width 11 height 11
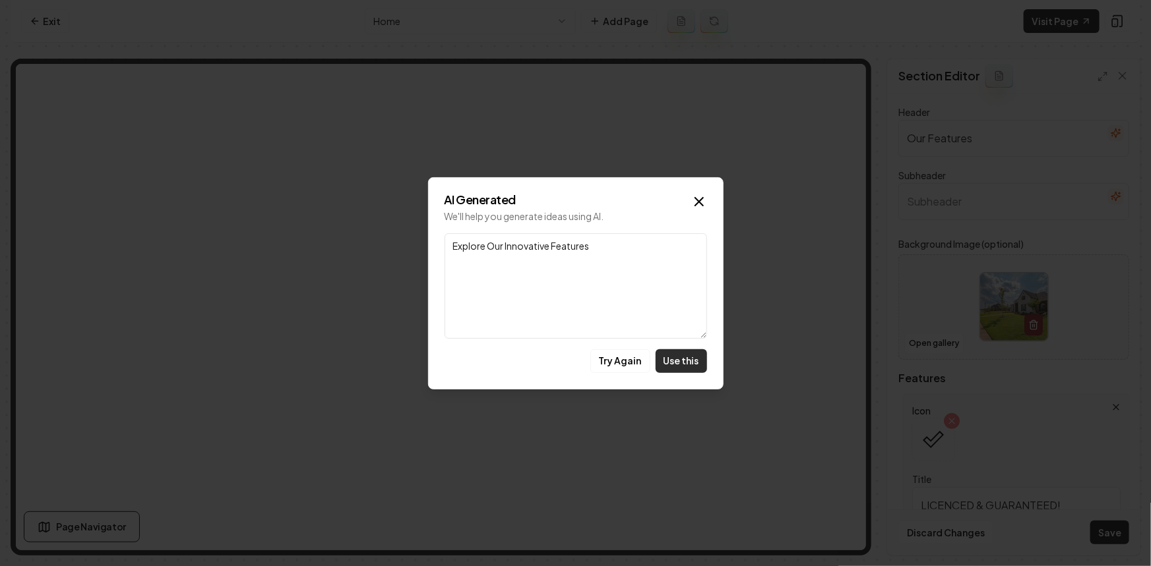
click at [686, 355] on button "Use this" at bounding box center [680, 361] width 51 height 24
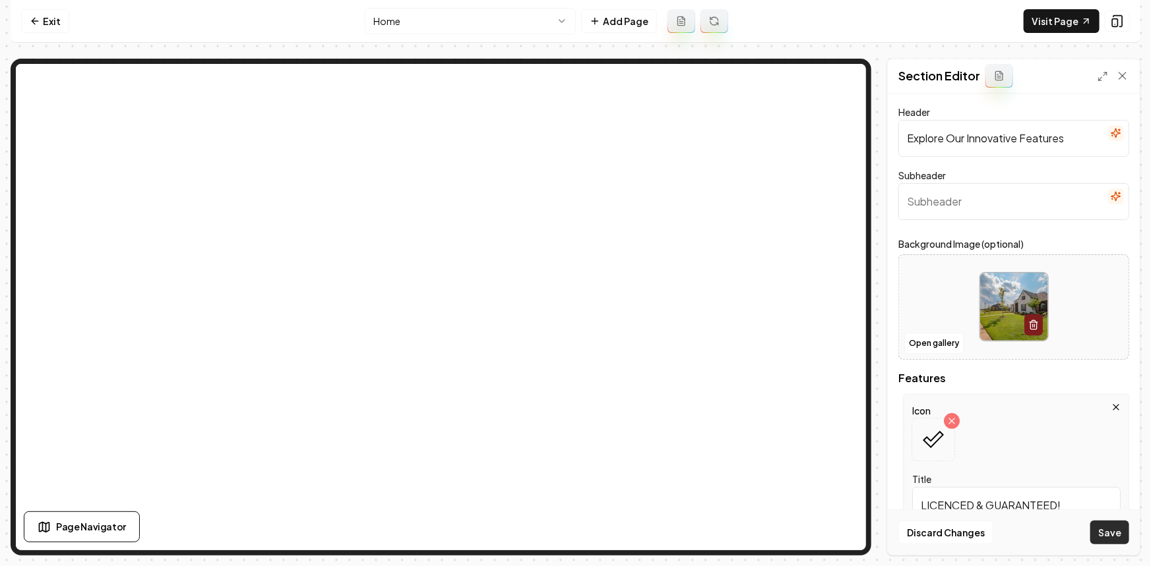
click at [1114, 525] on button "Save" at bounding box center [1109, 533] width 39 height 24
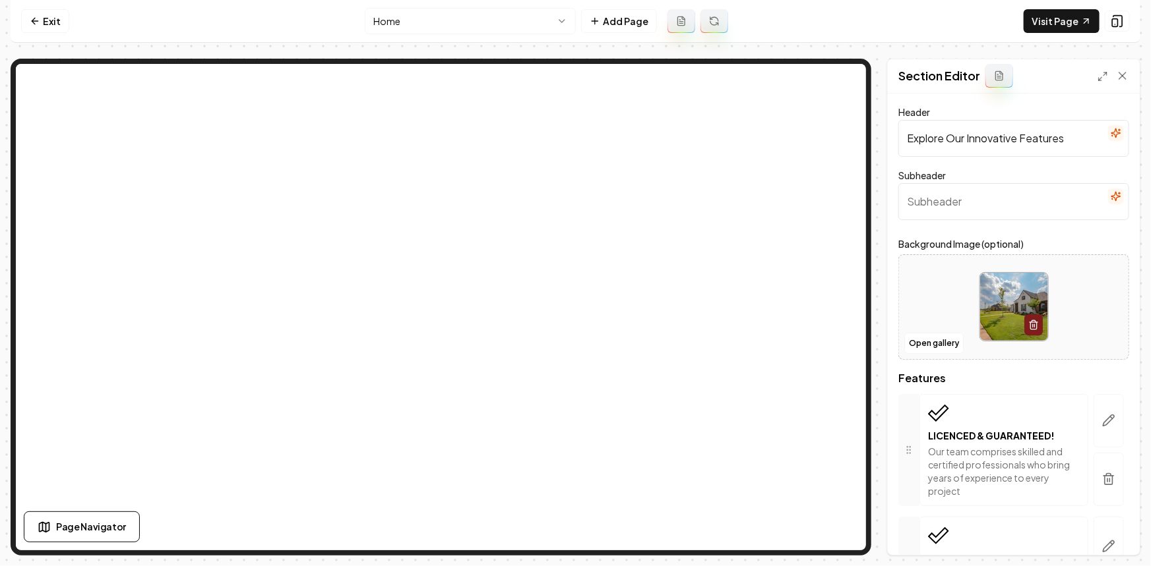
click at [922, 128] on input "Explore Our Innovative Features" at bounding box center [1013, 138] width 231 height 37
paste input "Why Choose U"
type input "Why Choose Us?"
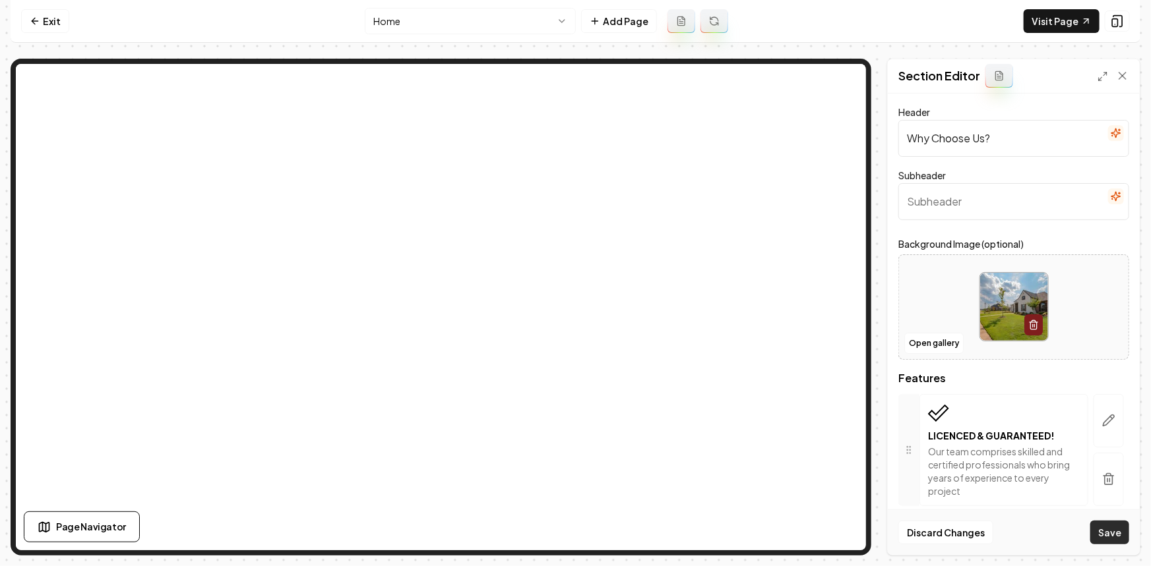
click at [1120, 535] on button "Save" at bounding box center [1109, 533] width 39 height 24
click at [1042, 16] on link "Visit Page" at bounding box center [1061, 21] width 76 height 24
